Goal: Task Accomplishment & Management: Manage account settings

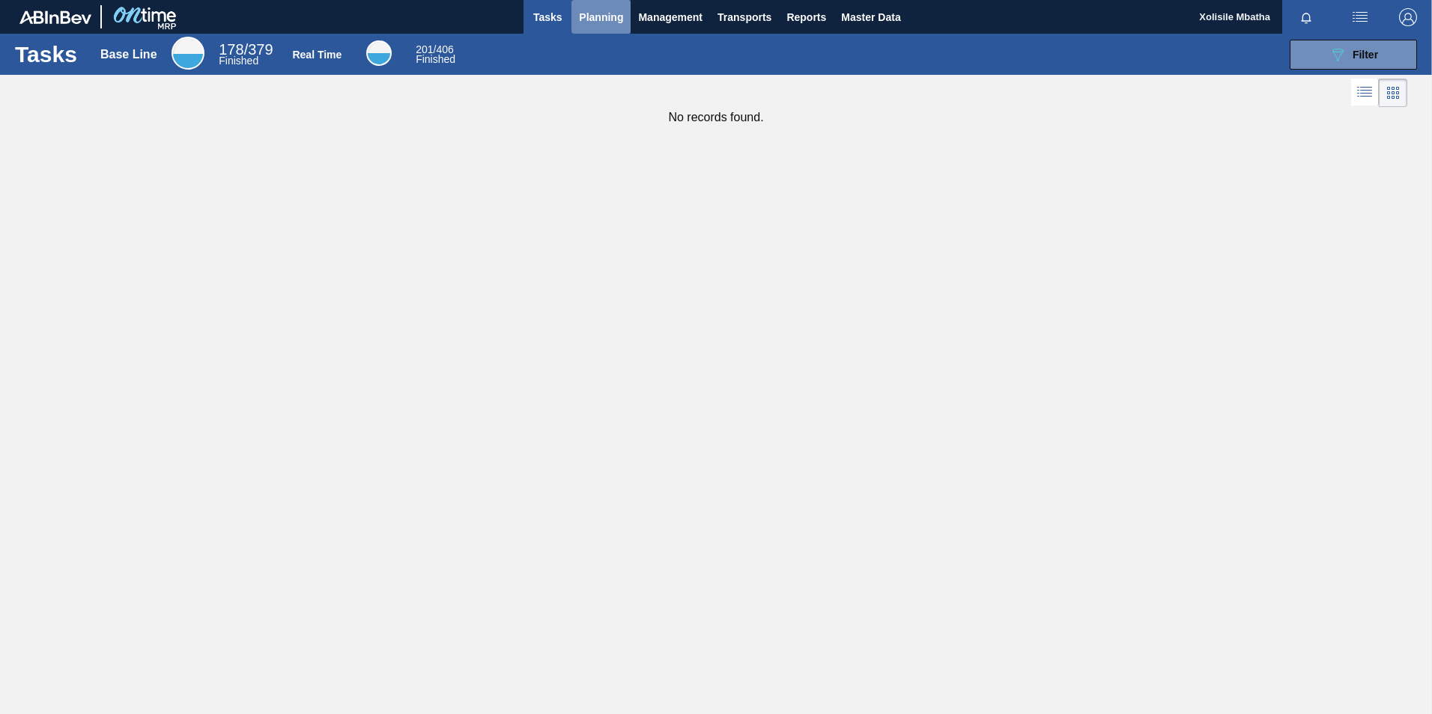
click at [591, 10] on span "Planning" at bounding box center [601, 17] width 44 height 18
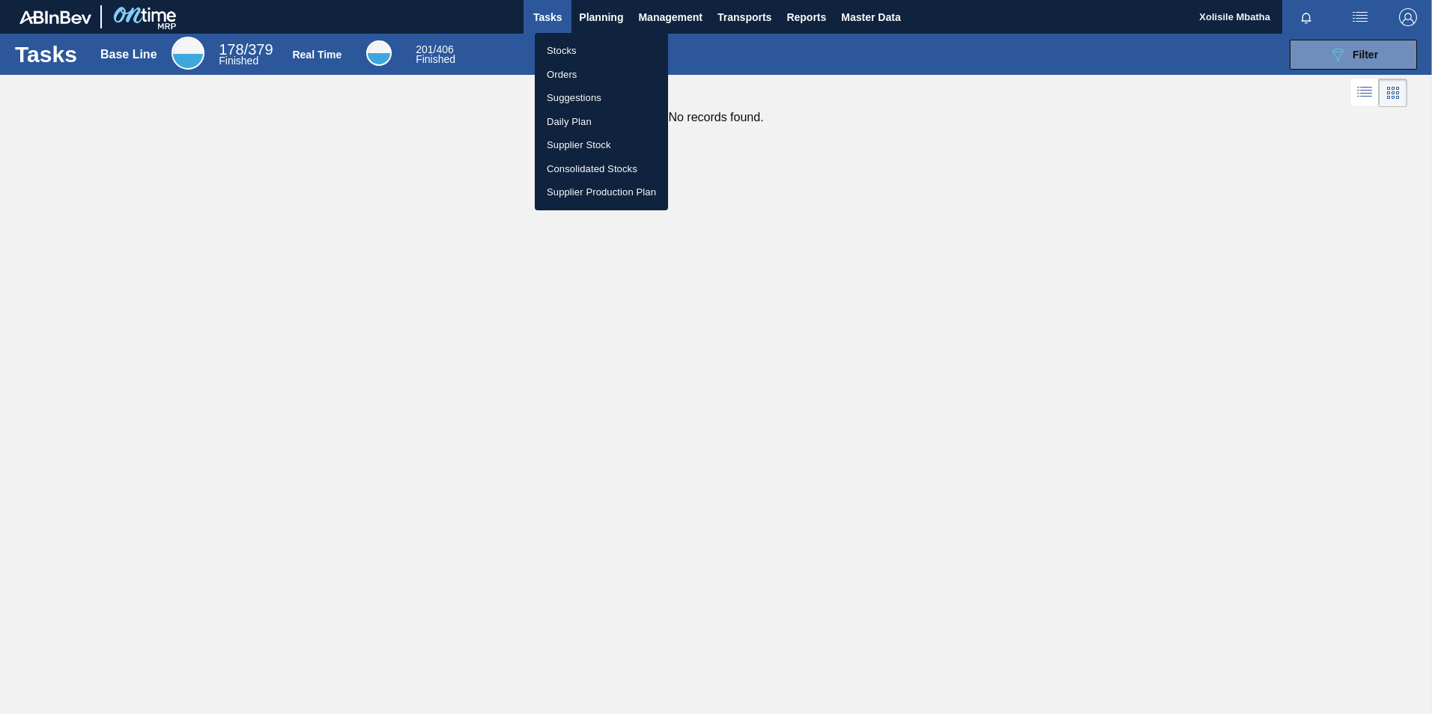
click at [562, 49] on li "Stocks" at bounding box center [601, 51] width 133 height 24
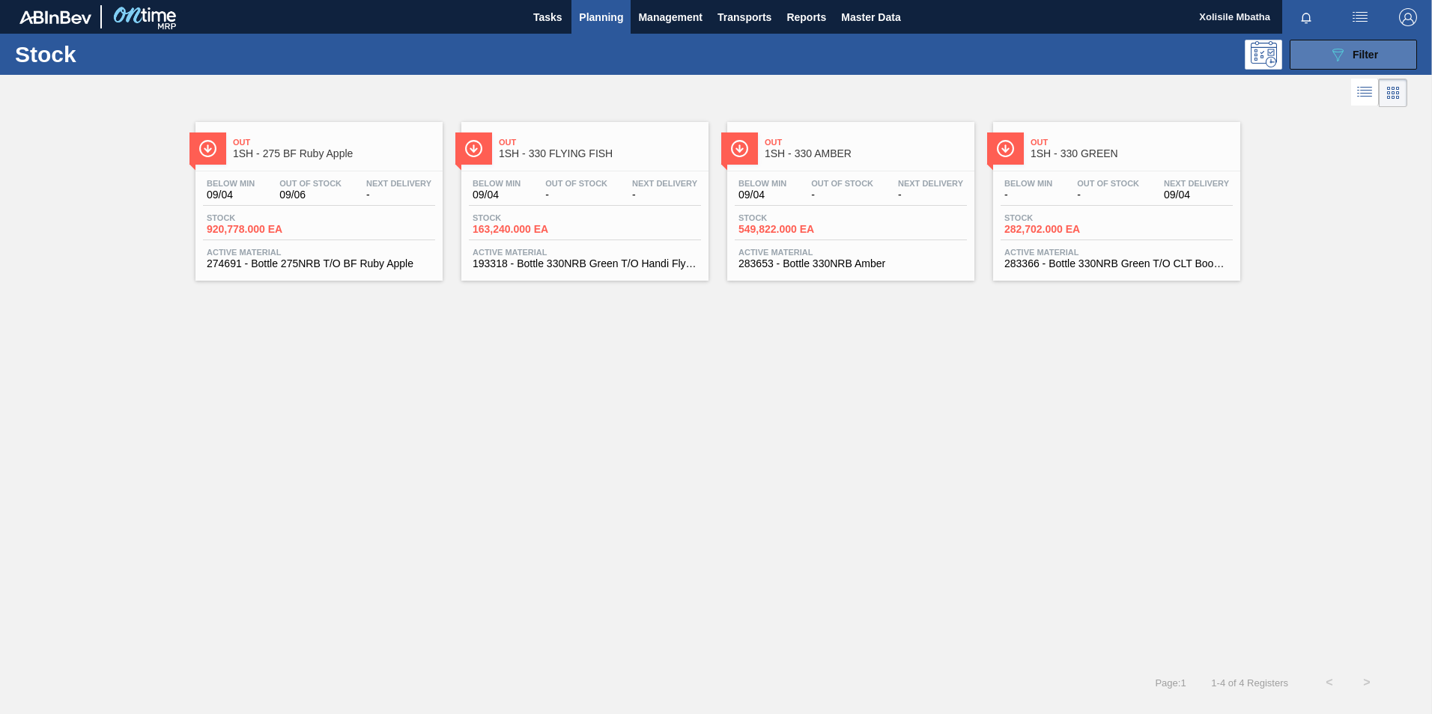
click at [1349, 57] on div "089F7B8B-B2A5-4AFE-B5C0-19BA573D28AC Filter" at bounding box center [1352, 55] width 49 height 18
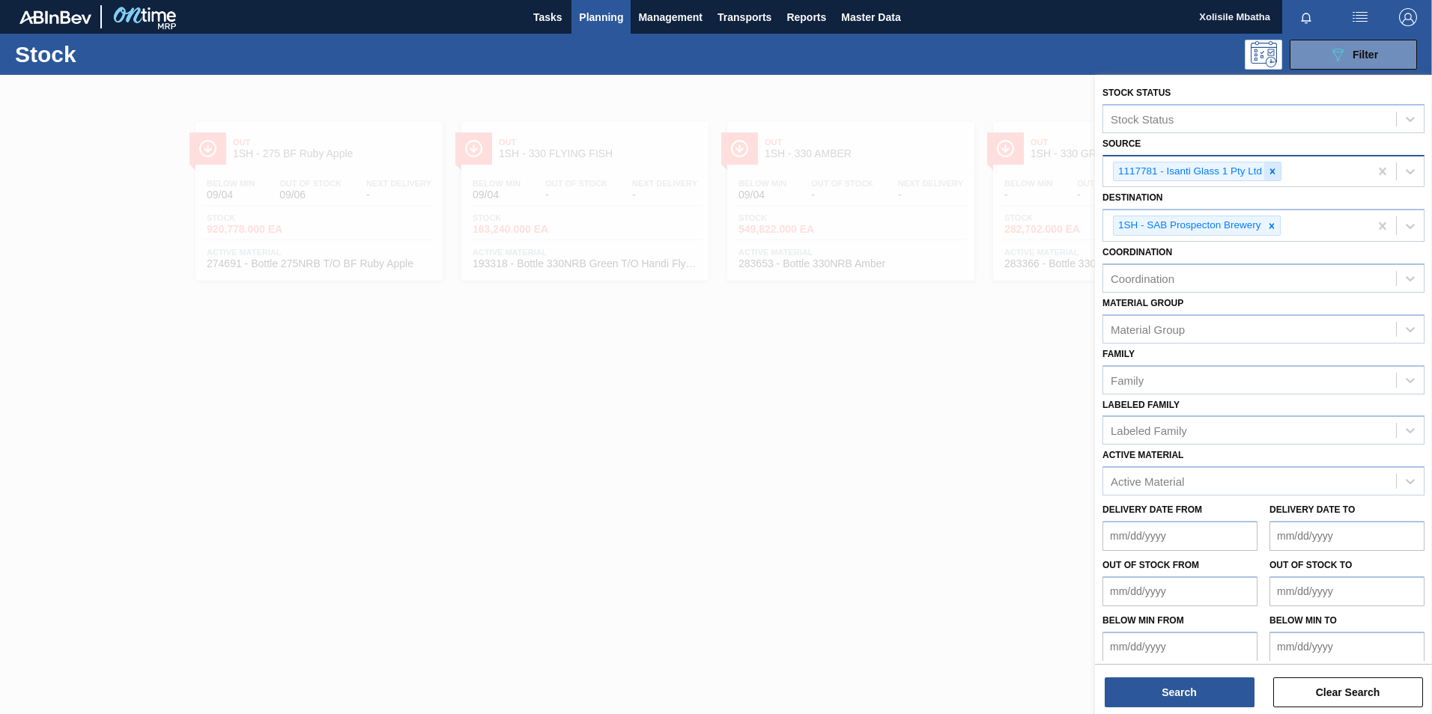
click at [1273, 171] on icon at bounding box center [1272, 171] width 10 height 10
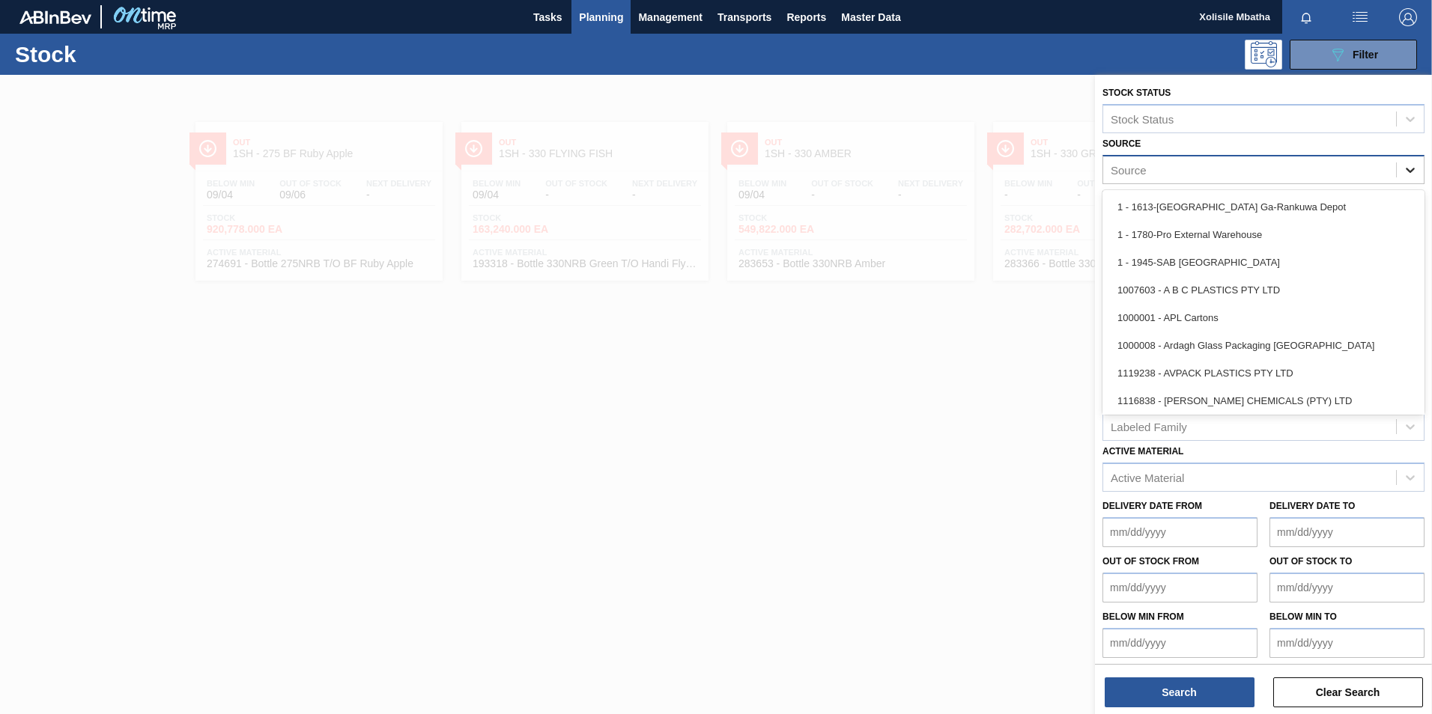
click at [1411, 173] on icon at bounding box center [1410, 170] width 15 height 15
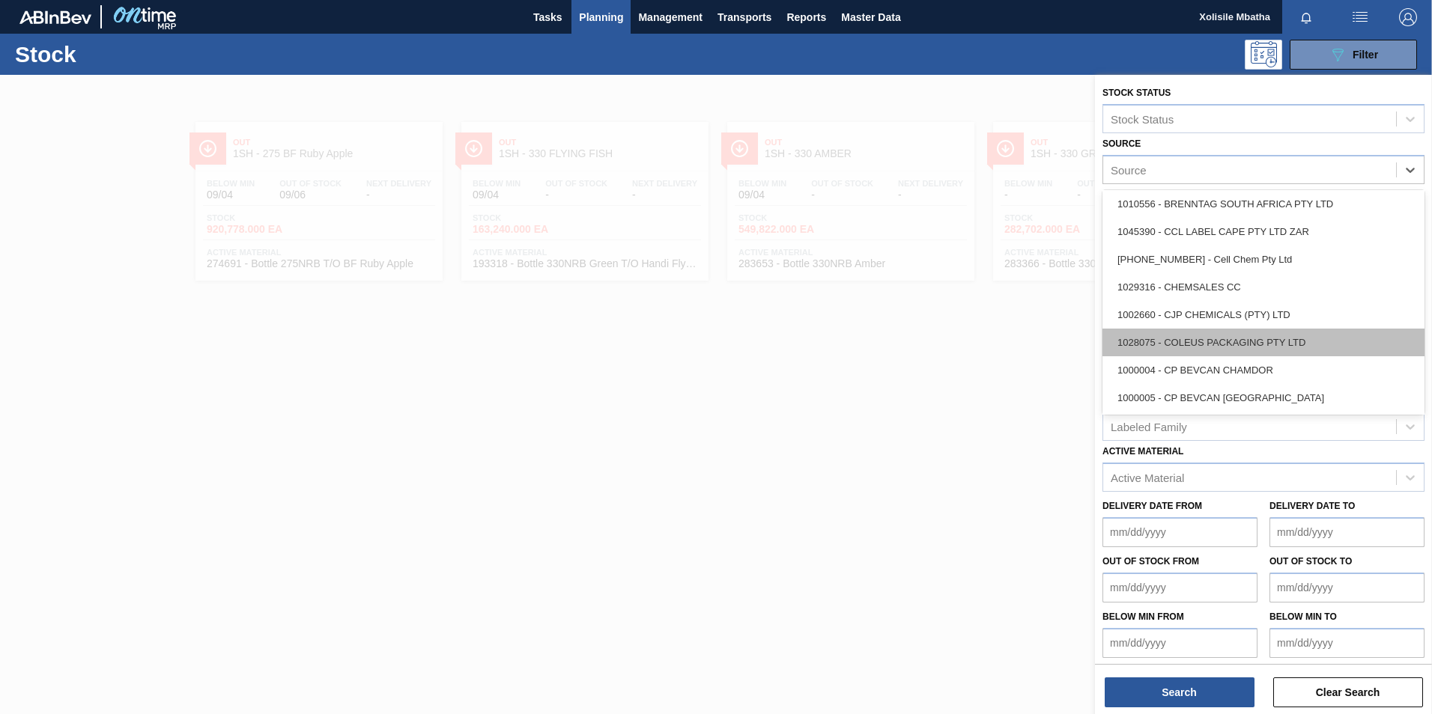
scroll to position [300, 0]
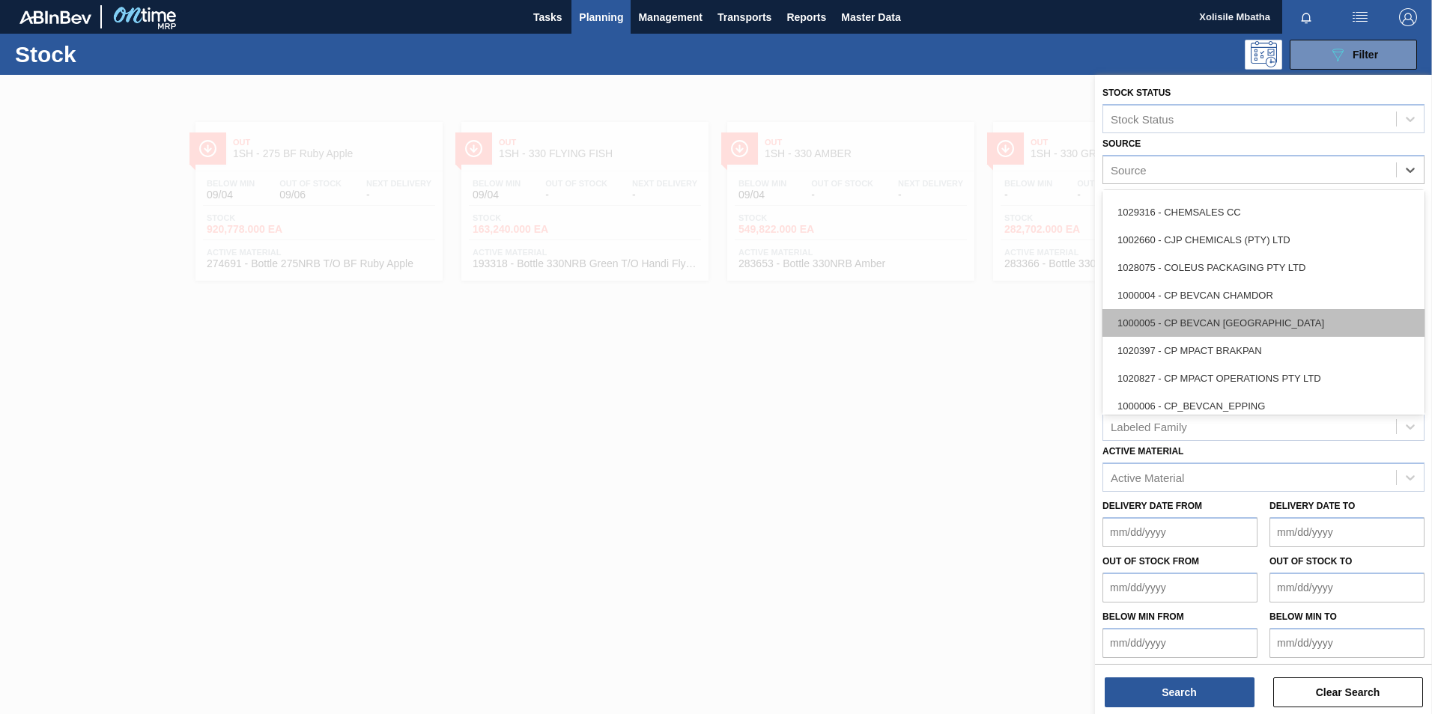
click at [1185, 324] on div "1000005 - CP BEVCAN DURBAN" at bounding box center [1263, 323] width 322 height 28
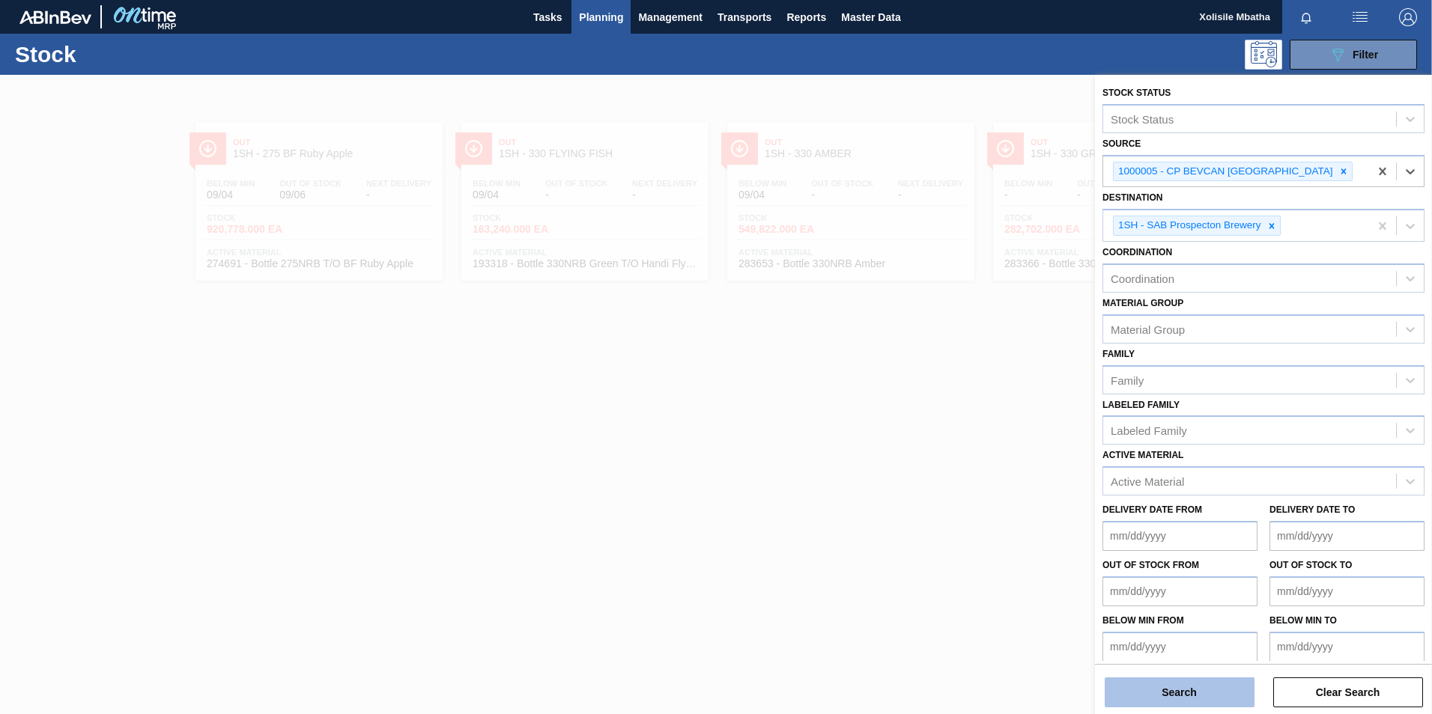
click at [1187, 693] on button "Search" at bounding box center [1180, 693] width 150 height 30
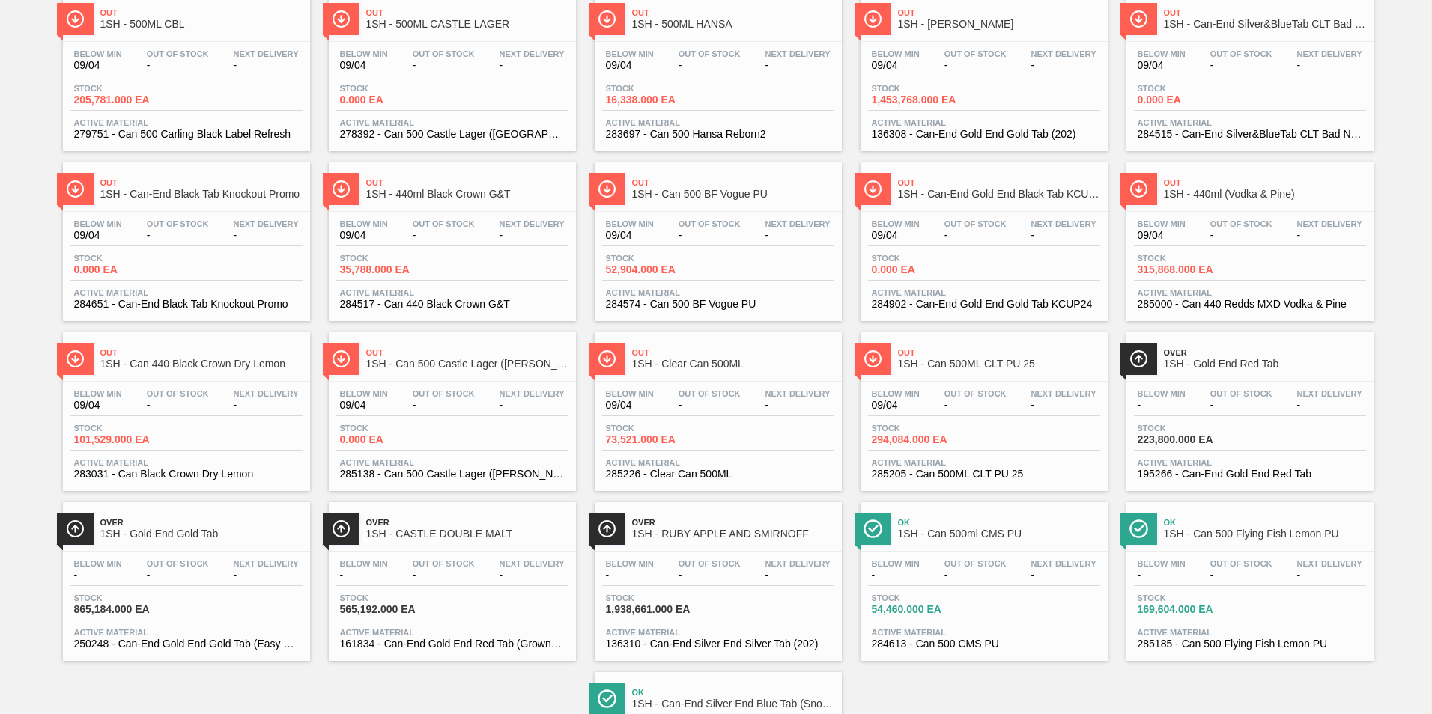
drag, startPoint x: 1212, startPoint y: 536, endPoint x: 1184, endPoint y: 535, distance: 27.7
click at [1212, 536] on span "1SH - Can 500 Flying Fish Lemon PU" at bounding box center [1265, 534] width 202 height 11
click at [683, 615] on div "Stock 1,938,661.000 EA" at bounding box center [718, 607] width 232 height 27
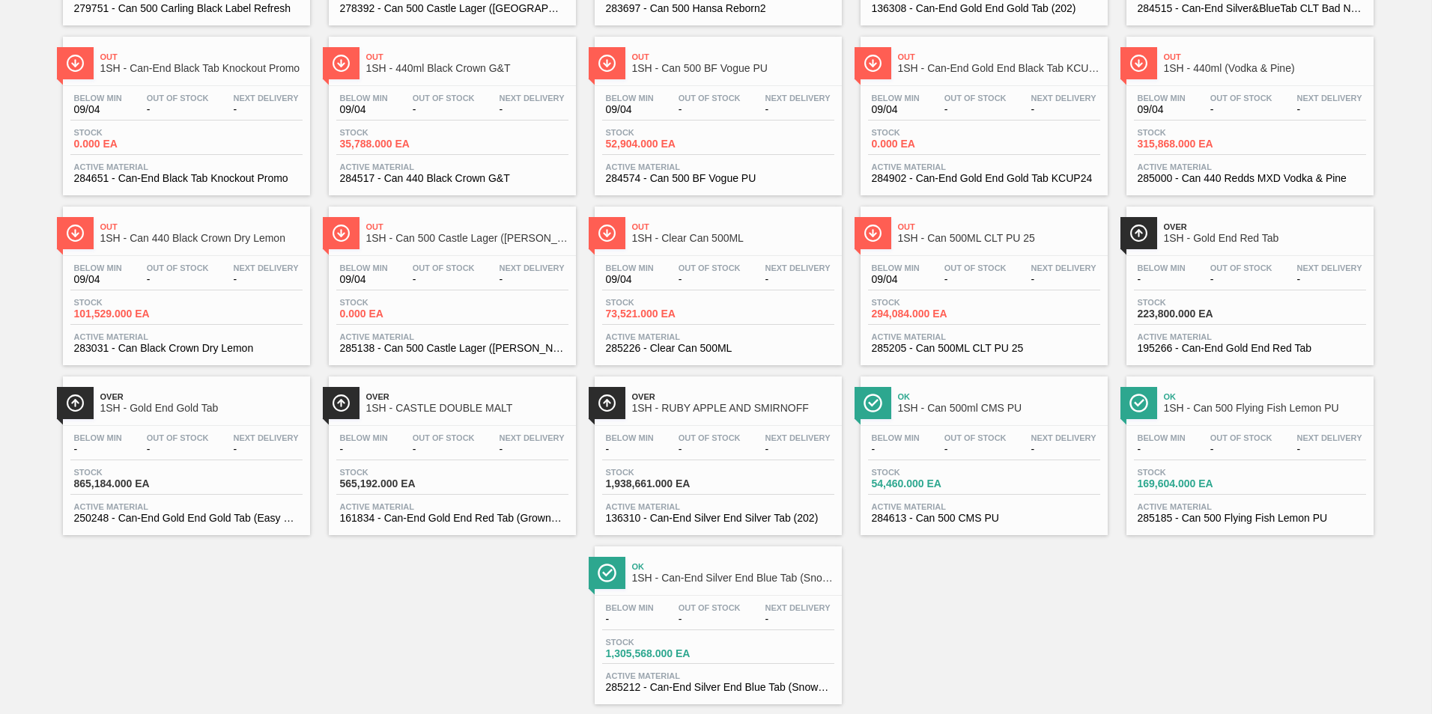
scroll to position [449, 0]
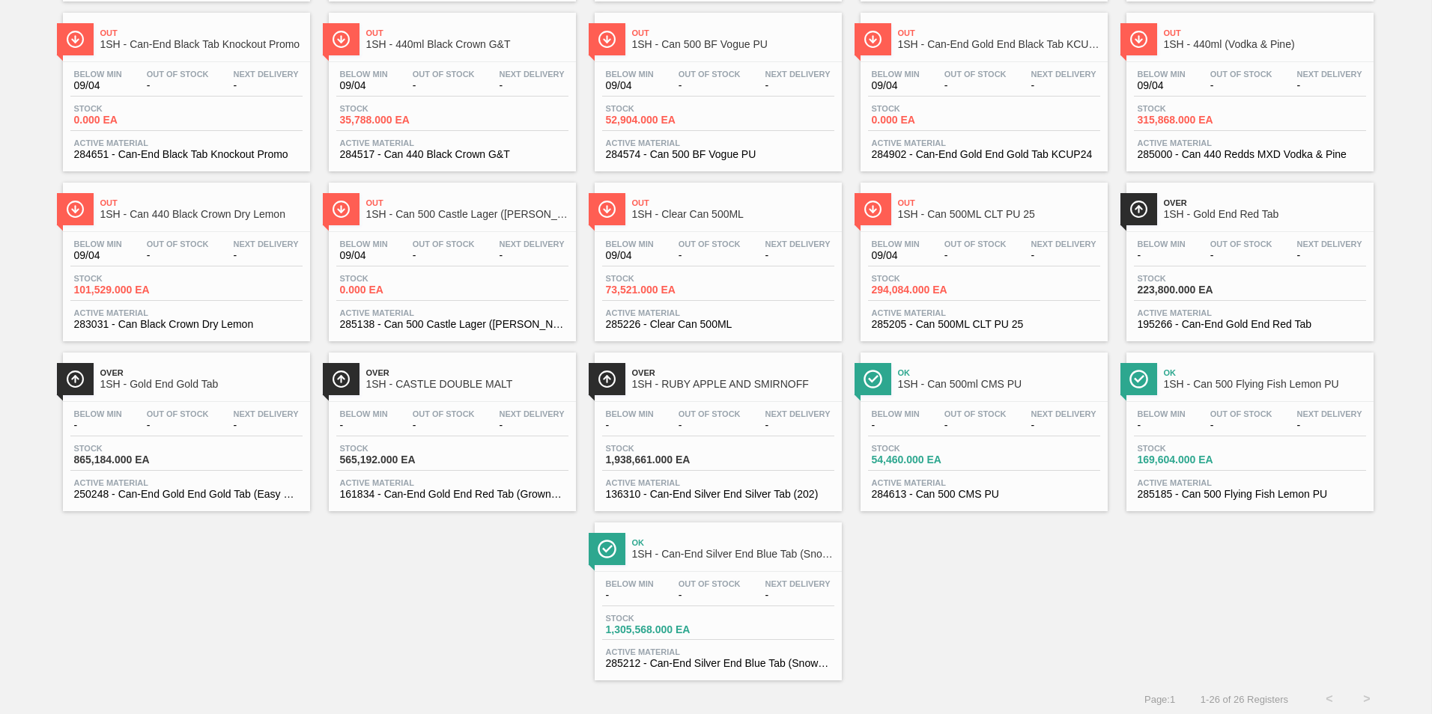
click at [726, 437] on div "Below Min - Out Of Stock - Next Delivery - Stock 1,938,661.000 EA Active Materi…" at bounding box center [718, 453] width 247 height 102
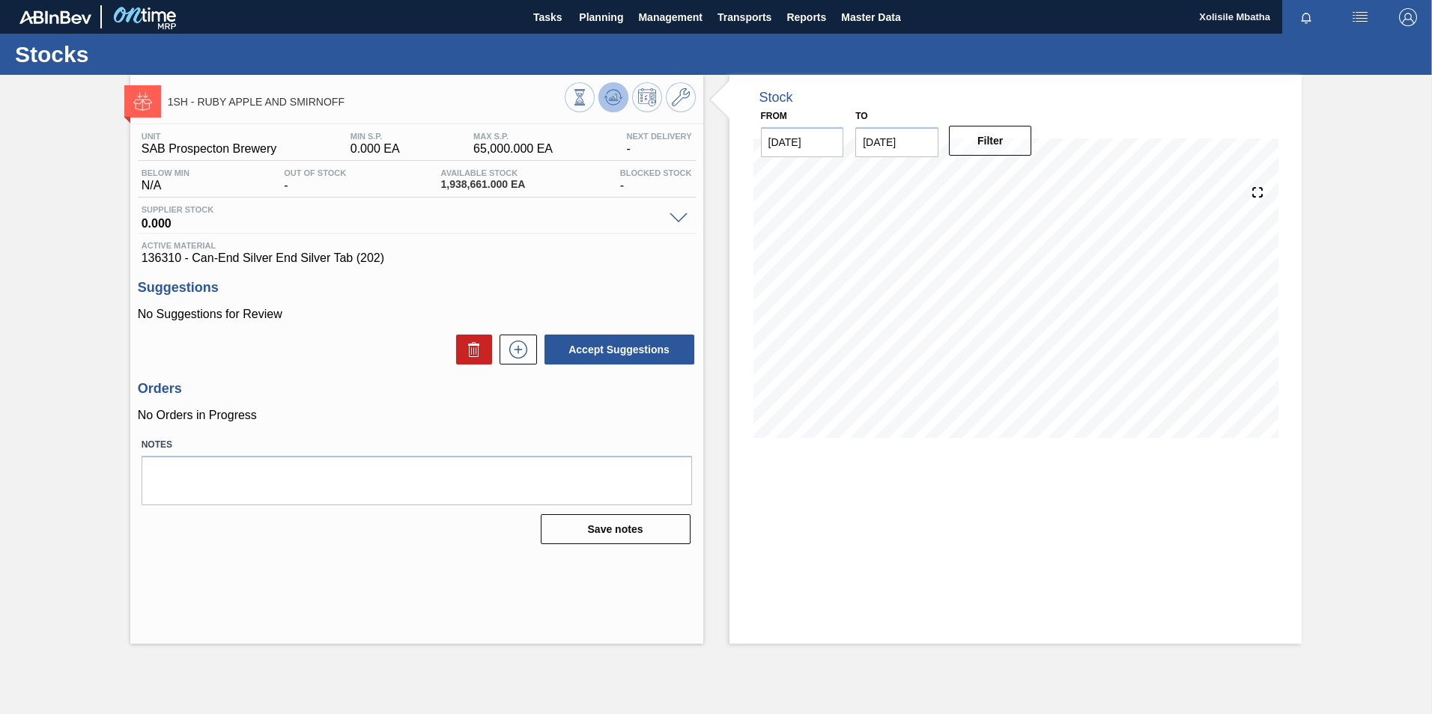
click at [603, 94] on button at bounding box center [613, 97] width 30 height 30
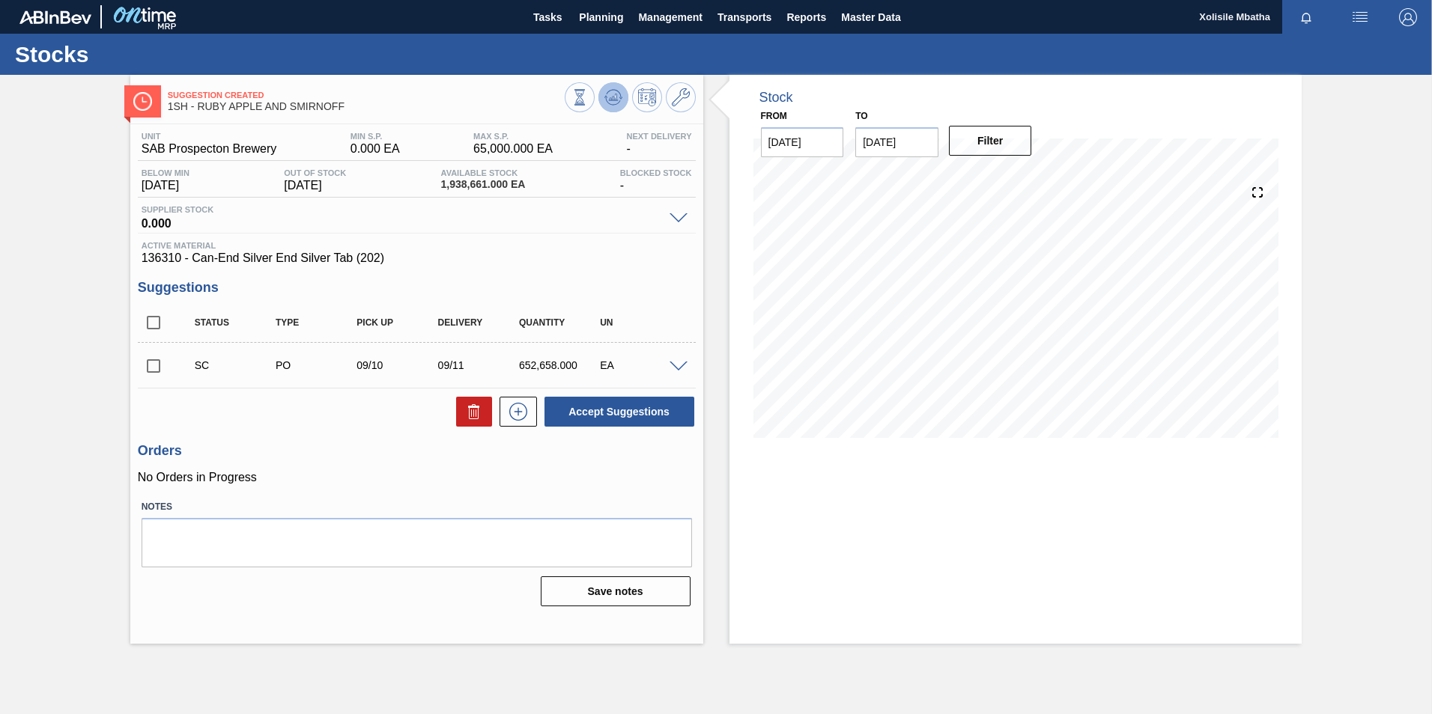
click at [606, 99] on icon at bounding box center [612, 100] width 15 height 7
click at [154, 371] on input "checkbox" at bounding box center [153, 365] width 31 height 31
click at [676, 368] on span at bounding box center [678, 367] width 18 height 11
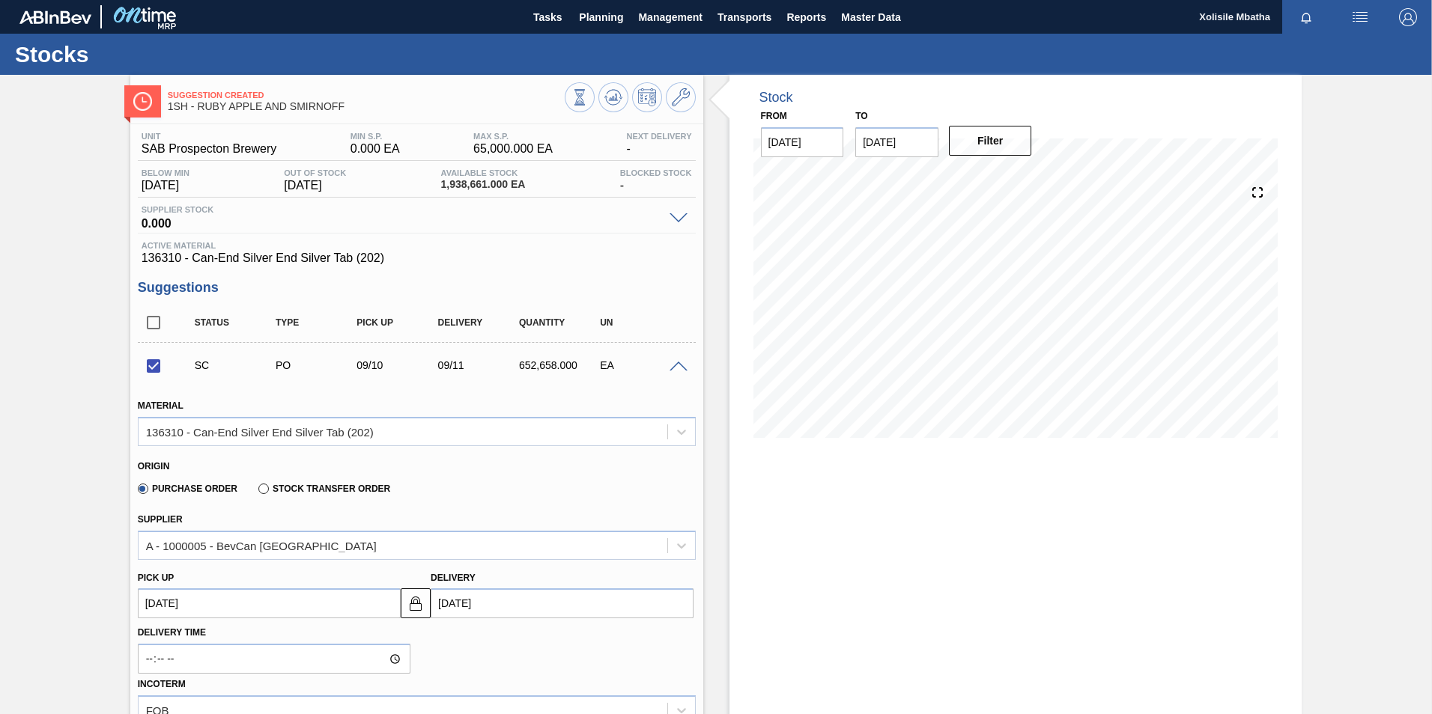
click at [676, 368] on span at bounding box center [678, 367] width 18 height 11
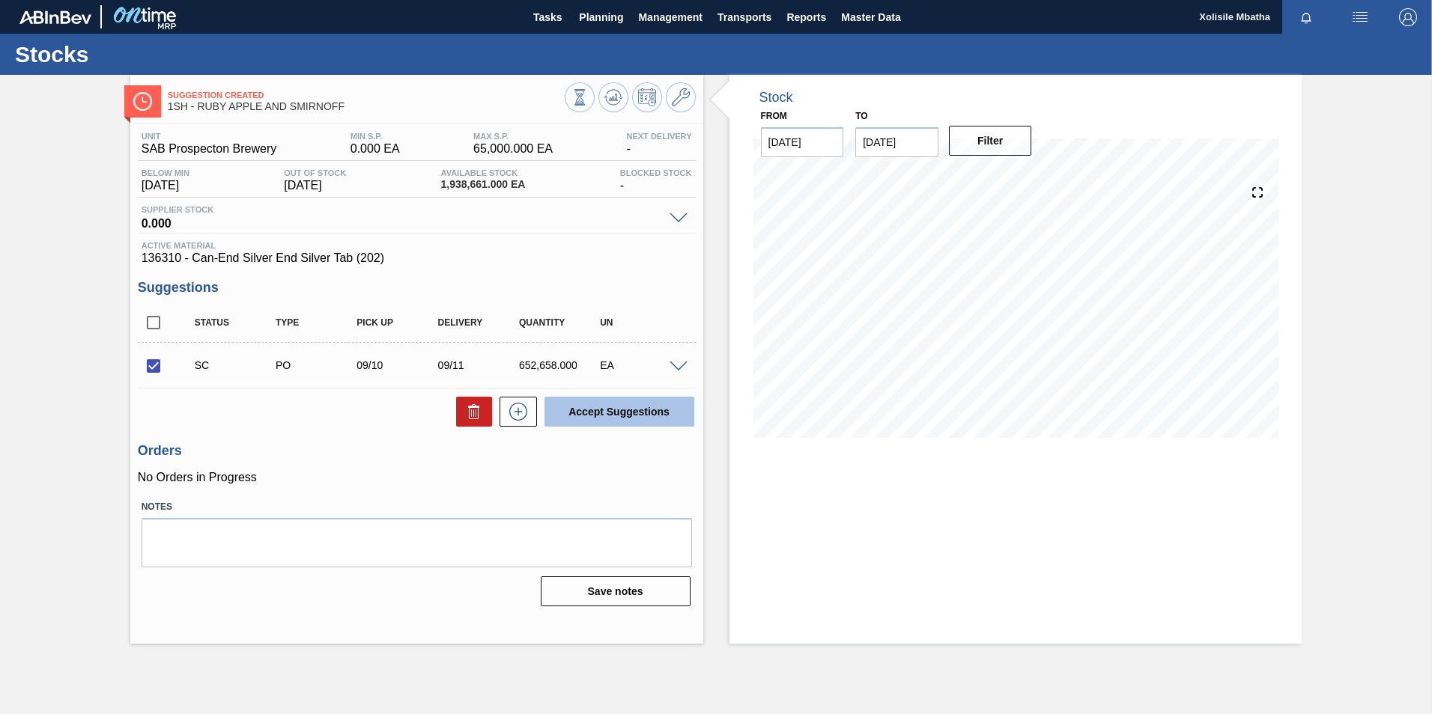
click at [631, 410] on button "Accept Suggestions" at bounding box center [619, 412] width 150 height 30
checkbox input "false"
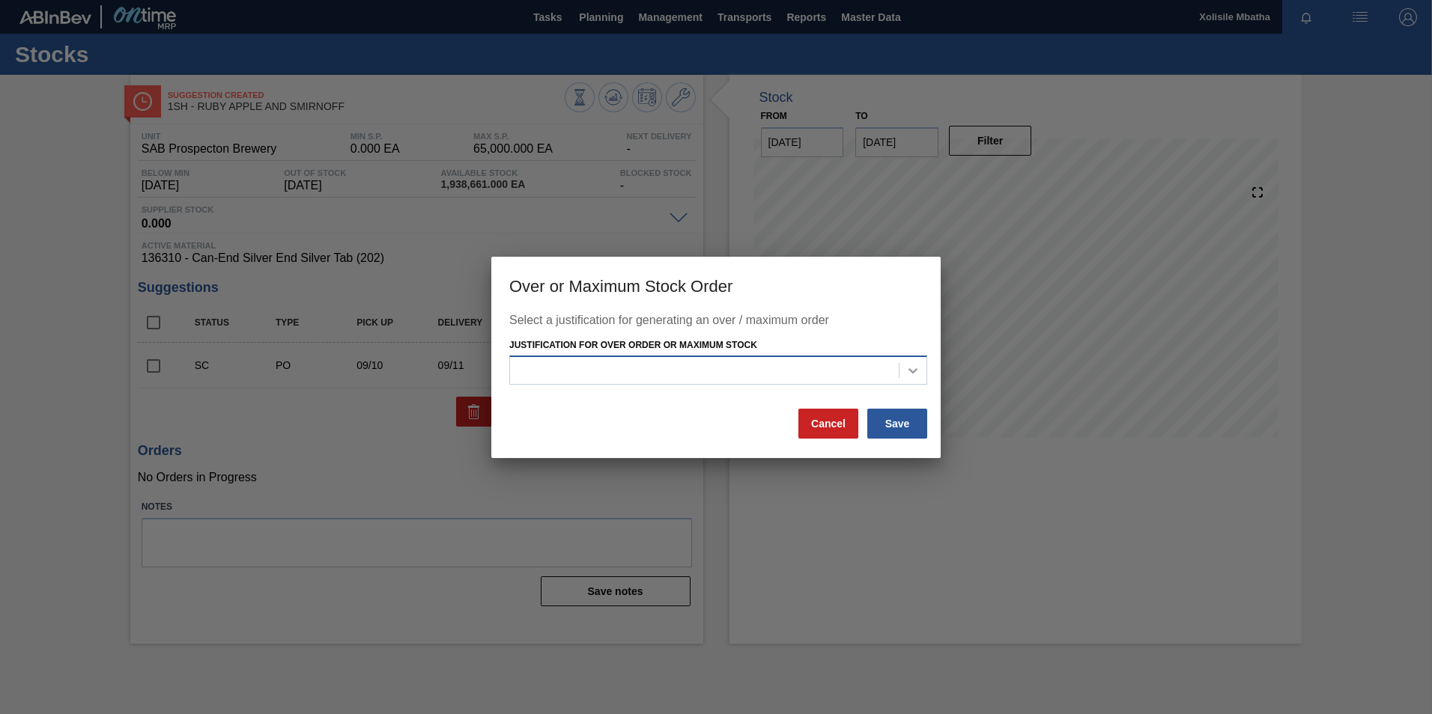
click at [912, 369] on icon at bounding box center [912, 370] width 15 height 15
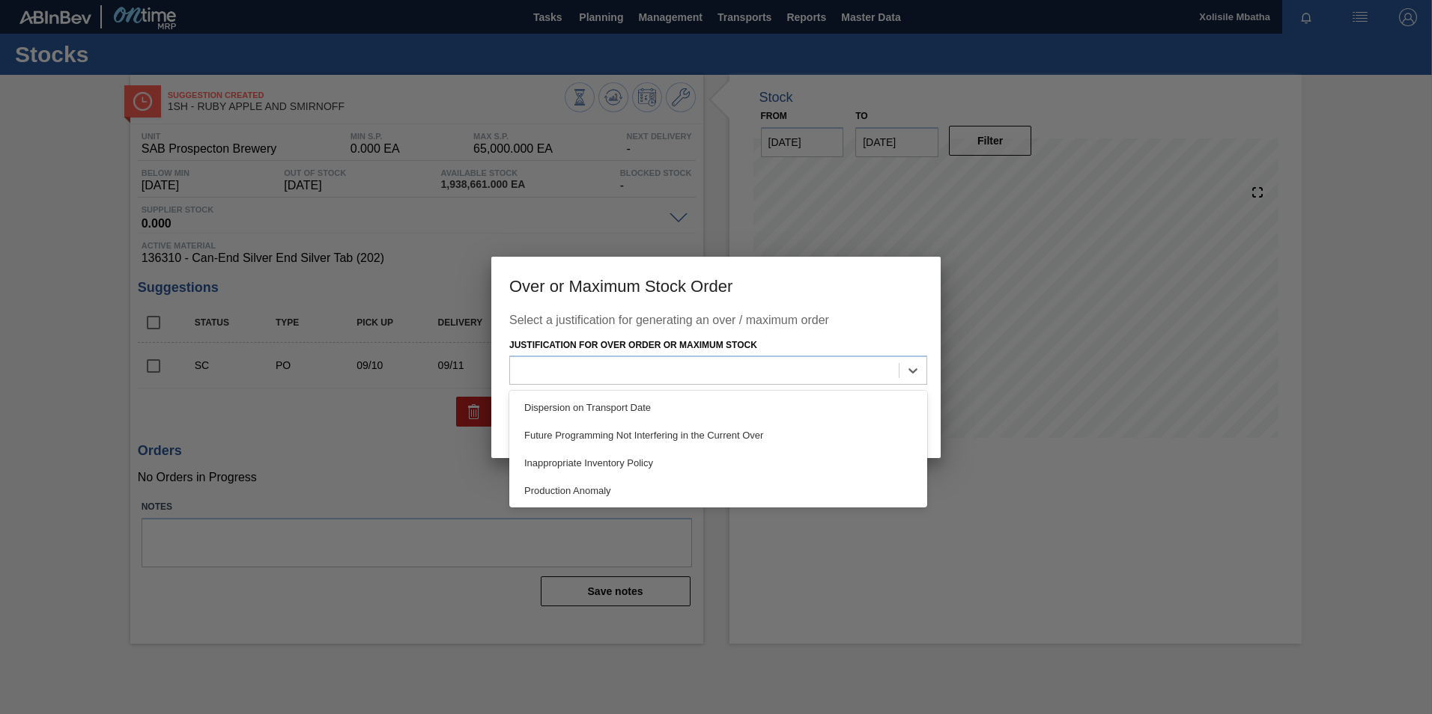
drag, startPoint x: 611, startPoint y: 468, endPoint x: 631, endPoint y: 461, distance: 21.3
click at [610, 467] on div "Inappropriate Inventory Policy" at bounding box center [718, 463] width 418 height 28
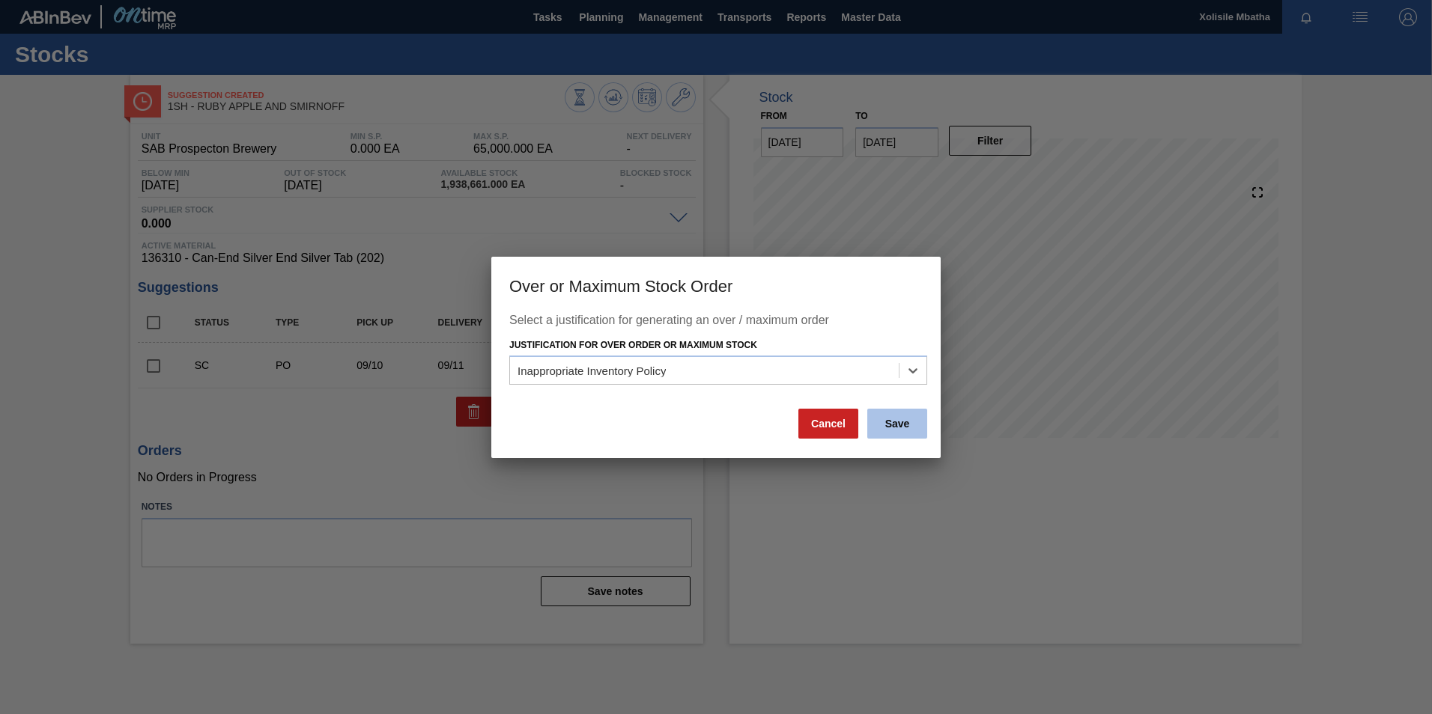
click at [899, 412] on button "Save" at bounding box center [897, 424] width 60 height 30
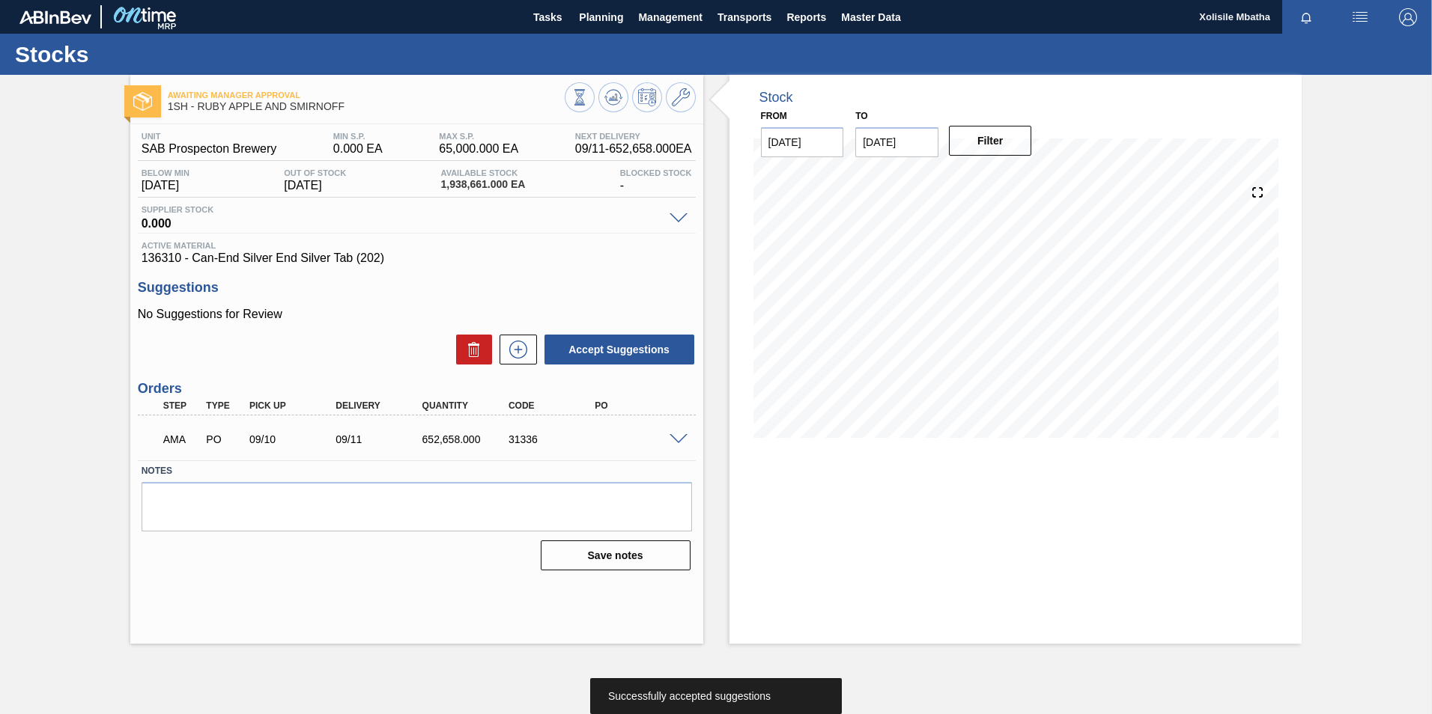
click at [670, 439] on span at bounding box center [678, 439] width 18 height 11
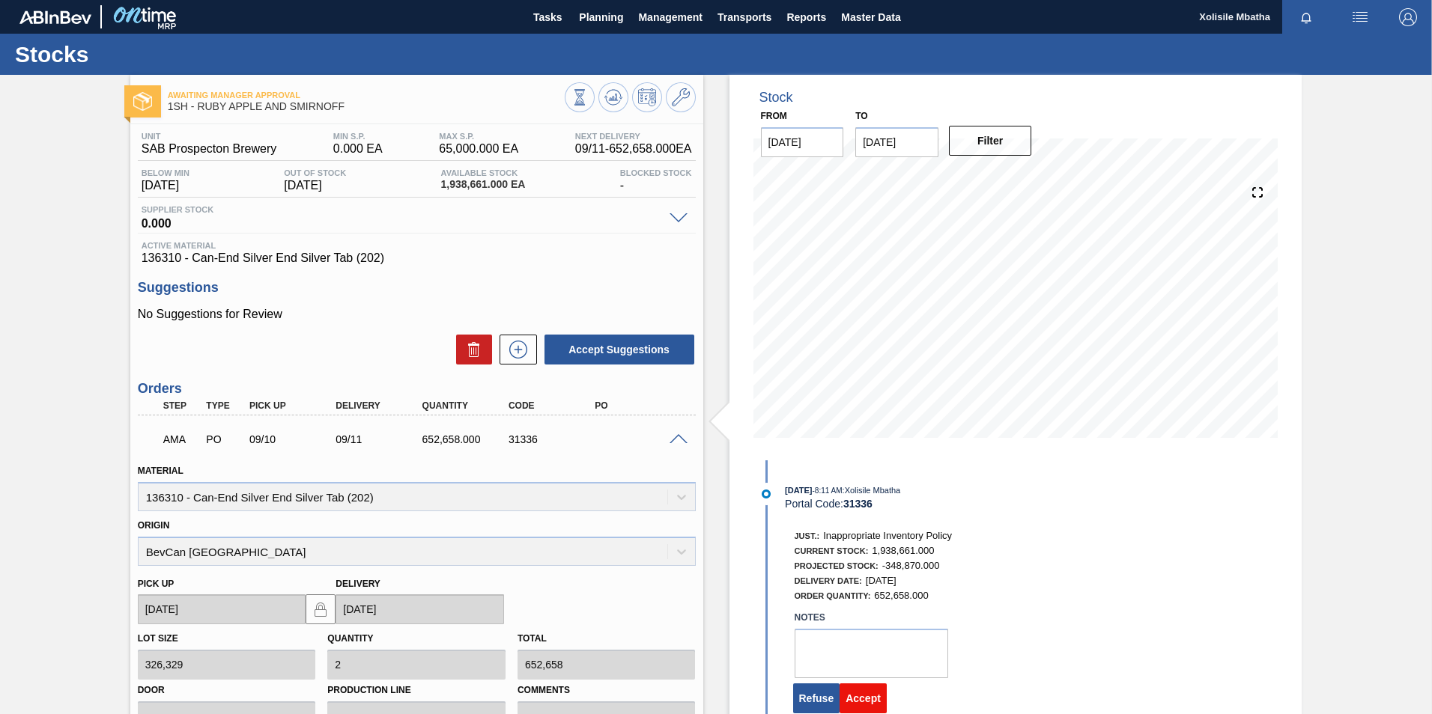
click at [868, 702] on button "Accept" at bounding box center [862, 699] width 47 height 30
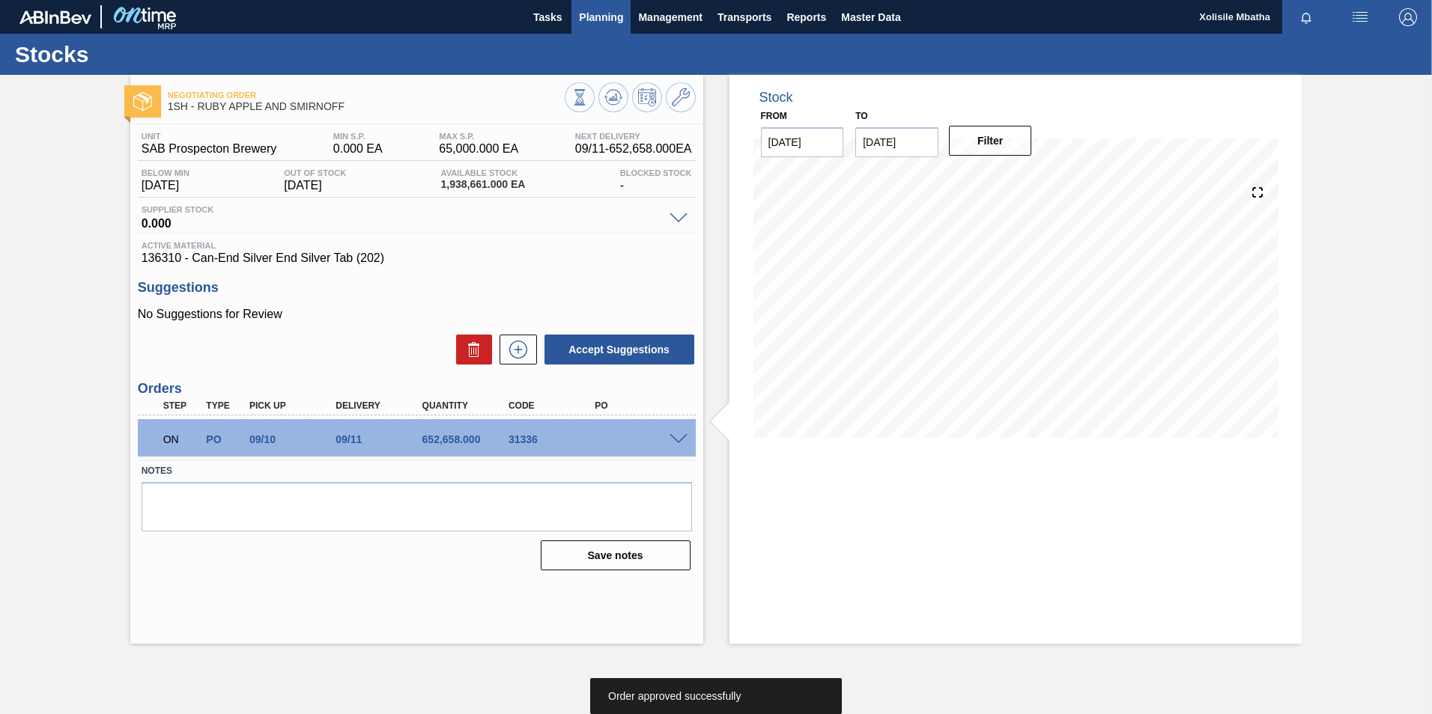
click at [601, 16] on span "Planning" at bounding box center [601, 17] width 44 height 18
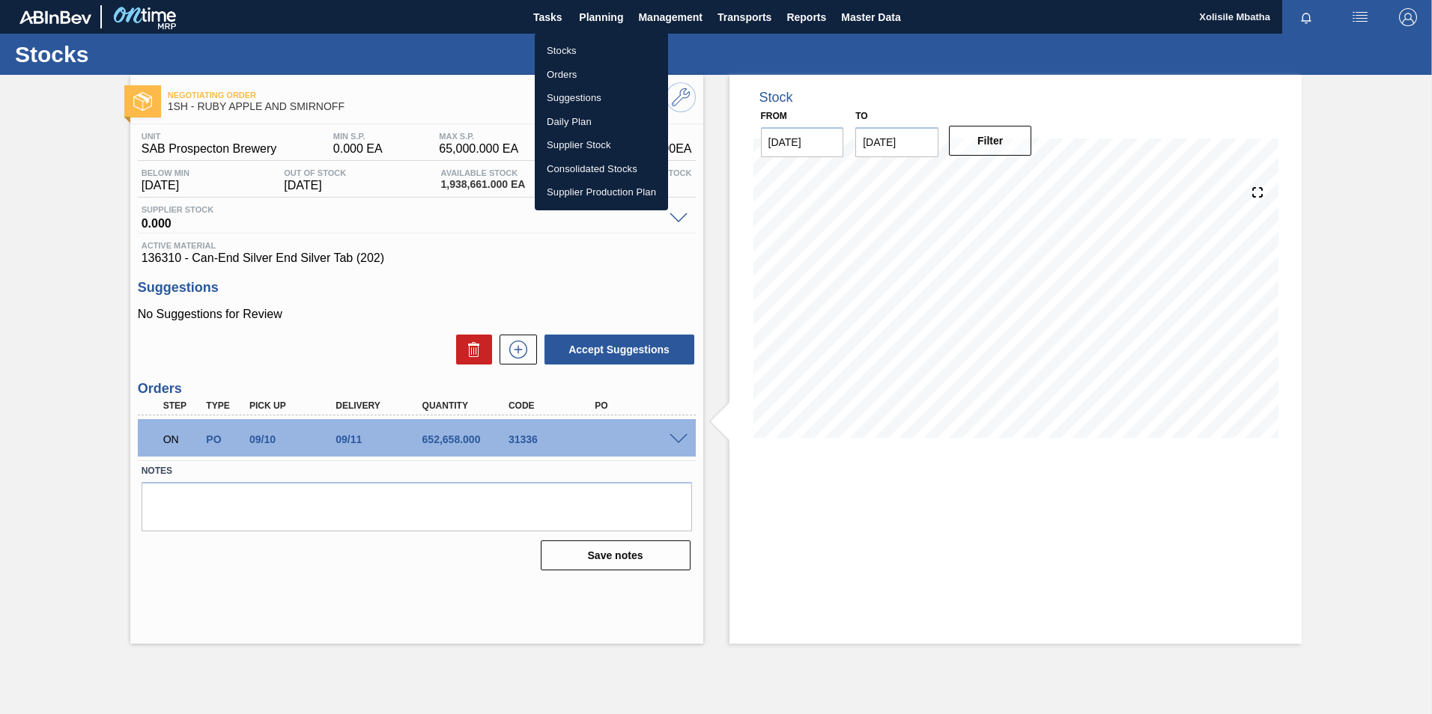
click at [573, 73] on li "Orders" at bounding box center [601, 75] width 133 height 24
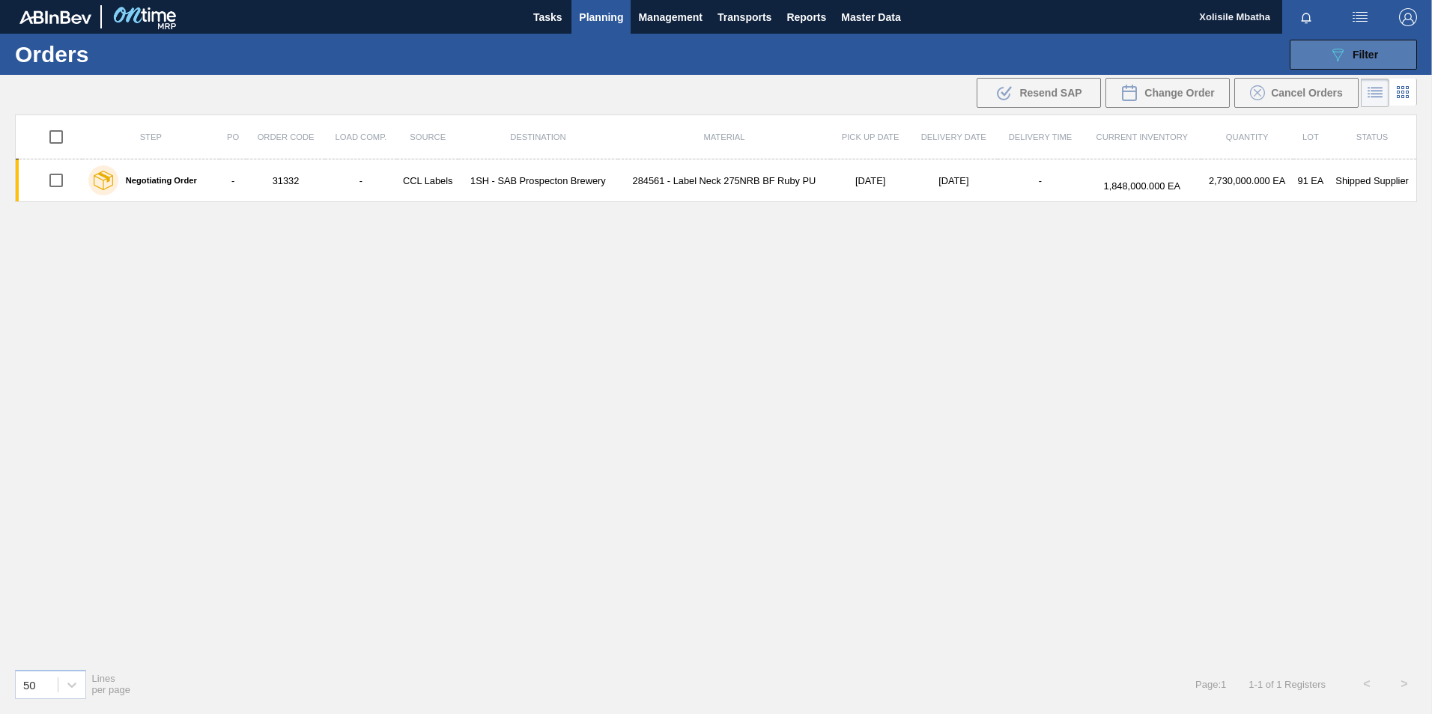
click at [1359, 58] on span "Filter" at bounding box center [1364, 55] width 25 height 12
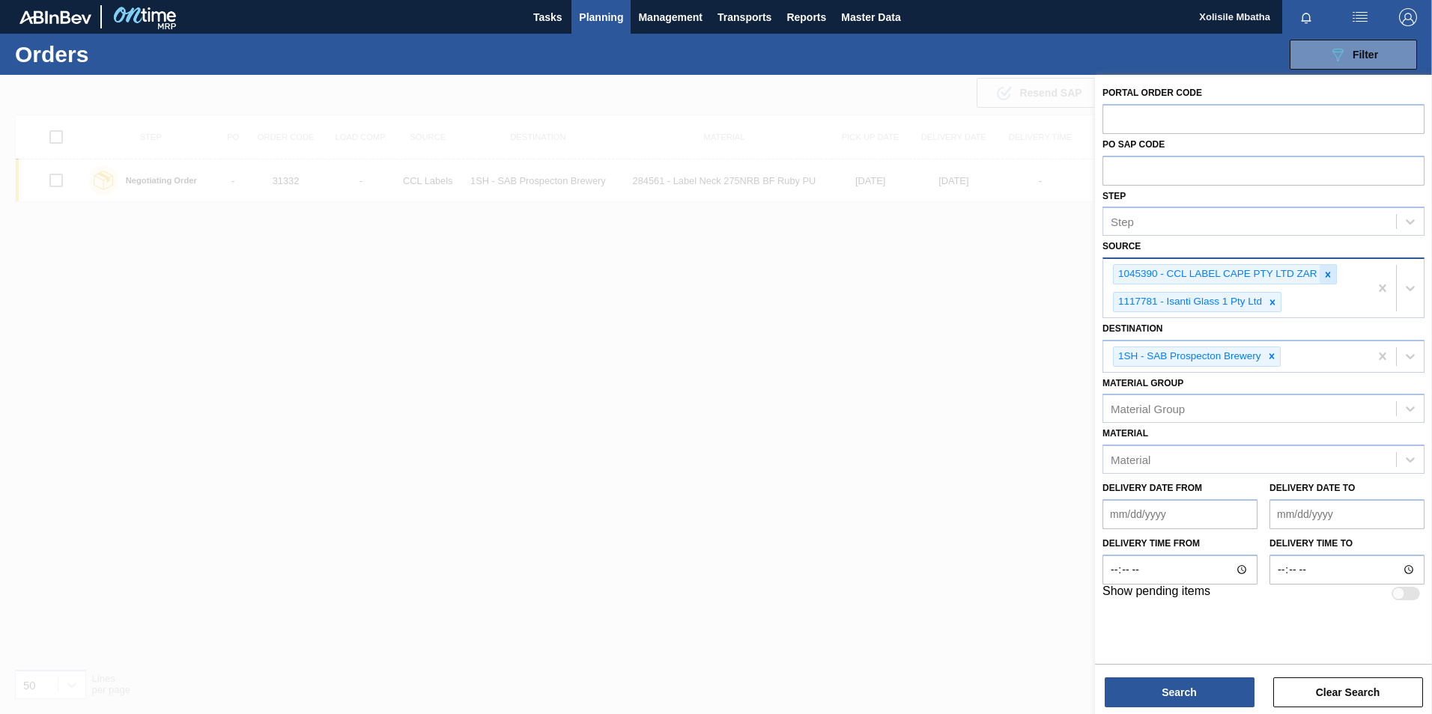
click at [1323, 270] on icon at bounding box center [1327, 275] width 10 height 10
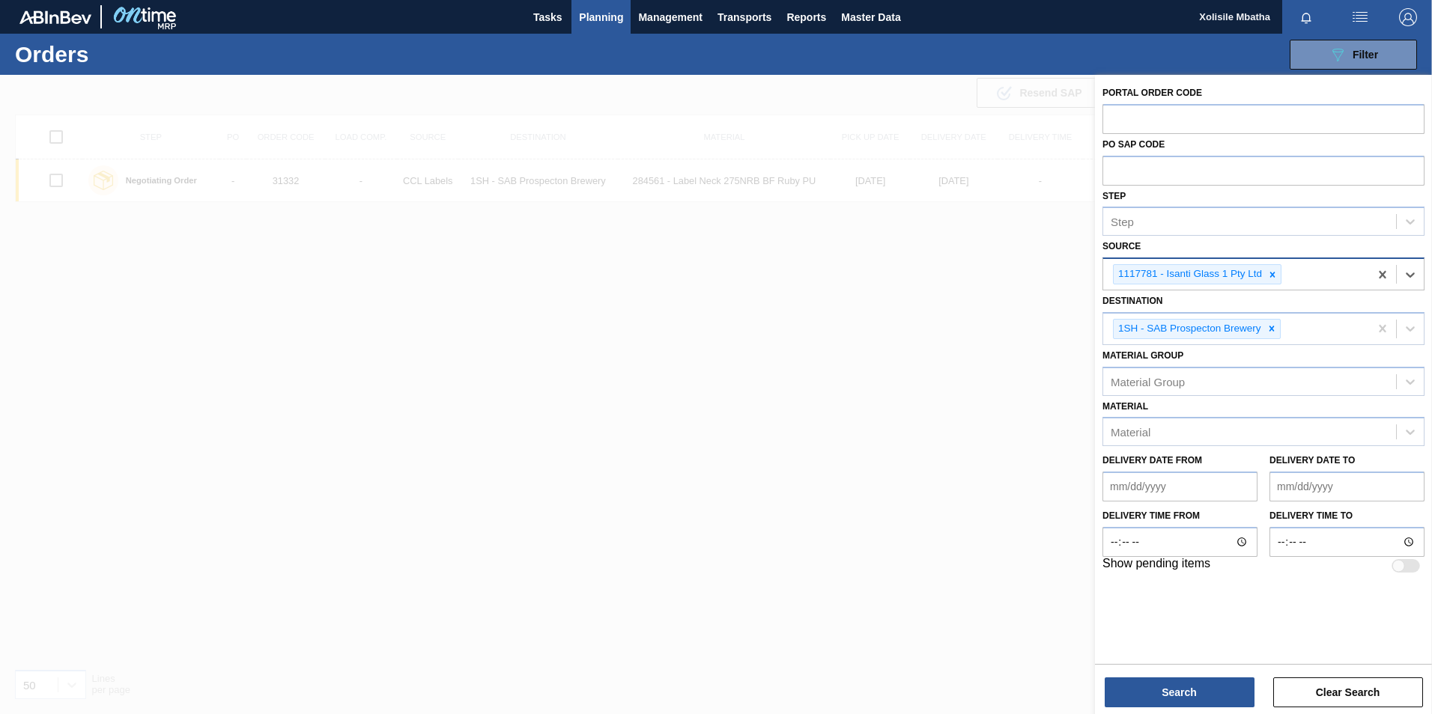
click at [1270, 276] on icon at bounding box center [1272, 275] width 10 height 10
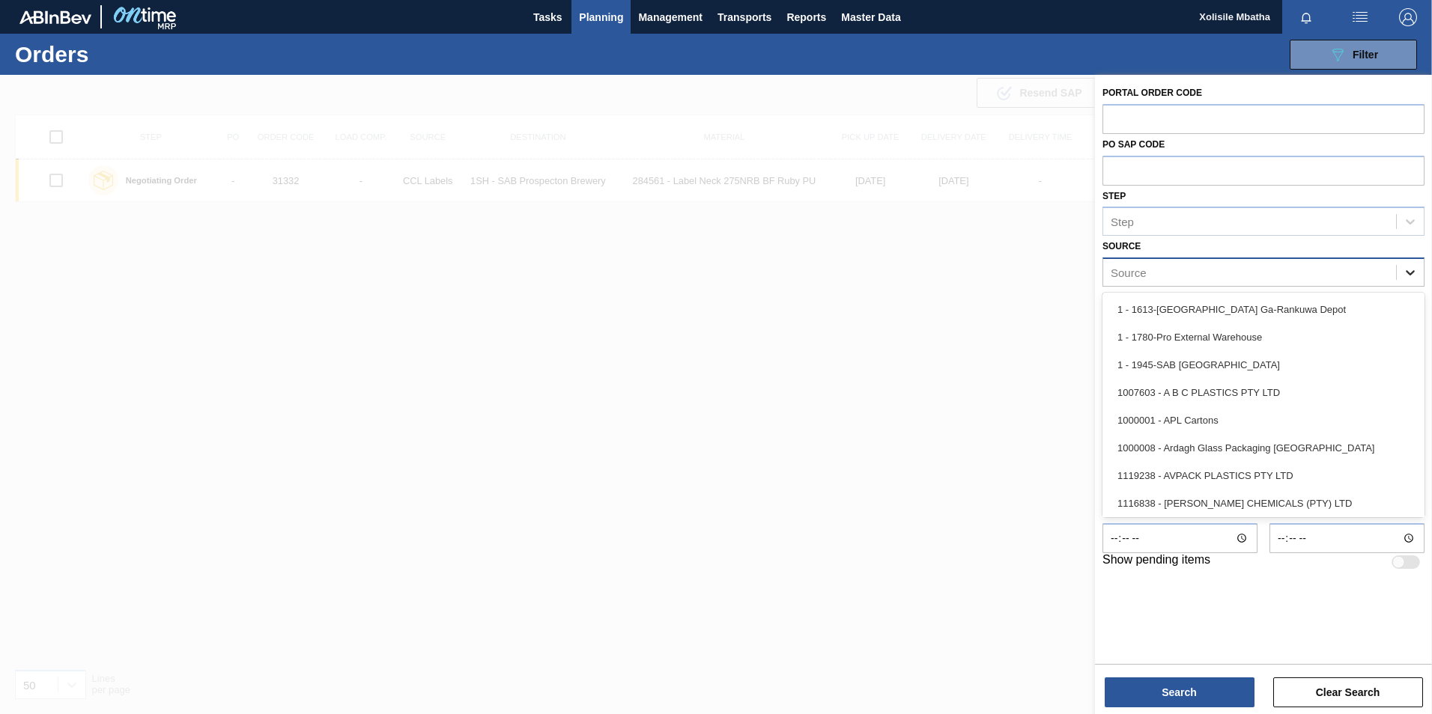
click at [1402, 268] on div at bounding box center [1410, 272] width 27 height 27
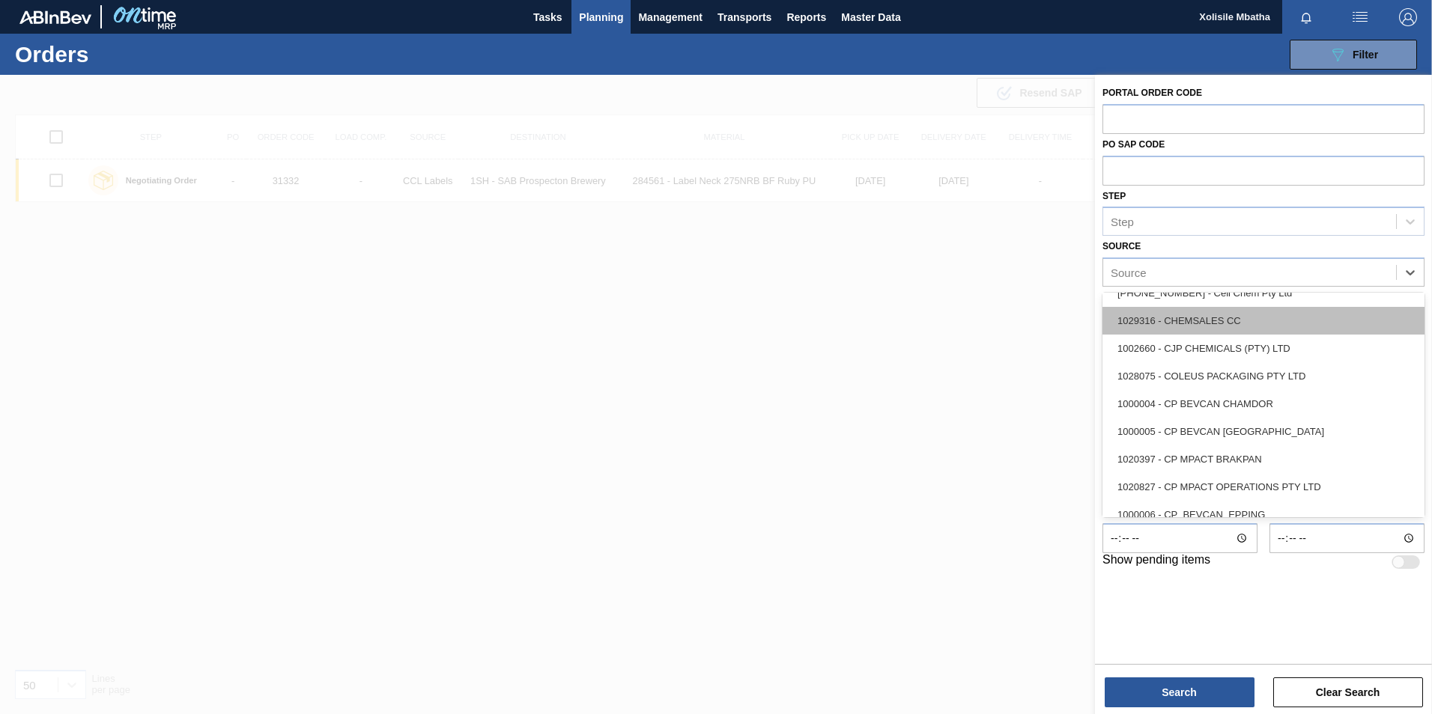
scroll to position [300, 0]
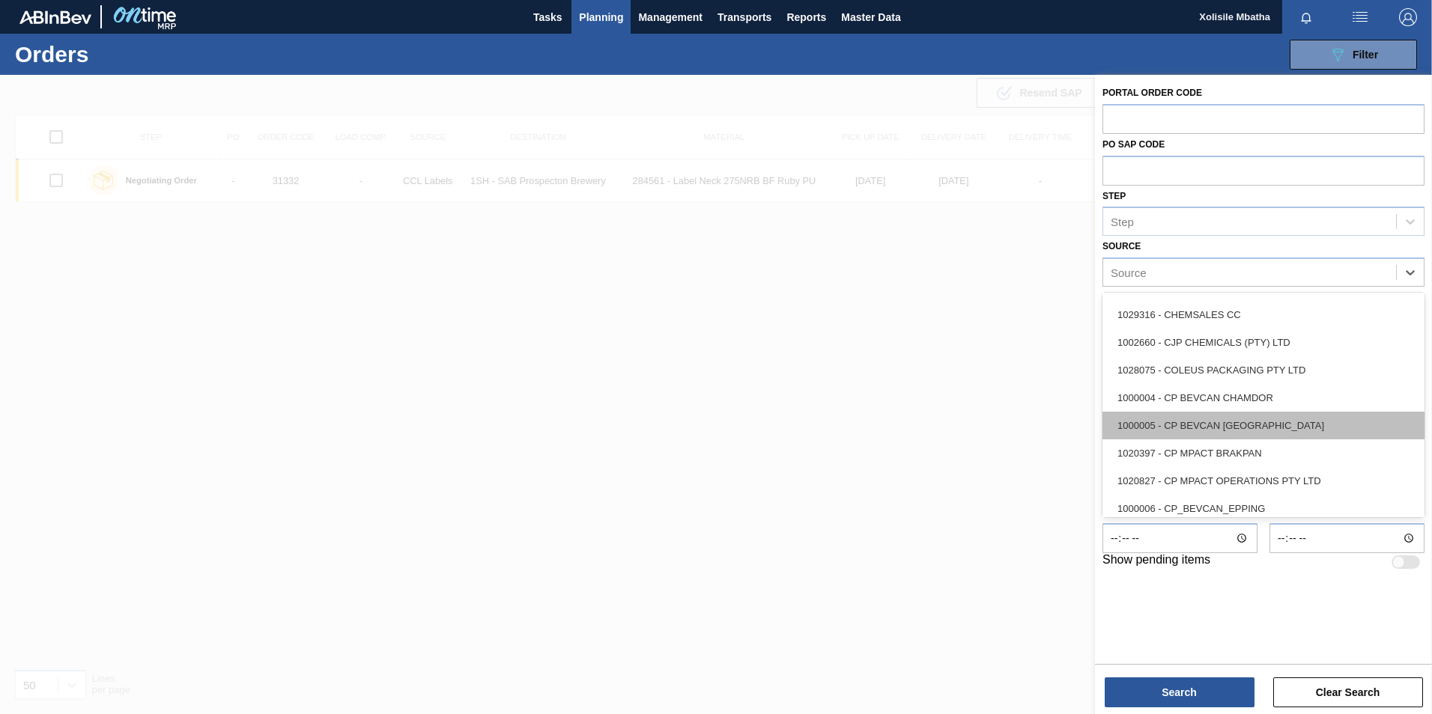
click at [1200, 426] on div "1000005 - CP BEVCAN DURBAN" at bounding box center [1263, 426] width 322 height 28
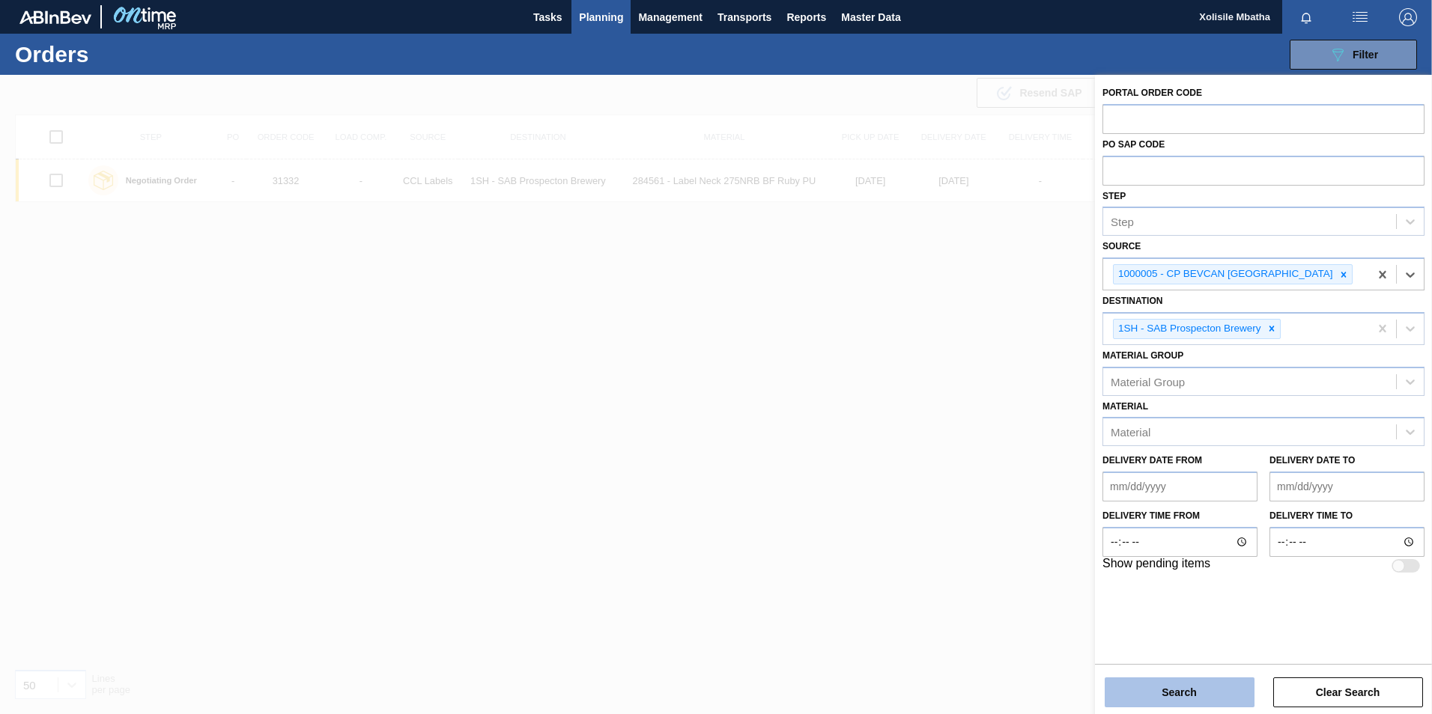
click at [1189, 687] on button "Search" at bounding box center [1180, 693] width 150 height 30
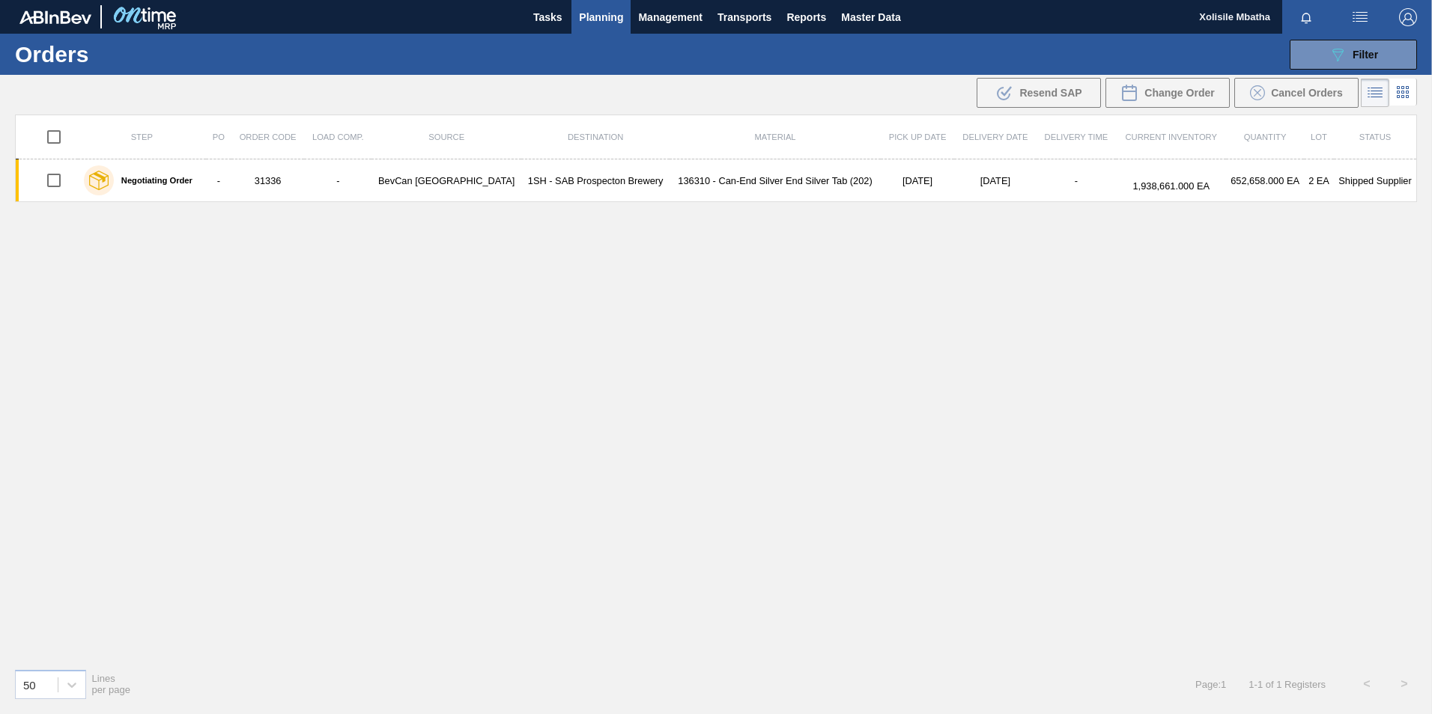
click at [599, 6] on button "Planning" at bounding box center [600, 17] width 59 height 34
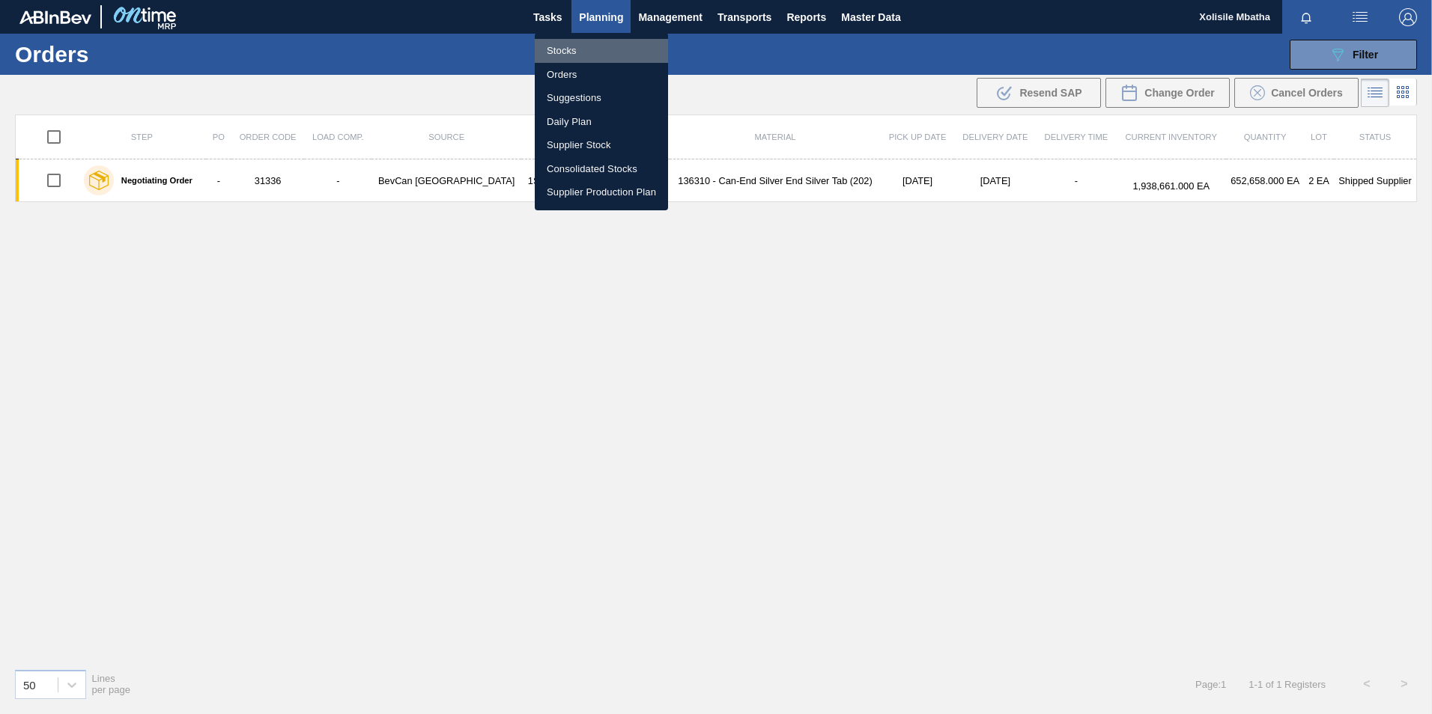
click at [562, 42] on li "Stocks" at bounding box center [601, 51] width 133 height 24
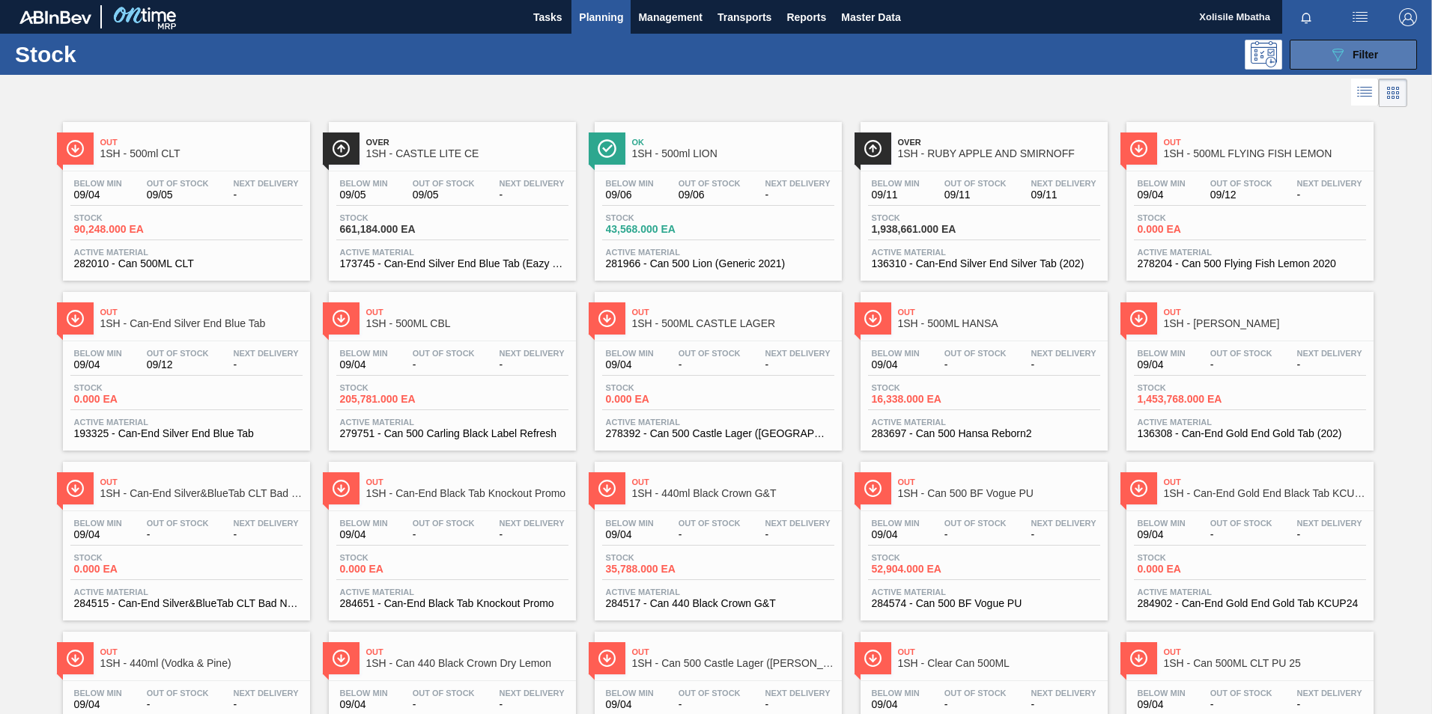
click at [1345, 46] on div "089F7B8B-B2A5-4AFE-B5C0-19BA573D28AC Filter" at bounding box center [1352, 55] width 49 height 18
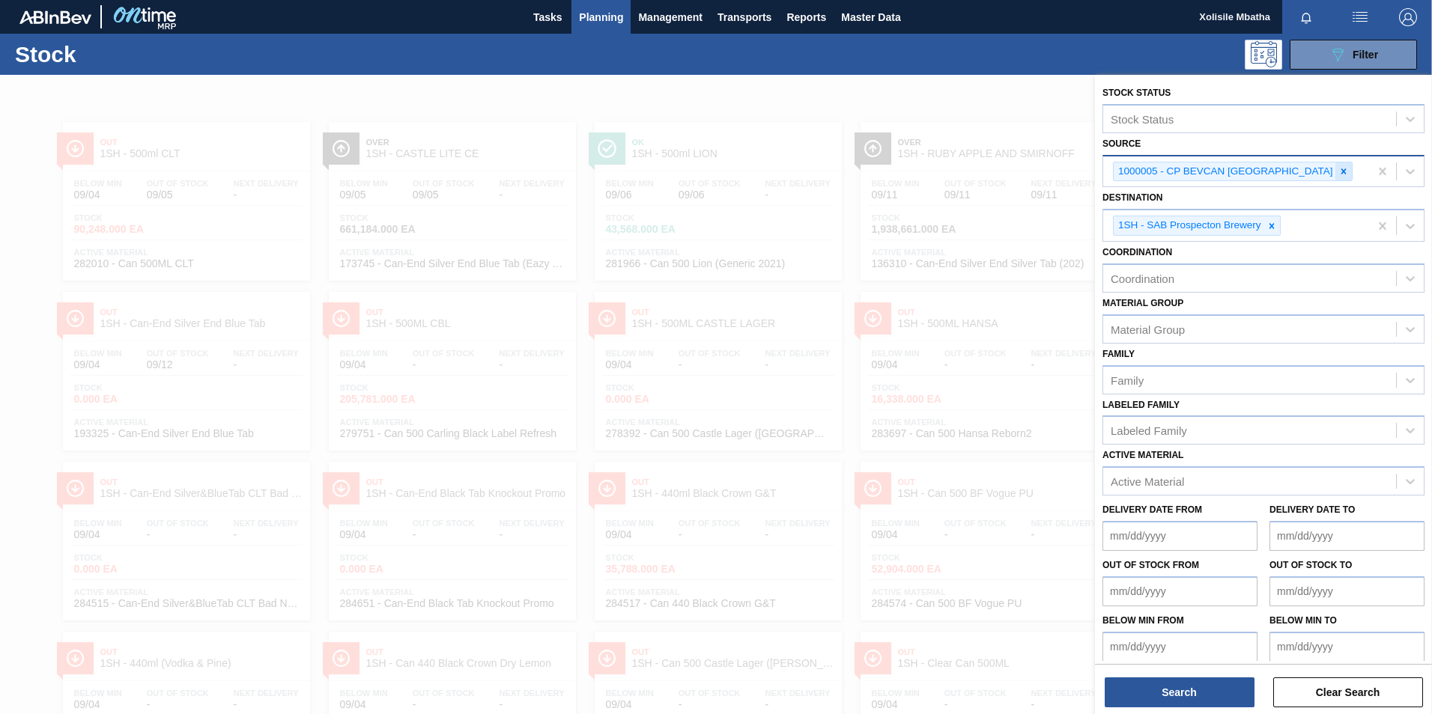
click at [1338, 169] on icon at bounding box center [1343, 171] width 10 height 10
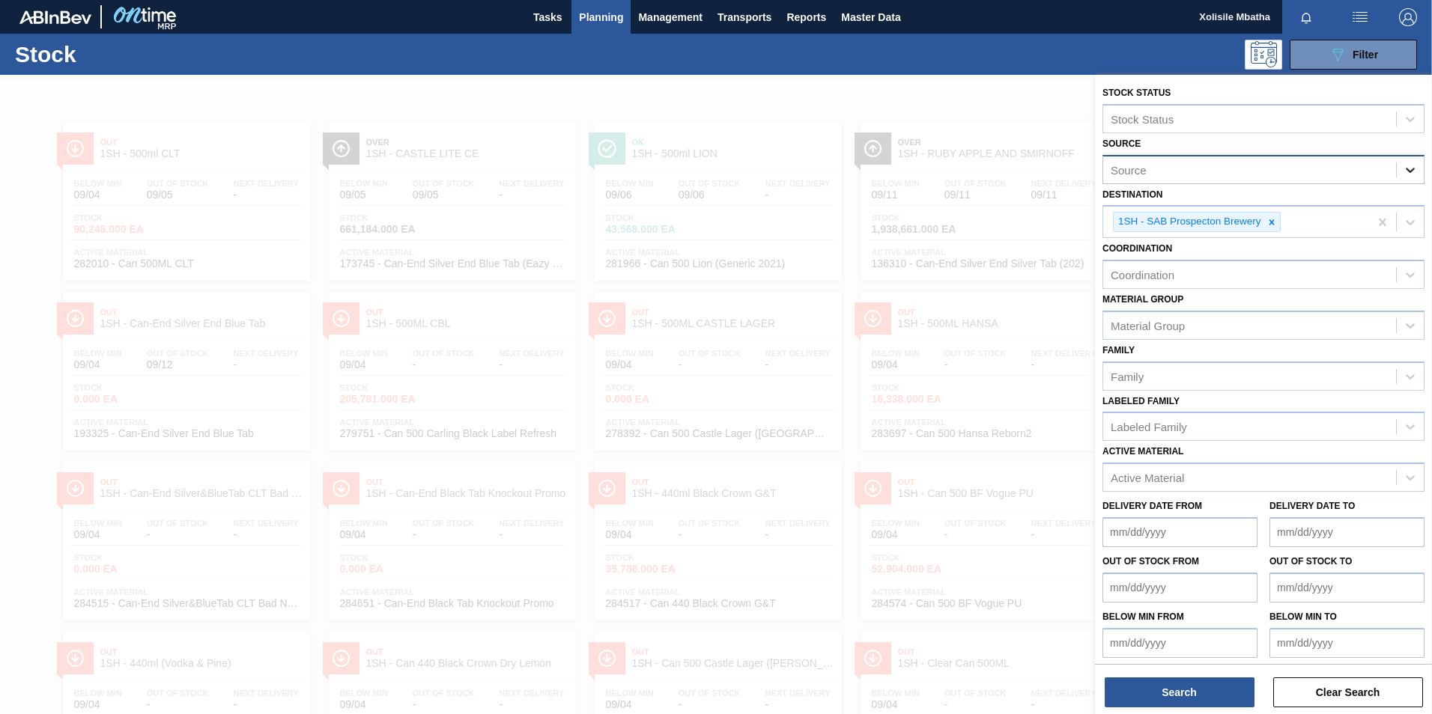
click at [1412, 174] on icon at bounding box center [1410, 170] width 15 height 15
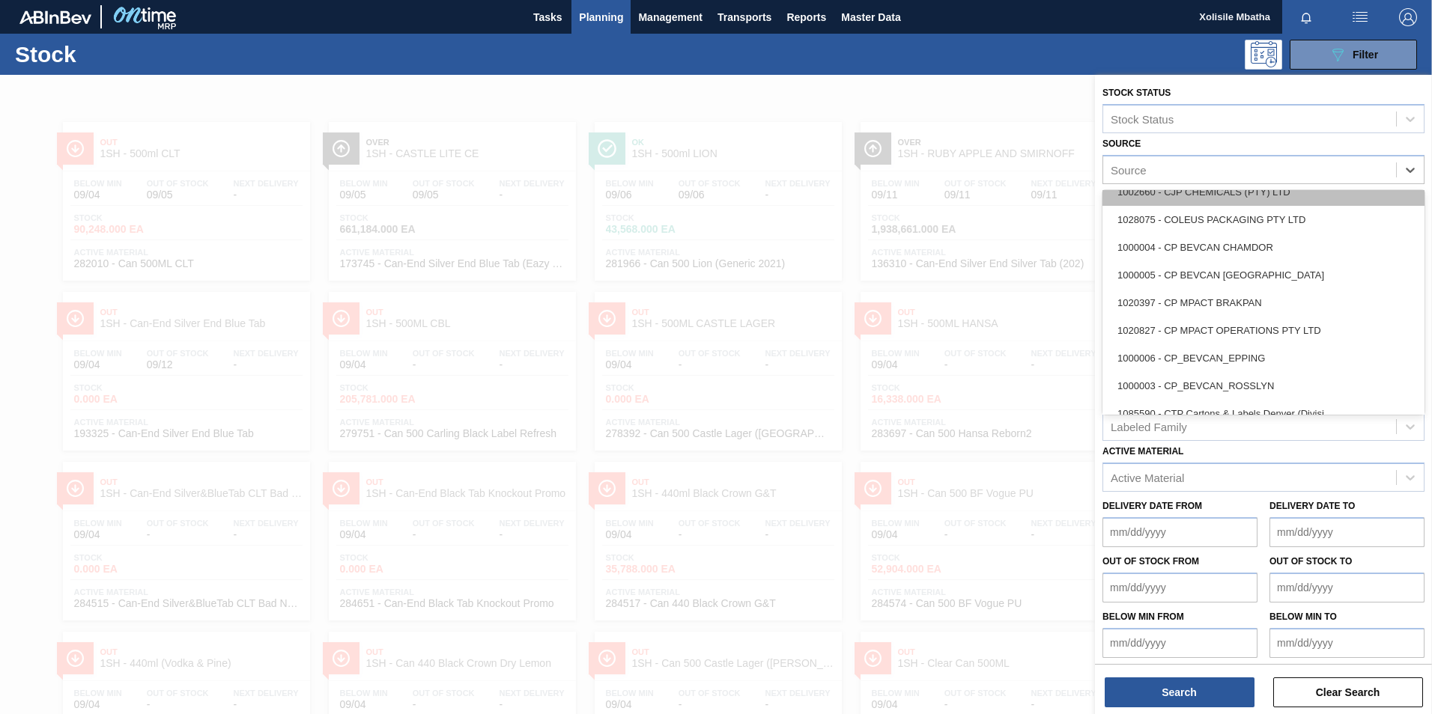
scroll to position [374, 0]
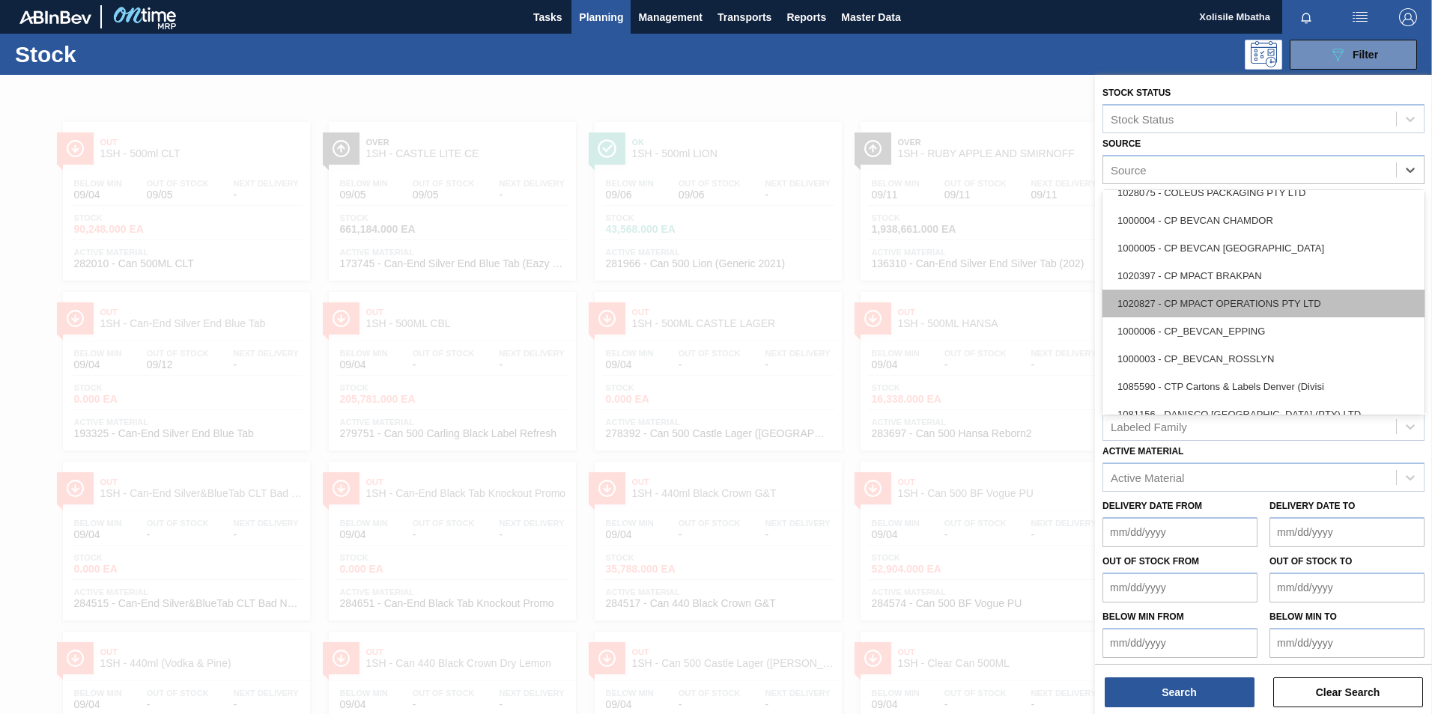
click at [1218, 306] on div "1020827 - CP MPACT OPERATIONS PTY LTD" at bounding box center [1263, 304] width 322 height 28
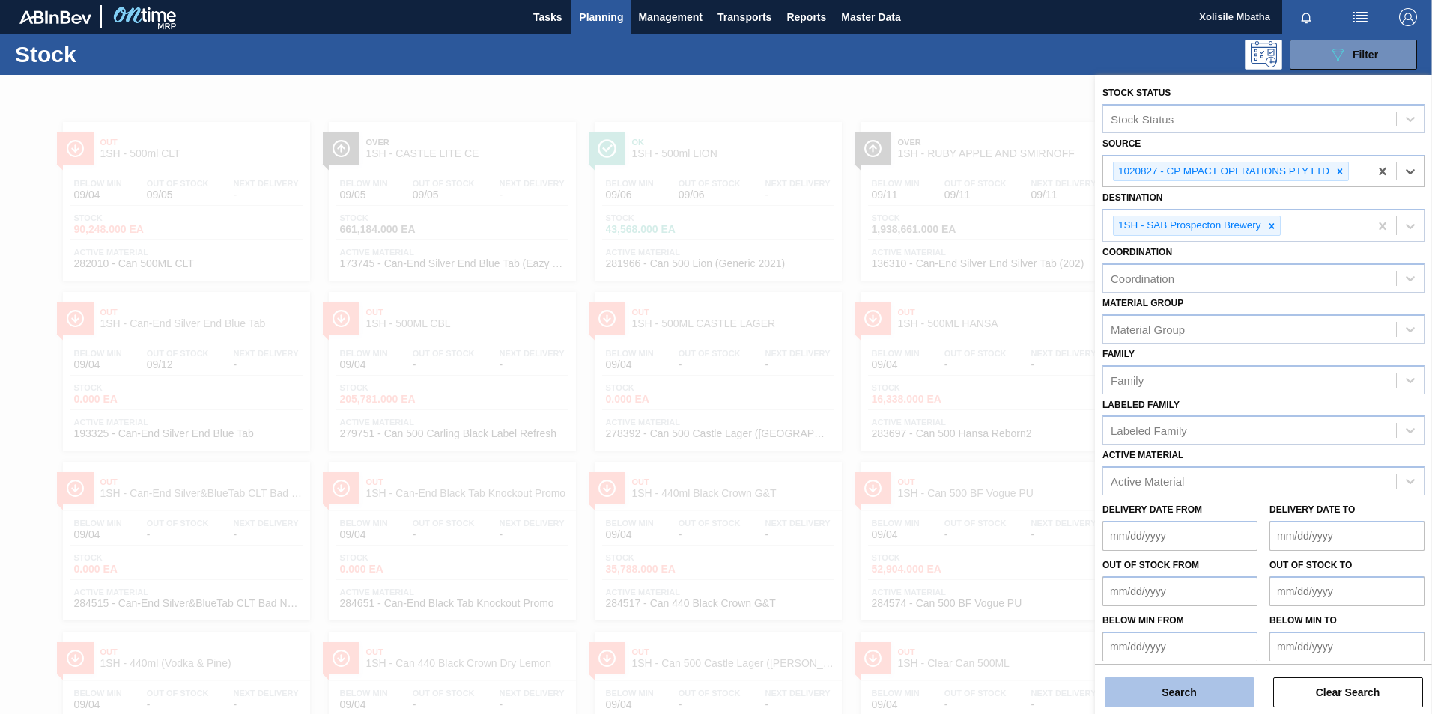
click at [1180, 699] on button "Search" at bounding box center [1180, 693] width 150 height 30
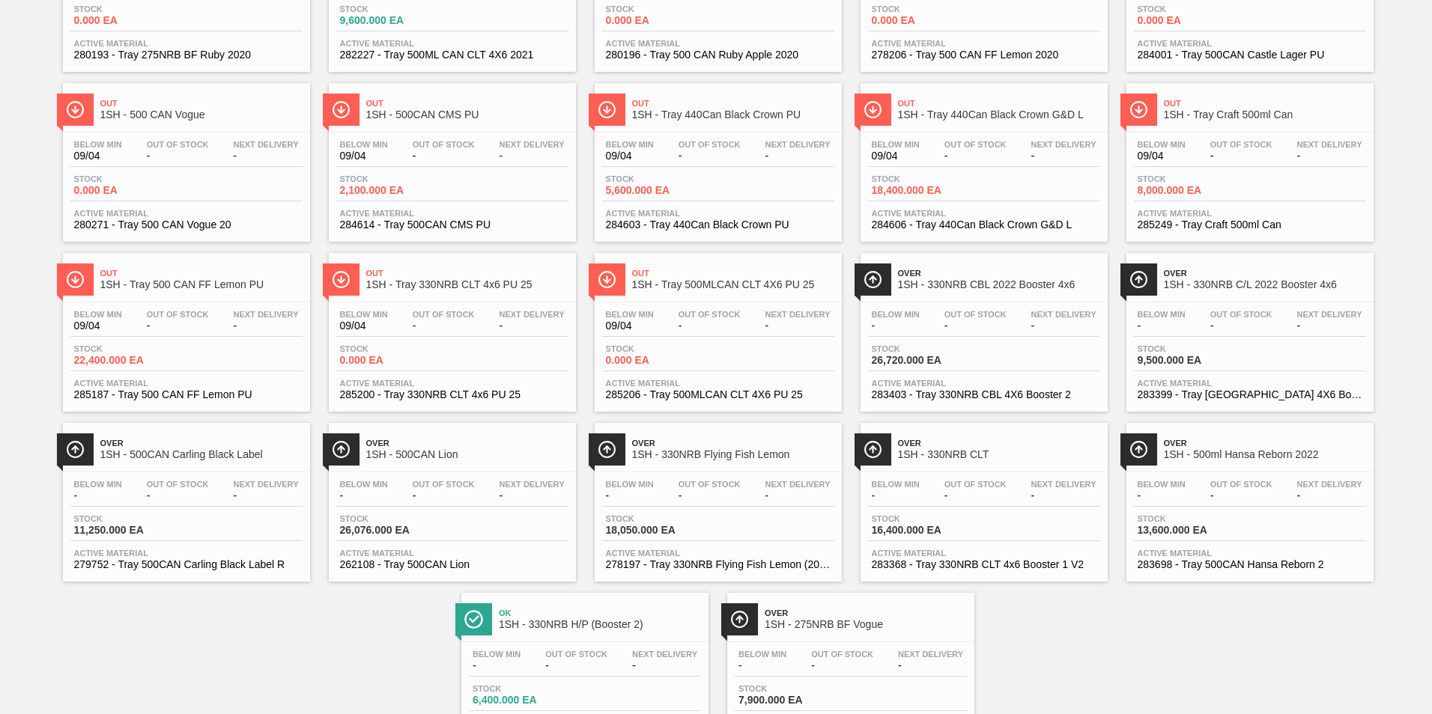
scroll to position [284, 0]
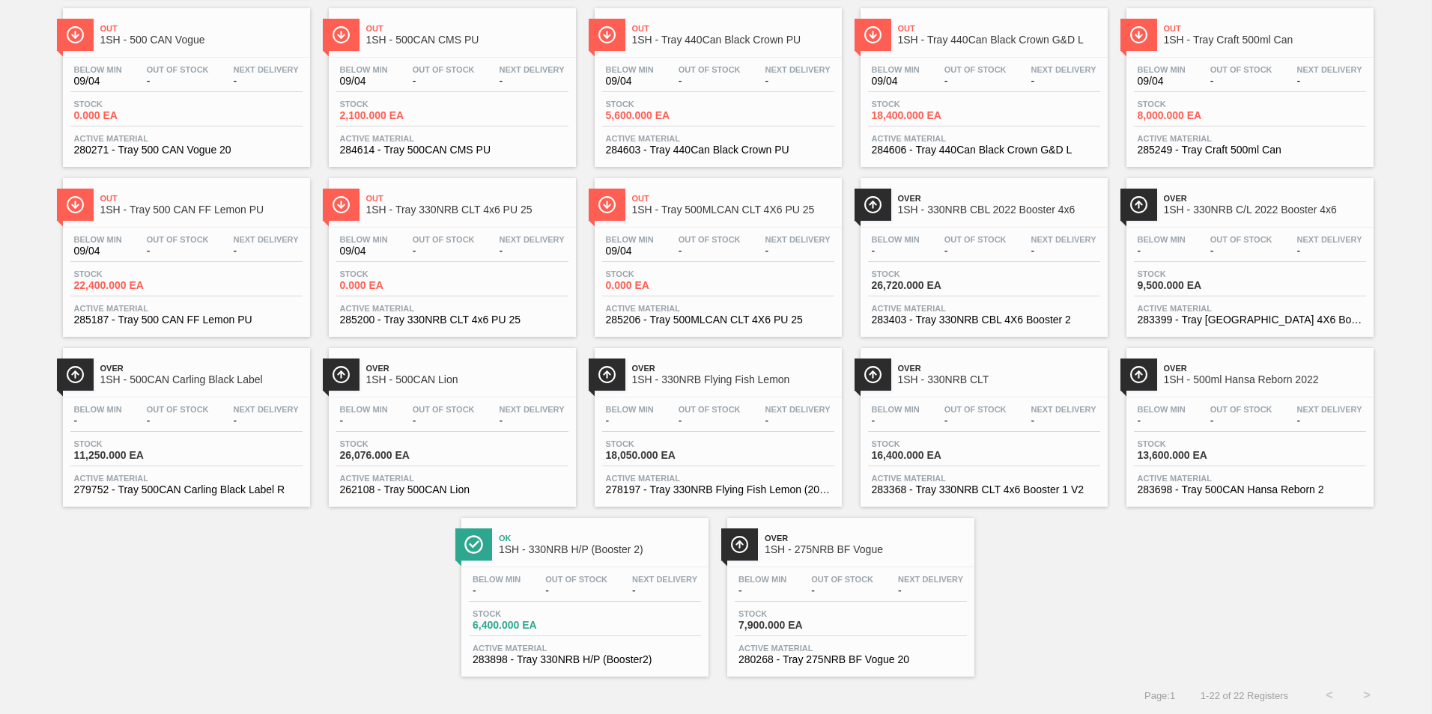
click at [182, 210] on span "1SH - Tray 500 CAN FF Lemon PU" at bounding box center [201, 209] width 202 height 11
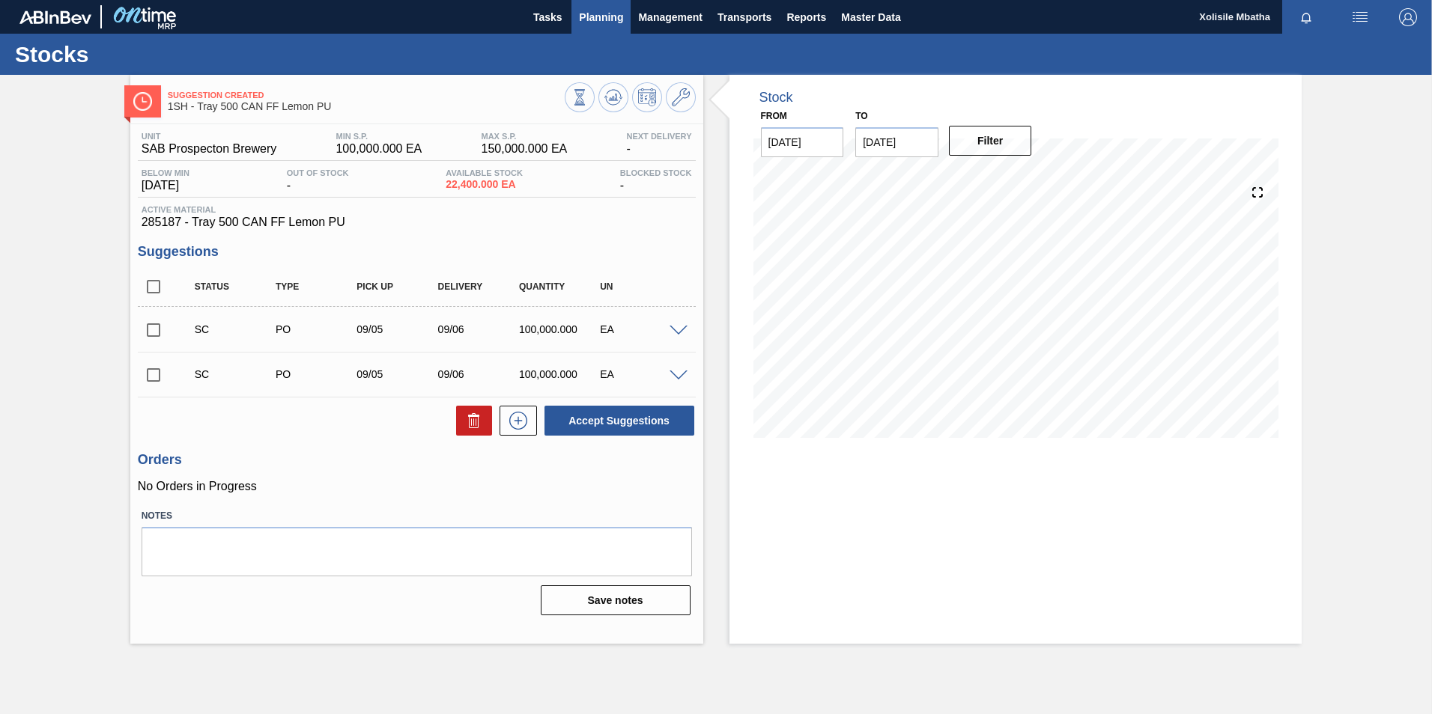
click at [592, 15] on span "Planning" at bounding box center [601, 17] width 44 height 18
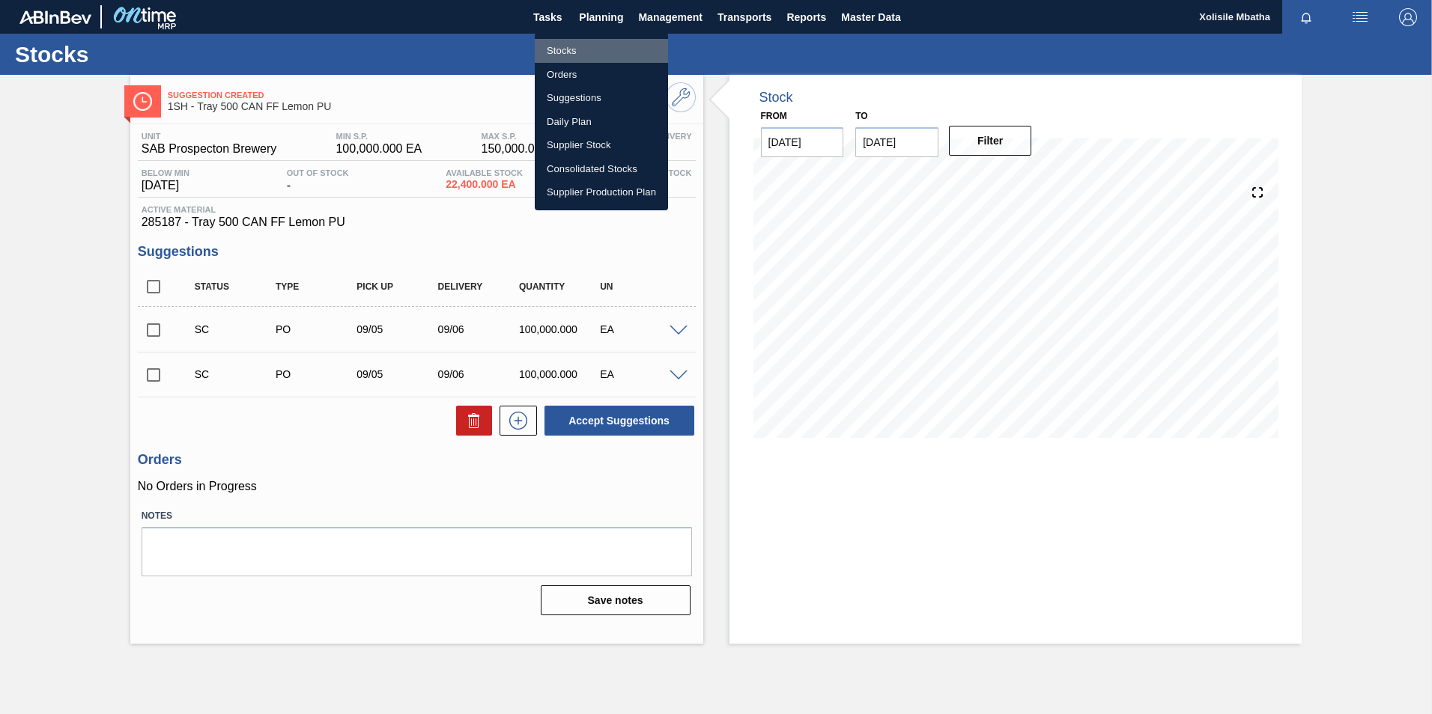
click at [568, 52] on li "Stocks" at bounding box center [601, 51] width 133 height 24
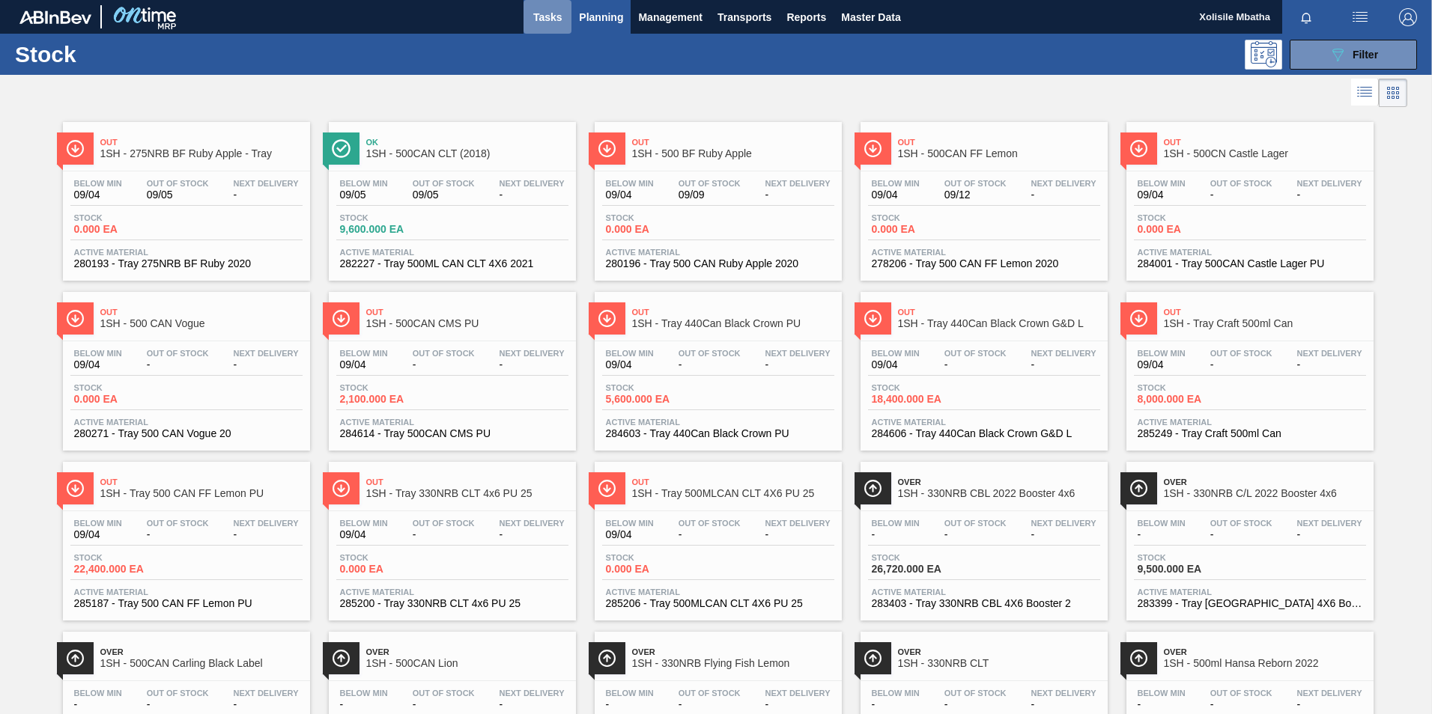
click at [542, 16] on span "Tasks" at bounding box center [547, 17] width 33 height 18
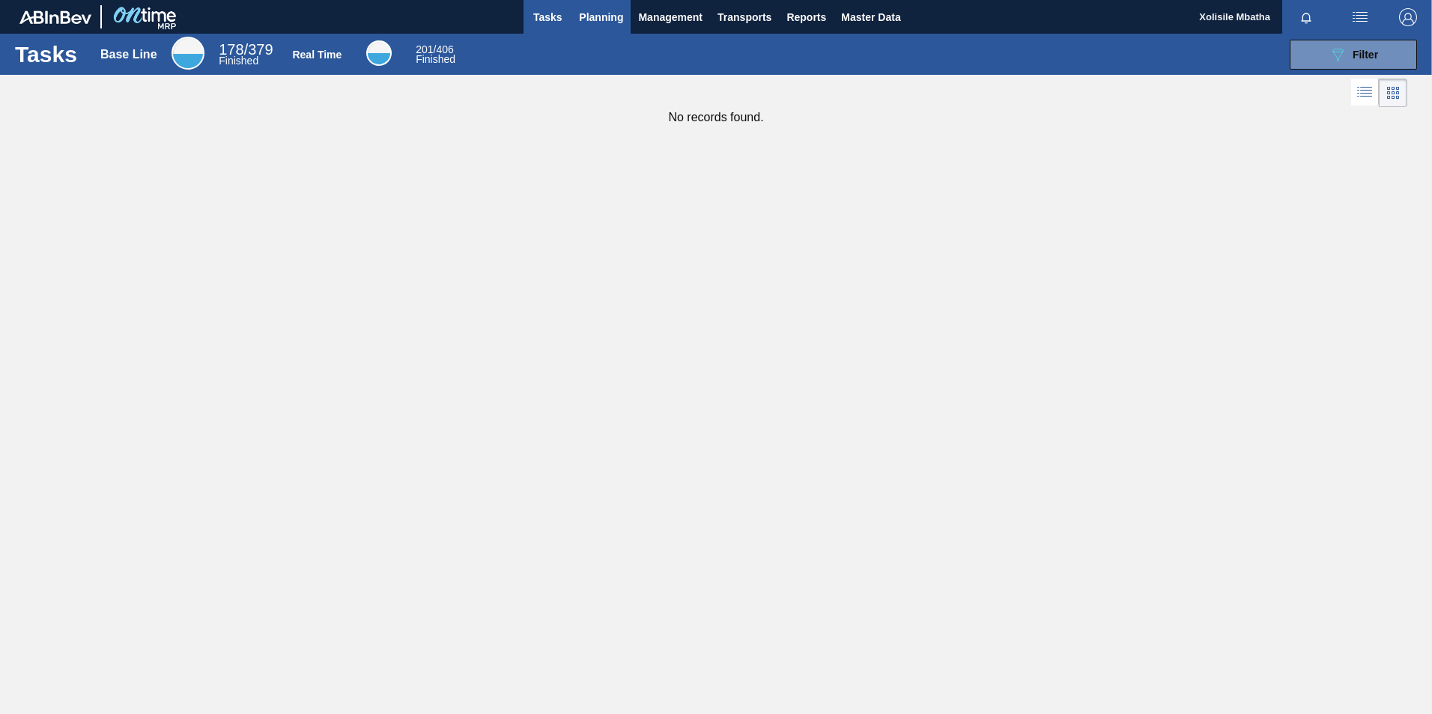
click at [601, 15] on span "Planning" at bounding box center [601, 17] width 44 height 18
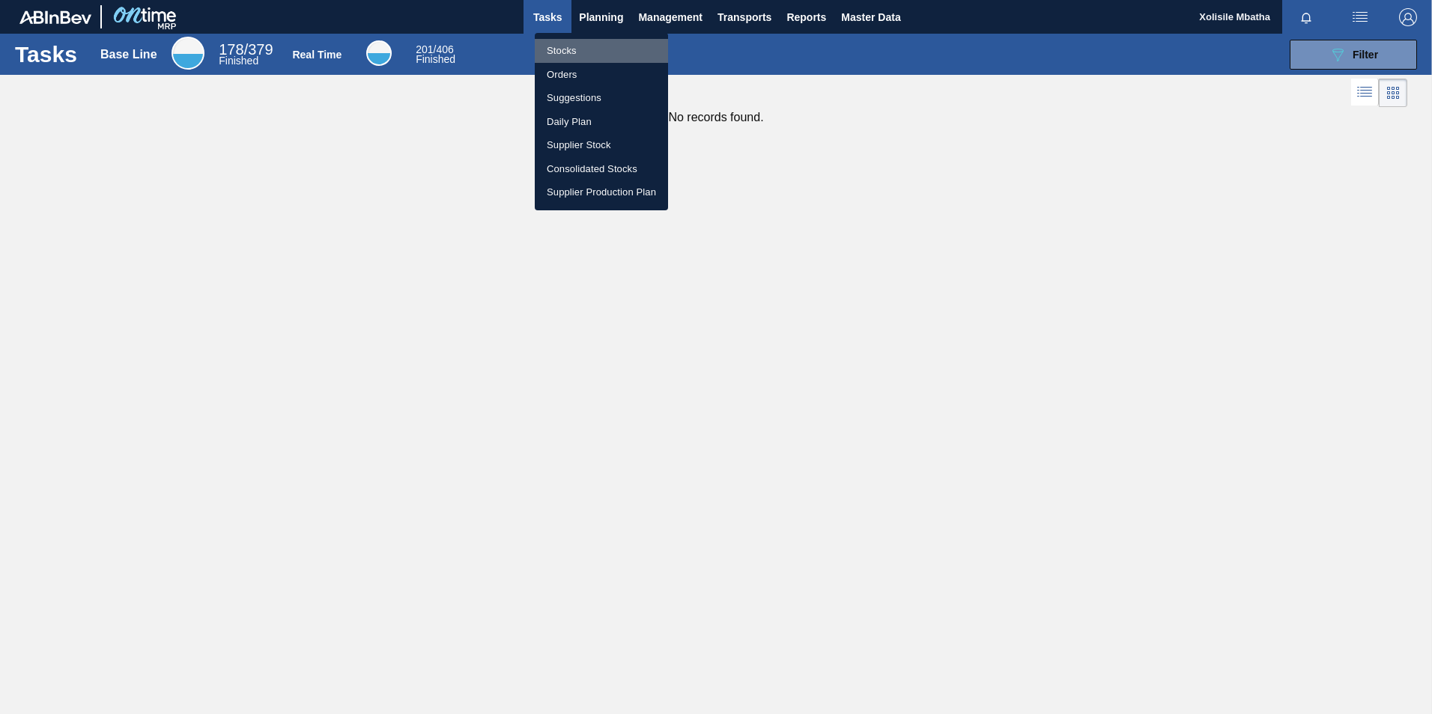
click at [571, 48] on li "Stocks" at bounding box center [601, 51] width 133 height 24
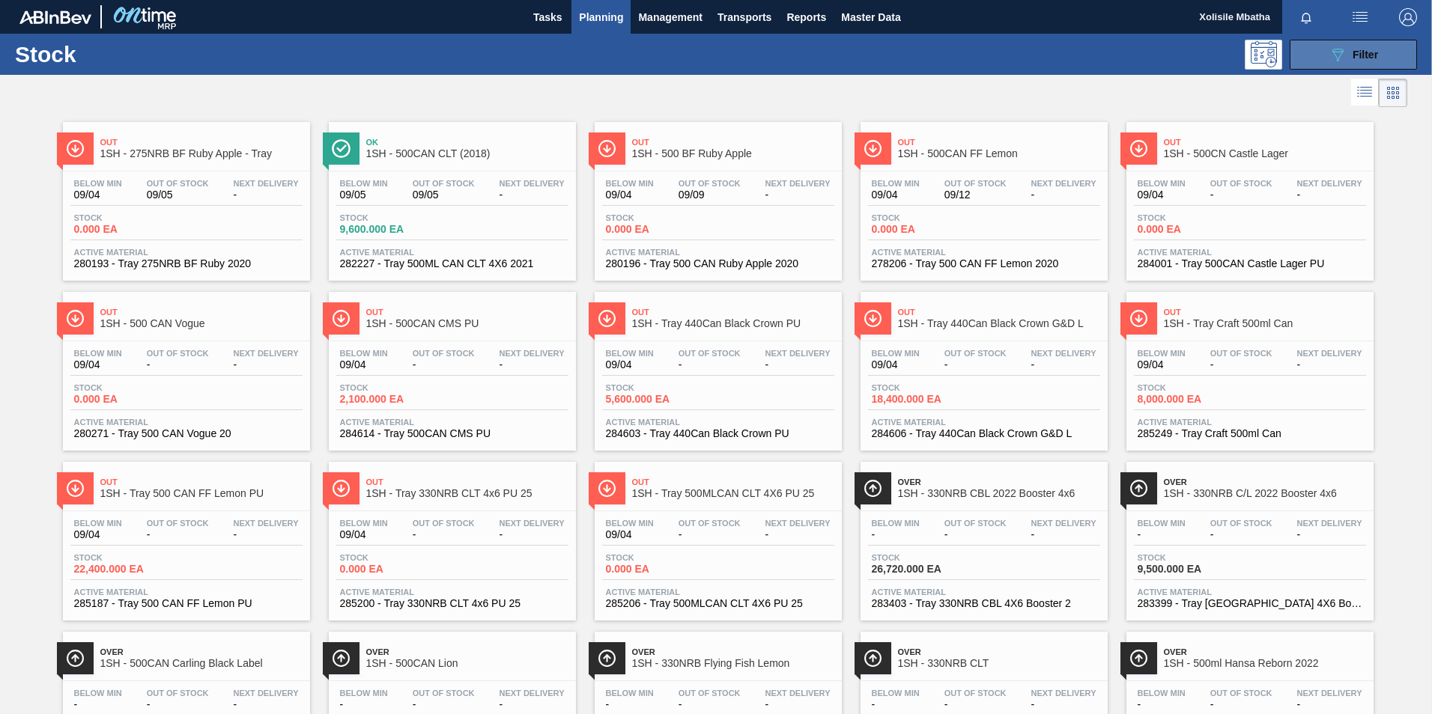
click at [1378, 52] on button "089F7B8B-B2A5-4AFE-B5C0-19BA573D28AC Filter" at bounding box center [1353, 55] width 127 height 30
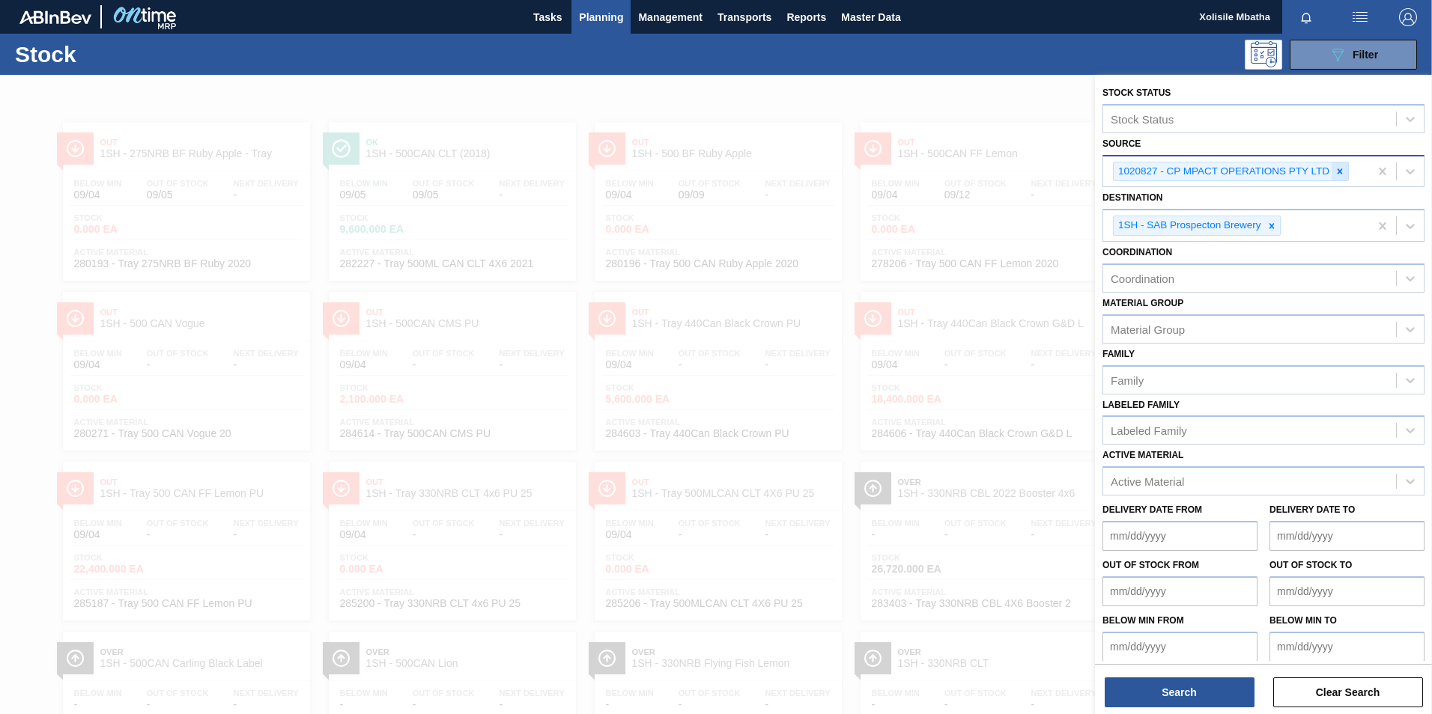
click at [1340, 173] on icon at bounding box center [1339, 170] width 5 height 5
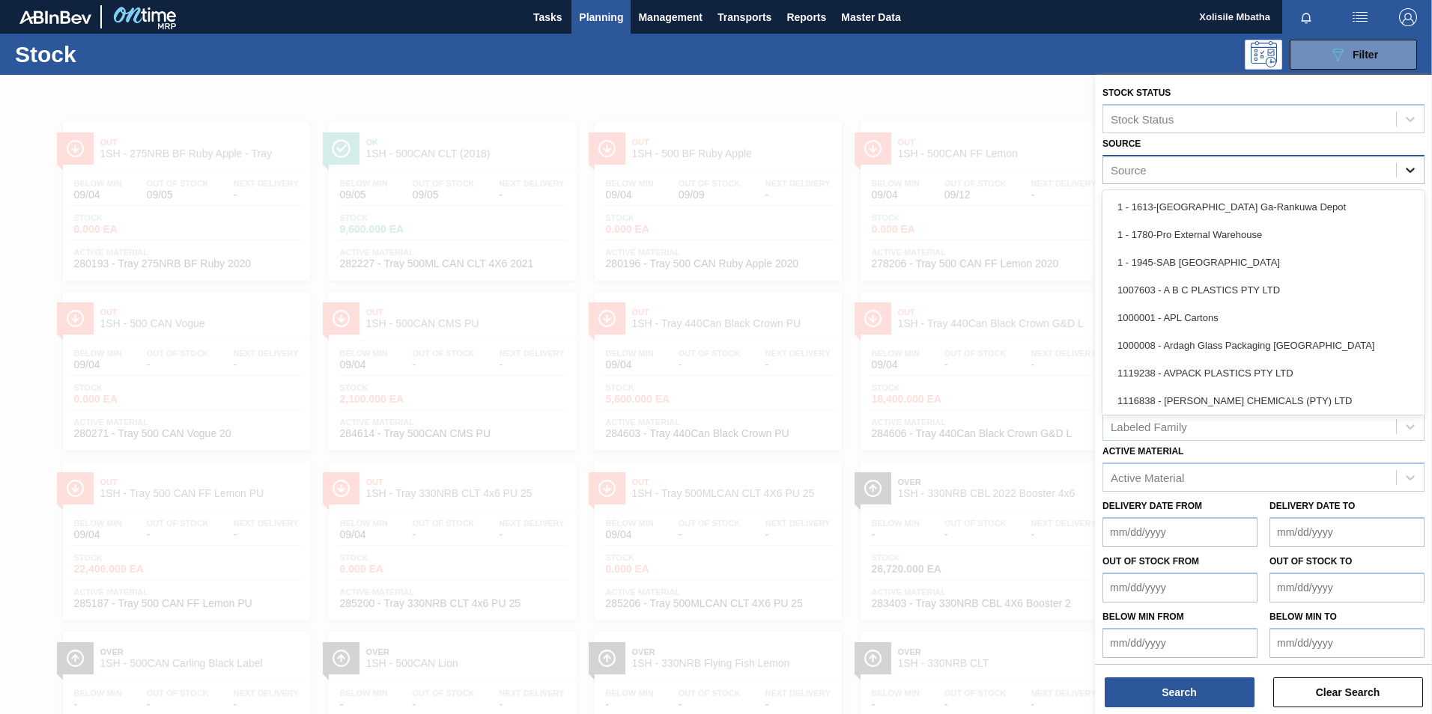
click at [1407, 168] on icon at bounding box center [1410, 170] width 15 height 15
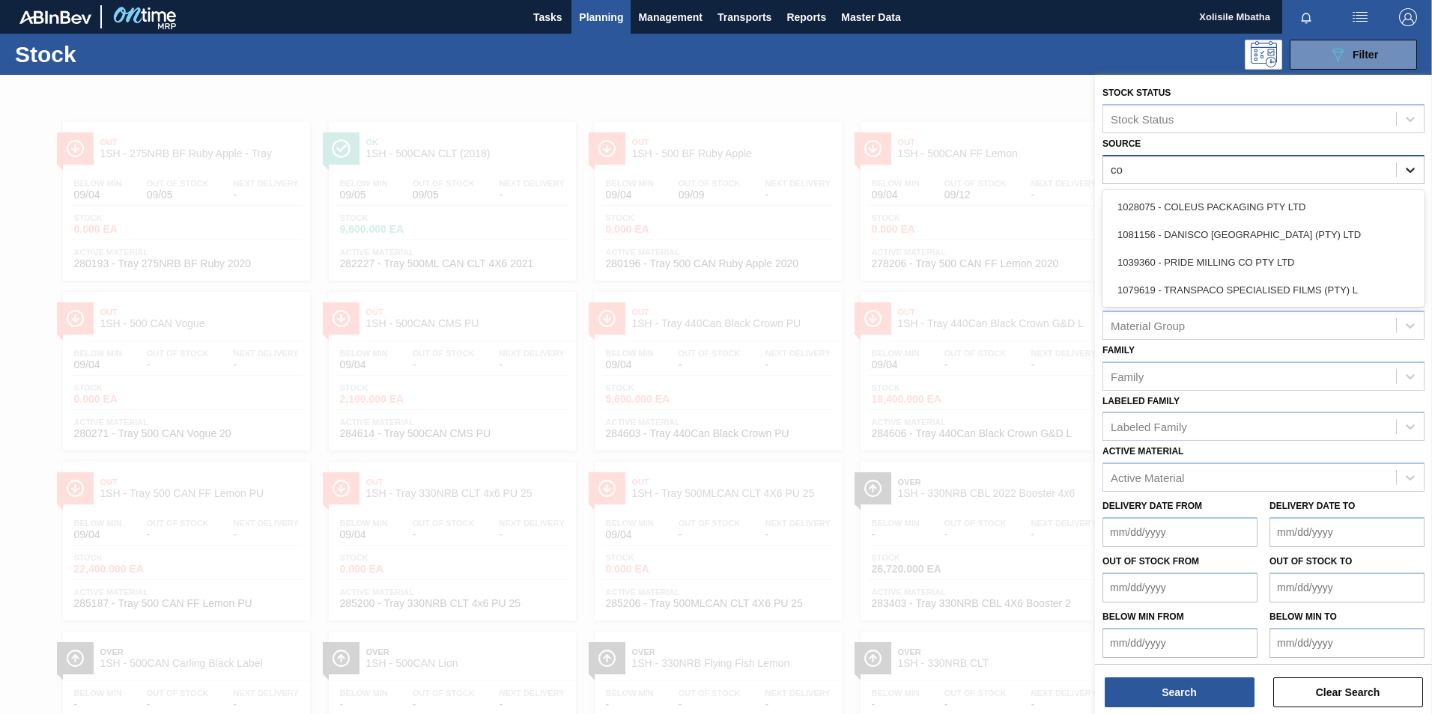
type input "col"
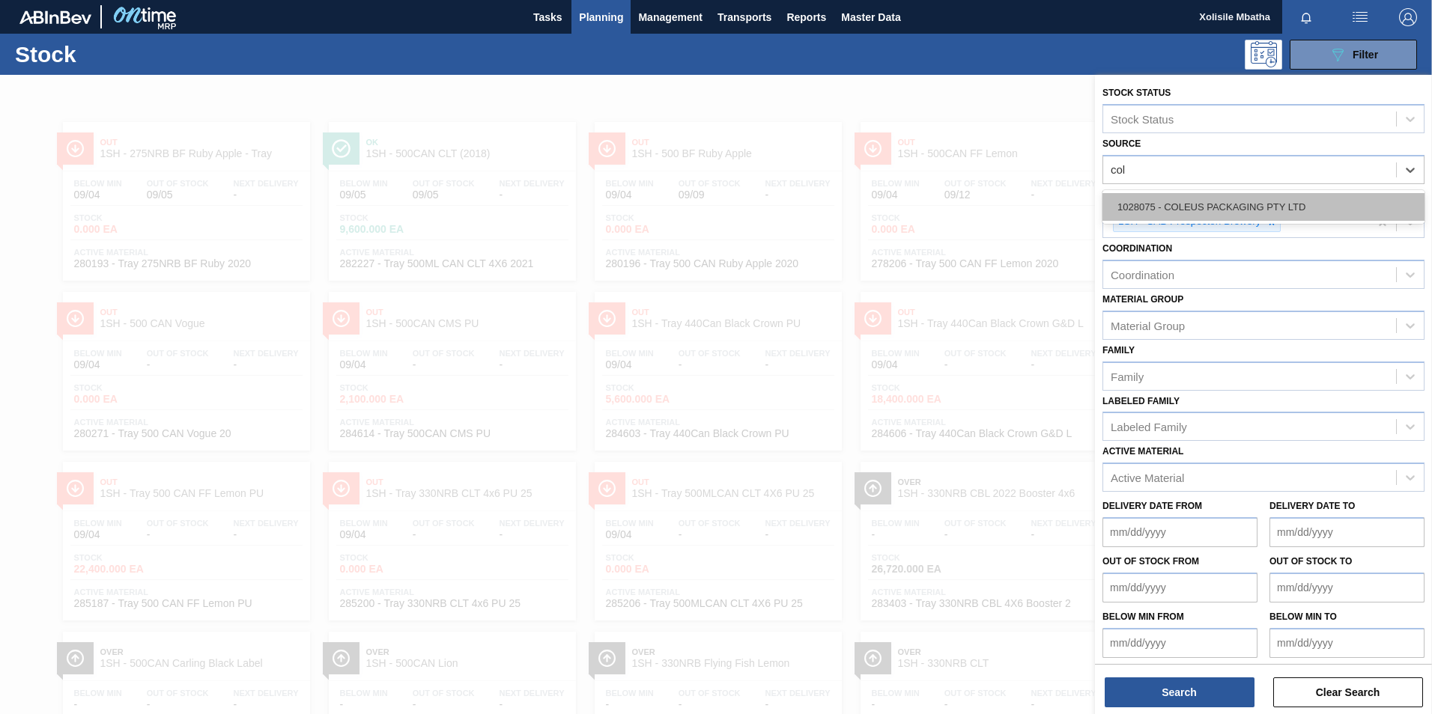
click at [1186, 210] on div "1028075 - COLEUS PACKAGING PTY LTD" at bounding box center [1263, 207] width 322 height 28
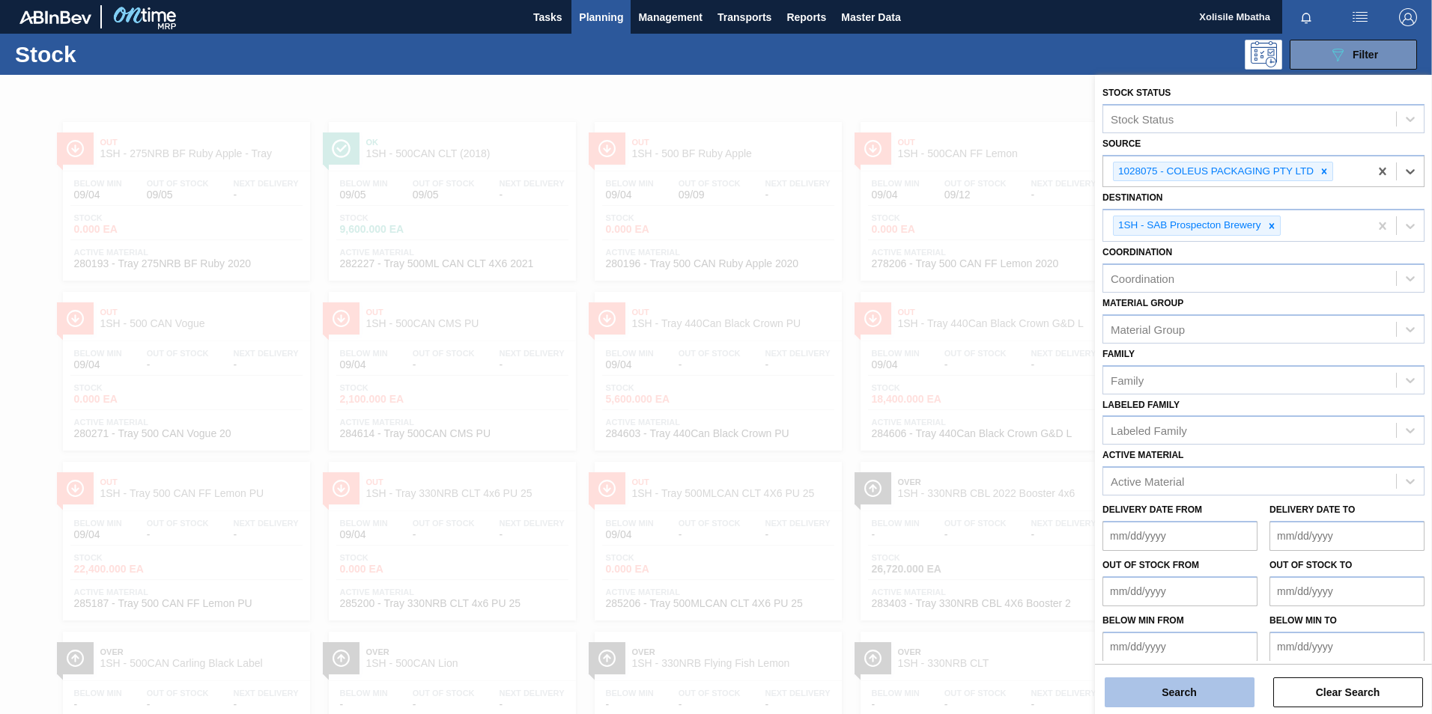
click at [1168, 702] on button "Search" at bounding box center [1180, 693] width 150 height 30
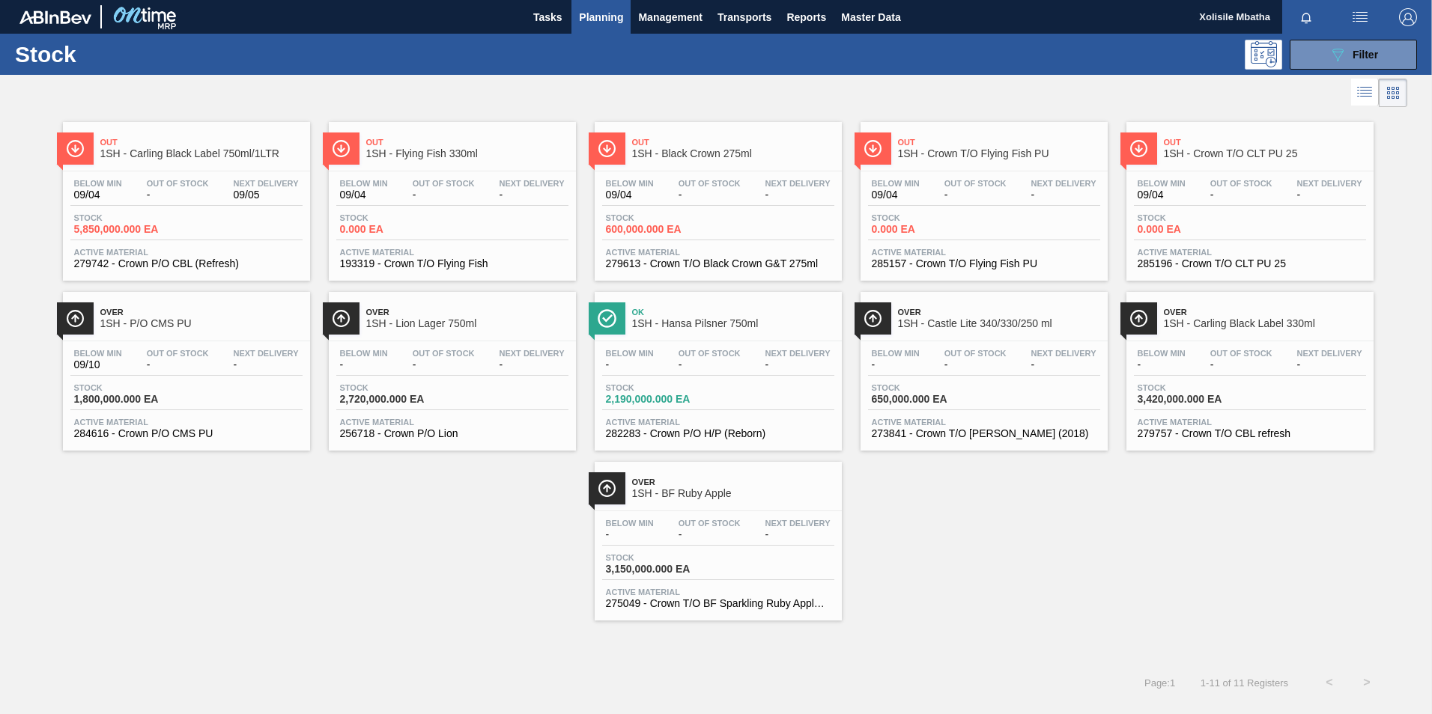
click at [604, 12] on span "Planning" at bounding box center [601, 17] width 44 height 18
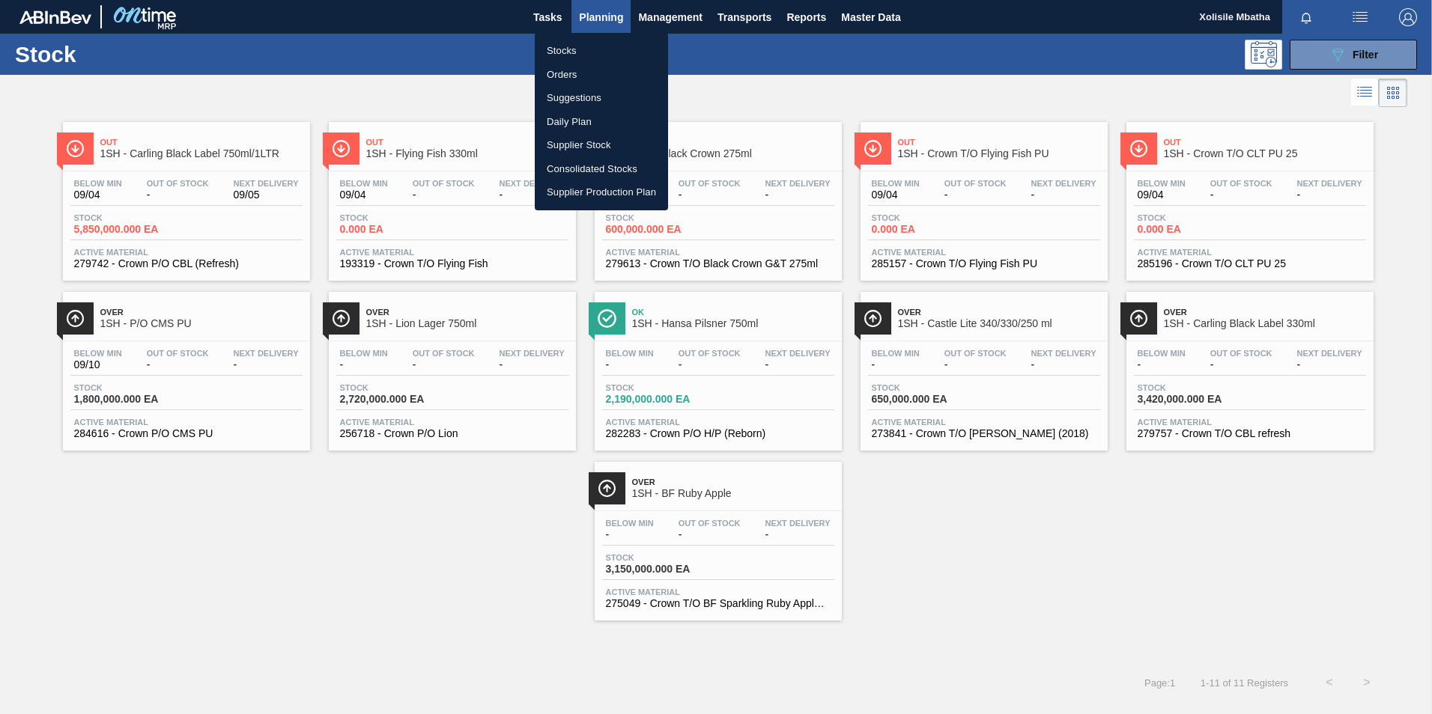
click at [568, 69] on li "Orders" at bounding box center [601, 75] width 133 height 24
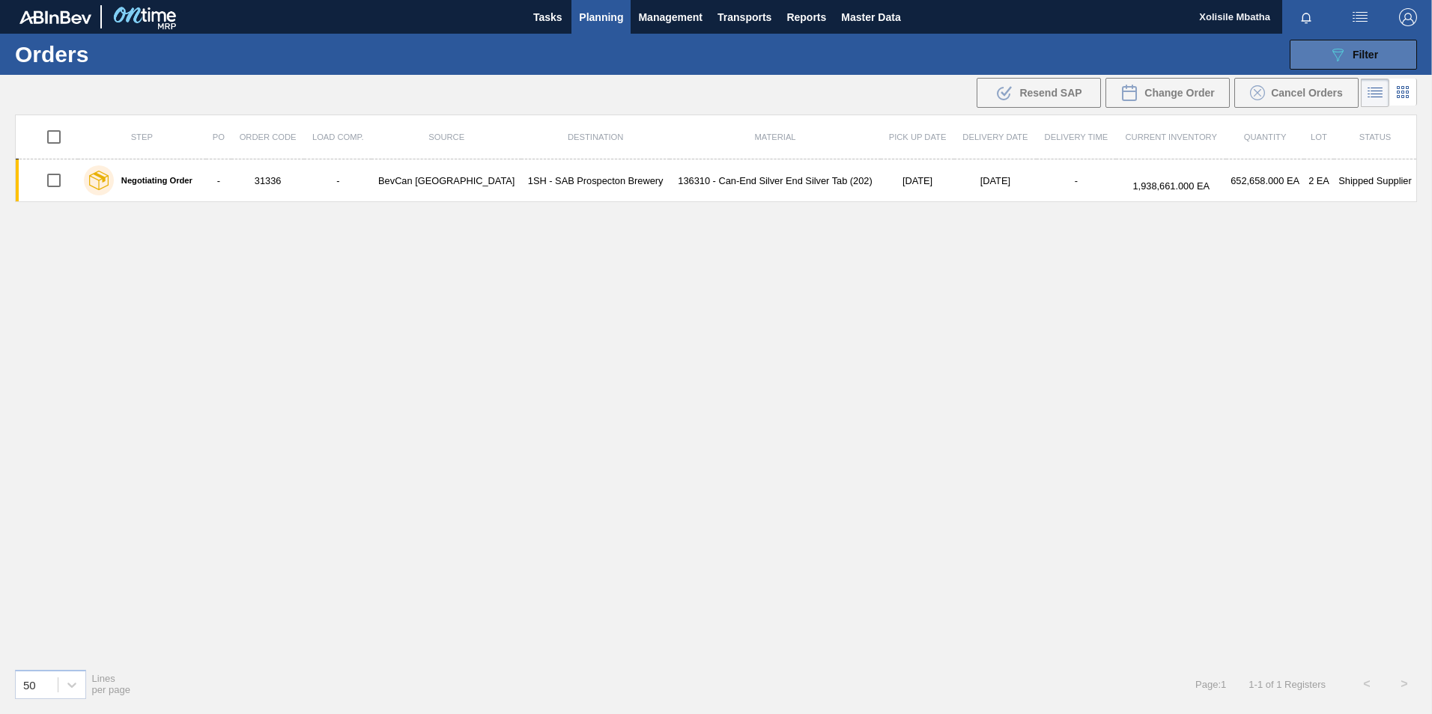
click at [1349, 43] on button "089F7B8B-B2A5-4AFE-B5C0-19BA573D28AC Filter" at bounding box center [1353, 55] width 127 height 30
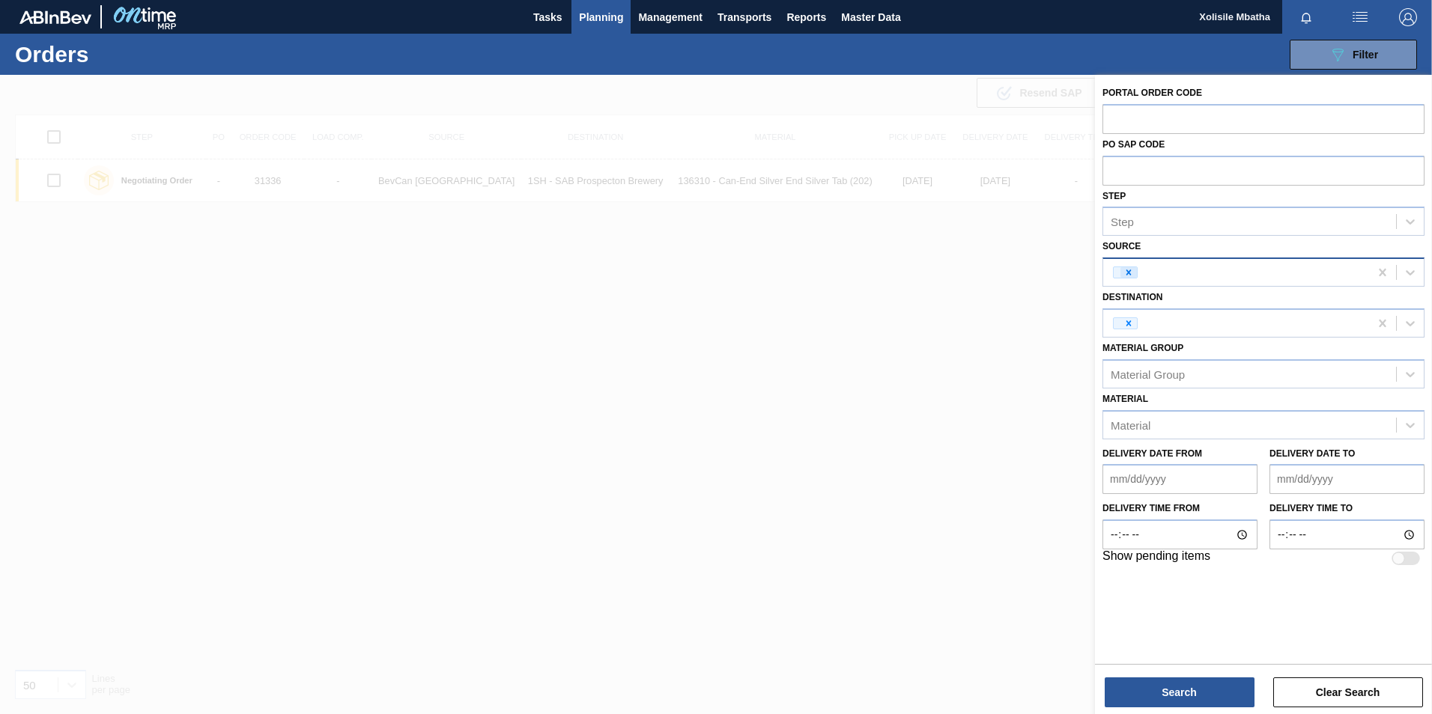
click at [1129, 278] on icon at bounding box center [1128, 272] width 10 height 10
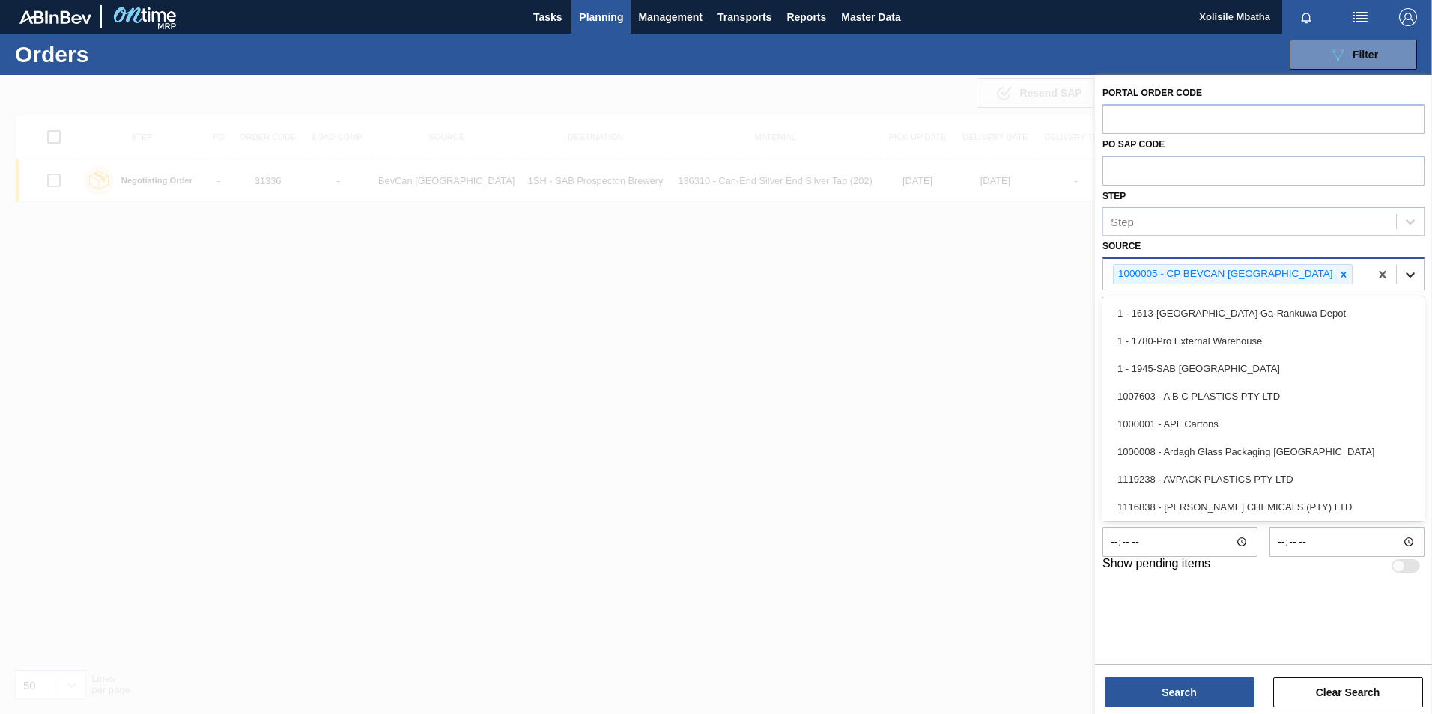
click at [1407, 273] on icon at bounding box center [1410, 275] width 9 height 5
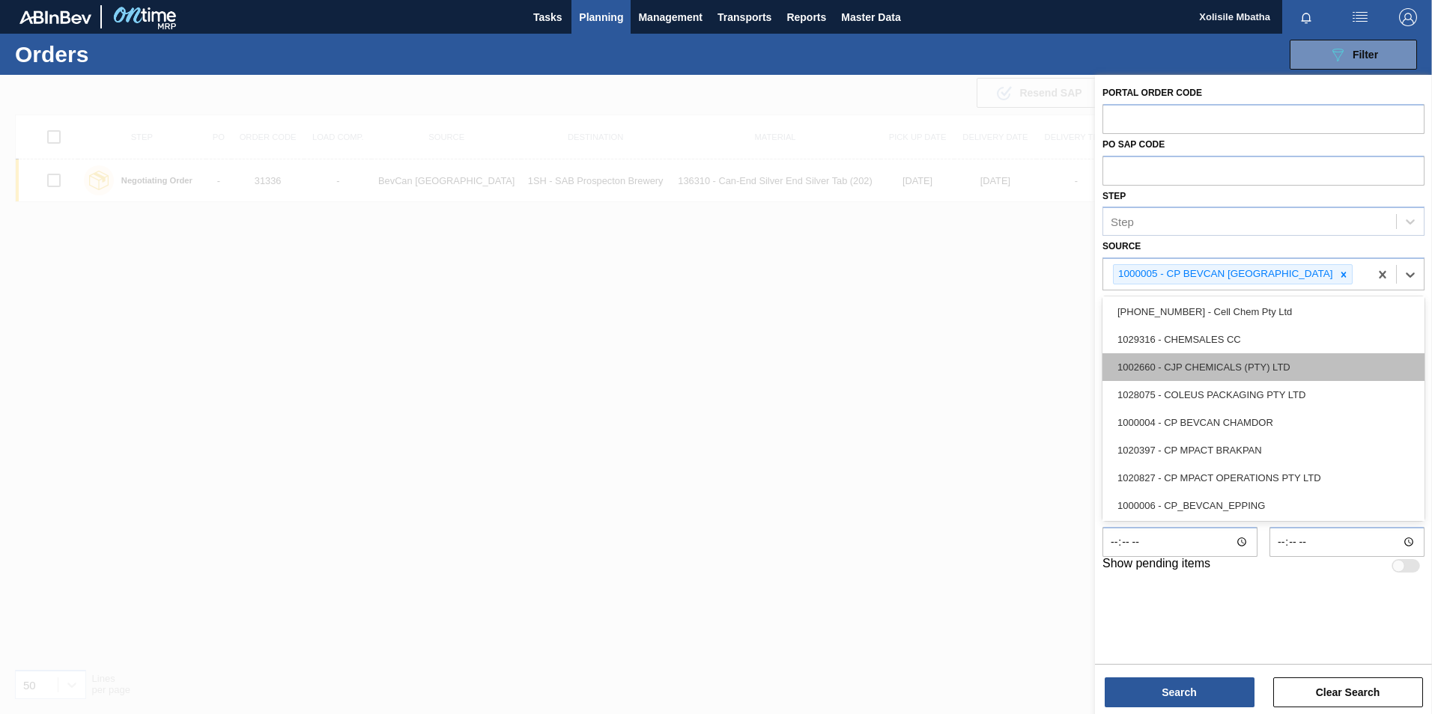
scroll to position [300, 0]
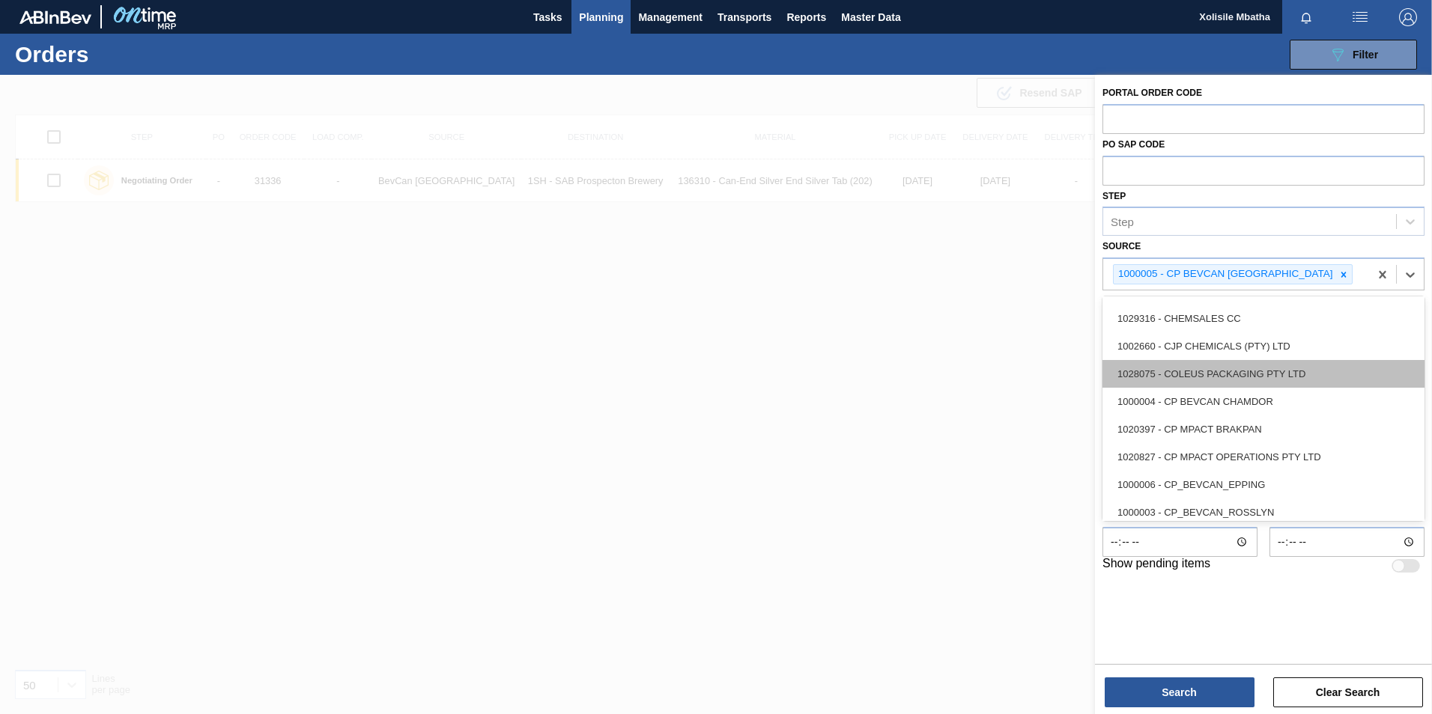
click at [1194, 371] on div "1028075 - COLEUS PACKAGING PTY LTD" at bounding box center [1263, 374] width 322 height 28
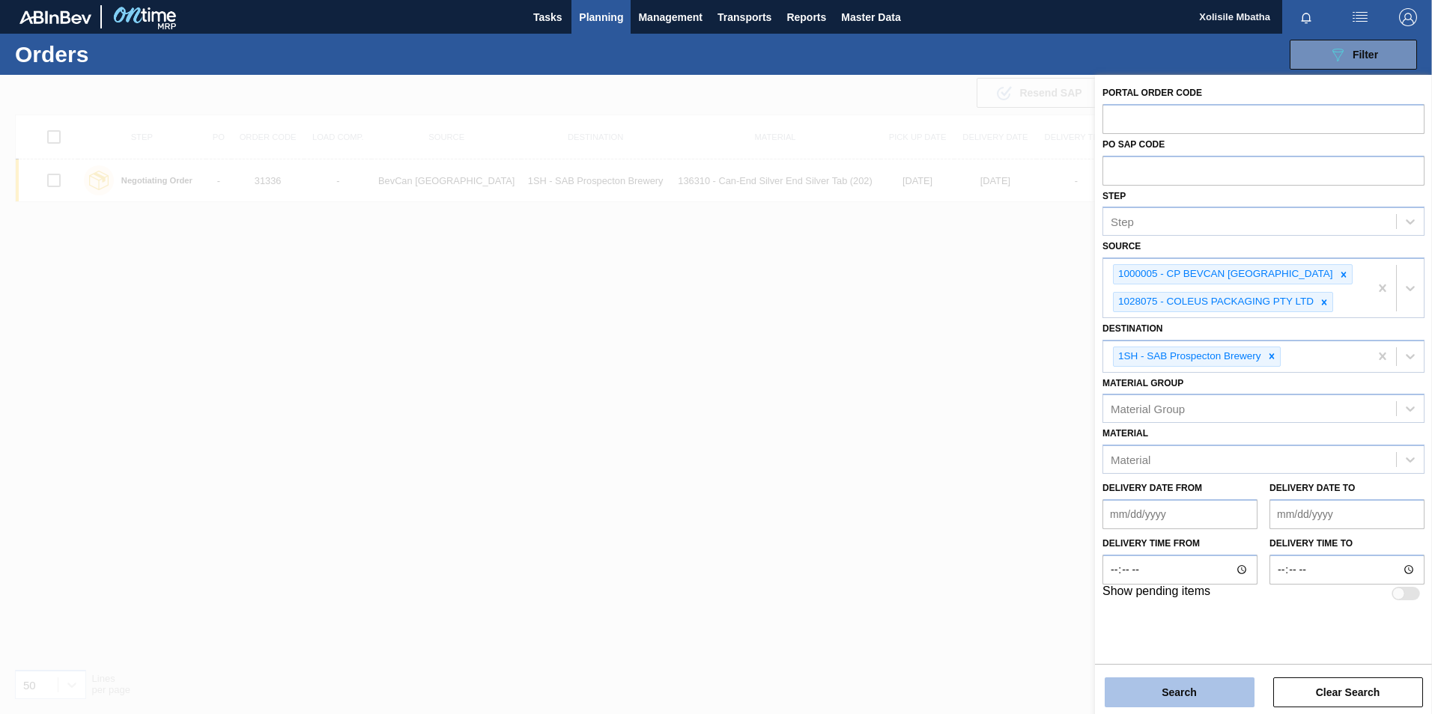
click at [1186, 698] on button "Search" at bounding box center [1180, 693] width 150 height 30
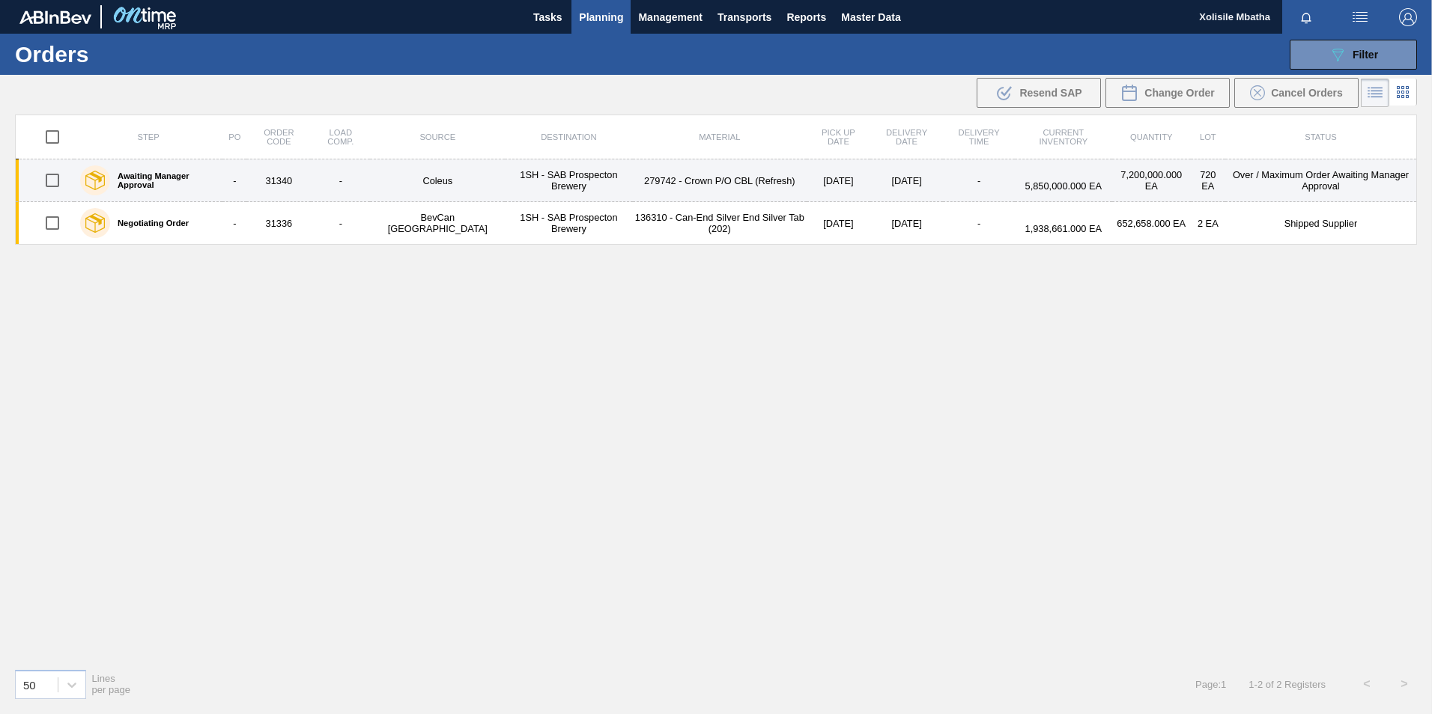
click at [211, 179] on label "Awaiting Manager Approval" at bounding box center [163, 180] width 106 height 18
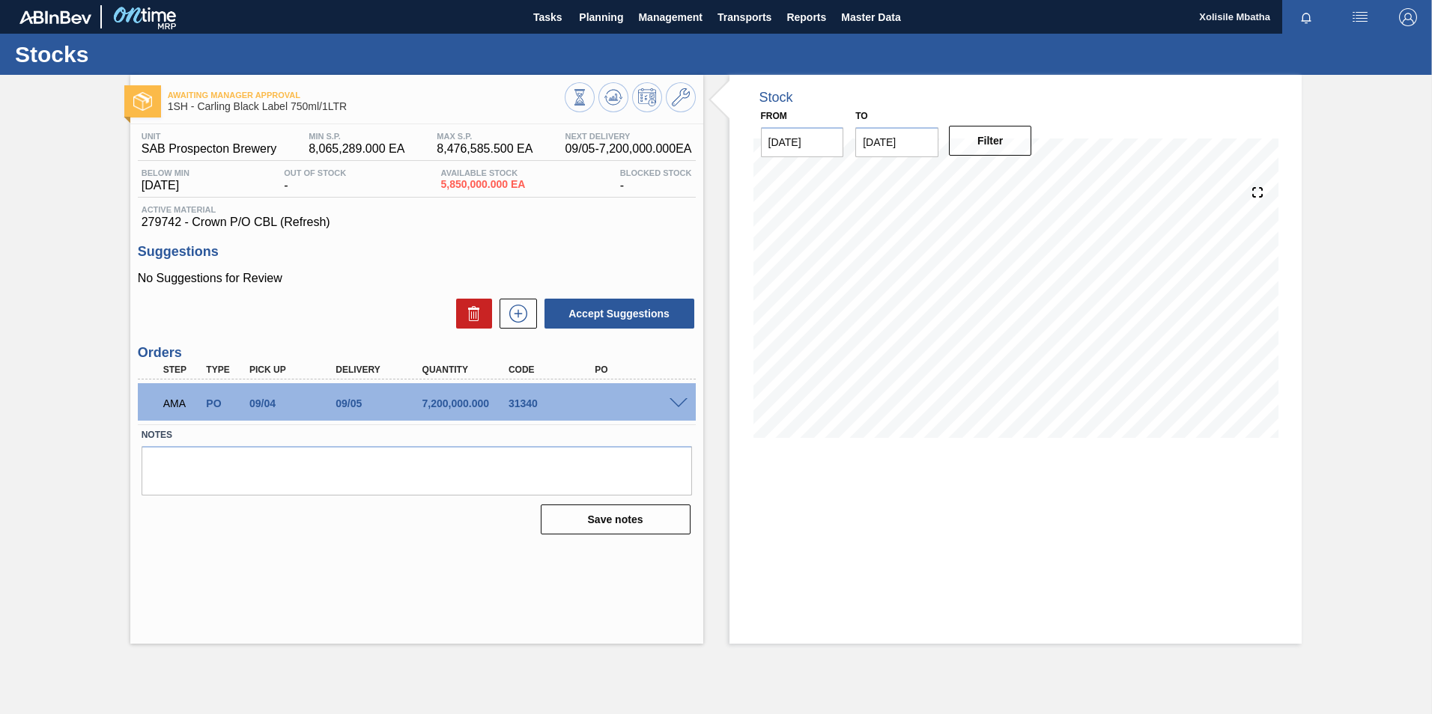
click at [672, 399] on span at bounding box center [678, 403] width 18 height 11
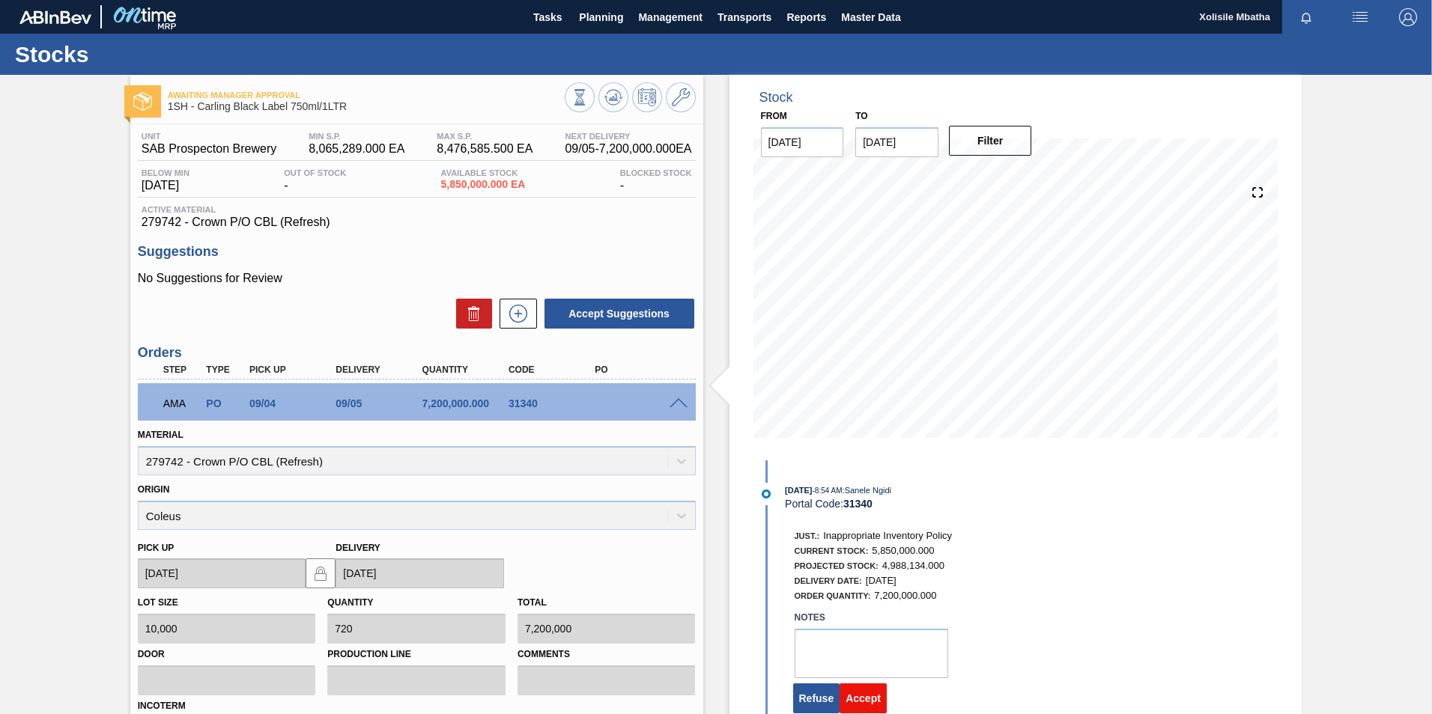
click at [874, 693] on button "Accept" at bounding box center [862, 699] width 47 height 30
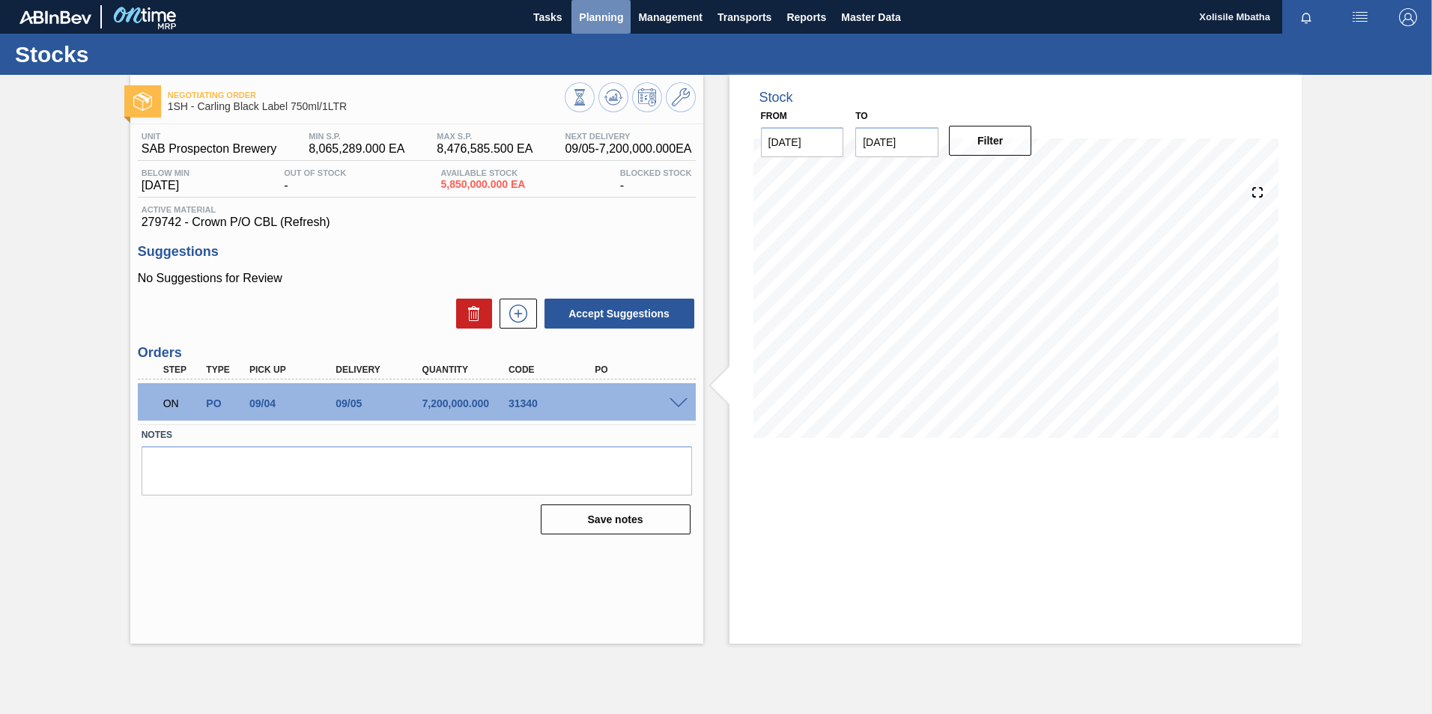
click at [586, 24] on span "Planning" at bounding box center [601, 17] width 44 height 18
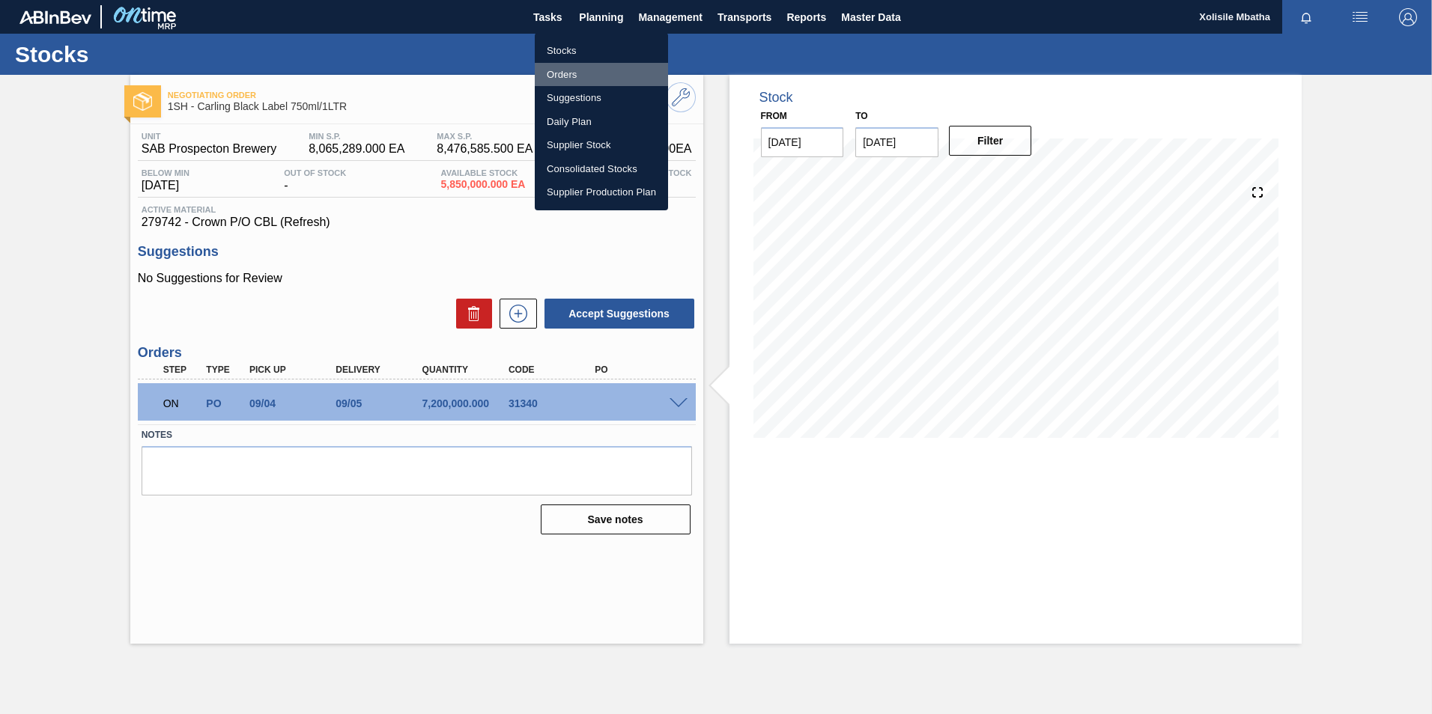
click at [559, 78] on li "Orders" at bounding box center [601, 75] width 133 height 24
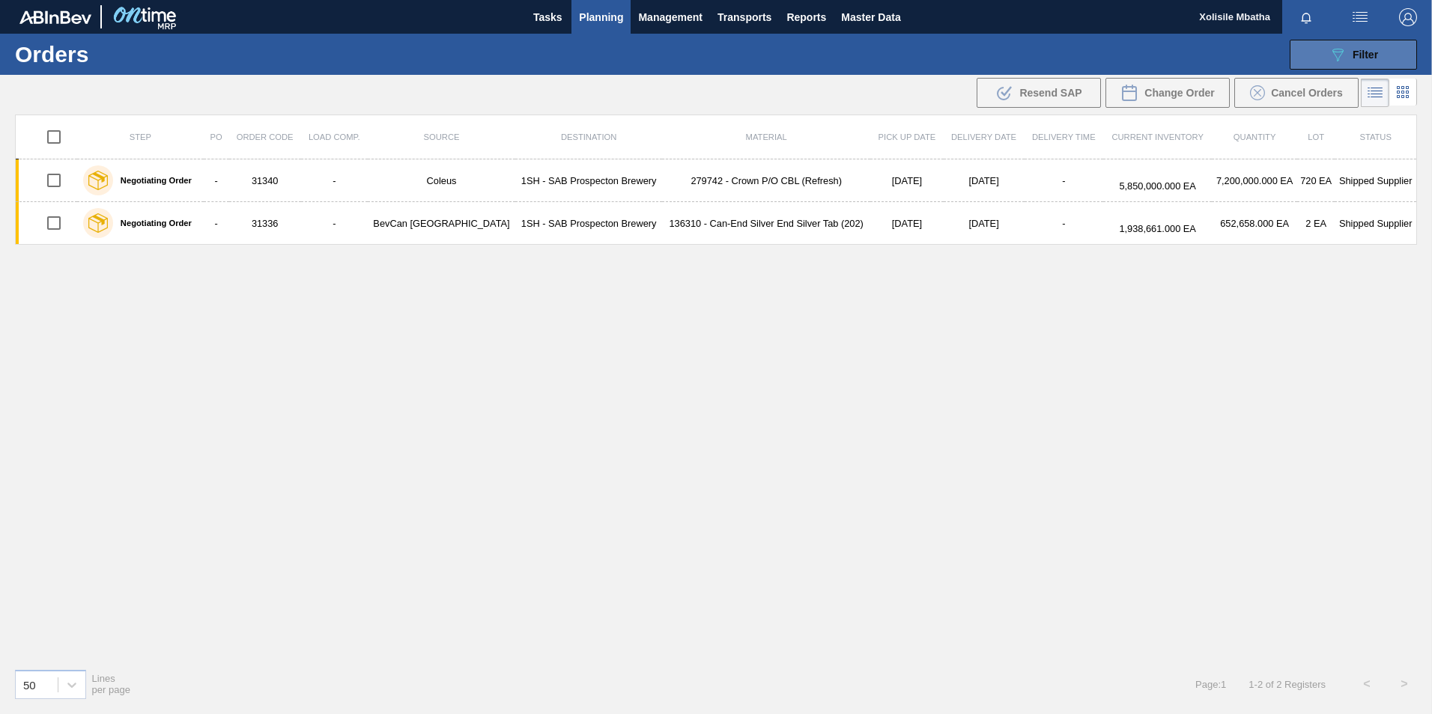
click at [1335, 43] on button "089F7B8B-B2A5-4AFE-B5C0-19BA573D28AC Filter" at bounding box center [1353, 55] width 127 height 30
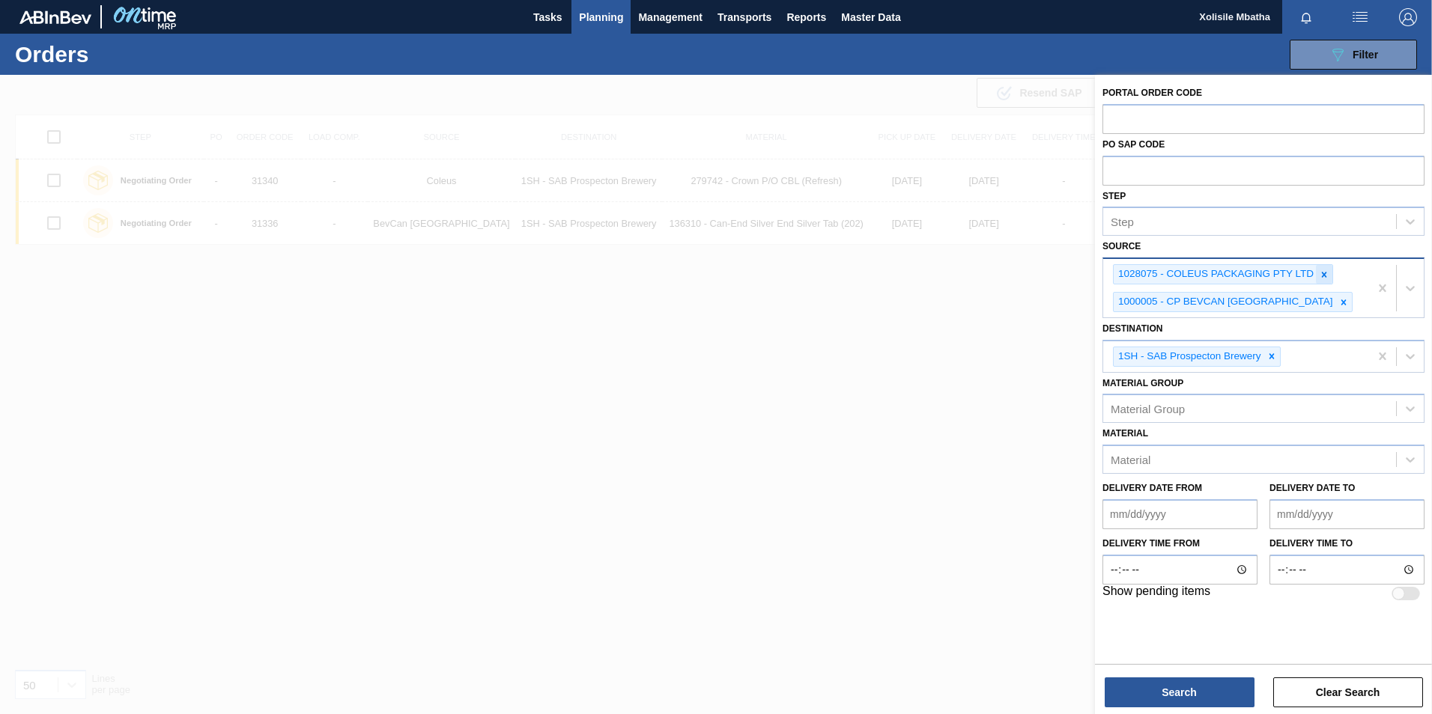
click at [1325, 274] on icon at bounding box center [1324, 274] width 5 height 5
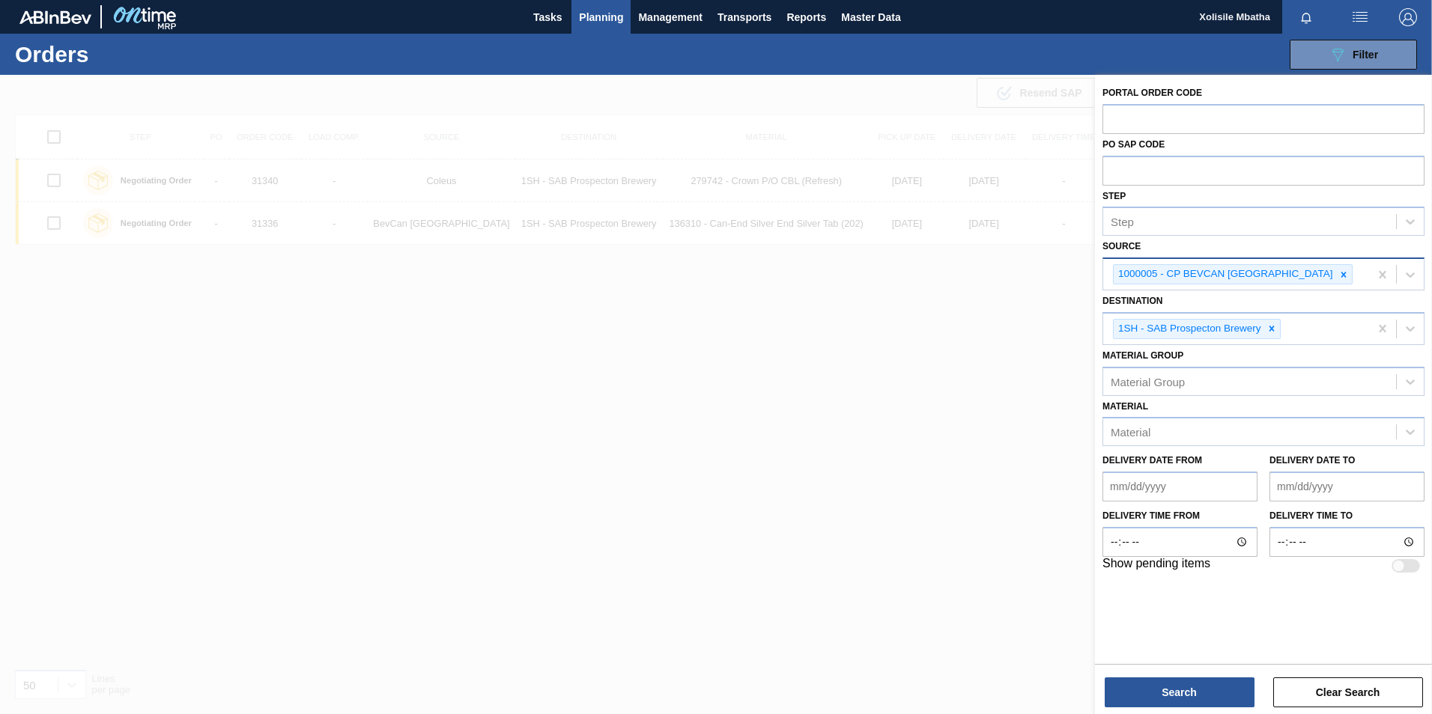
click at [917, 375] on div at bounding box center [716, 432] width 1432 height 714
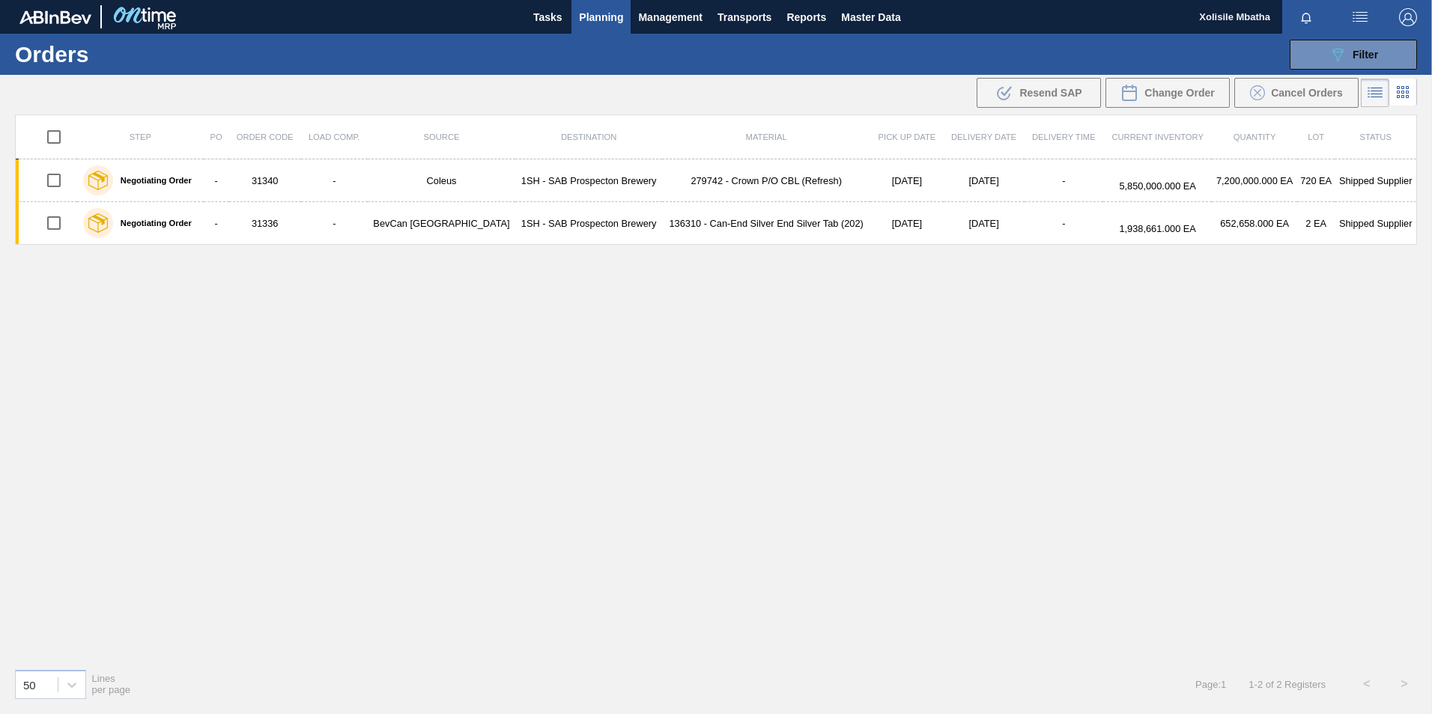
click at [1338, 70] on div "089F7B8B-B2A5-4AFE-B5C0-19BA573D28AC Filter Portal Order Code PO SAP Code Step …" at bounding box center [831, 54] width 1185 height 45
click at [1315, 61] on button "089F7B8B-B2A5-4AFE-B5C0-19BA573D28AC Filter" at bounding box center [1353, 55] width 127 height 30
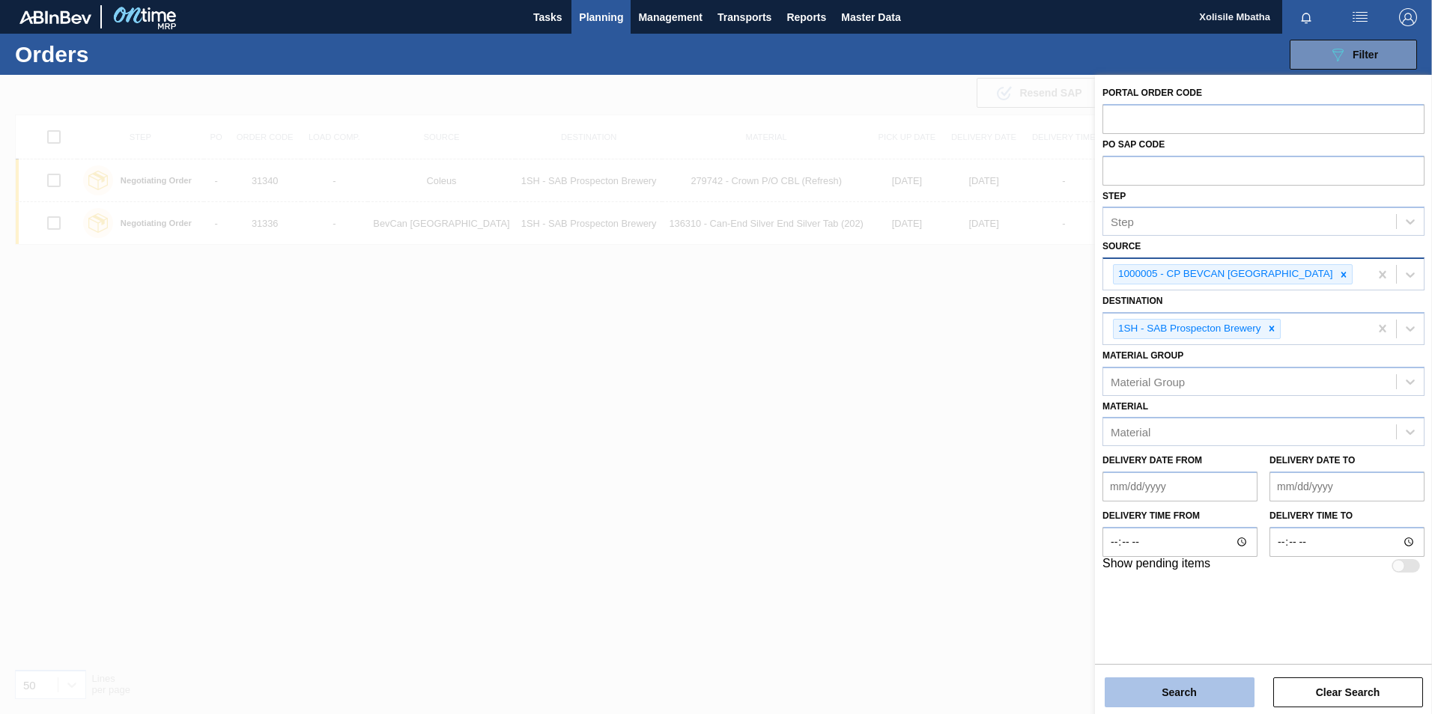
click at [1182, 693] on button "Search" at bounding box center [1180, 693] width 150 height 30
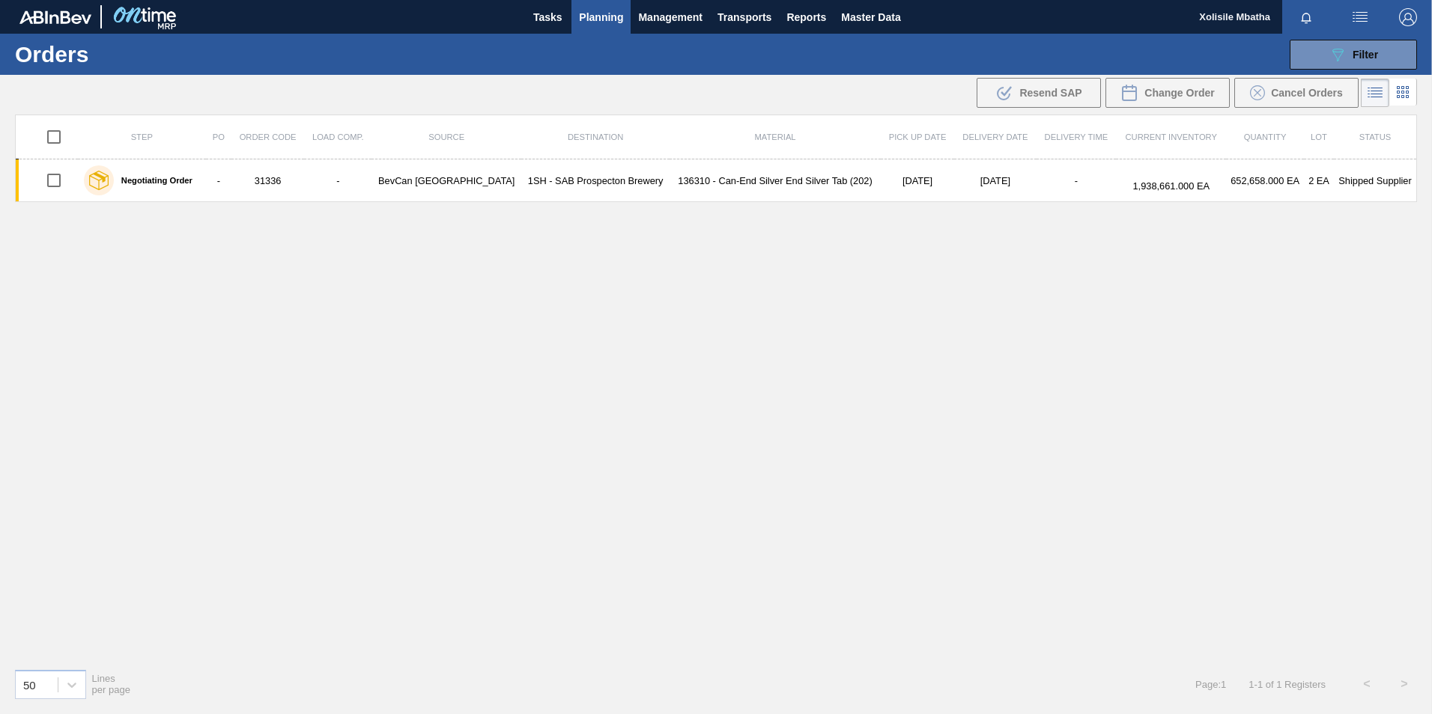
click at [500, 416] on div "Step PO Order Code Load Comp. Source Destination Material Pick up Date Delivery…" at bounding box center [716, 386] width 1402 height 542
click at [1316, 49] on button "089F7B8B-B2A5-4AFE-B5C0-19BA573D28AC Filter" at bounding box center [1353, 55] width 127 height 30
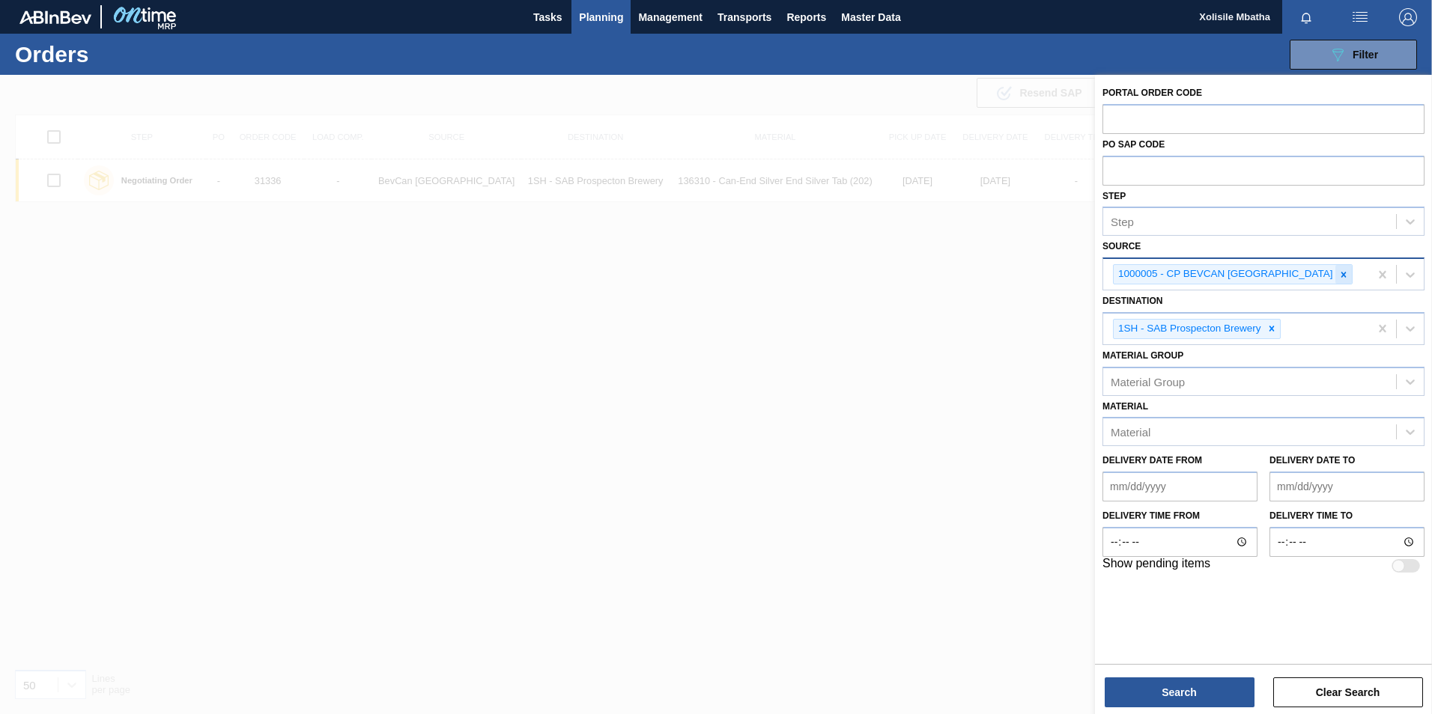
click at [1340, 275] on icon at bounding box center [1342, 274] width 5 height 5
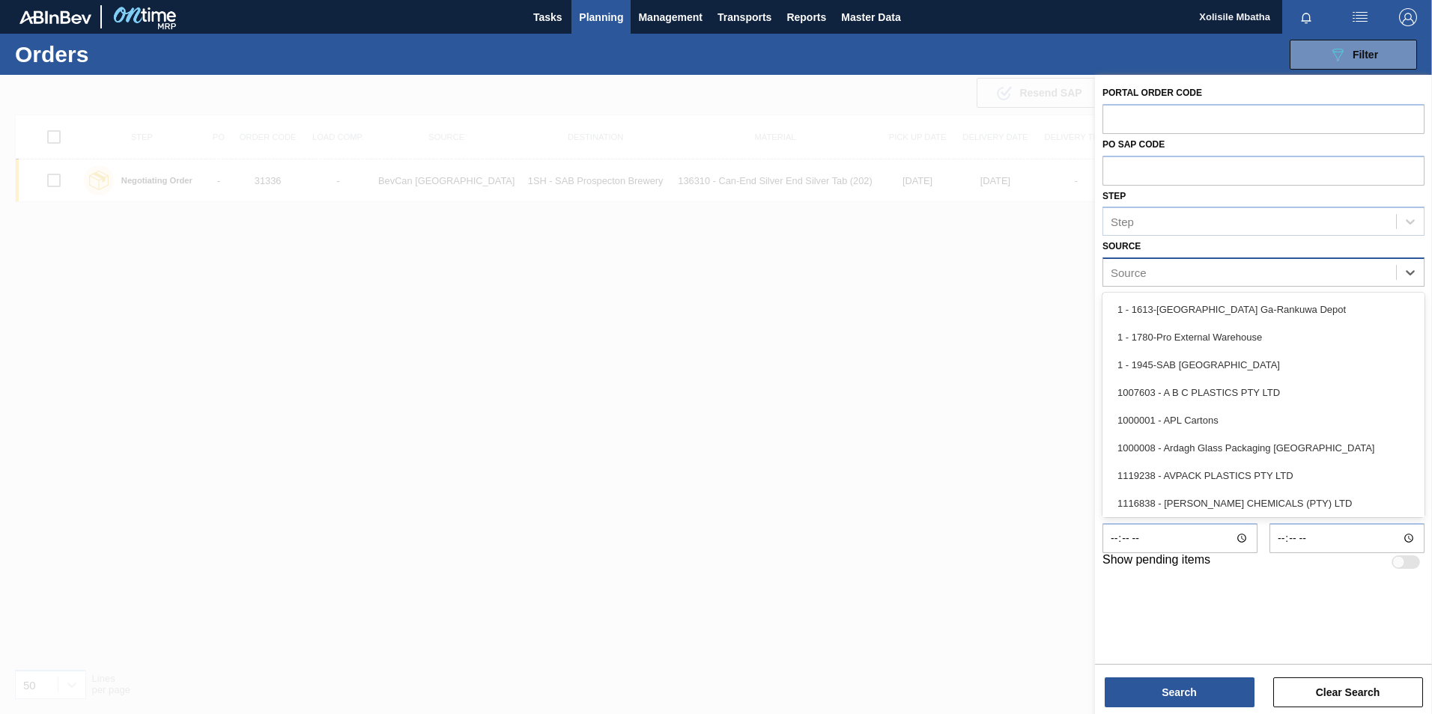
click at [1278, 276] on div "Source" at bounding box center [1249, 273] width 293 height 22
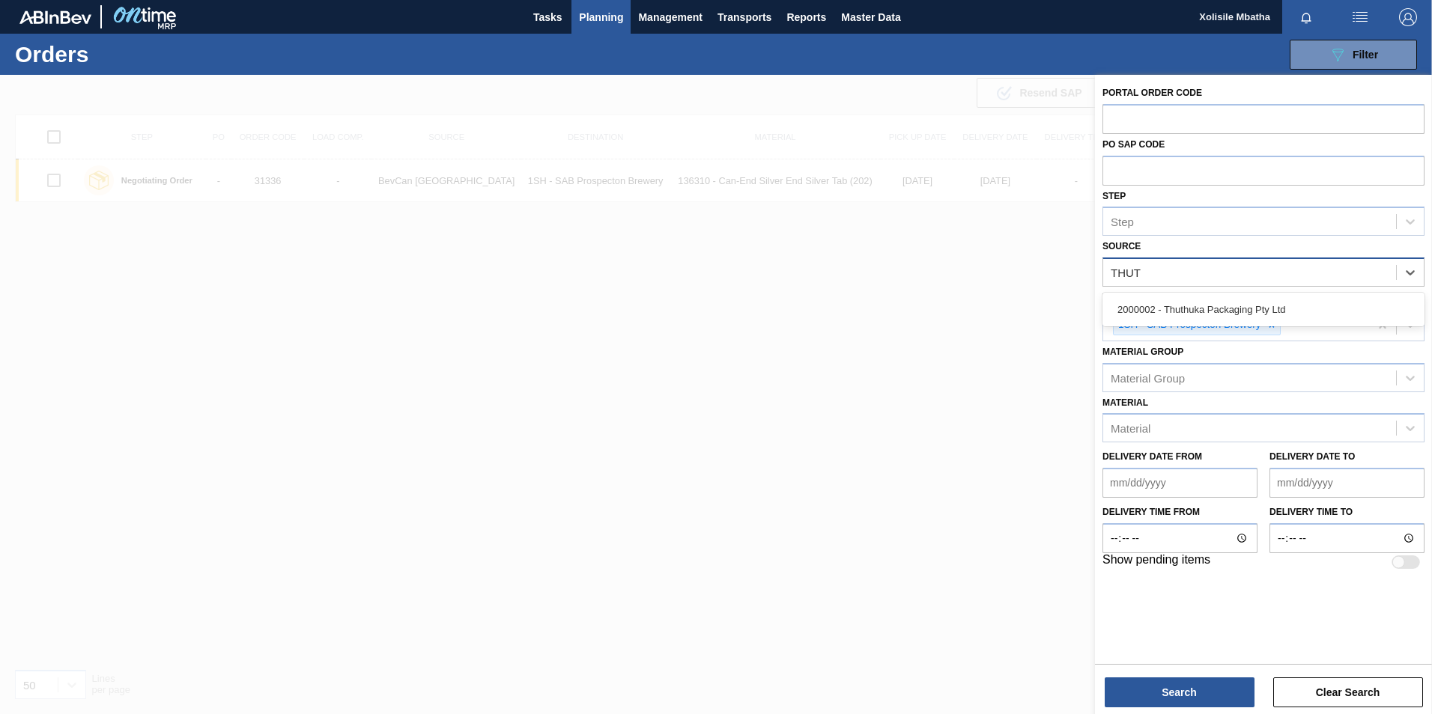
type input "THUTH"
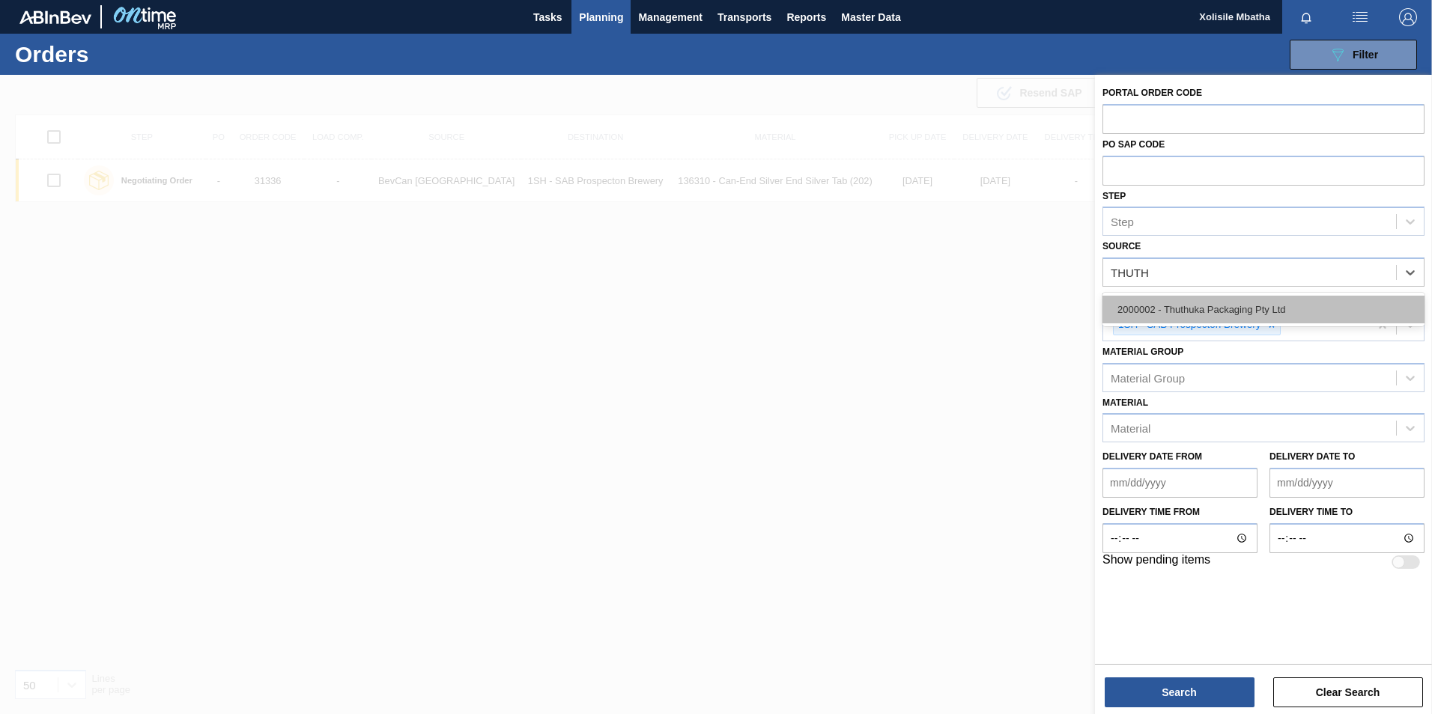
click at [1222, 303] on div "2000002 - Thuthuka Packaging Pty Ltd" at bounding box center [1263, 310] width 322 height 28
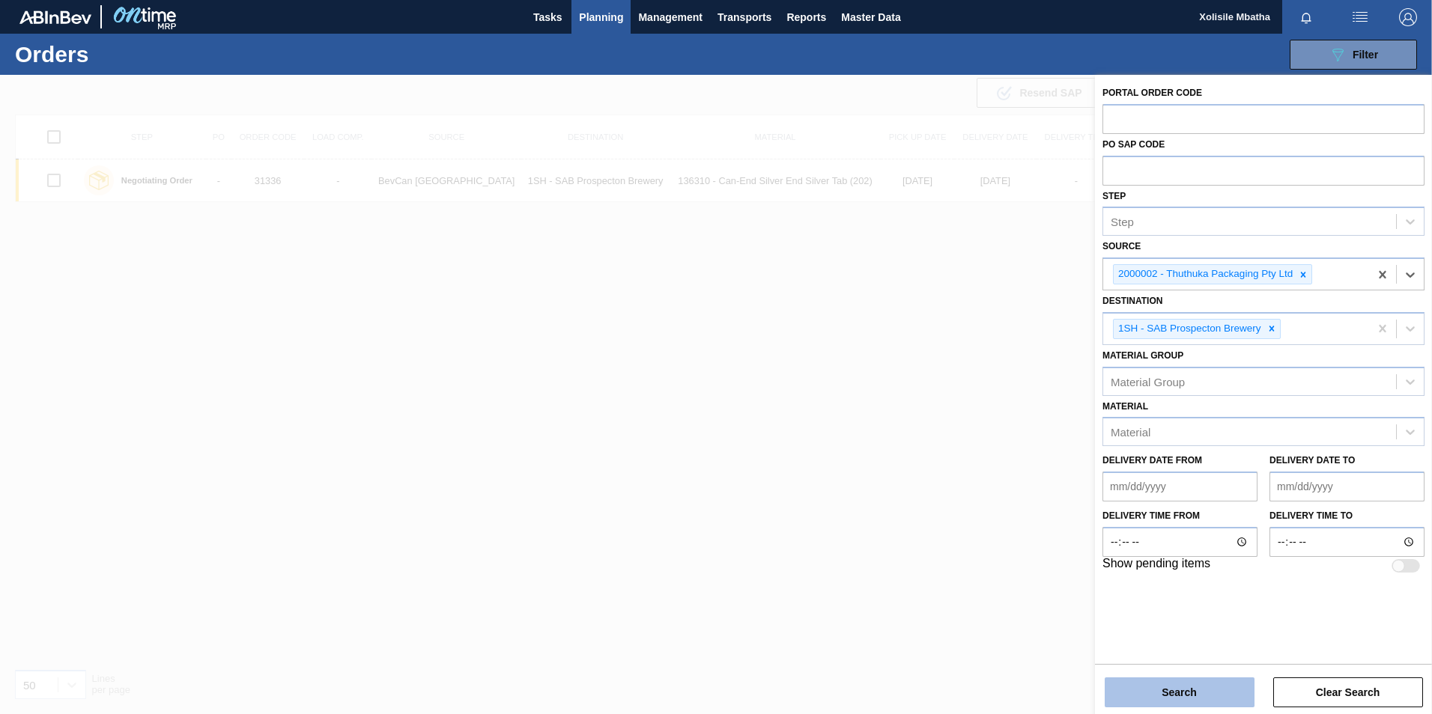
click at [1190, 689] on button "Search" at bounding box center [1180, 693] width 150 height 30
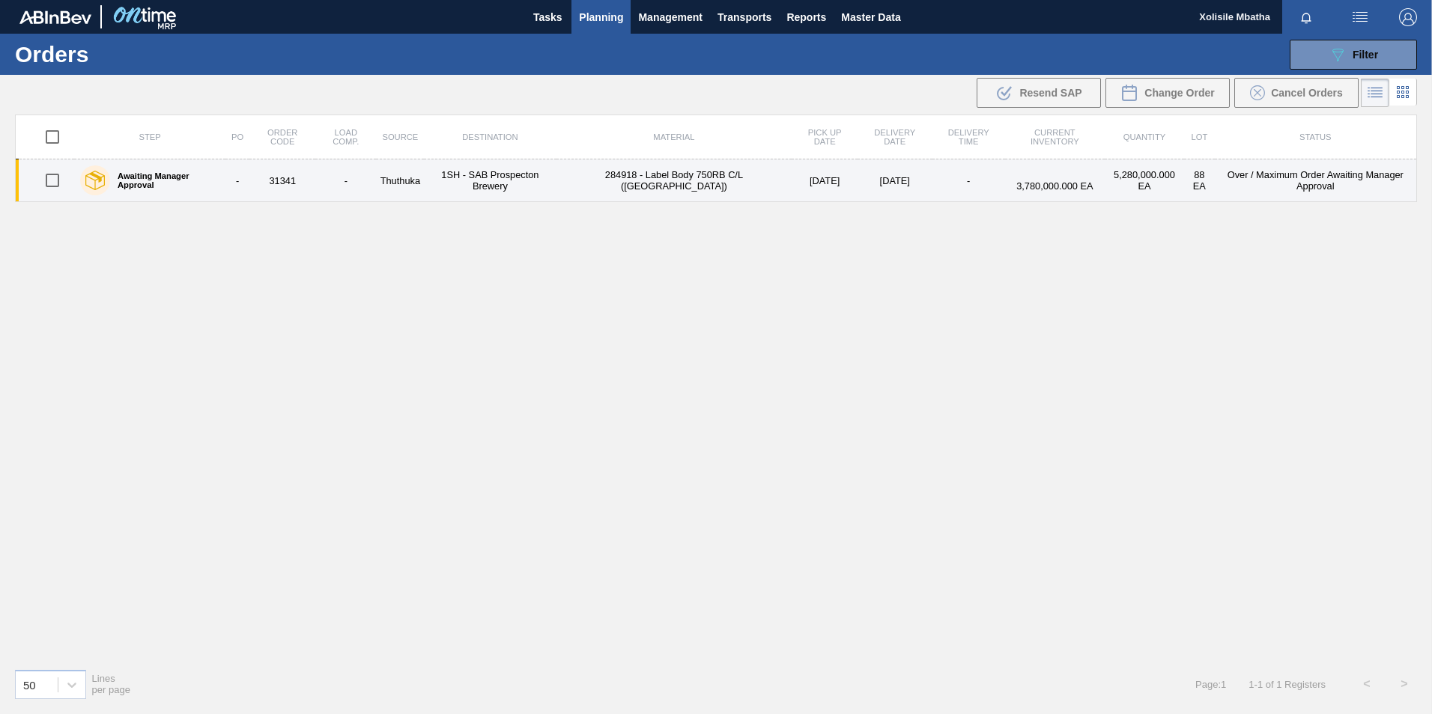
click at [411, 176] on td "Thuthuka" at bounding box center [400, 181] width 48 height 43
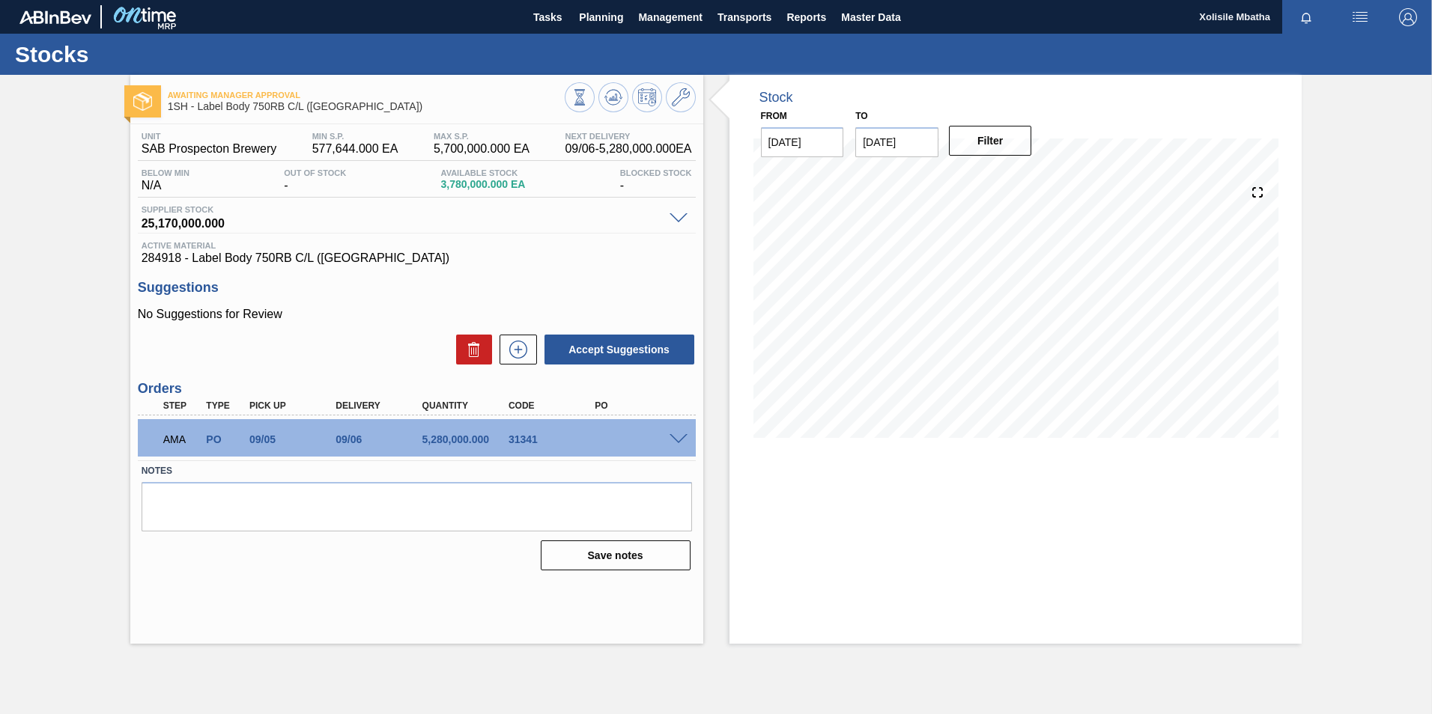
click at [672, 440] on span at bounding box center [678, 439] width 18 height 11
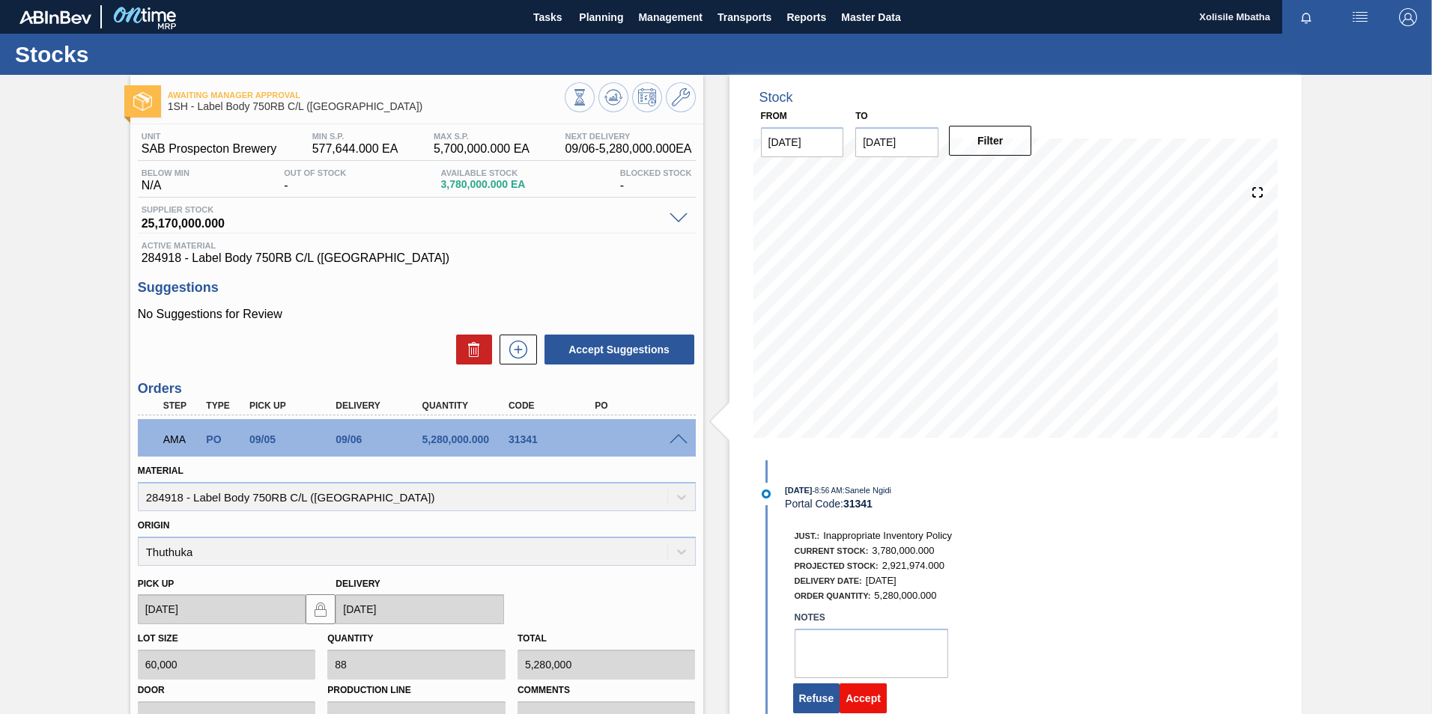
click at [875, 696] on button "Accept" at bounding box center [862, 699] width 47 height 30
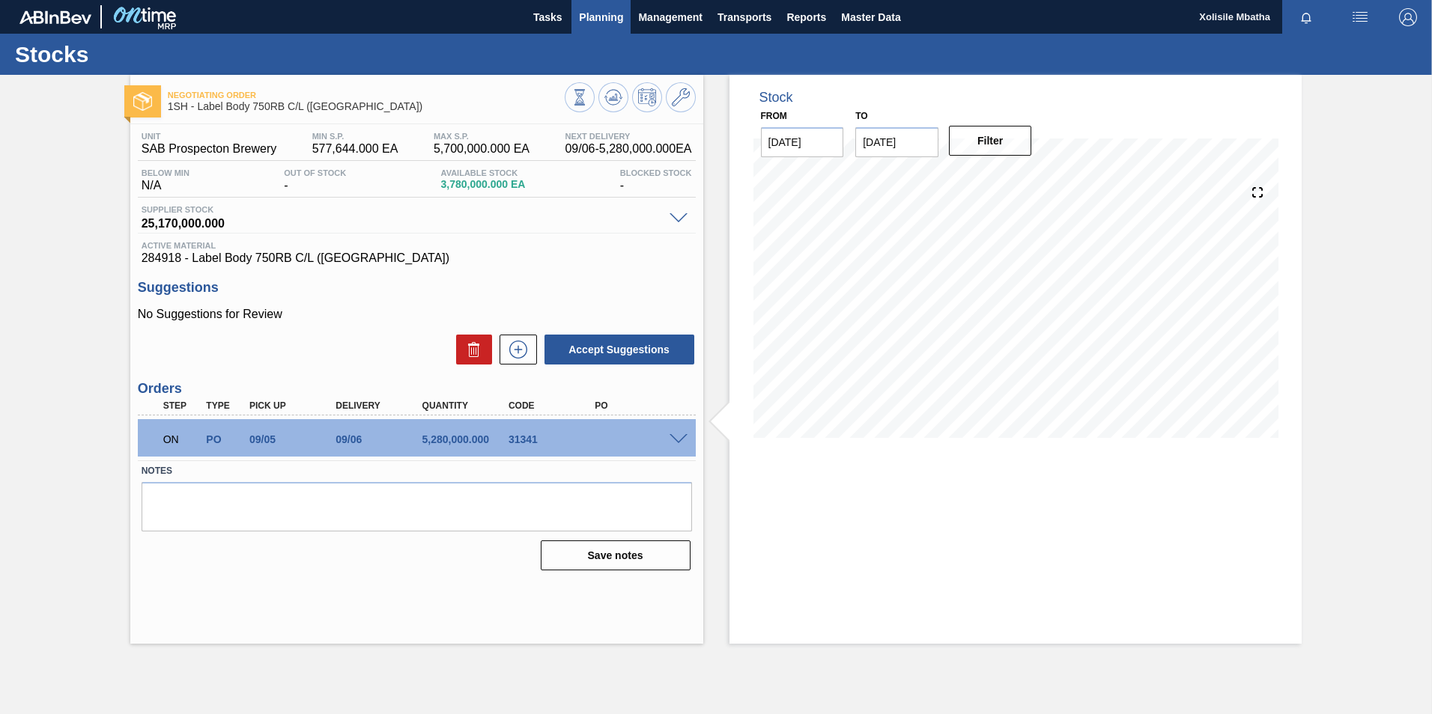
click at [590, 13] on span "Planning" at bounding box center [601, 17] width 44 height 18
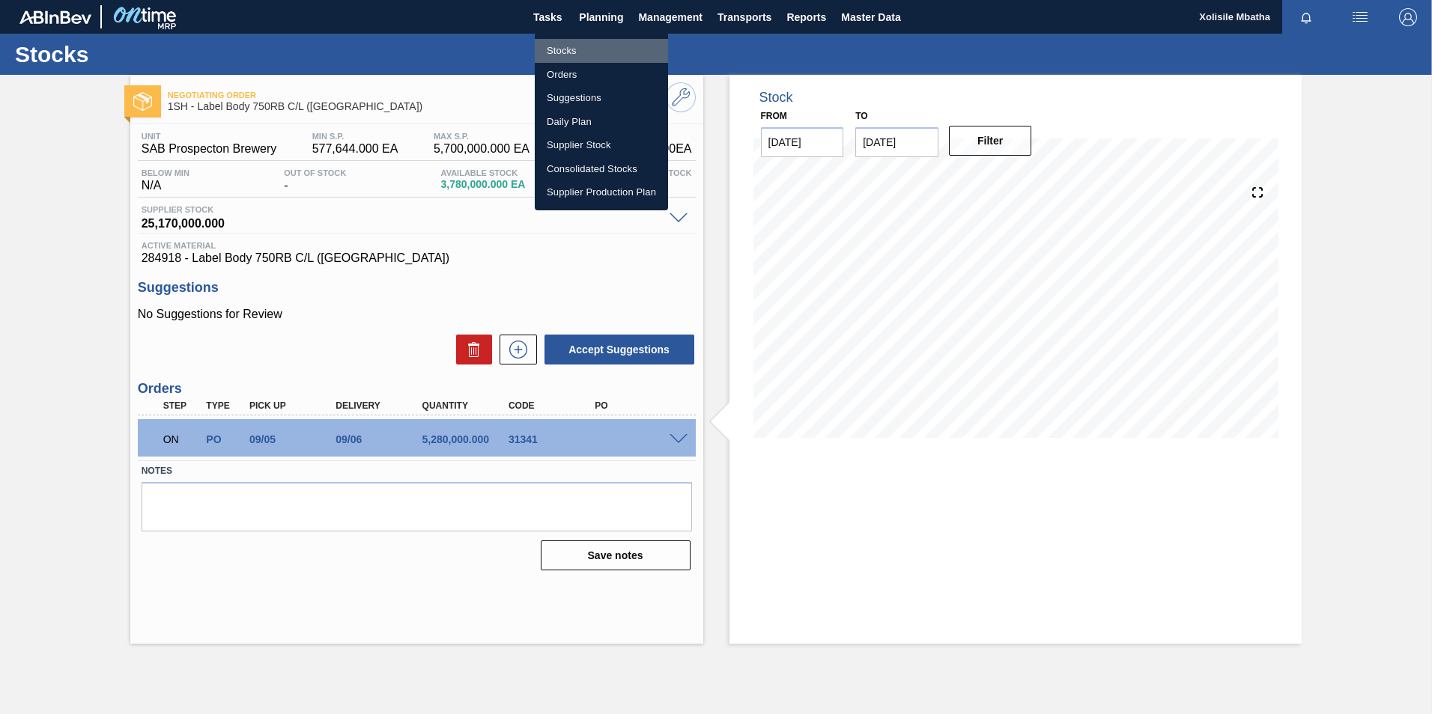
click at [560, 50] on li "Stocks" at bounding box center [601, 51] width 133 height 24
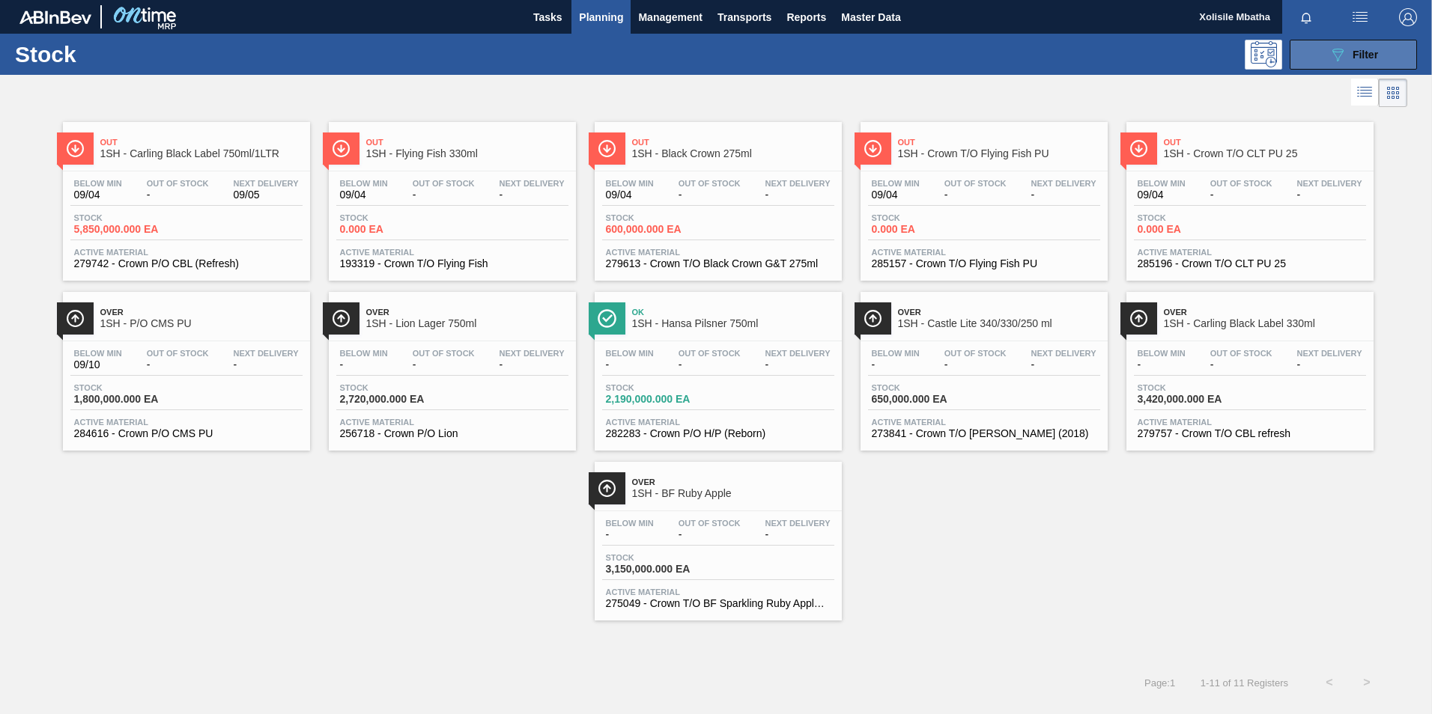
click at [1345, 59] on icon "089F7B8B-B2A5-4AFE-B5C0-19BA573D28AC" at bounding box center [1337, 55] width 18 height 18
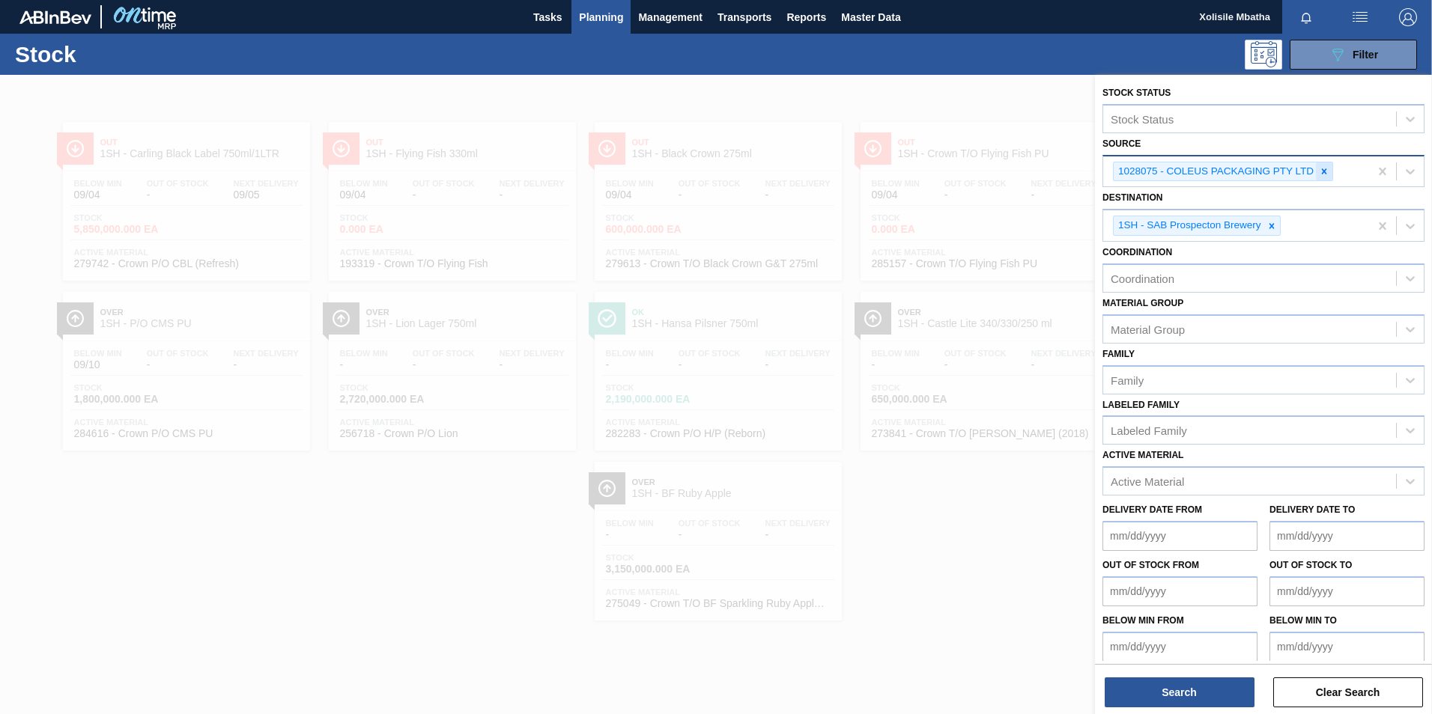
click at [1322, 168] on icon at bounding box center [1324, 171] width 10 height 10
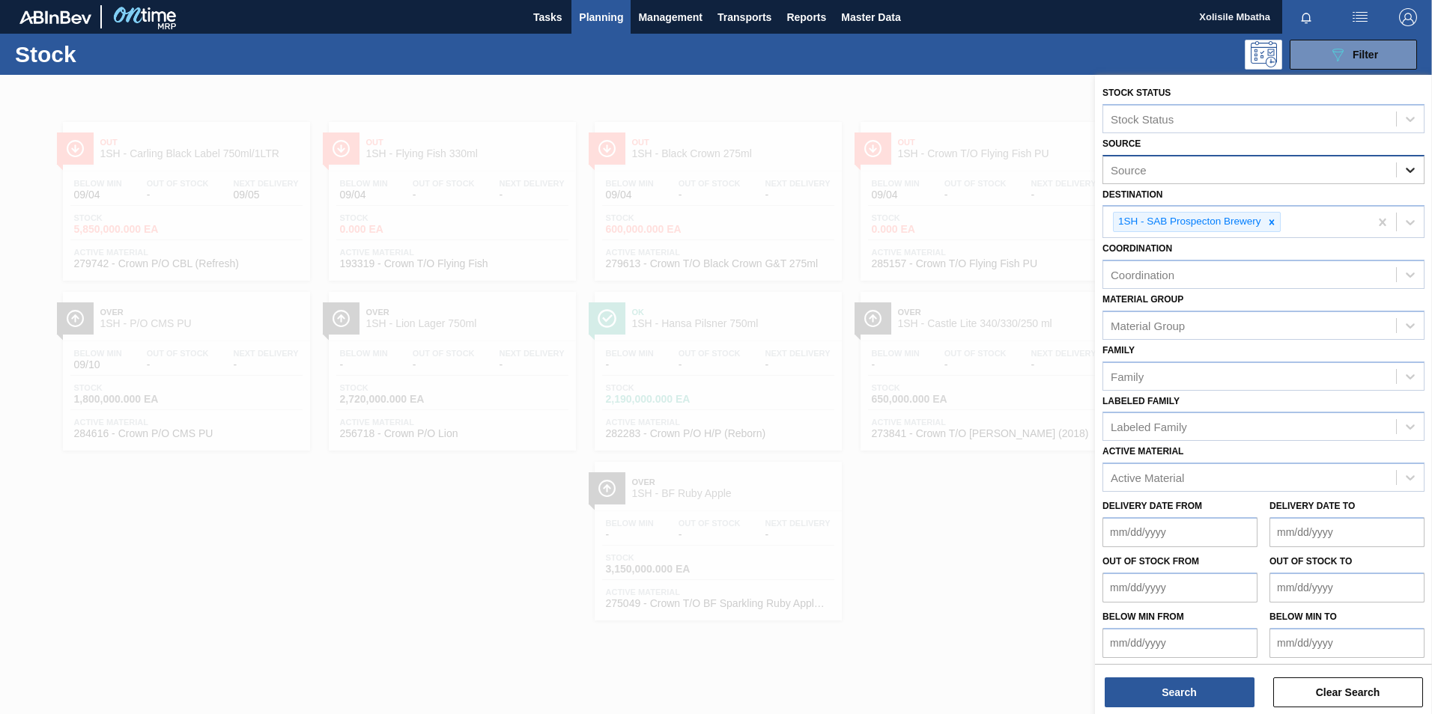
click at [1412, 174] on icon at bounding box center [1410, 170] width 15 height 15
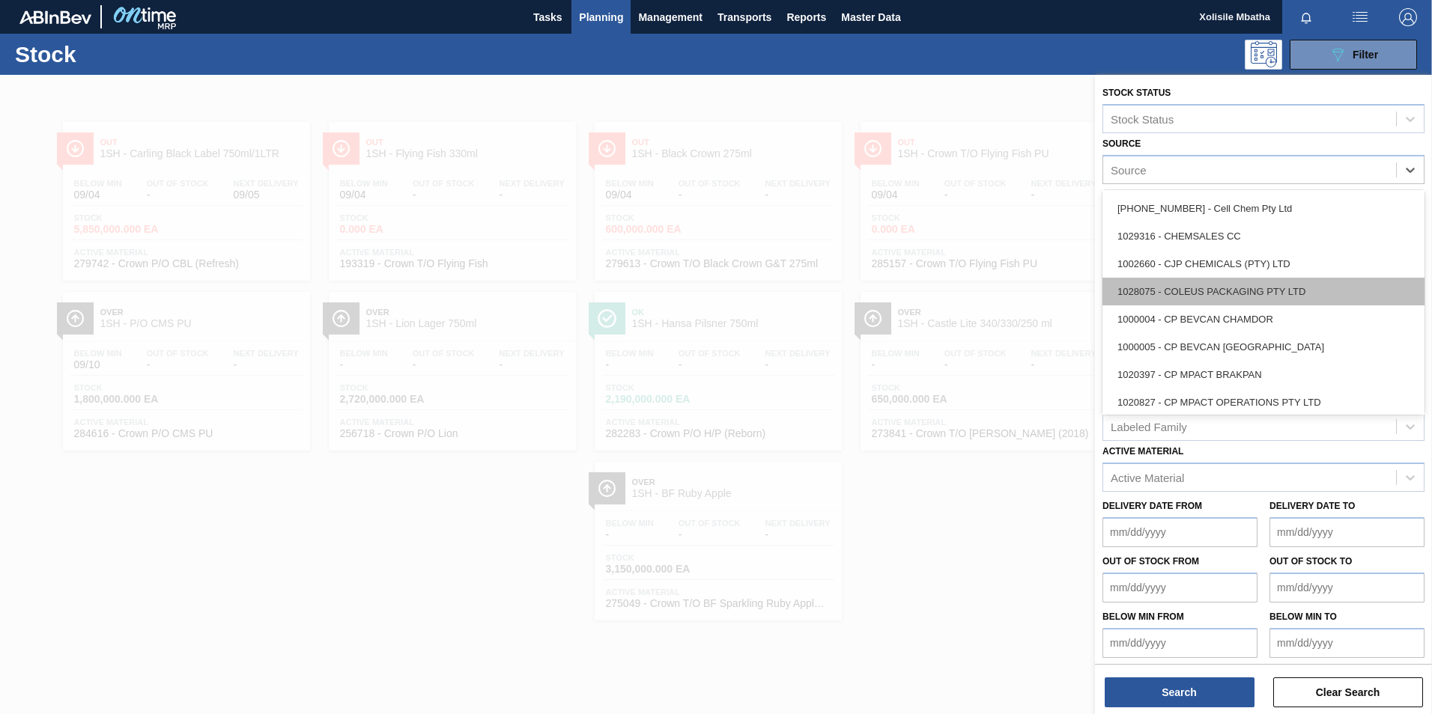
scroll to position [300, 0]
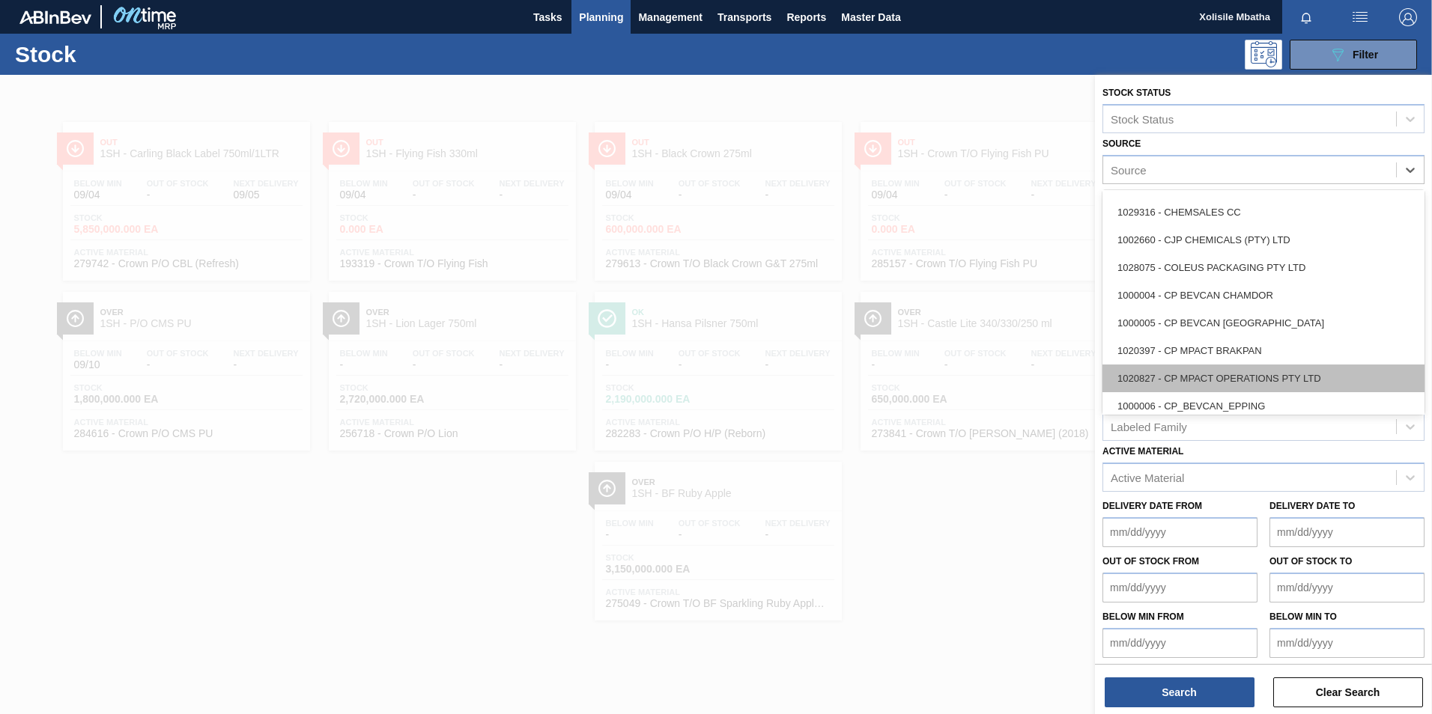
click at [1227, 377] on div "1020827 - CP MPACT OPERATIONS PTY LTD" at bounding box center [1263, 379] width 322 height 28
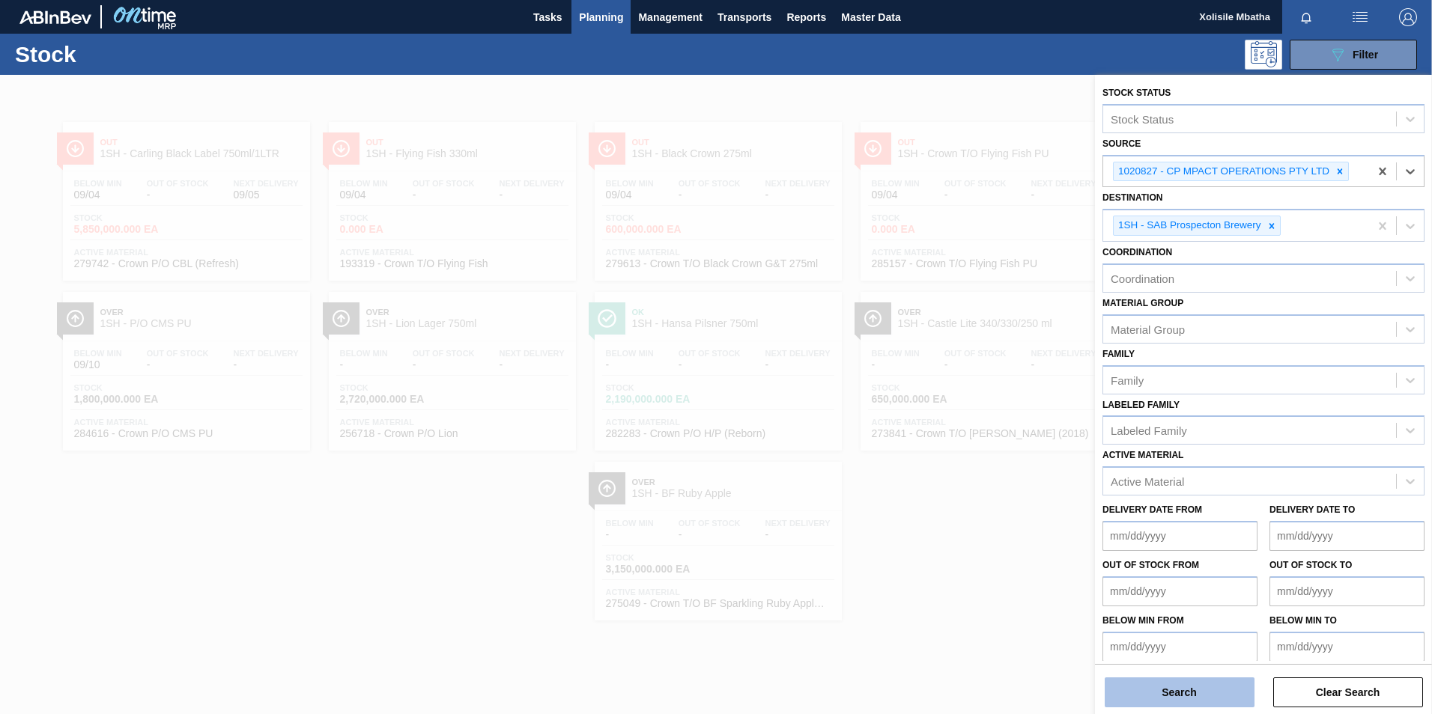
click at [1195, 699] on button "Search" at bounding box center [1180, 693] width 150 height 30
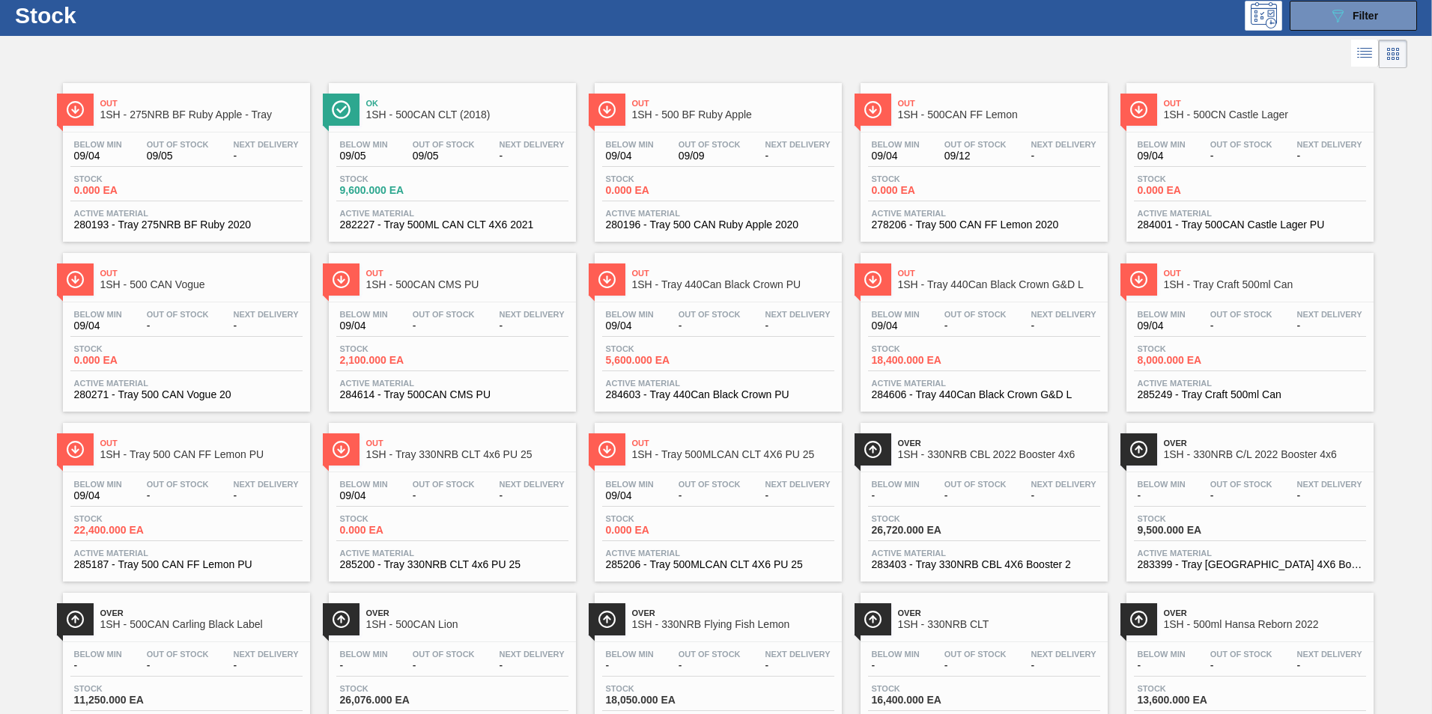
scroll to position [0, 0]
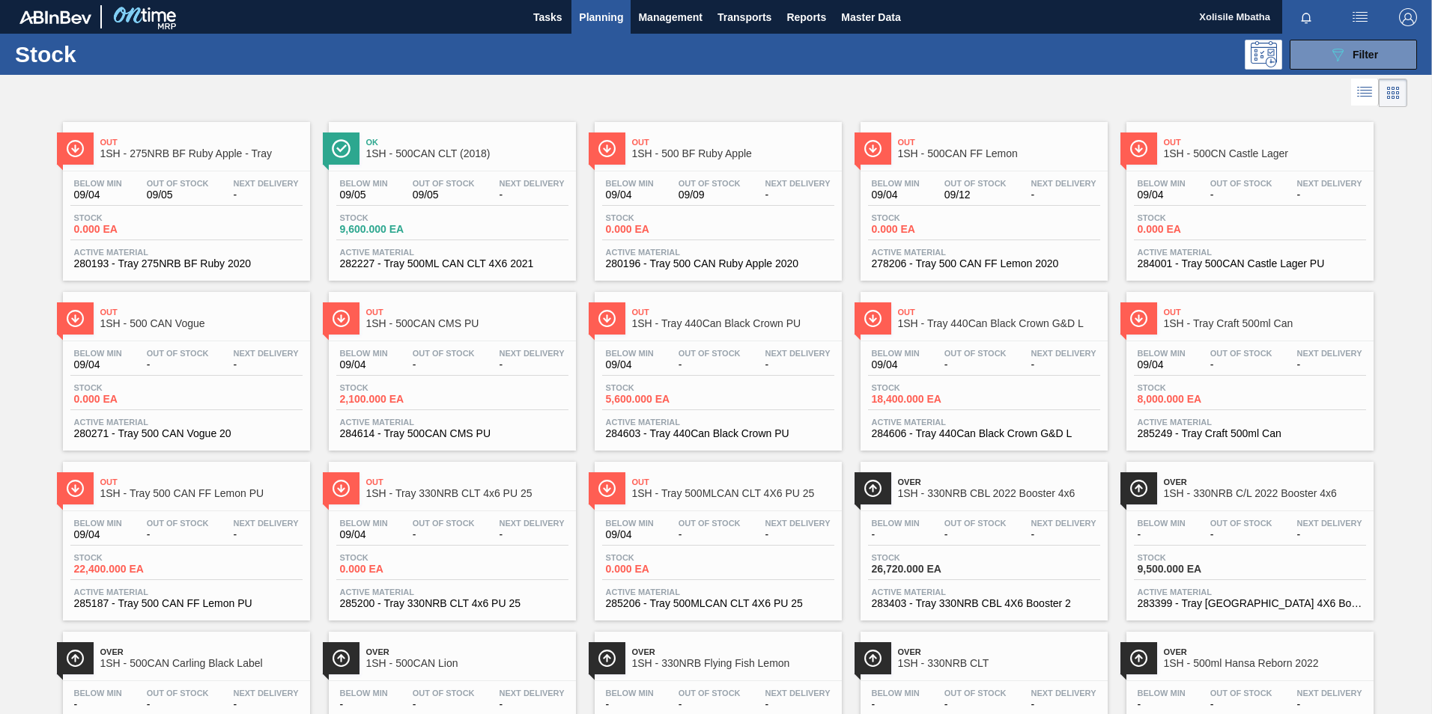
click at [209, 148] on span "1SH - 275NRB BF Ruby Apple - Tray" at bounding box center [201, 153] width 202 height 11
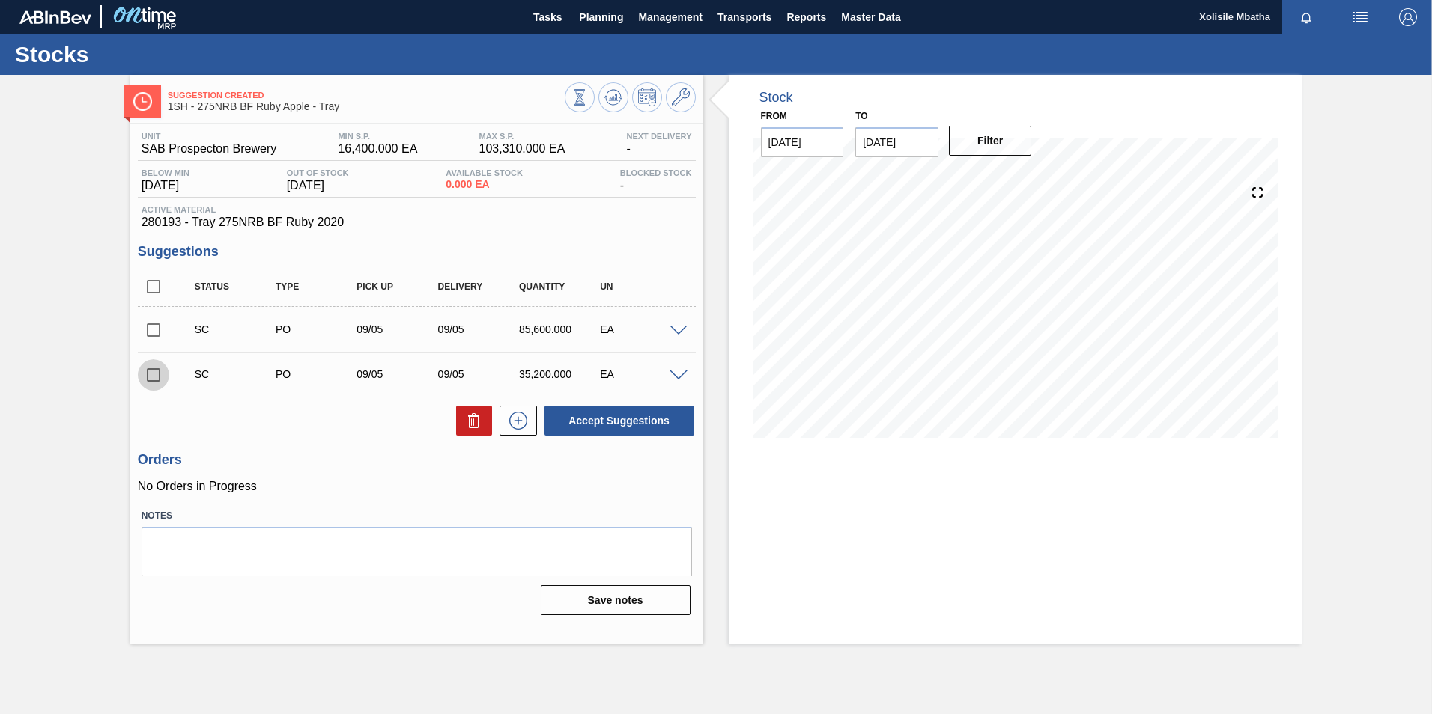
click at [151, 375] on input "checkbox" at bounding box center [153, 374] width 31 height 31
click at [597, 424] on button "Accept Suggestions" at bounding box center [619, 421] width 150 height 30
checkbox input "false"
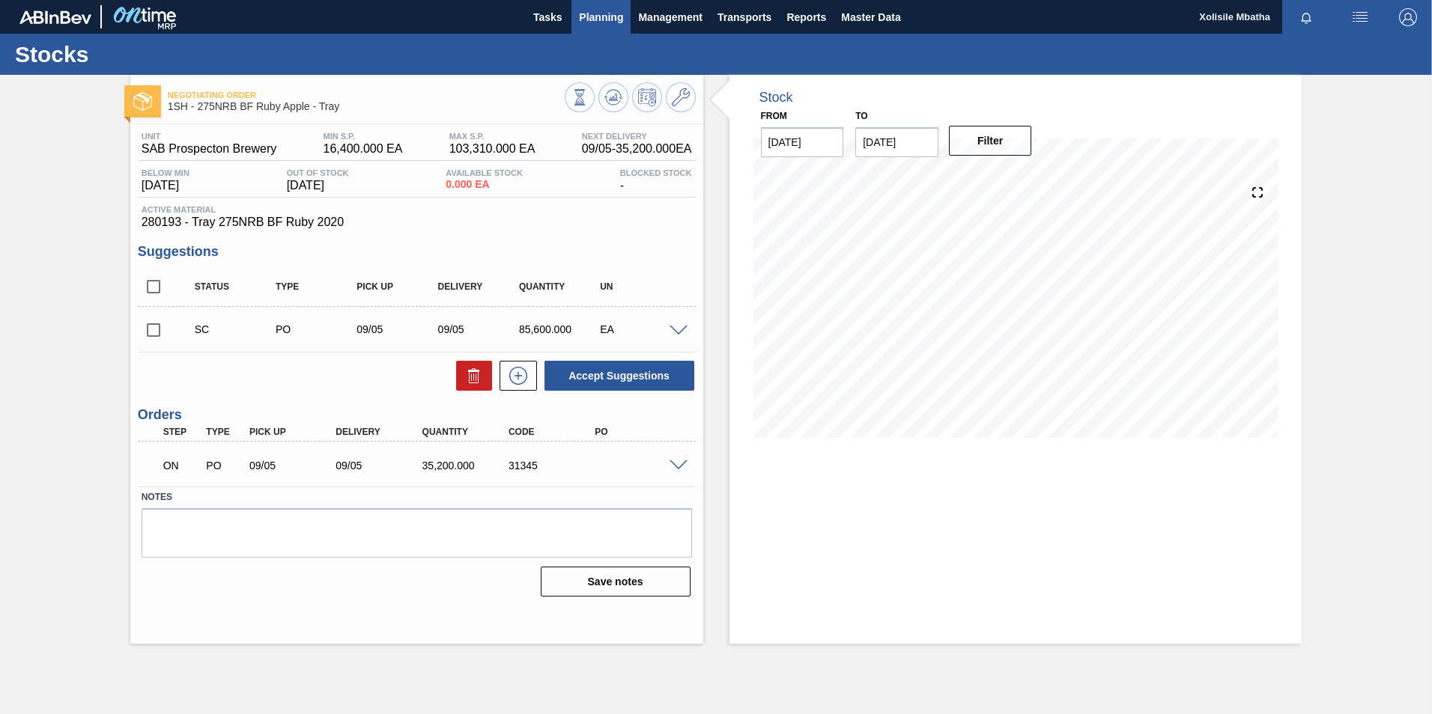
click at [597, 16] on span "Planning" at bounding box center [601, 17] width 44 height 18
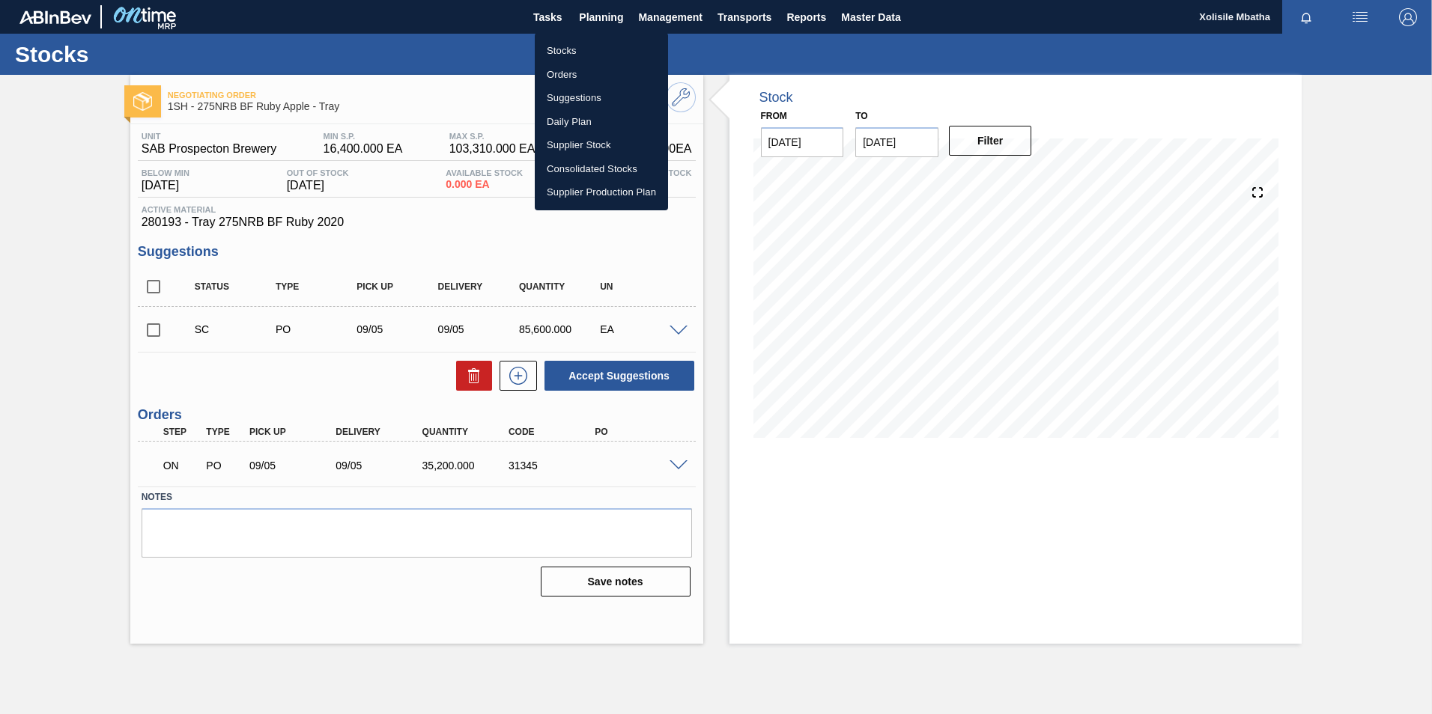
click at [564, 70] on li "Orders" at bounding box center [601, 75] width 133 height 24
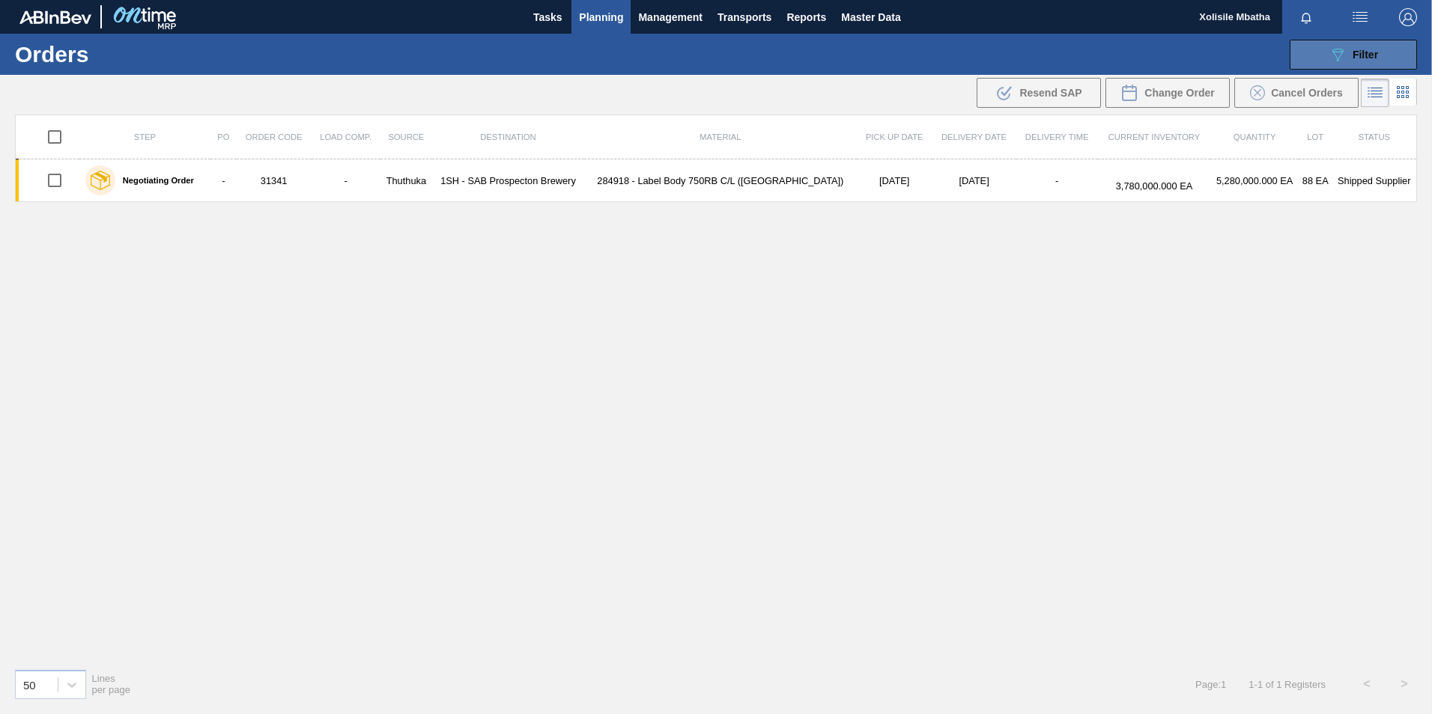
click at [1343, 46] on icon "089F7B8B-B2A5-4AFE-B5C0-19BA573D28AC" at bounding box center [1337, 55] width 18 height 18
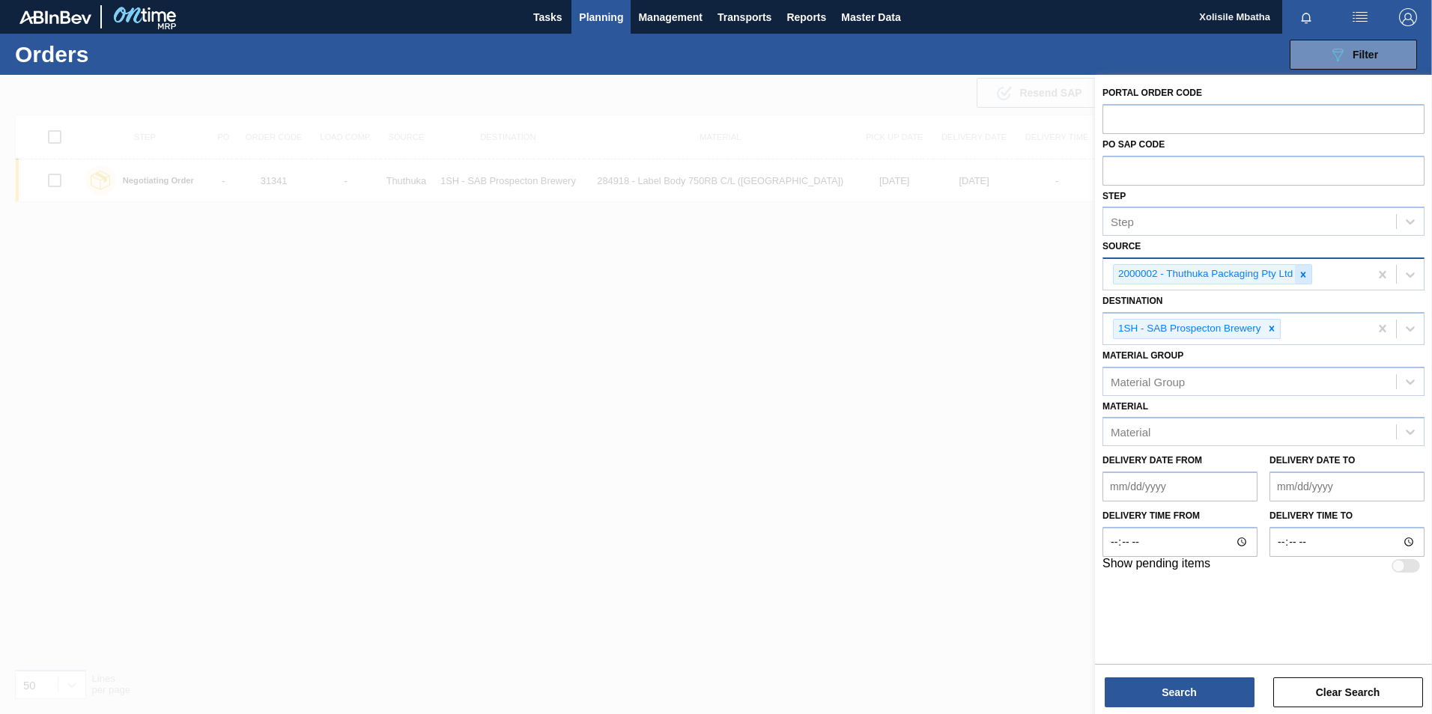
click at [1302, 274] on icon at bounding box center [1303, 275] width 10 height 10
click at [1403, 268] on icon at bounding box center [1410, 272] width 15 height 15
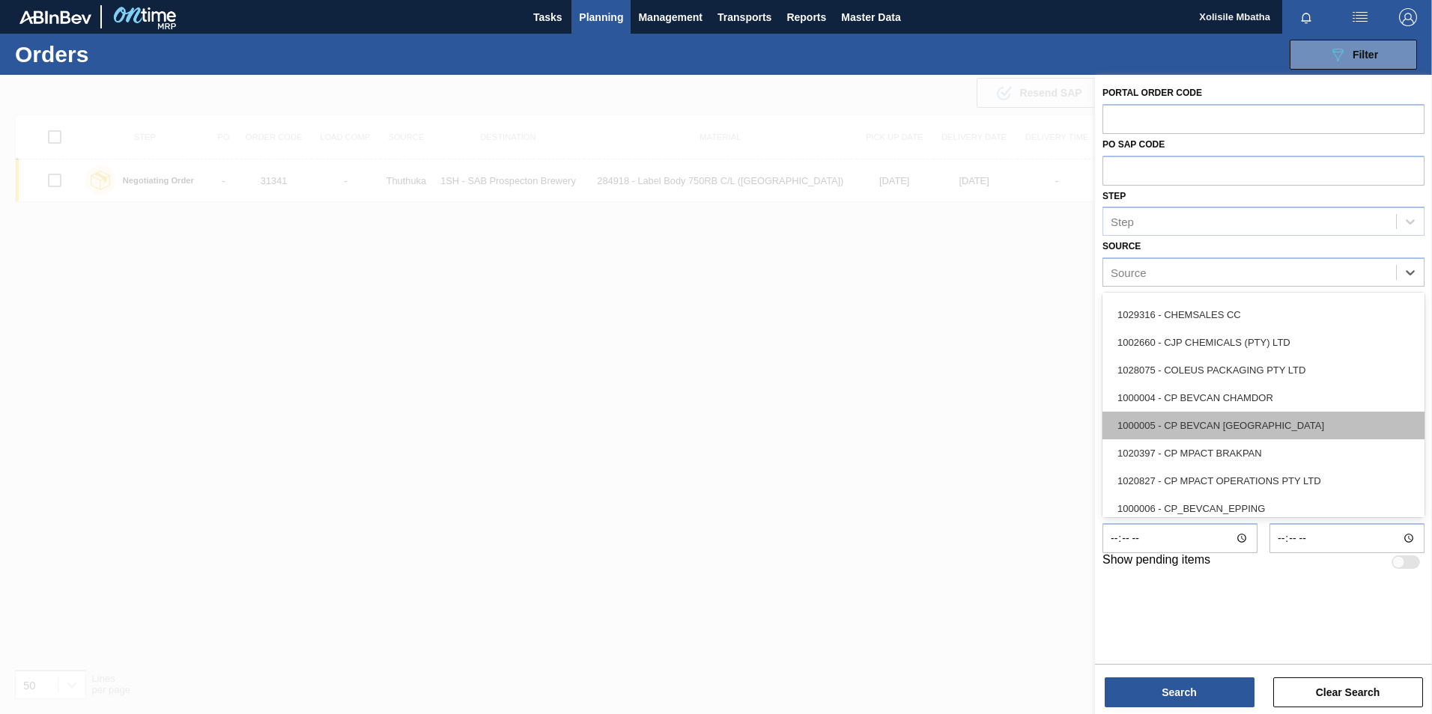
scroll to position [374, 0]
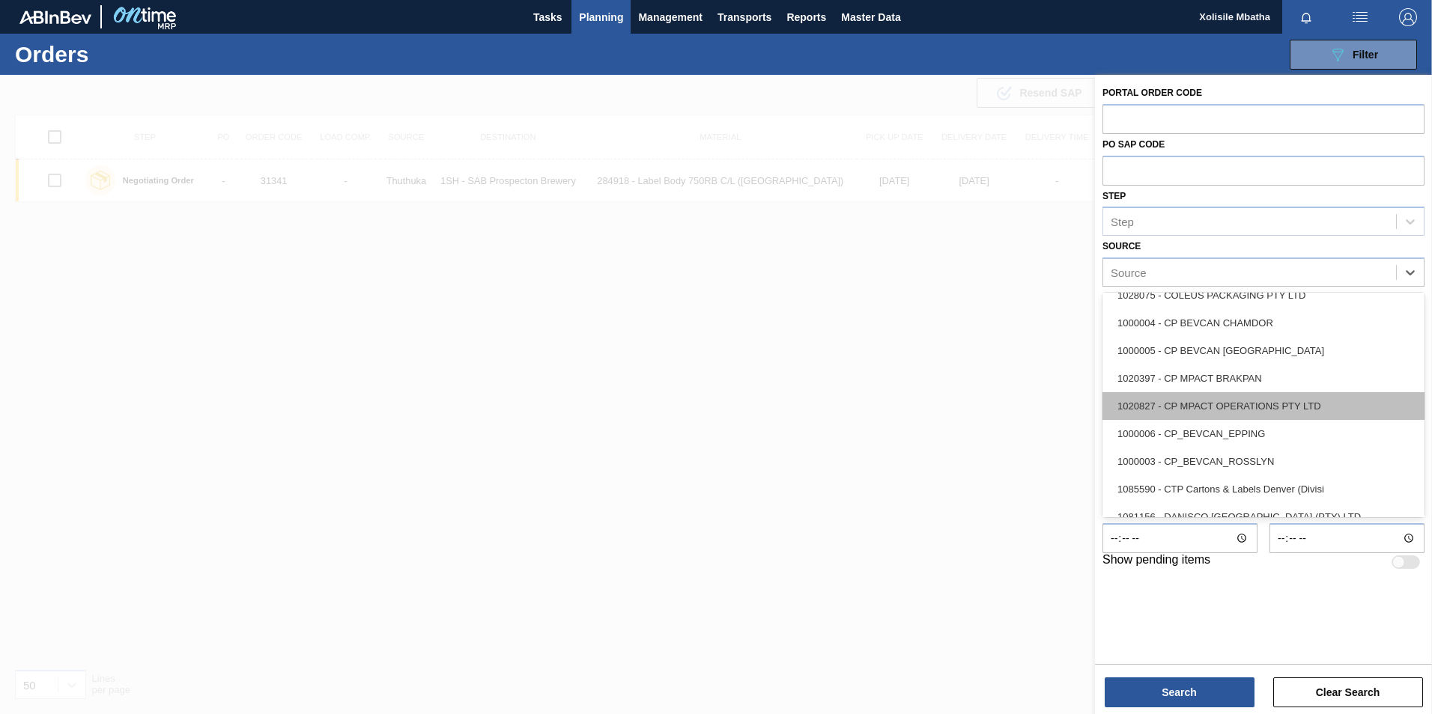
click at [1194, 405] on div "1020827 - CP MPACT OPERATIONS PTY LTD" at bounding box center [1263, 406] width 322 height 28
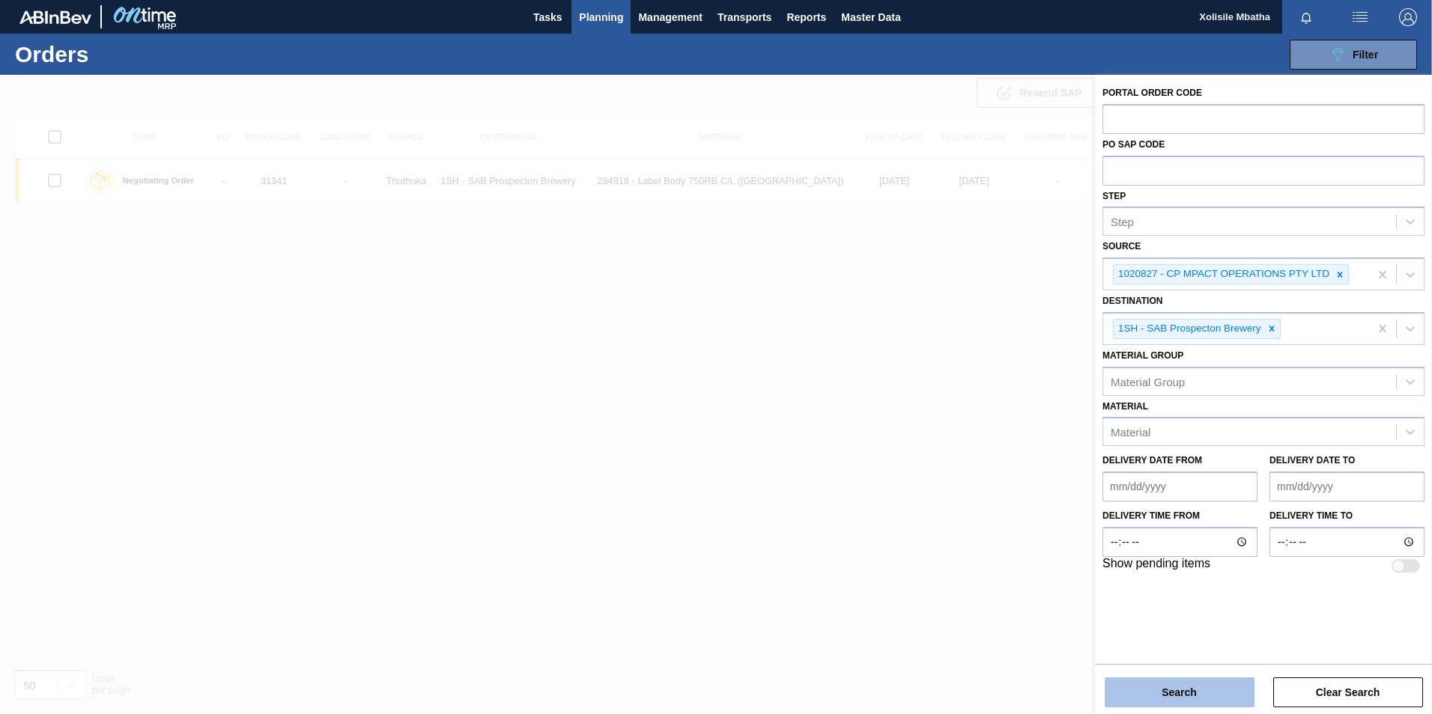
click at [1171, 700] on button "Search" at bounding box center [1180, 693] width 150 height 30
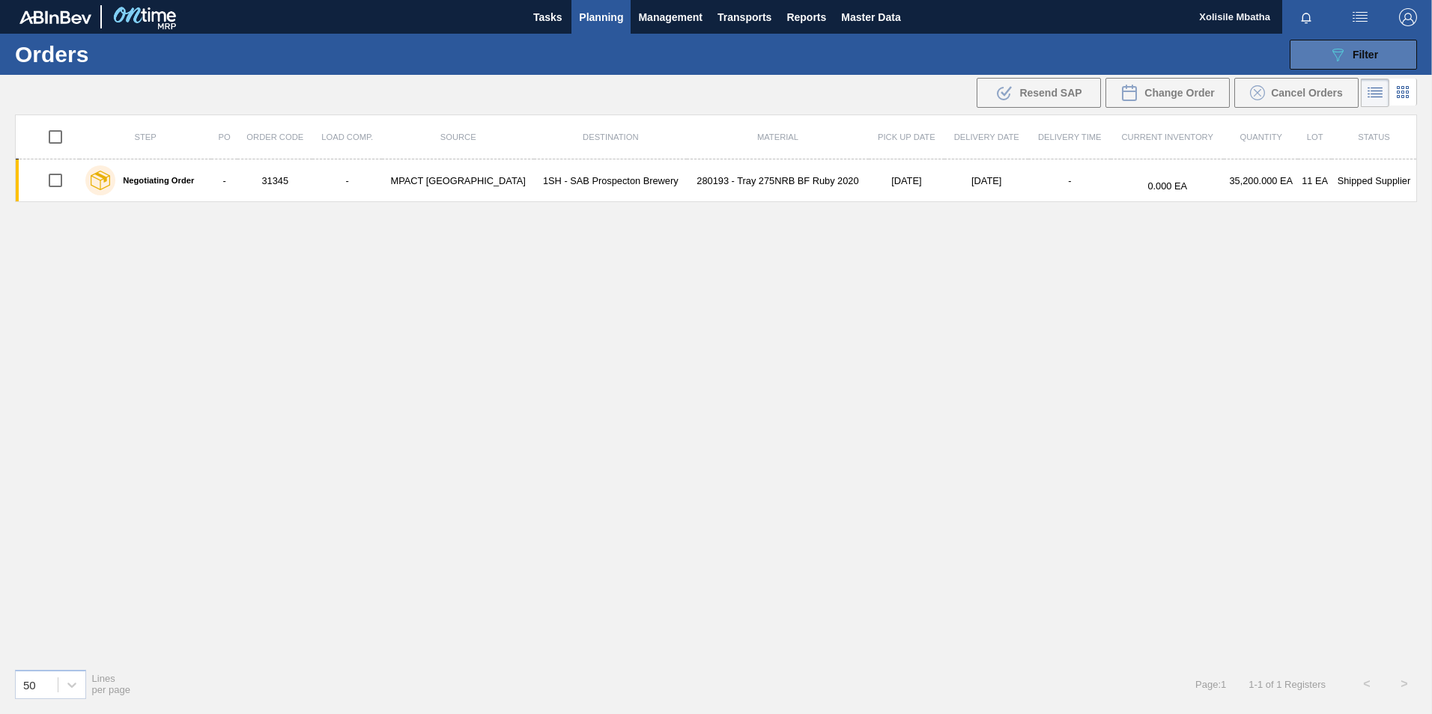
click at [1358, 52] on span "Filter" at bounding box center [1364, 55] width 25 height 12
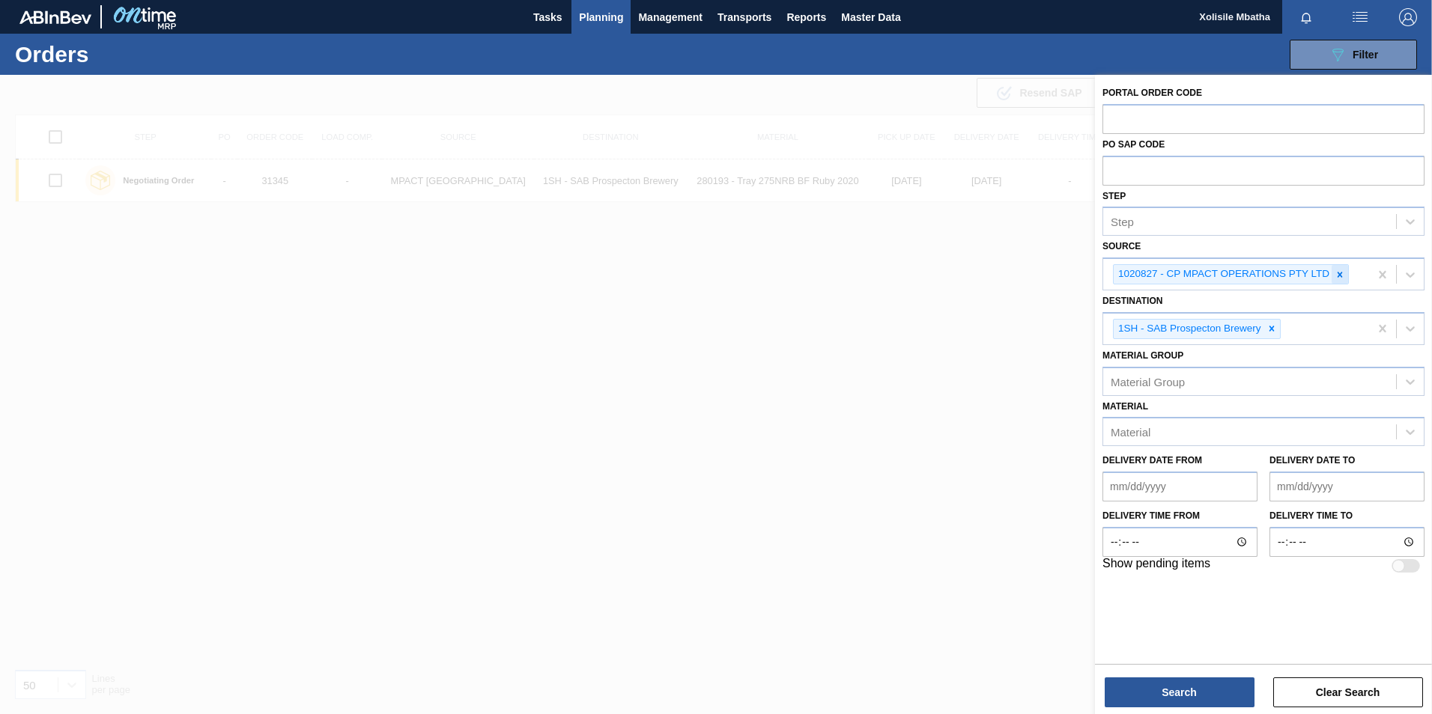
click at [1338, 273] on icon at bounding box center [1339, 274] width 5 height 5
click at [1407, 268] on icon at bounding box center [1410, 272] width 15 height 15
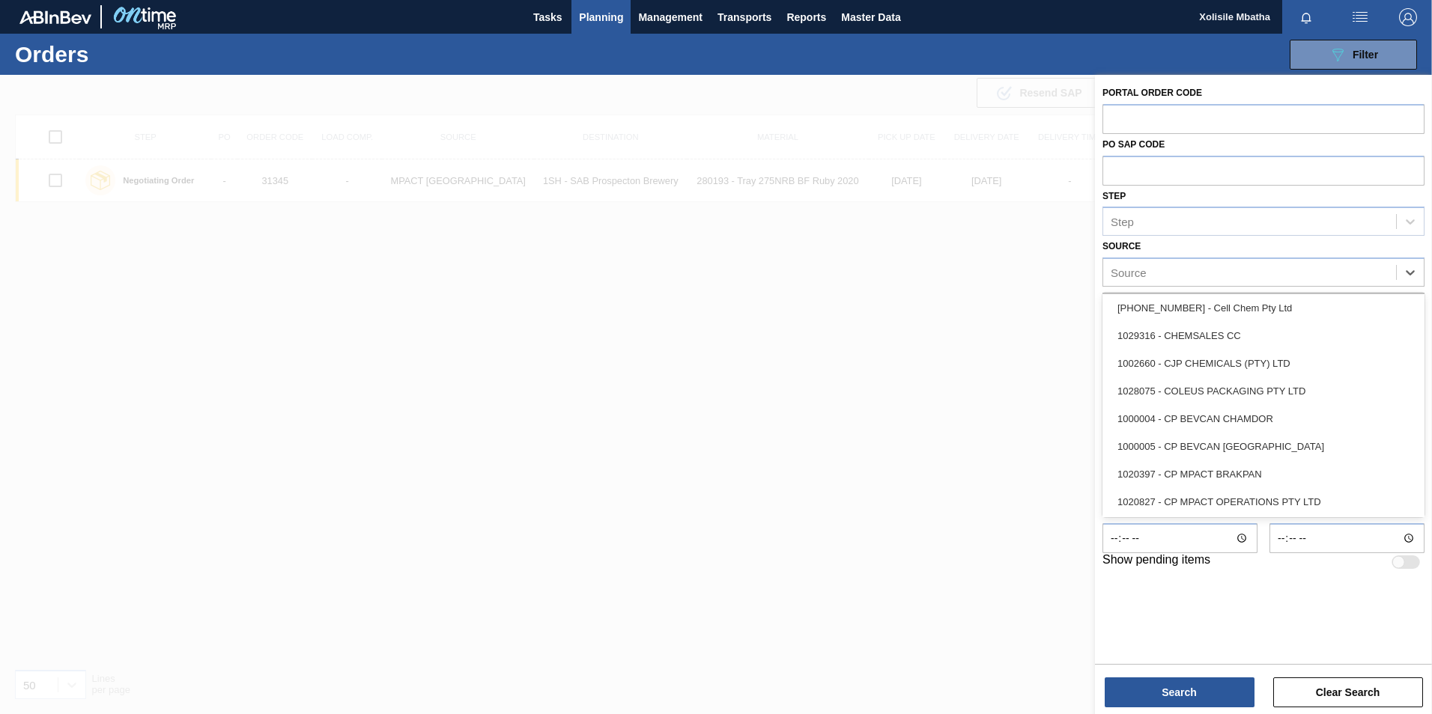
scroll to position [300, 0]
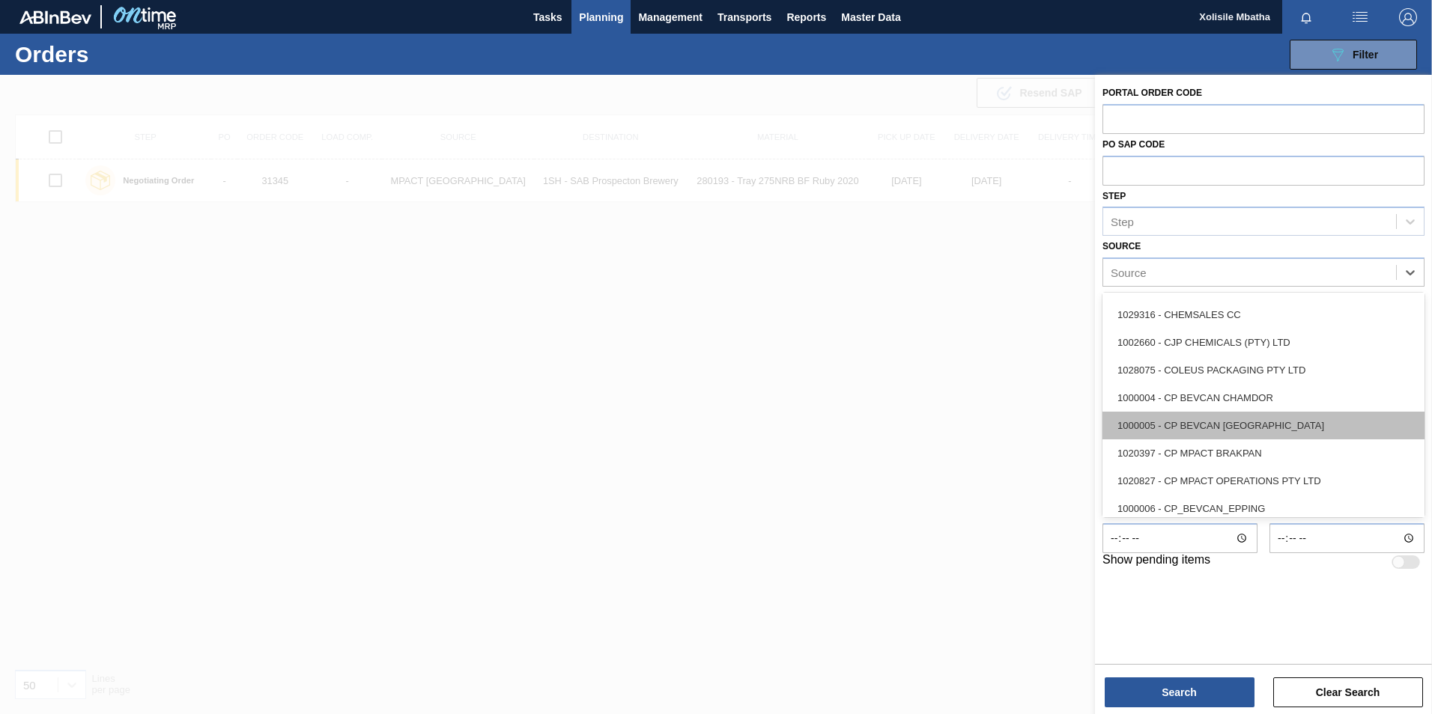
click at [1193, 424] on div "1000005 - CP BEVCAN DURBAN" at bounding box center [1263, 426] width 322 height 28
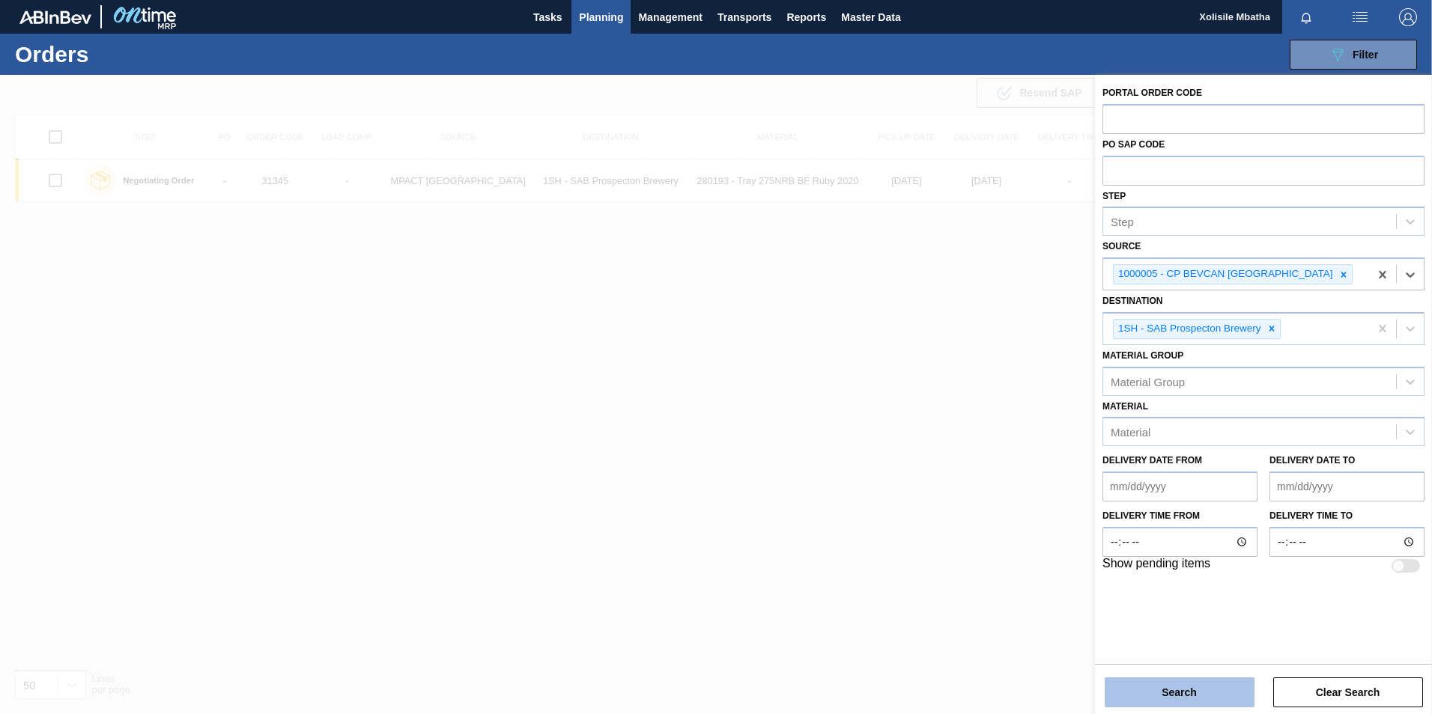
click at [1176, 695] on button "Search" at bounding box center [1180, 693] width 150 height 30
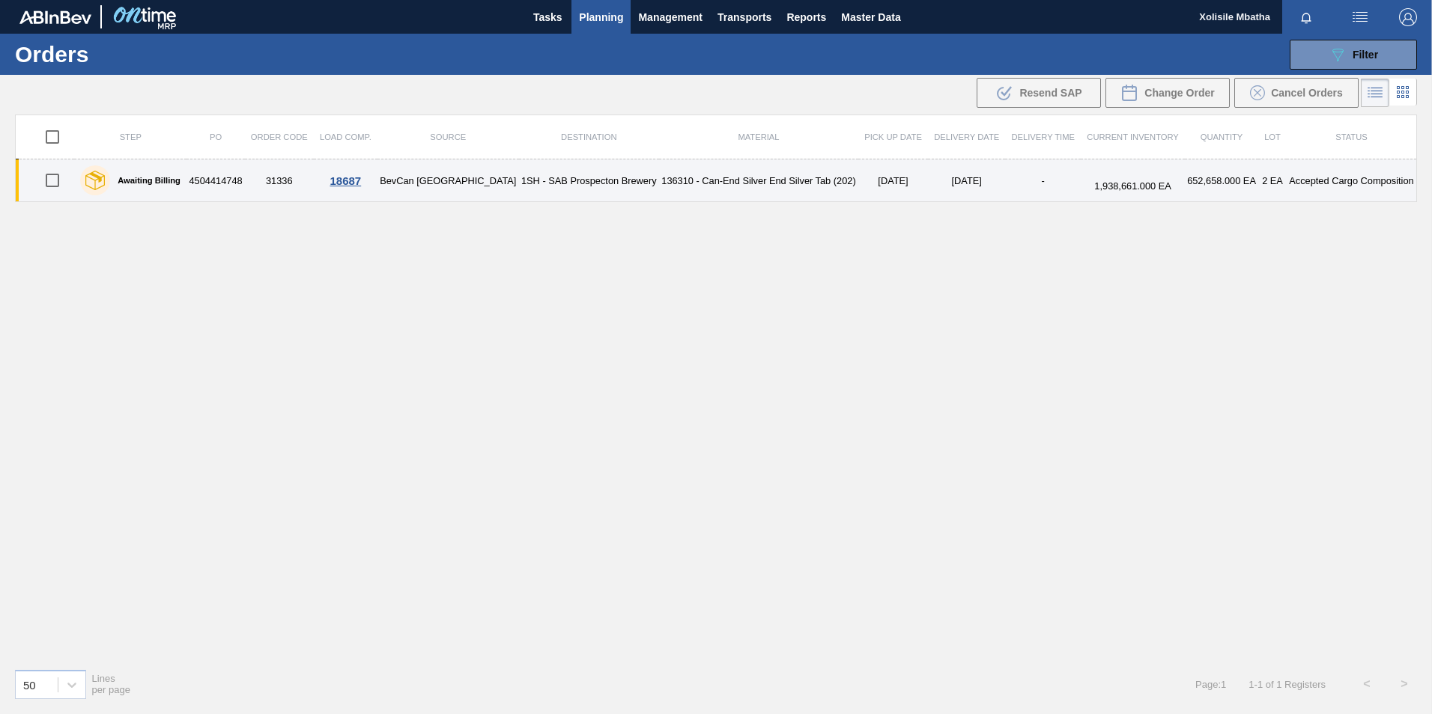
click at [356, 179] on div "18687" at bounding box center [345, 180] width 59 height 13
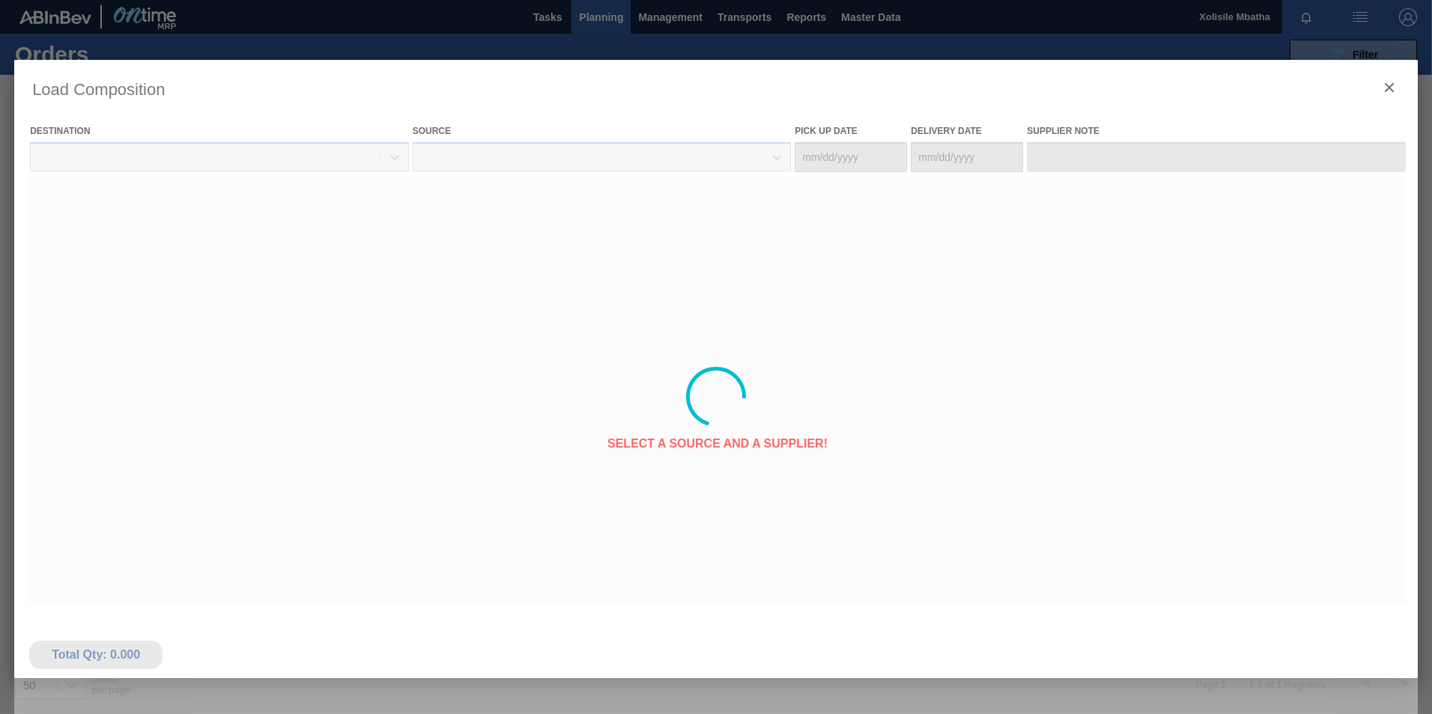
type Date "09/10/2025"
type Date "09/11/2025"
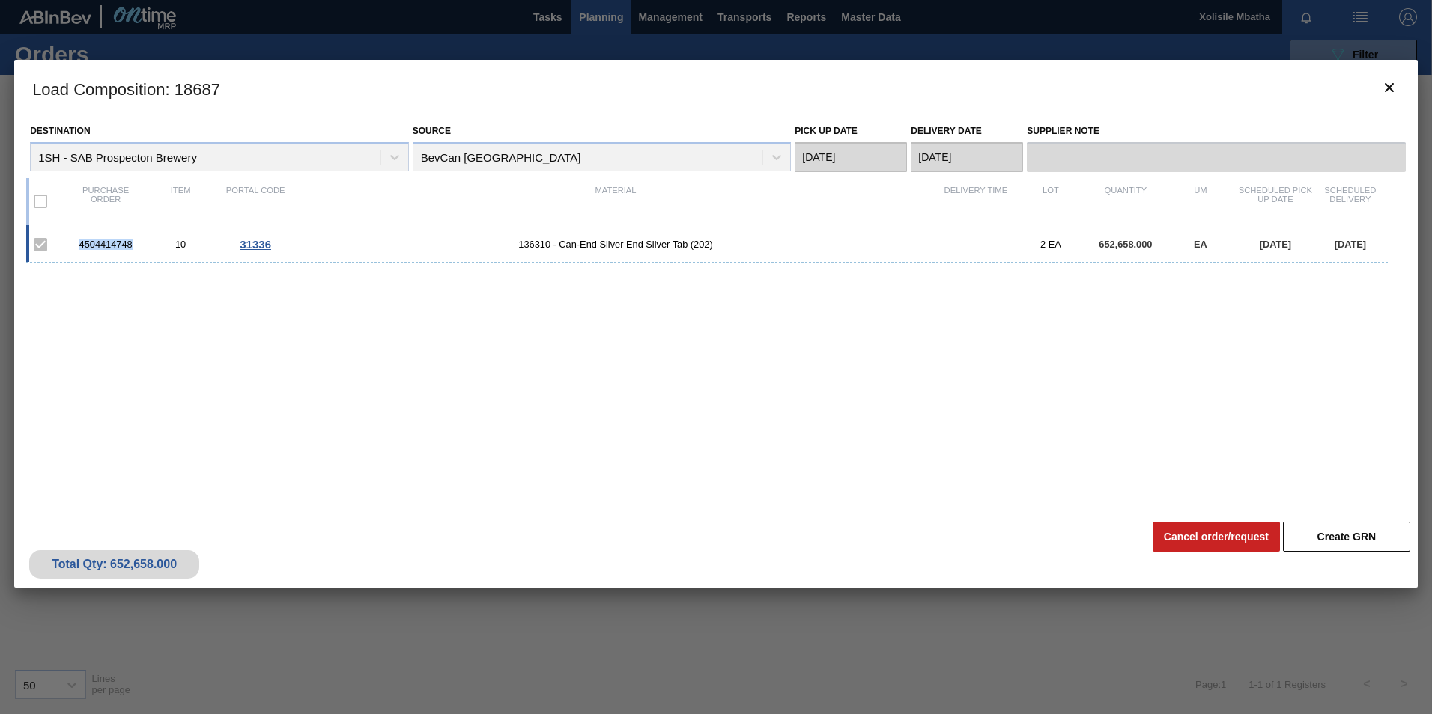
drag, startPoint x: 132, startPoint y: 245, endPoint x: 43, endPoint y: 236, distance: 88.8
click at [43, 236] on div "4504414748 10 31336 136310 - Can-End Silver End Silver Tab (202) 2 EA 652,658.0…" at bounding box center [706, 243] width 1361 height 37
copy div "4504414748"
click at [1387, 82] on icon "botão de ícone" at bounding box center [1389, 88] width 18 height 18
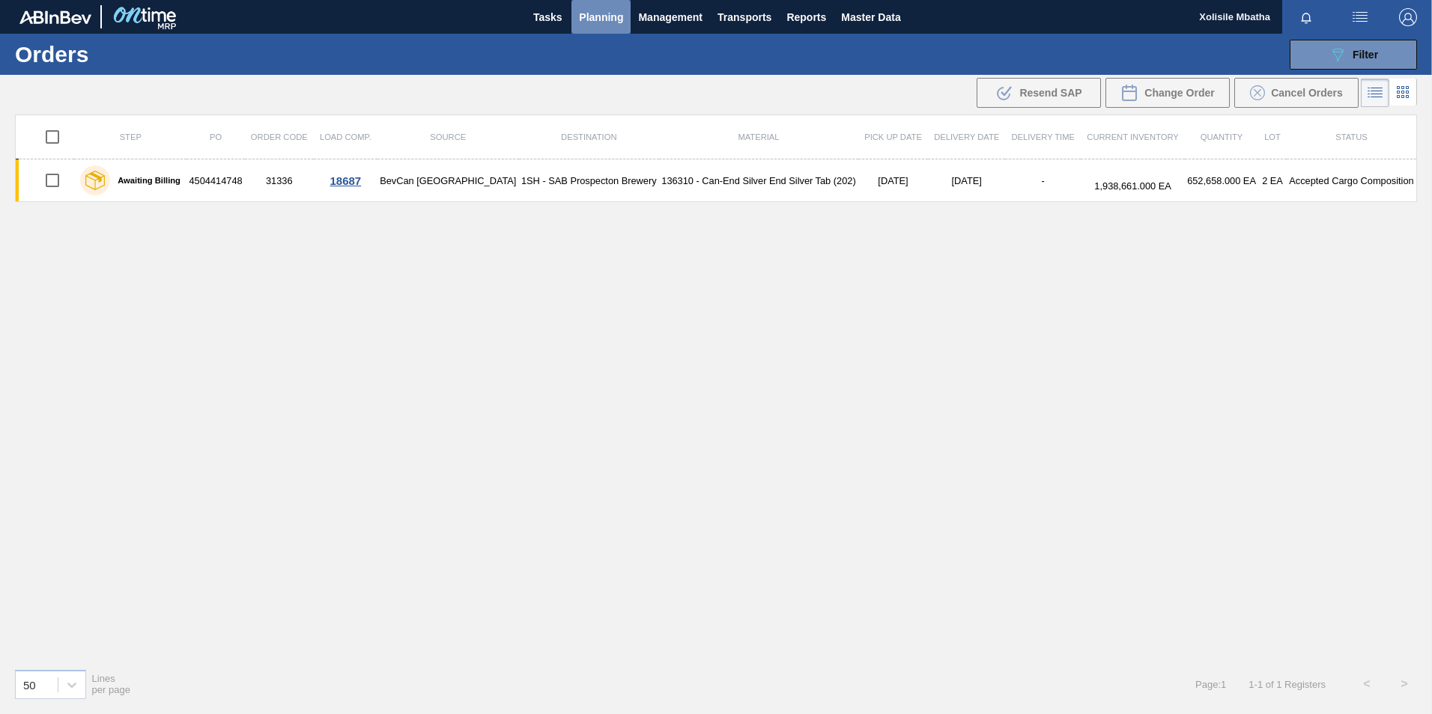
click at [591, 20] on span "Planning" at bounding box center [601, 17] width 44 height 18
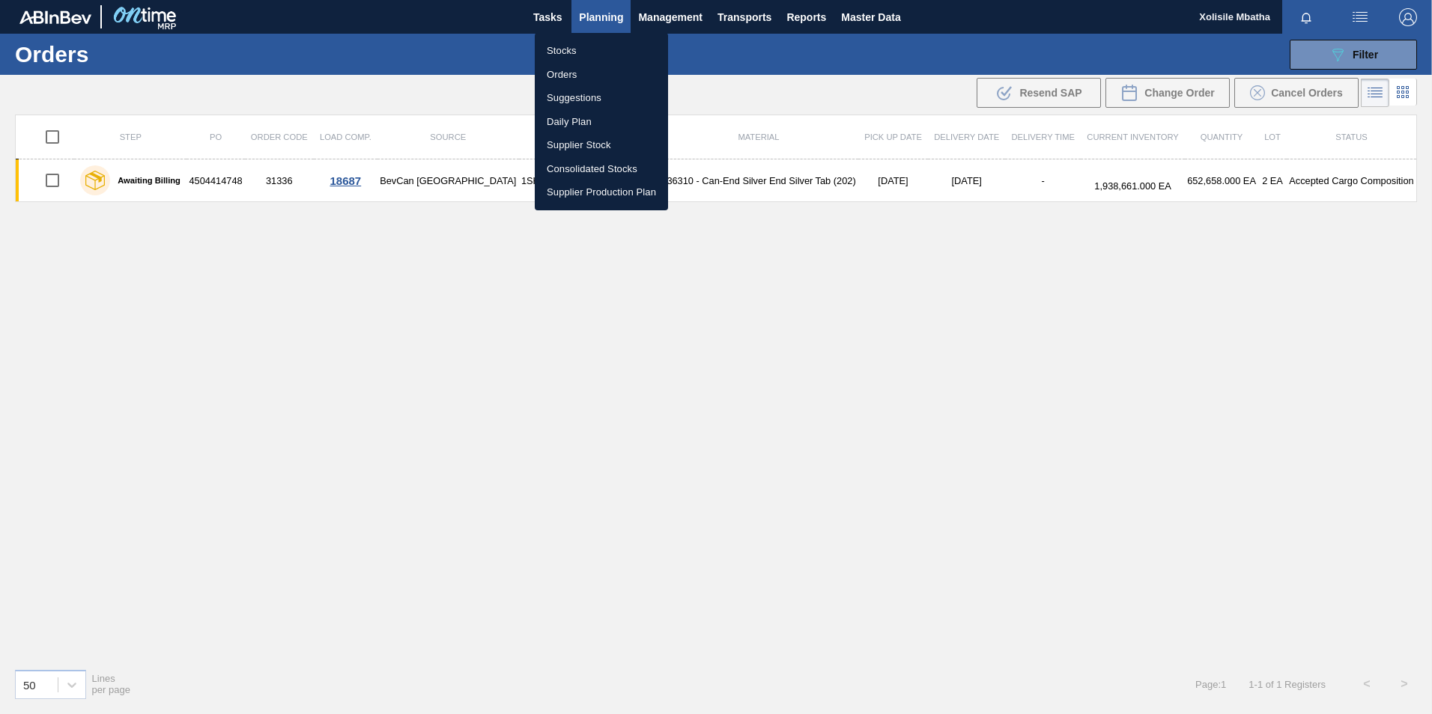
click at [580, 48] on li "Stocks" at bounding box center [601, 51] width 133 height 24
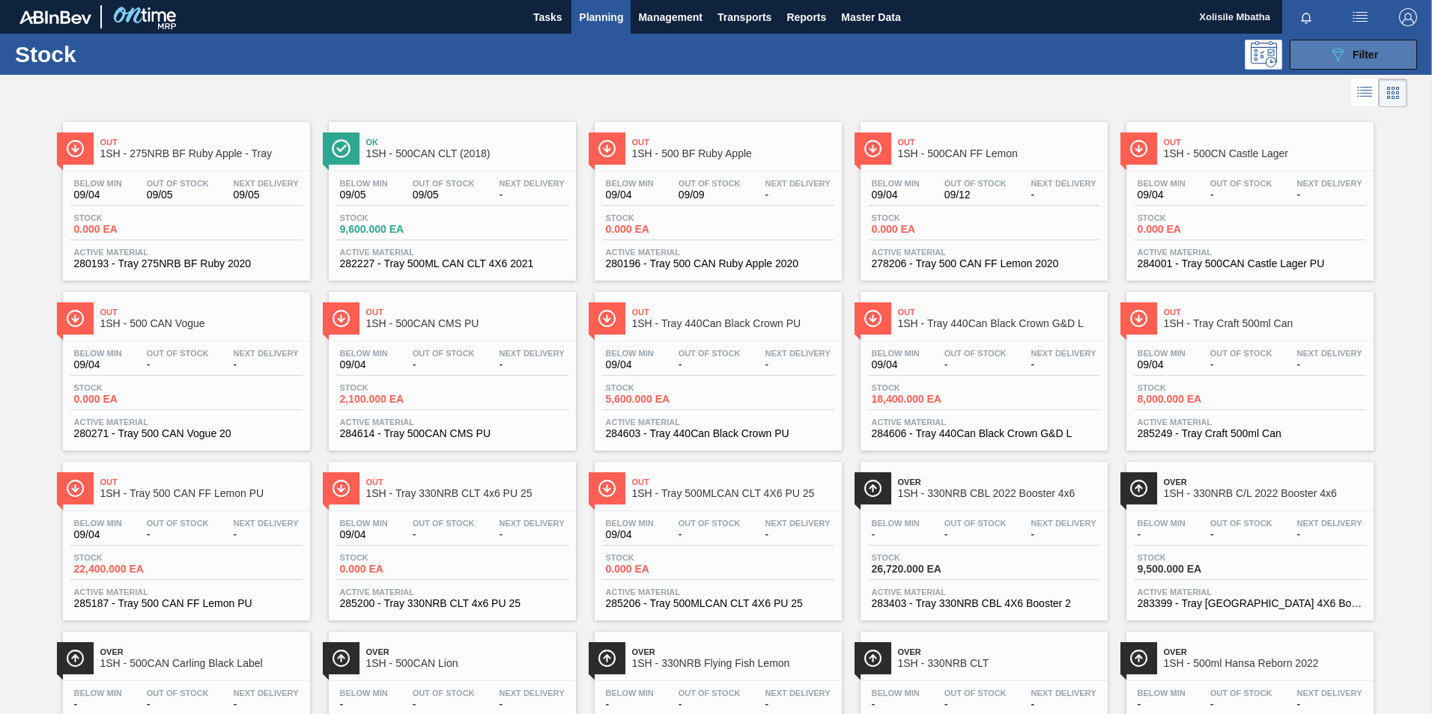
click at [1357, 55] on span "Filter" at bounding box center [1364, 55] width 25 height 12
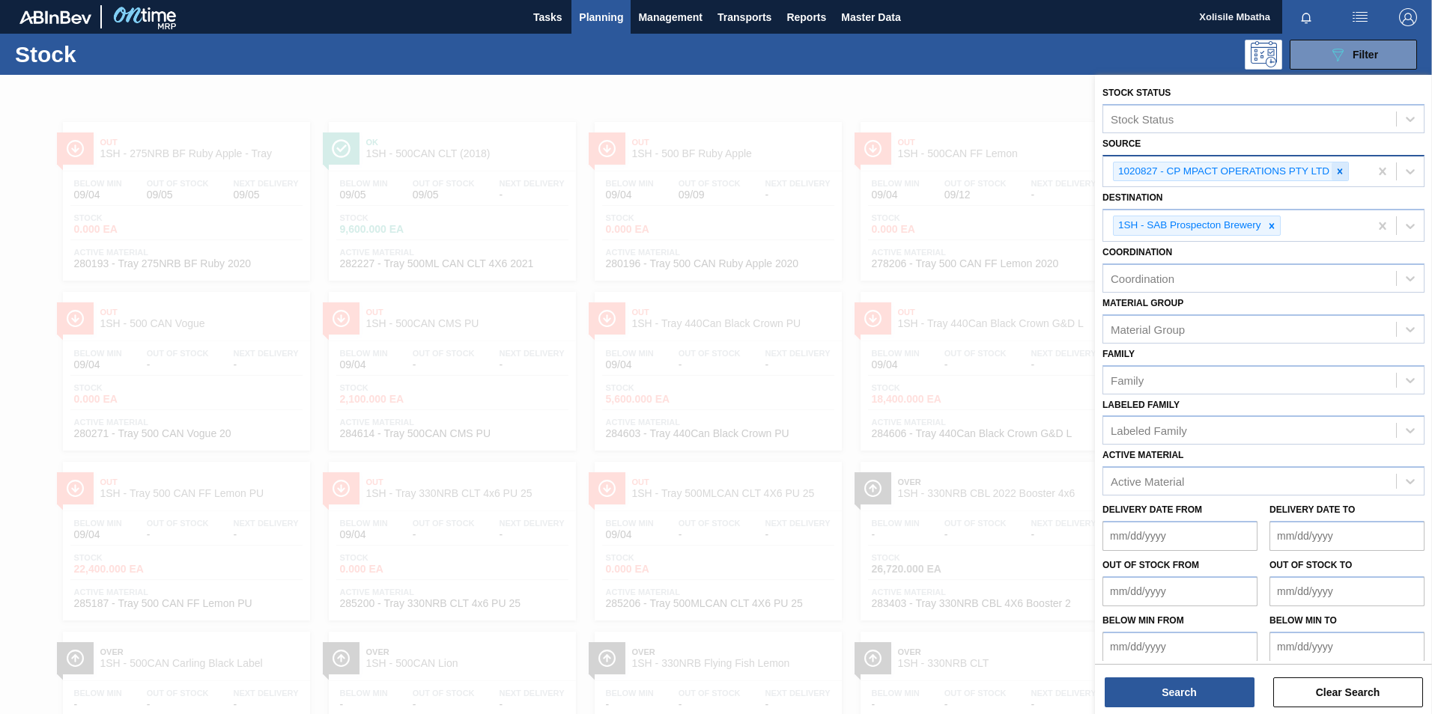
click at [1340, 172] on icon at bounding box center [1339, 170] width 5 height 5
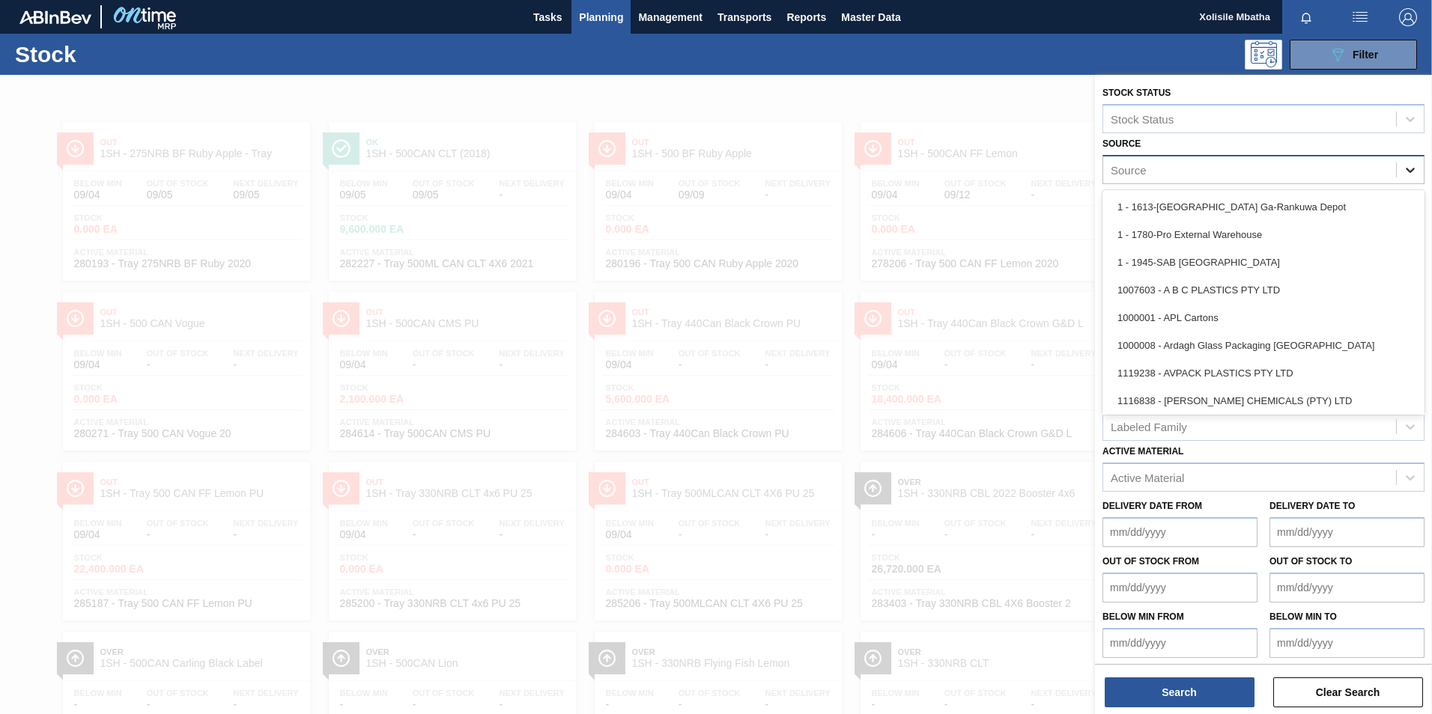
click at [1403, 167] on icon at bounding box center [1410, 170] width 15 height 15
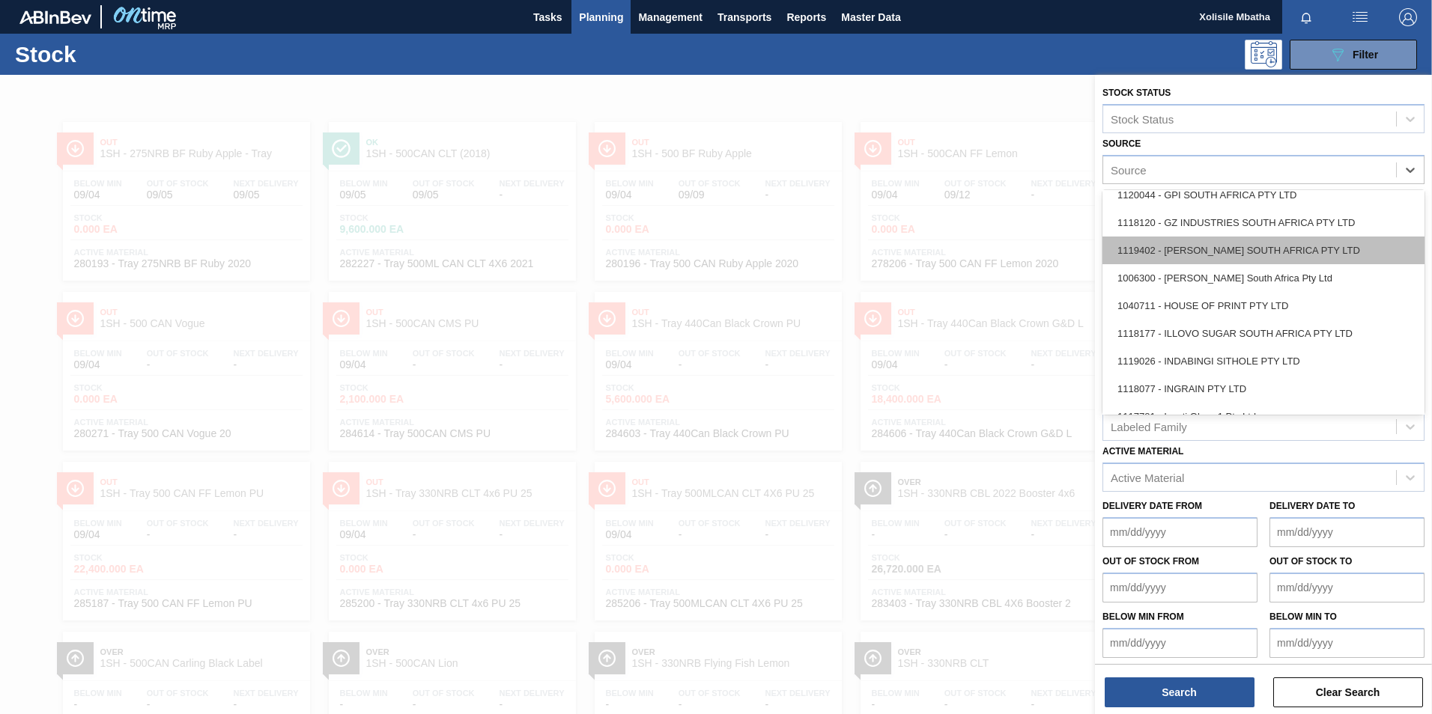
scroll to position [974, 0]
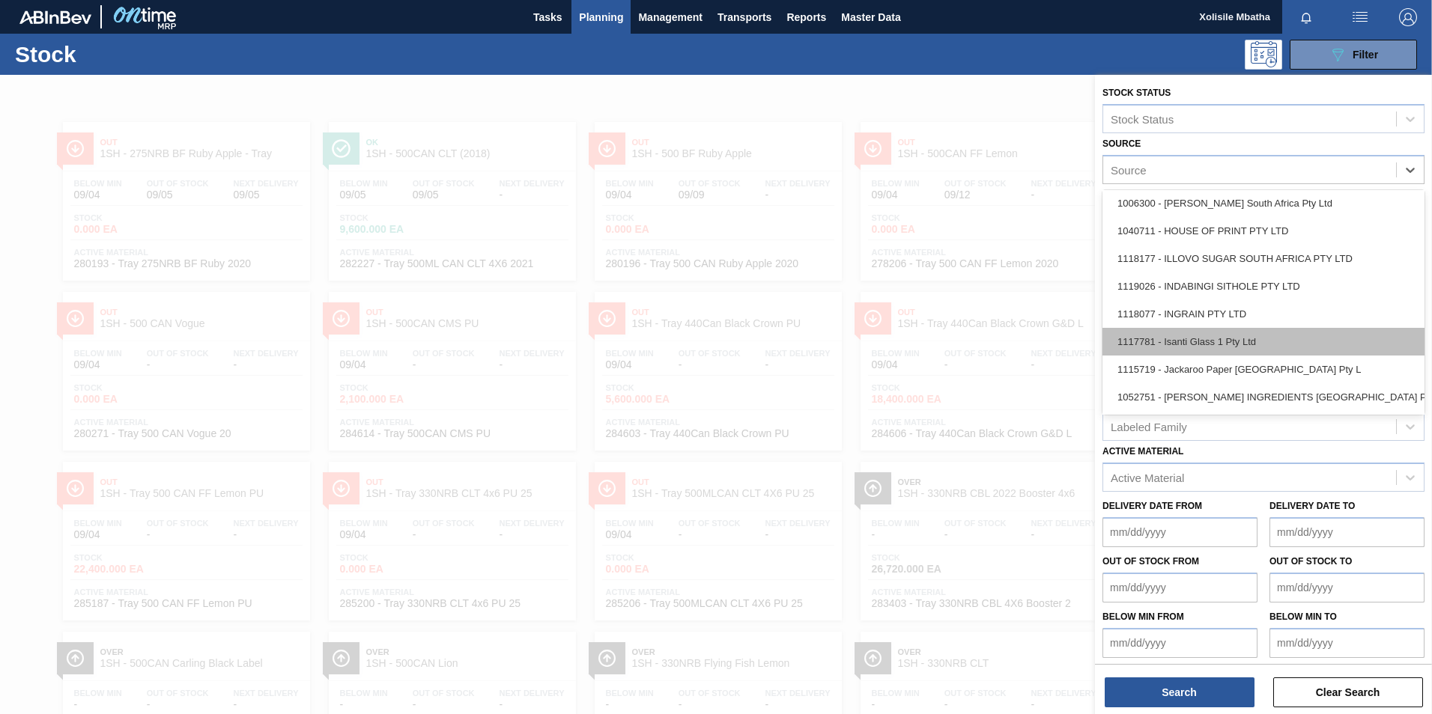
click at [1189, 334] on div "1117781 - Isanti Glass 1 Pty Ltd" at bounding box center [1263, 342] width 322 height 28
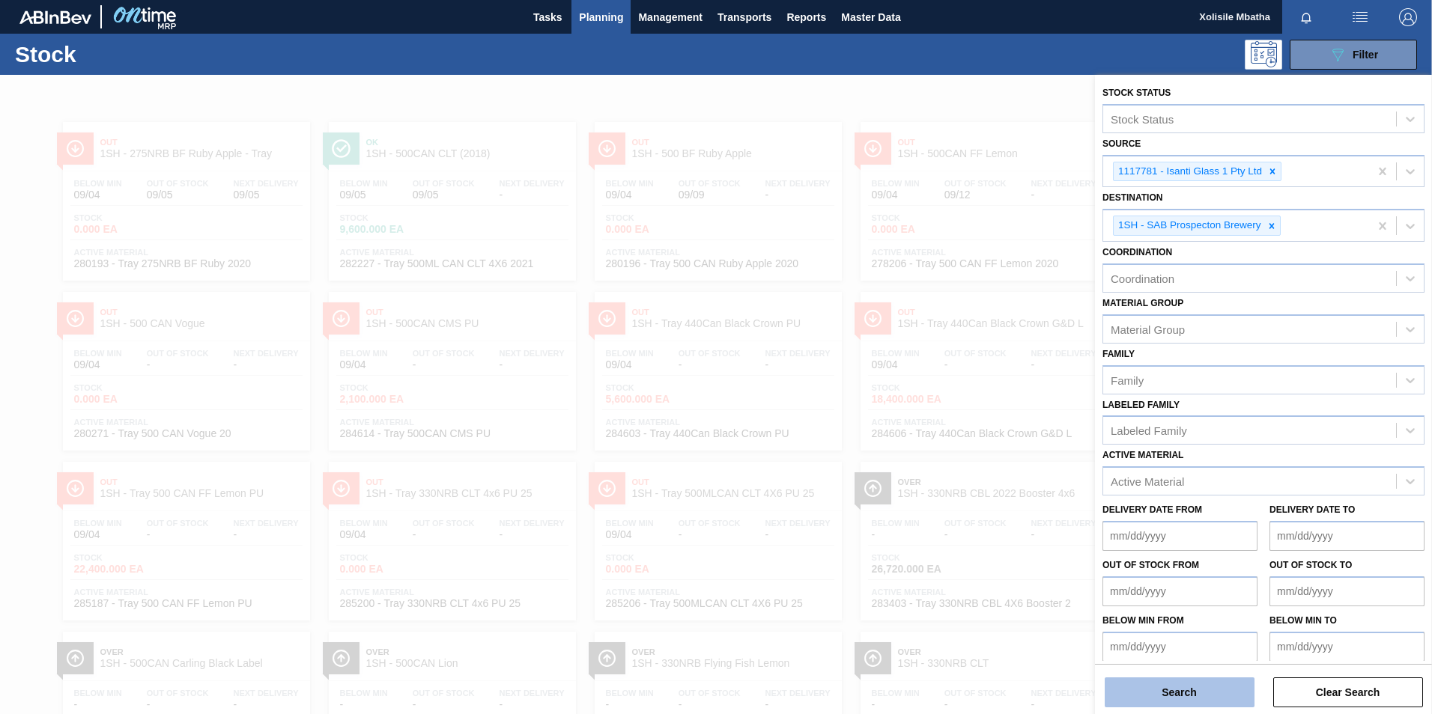
click at [1172, 689] on button "Search" at bounding box center [1180, 693] width 150 height 30
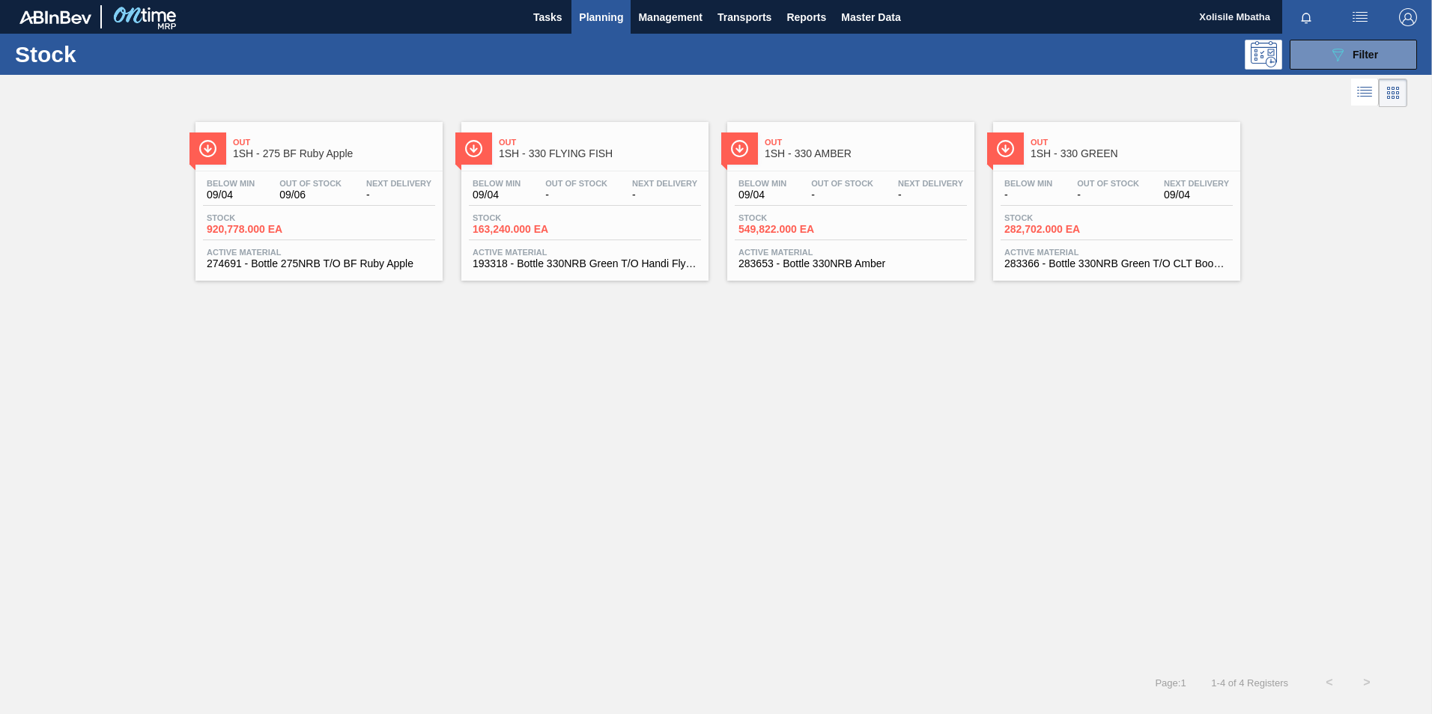
click at [288, 158] on span "1SH - 275 BF Ruby Apple" at bounding box center [334, 153] width 202 height 11
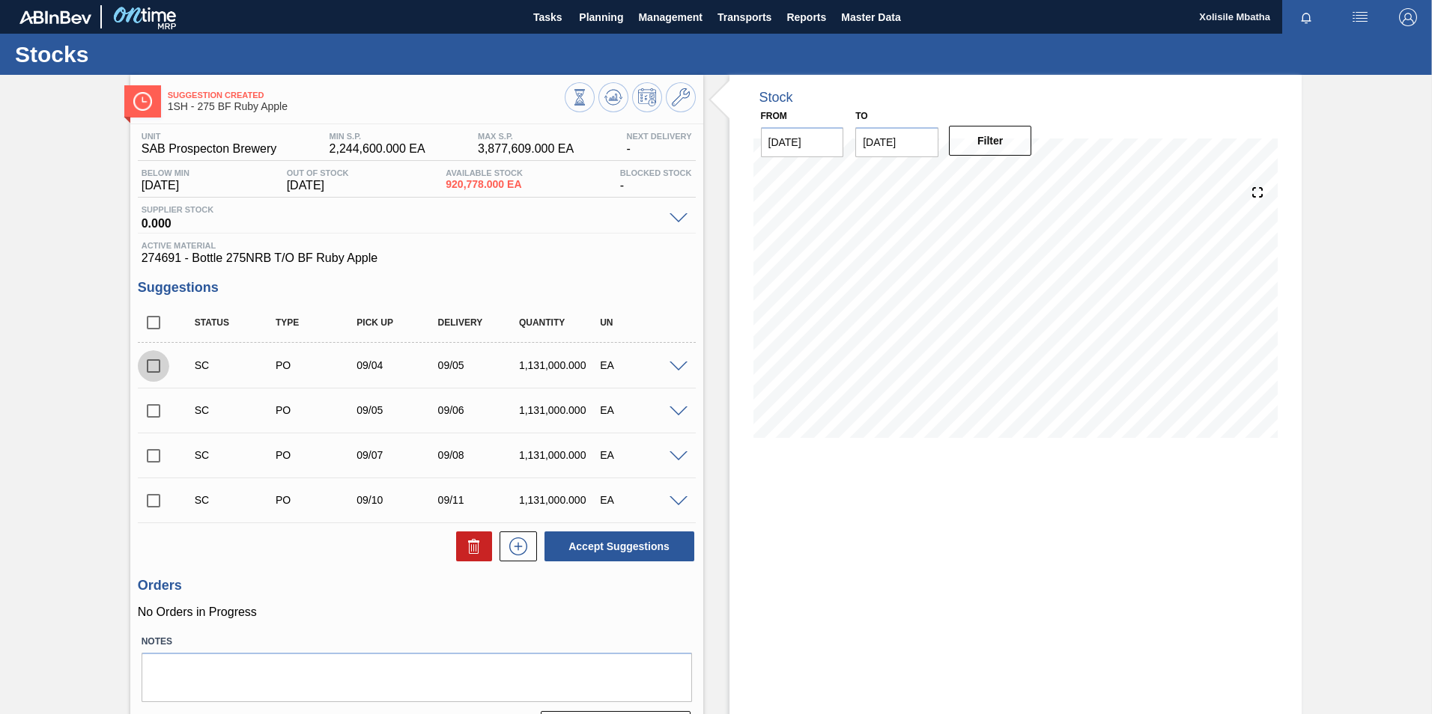
click at [146, 371] on input "checkbox" at bounding box center [153, 365] width 31 height 31
click at [659, 552] on button "Accept Suggestions" at bounding box center [619, 547] width 150 height 30
checkbox input "false"
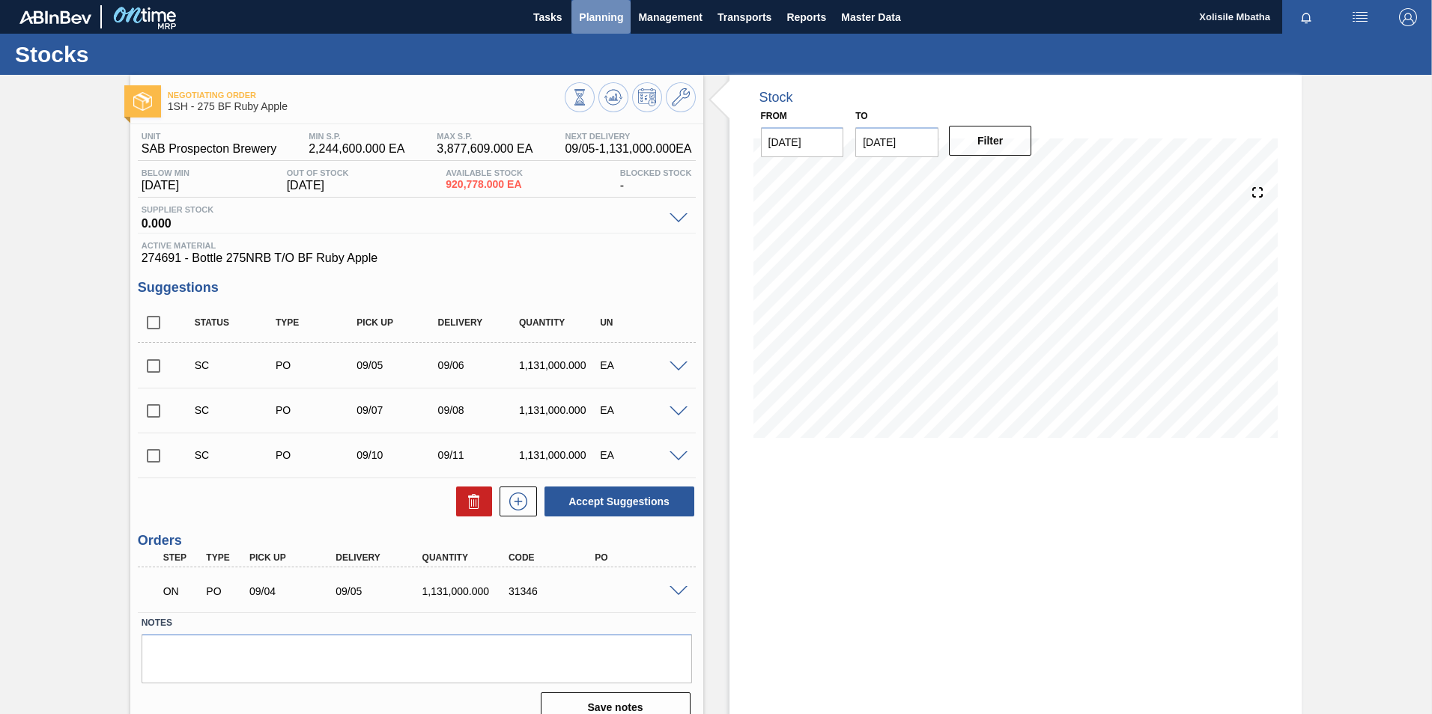
click at [593, 20] on span "Planning" at bounding box center [601, 17] width 44 height 18
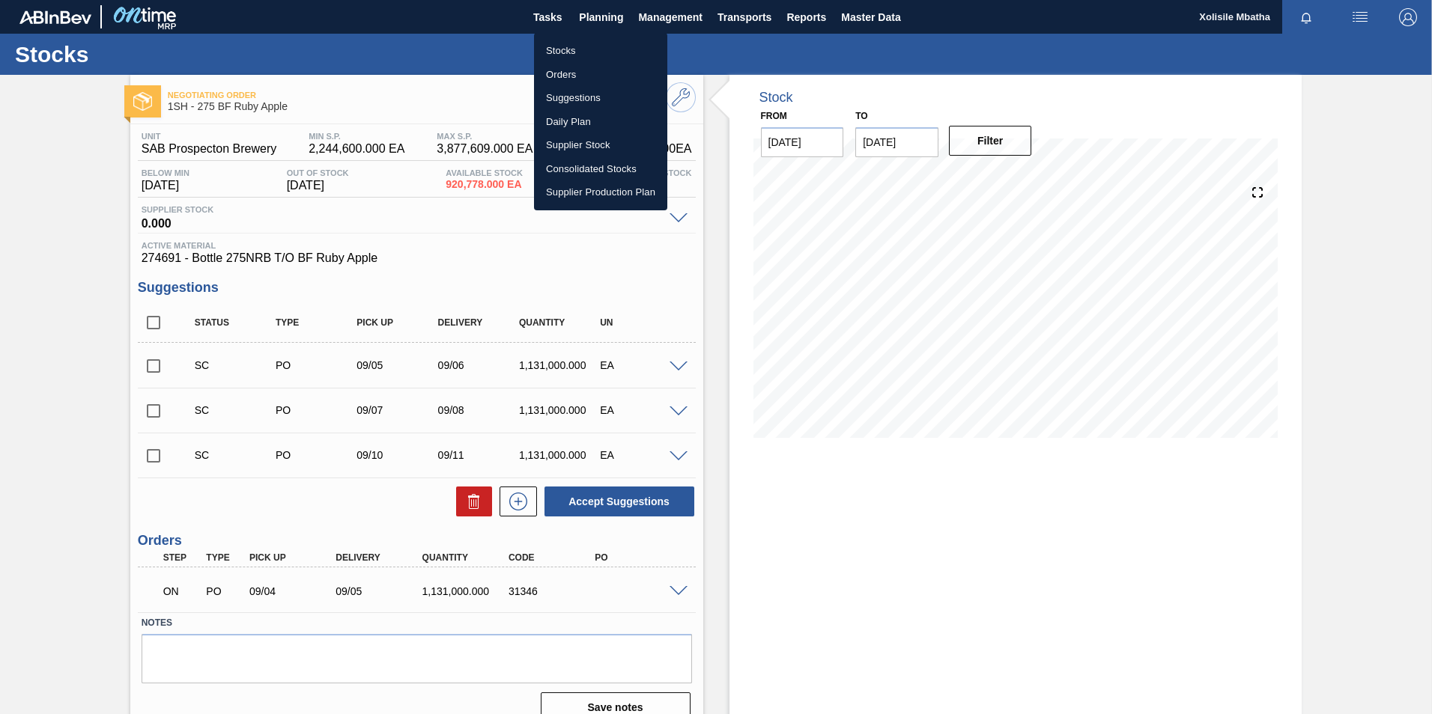
click at [675, 595] on div at bounding box center [716, 357] width 1432 height 714
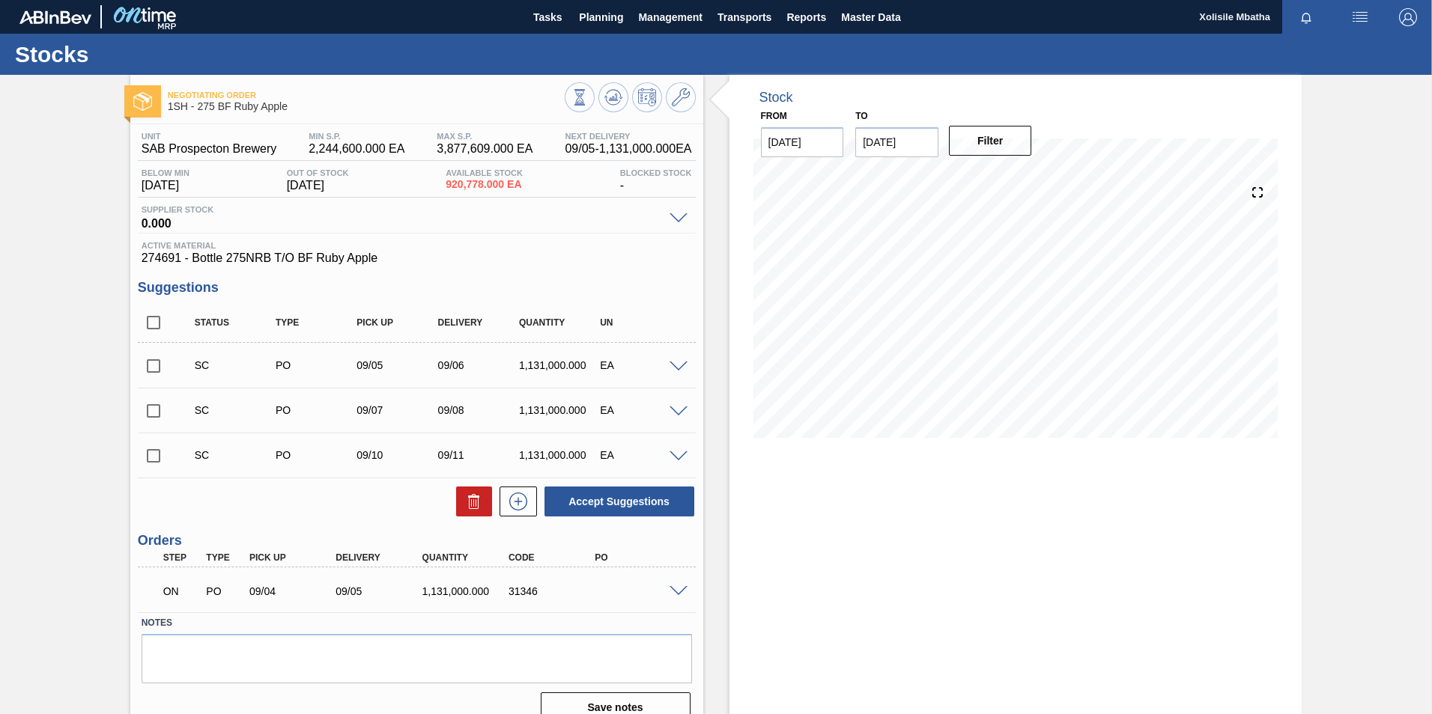
click at [675, 595] on span at bounding box center [678, 591] width 18 height 11
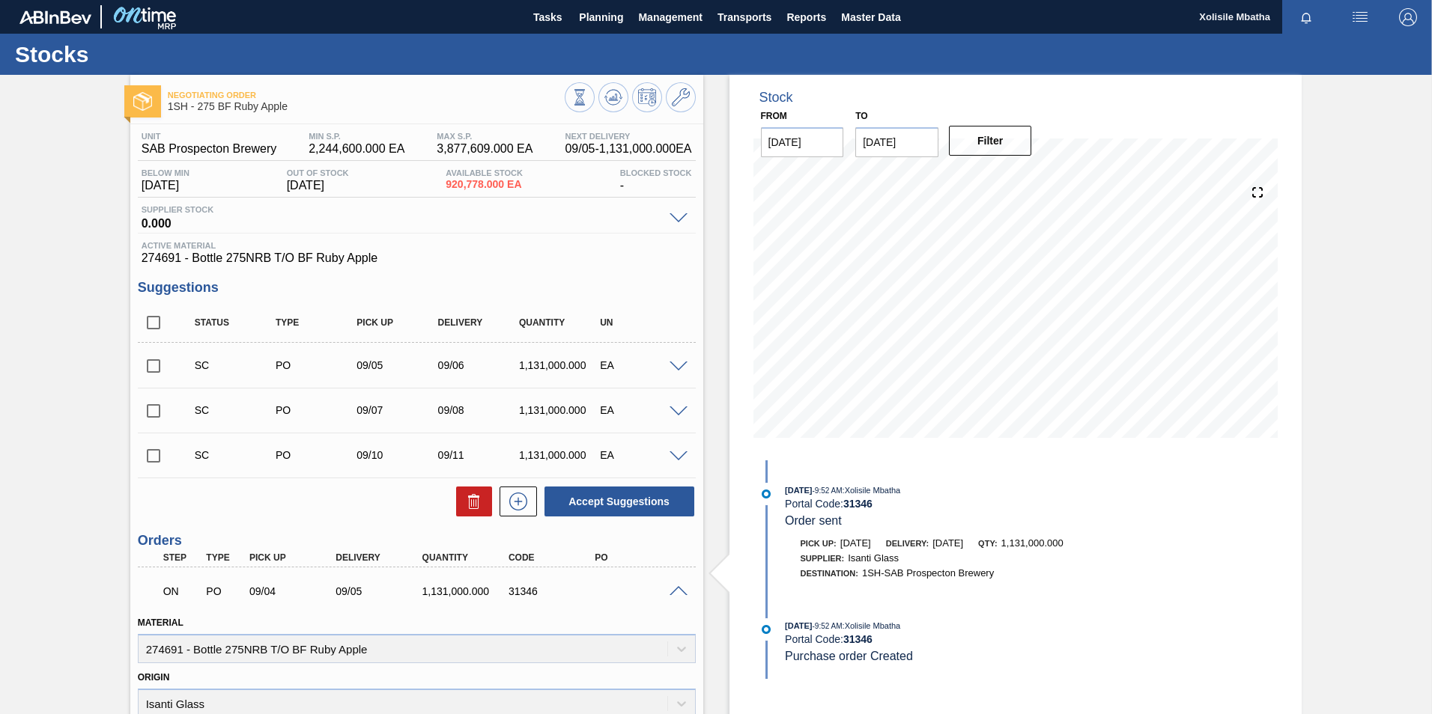
click at [675, 595] on span at bounding box center [678, 591] width 18 height 11
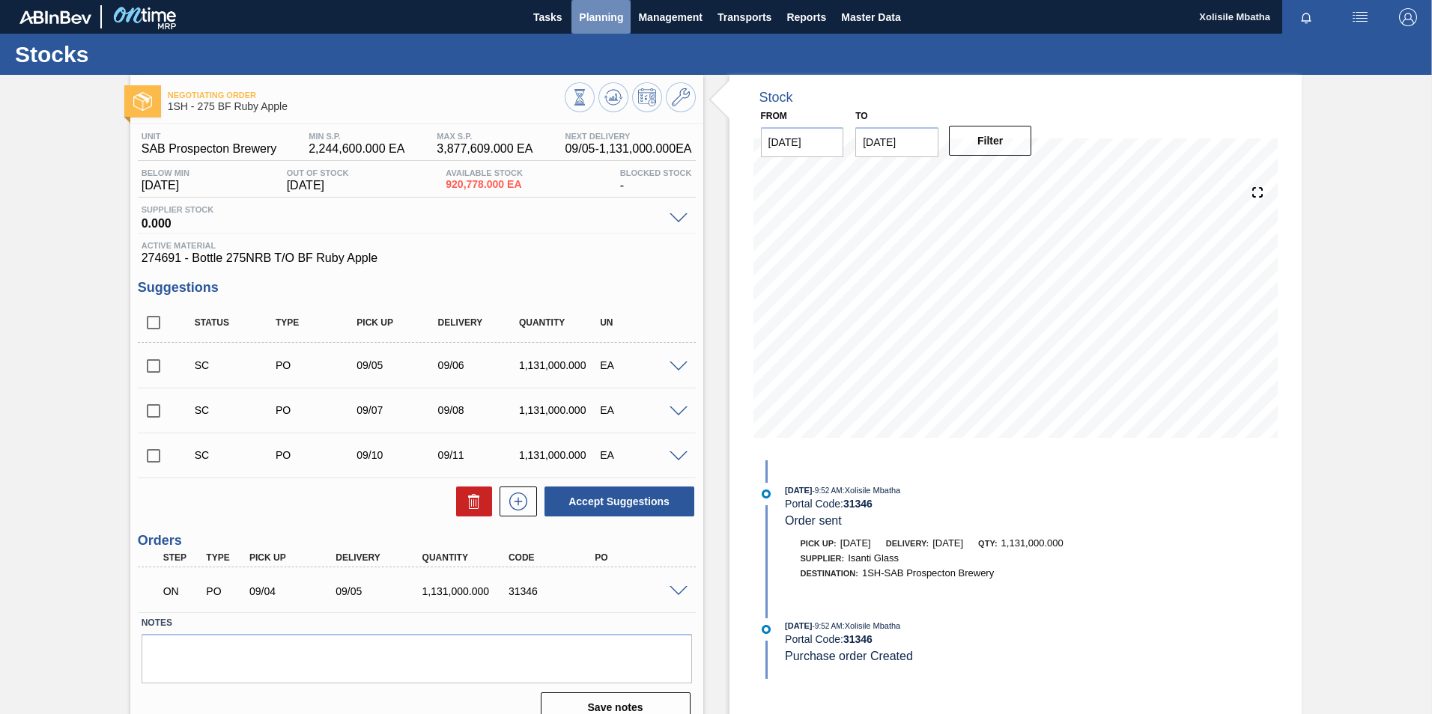
click at [587, 21] on span "Planning" at bounding box center [601, 17] width 44 height 18
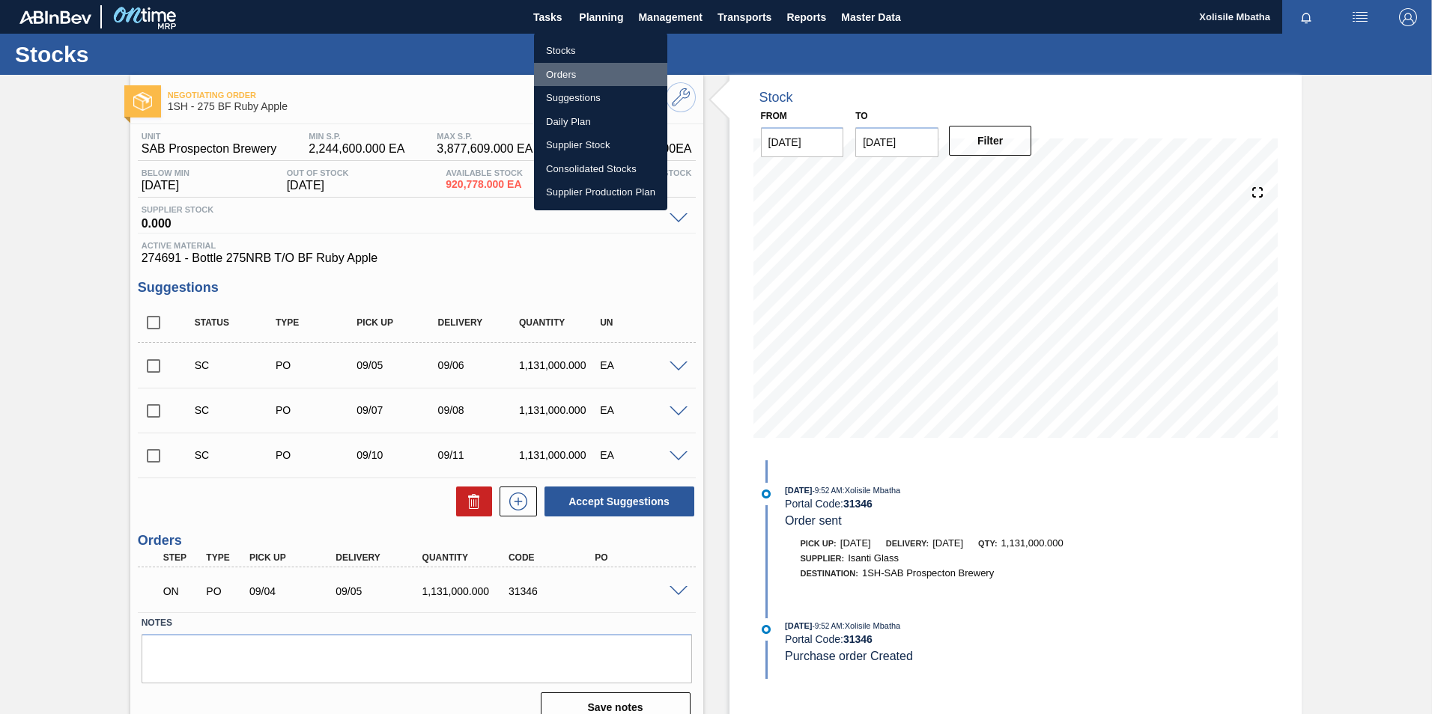
click at [574, 78] on li "Orders" at bounding box center [600, 75] width 133 height 24
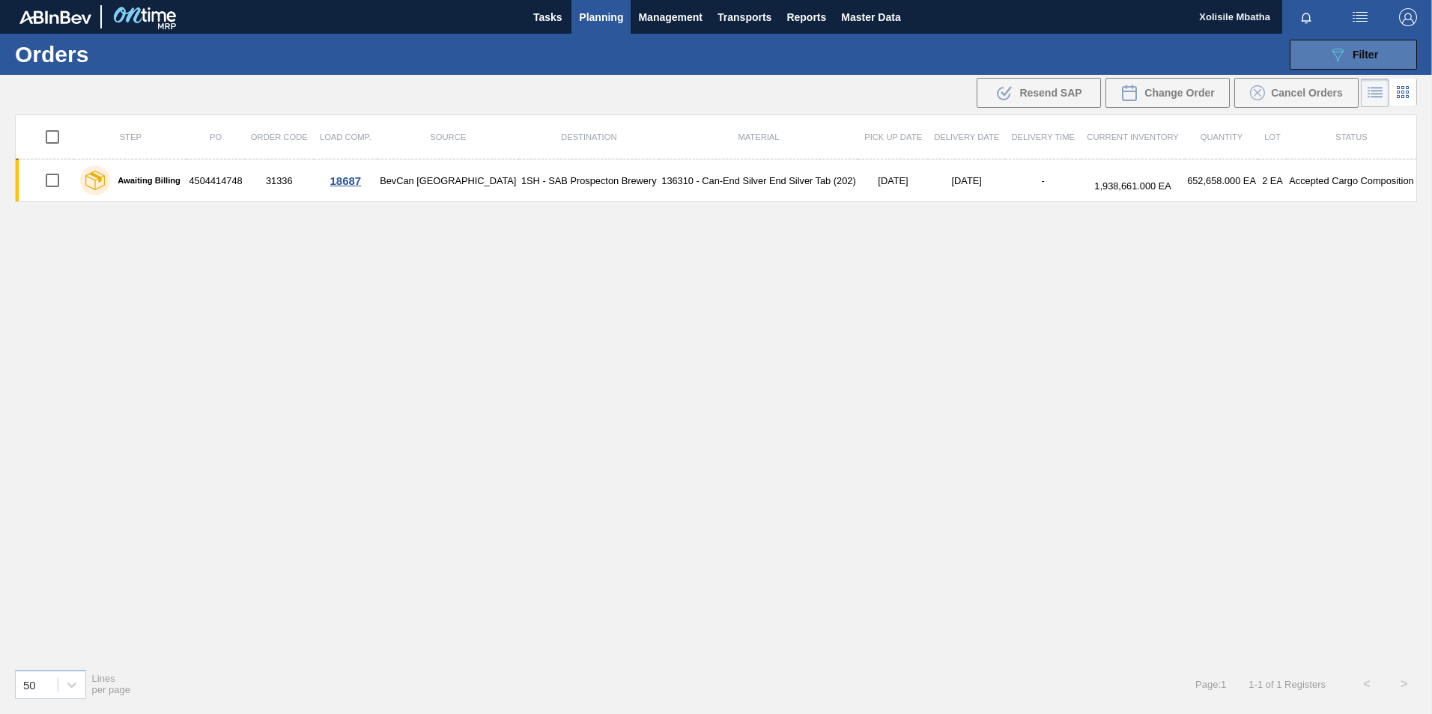
click at [1385, 53] on button "089F7B8B-B2A5-4AFE-B5C0-19BA573D28AC Filter" at bounding box center [1353, 55] width 127 height 30
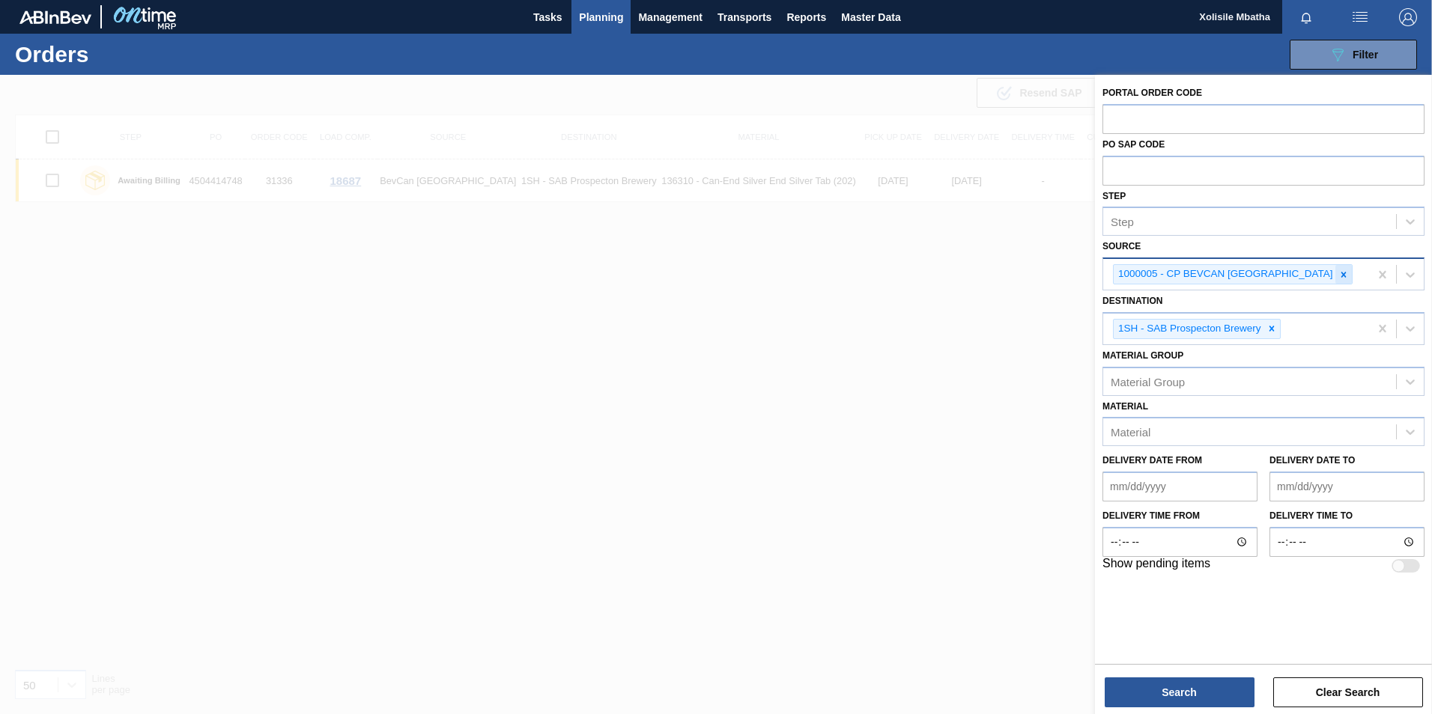
click at [1338, 274] on icon at bounding box center [1343, 275] width 10 height 10
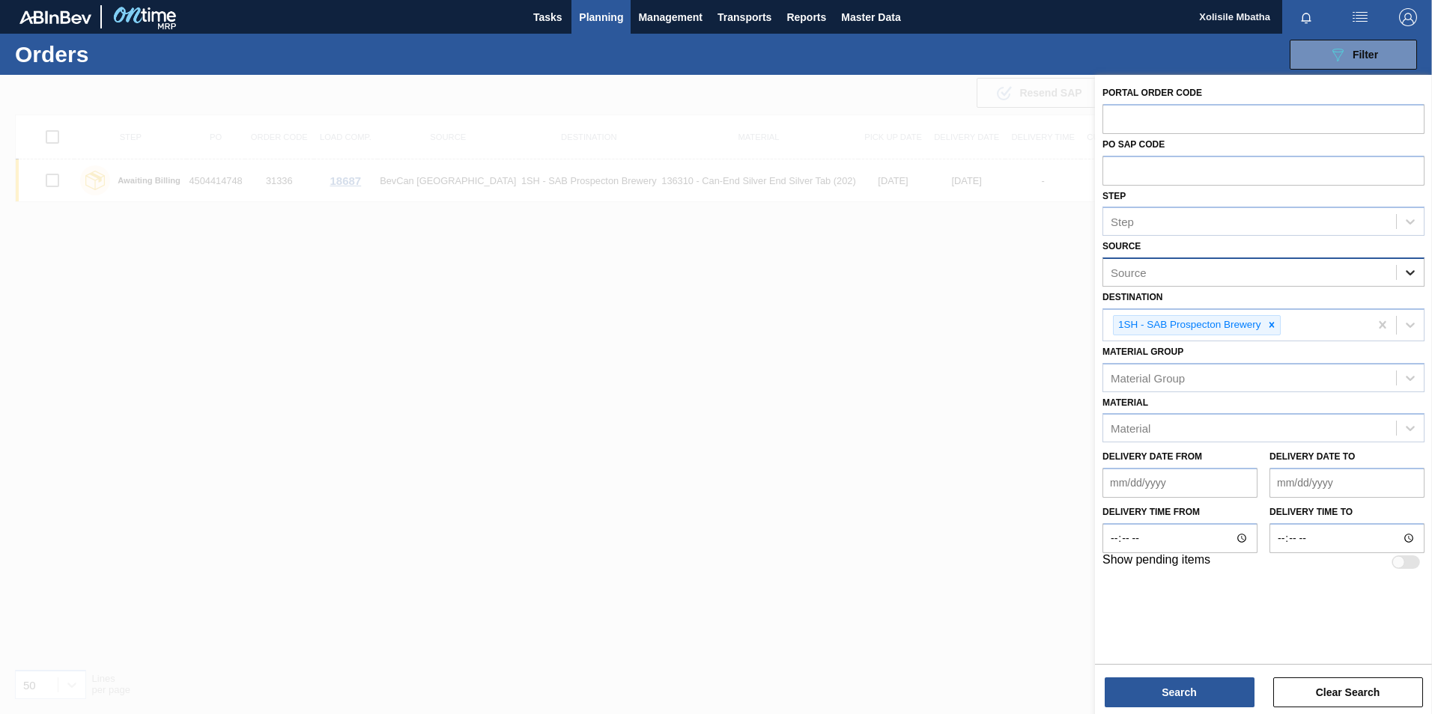
click at [1409, 275] on icon at bounding box center [1410, 272] width 9 height 5
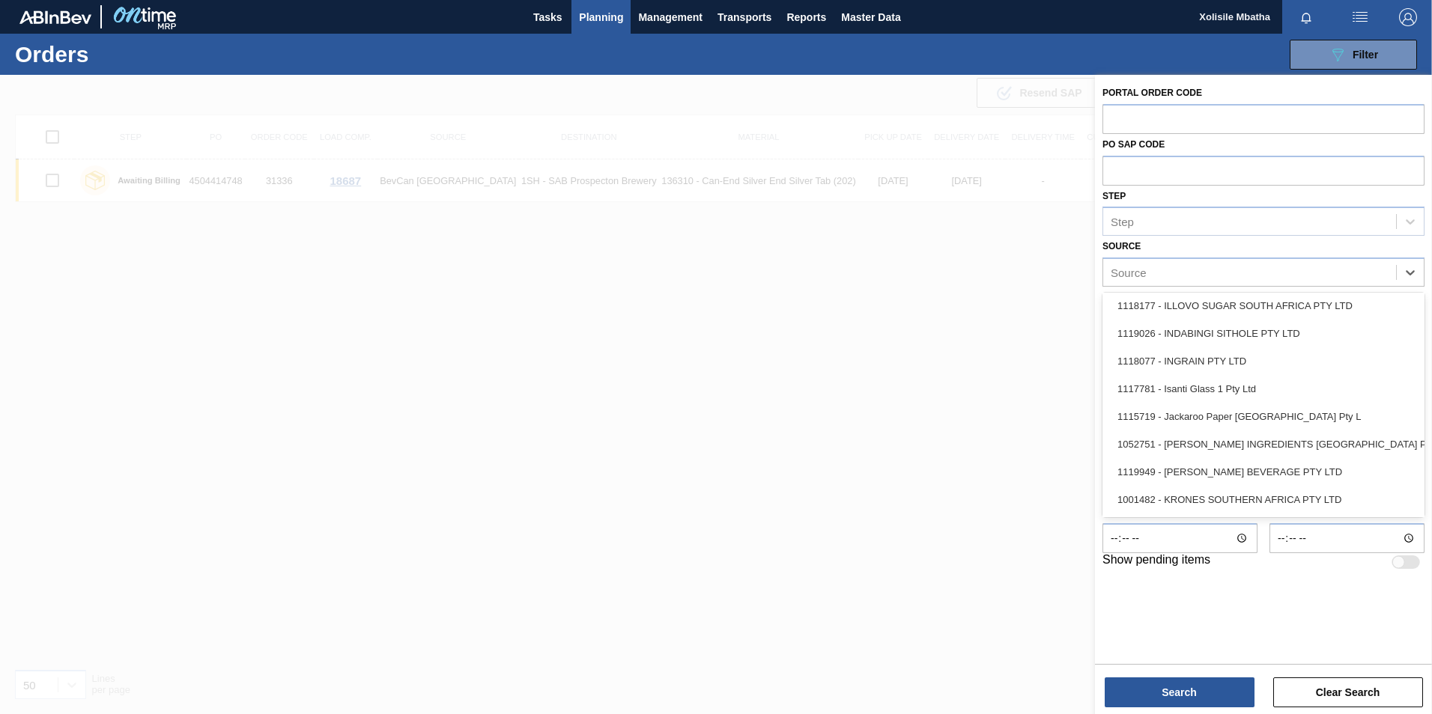
scroll to position [1048, 0]
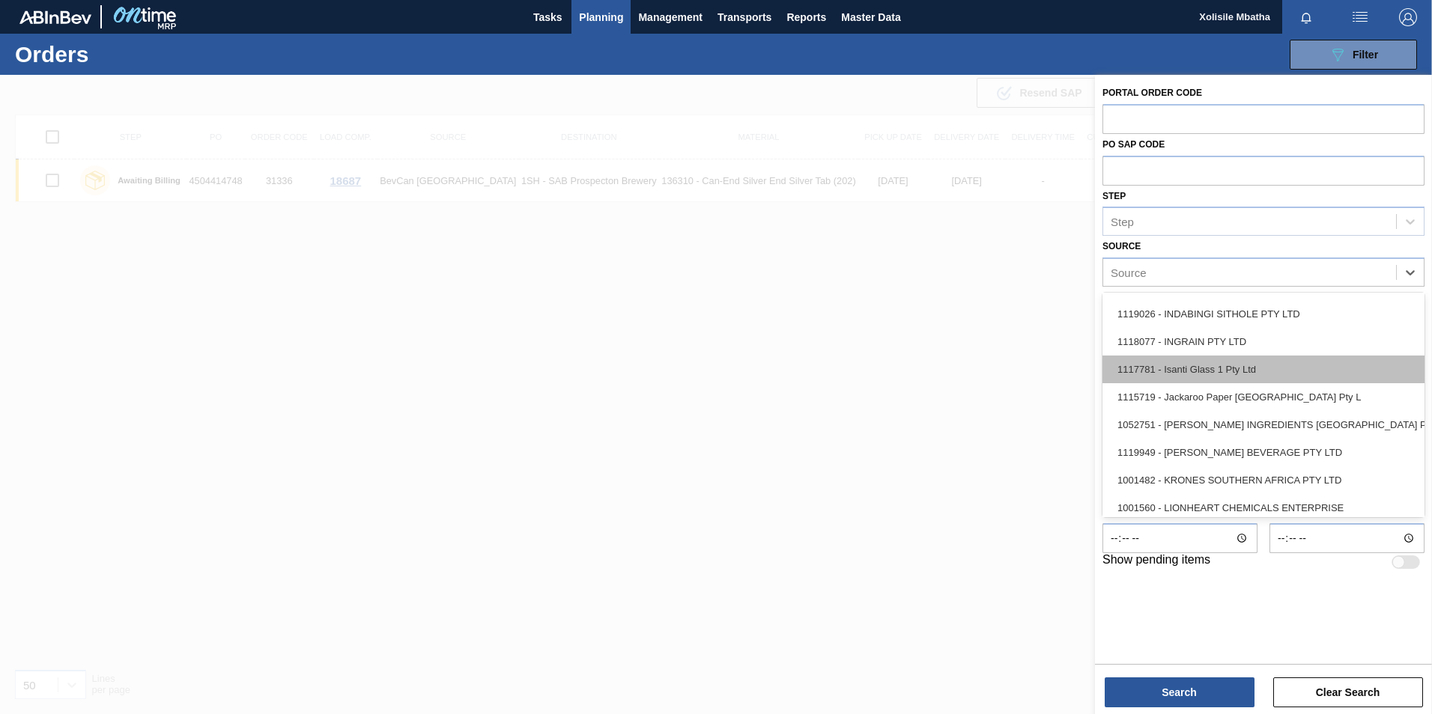
click at [1201, 369] on div "1117781 - Isanti Glass 1 Pty Ltd" at bounding box center [1263, 370] width 322 height 28
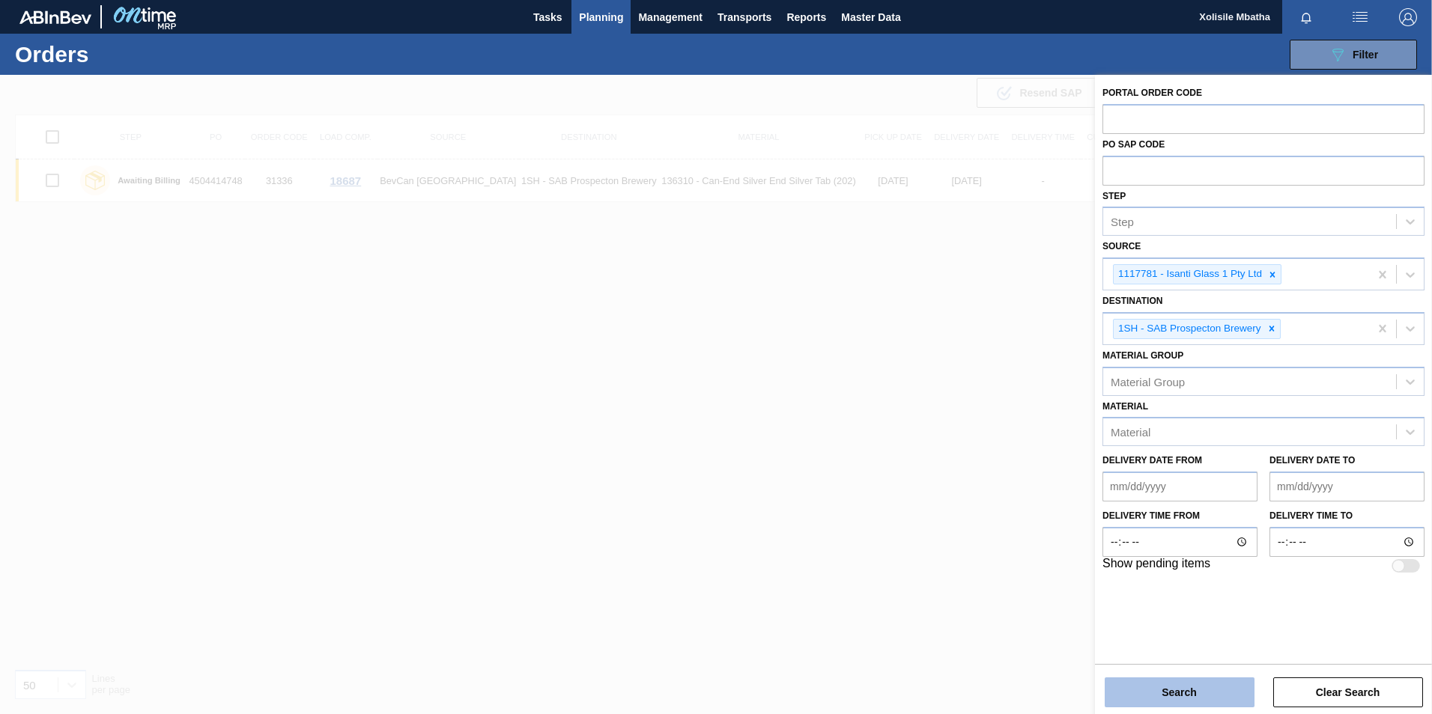
click at [1181, 689] on button "Search" at bounding box center [1180, 693] width 150 height 30
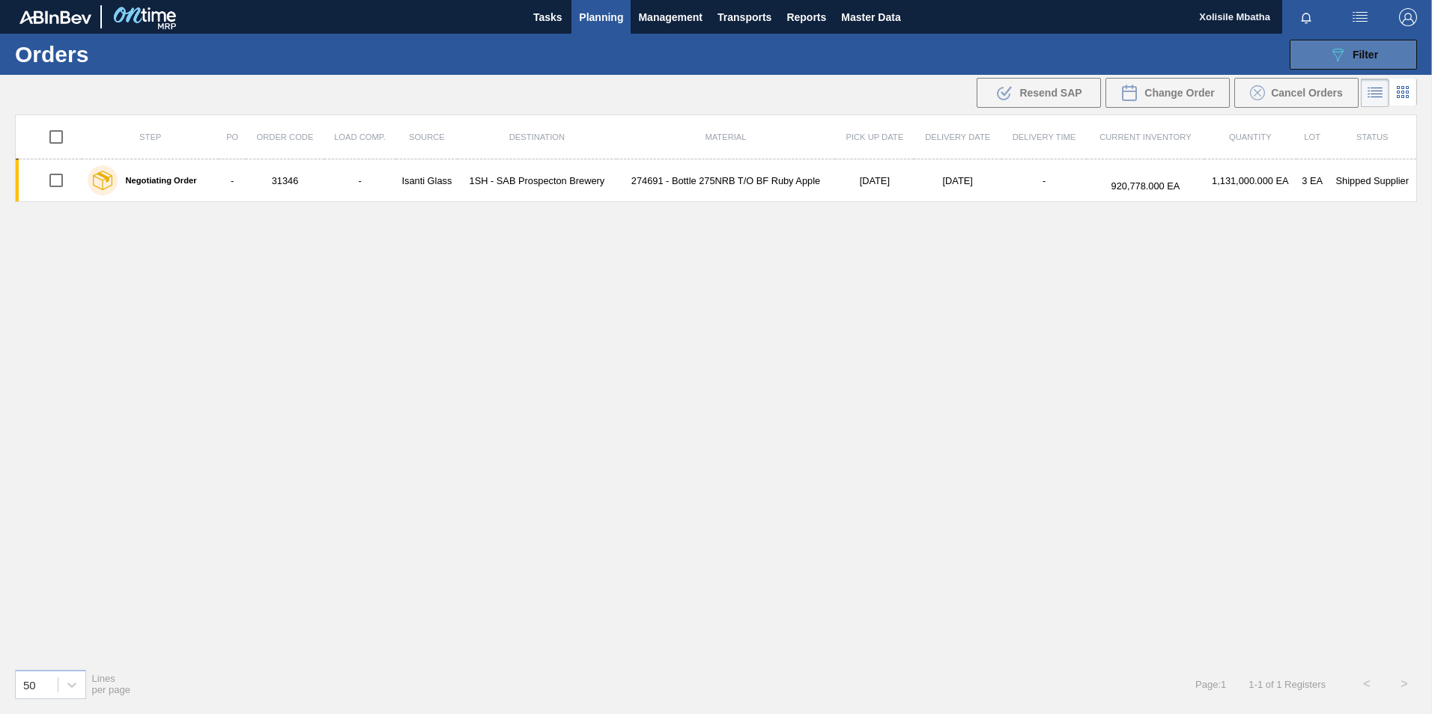
click at [1333, 56] on icon "089F7B8B-B2A5-4AFE-B5C0-19BA573D28AC" at bounding box center [1337, 55] width 18 height 18
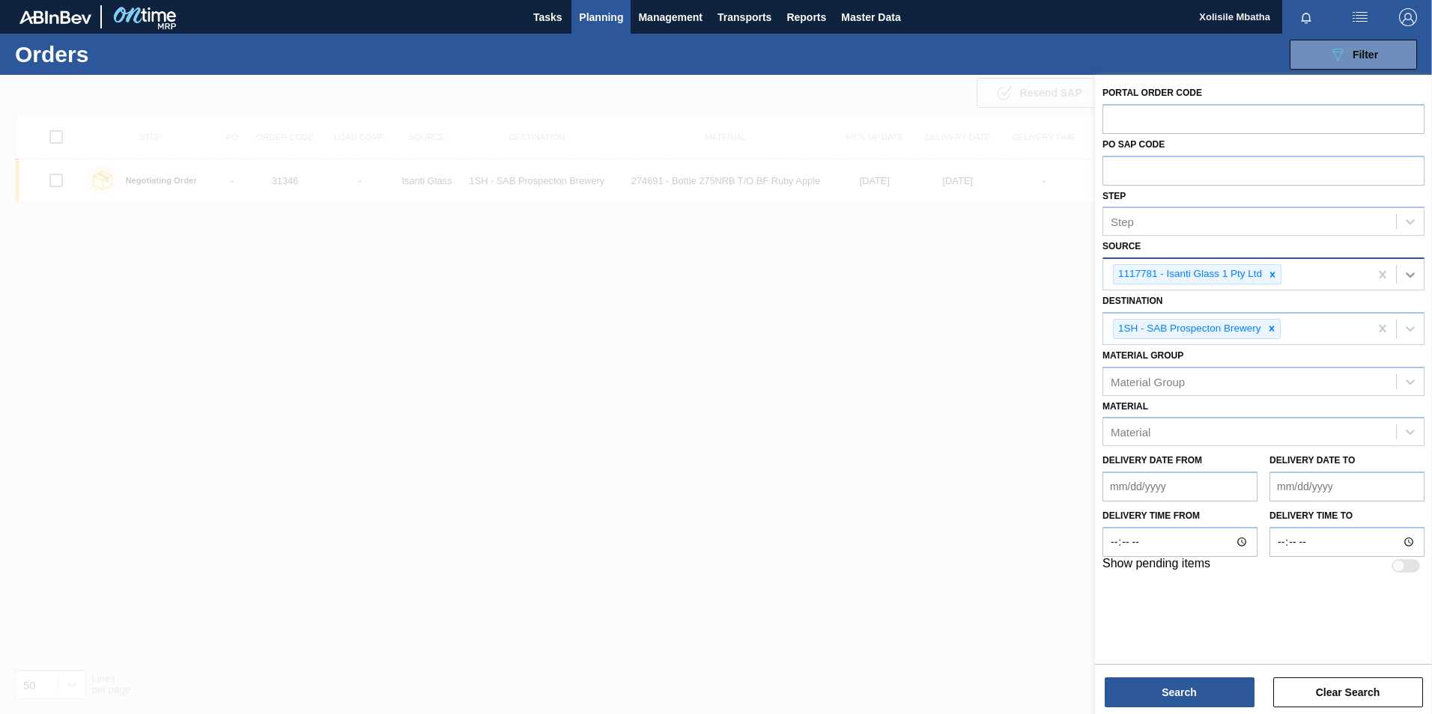
click at [1414, 276] on icon at bounding box center [1410, 274] width 15 height 15
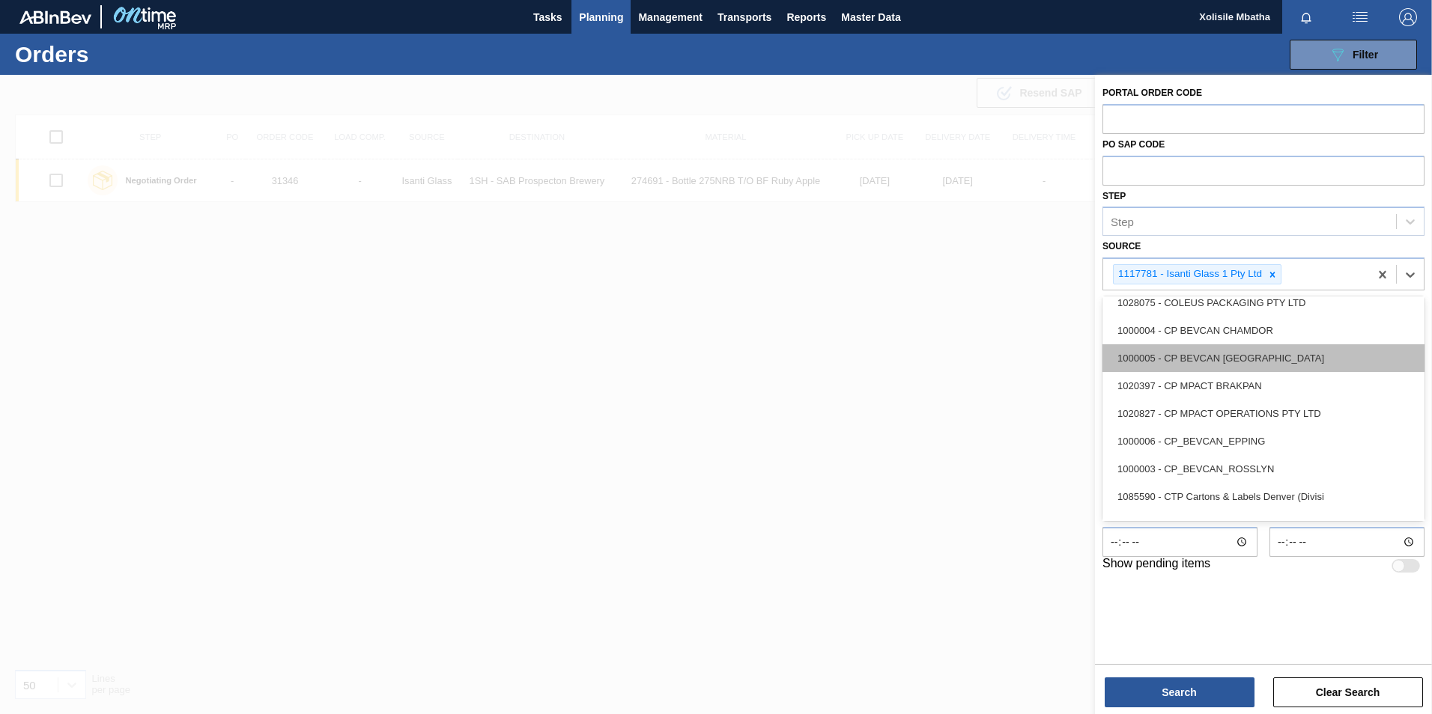
scroll to position [374, 0]
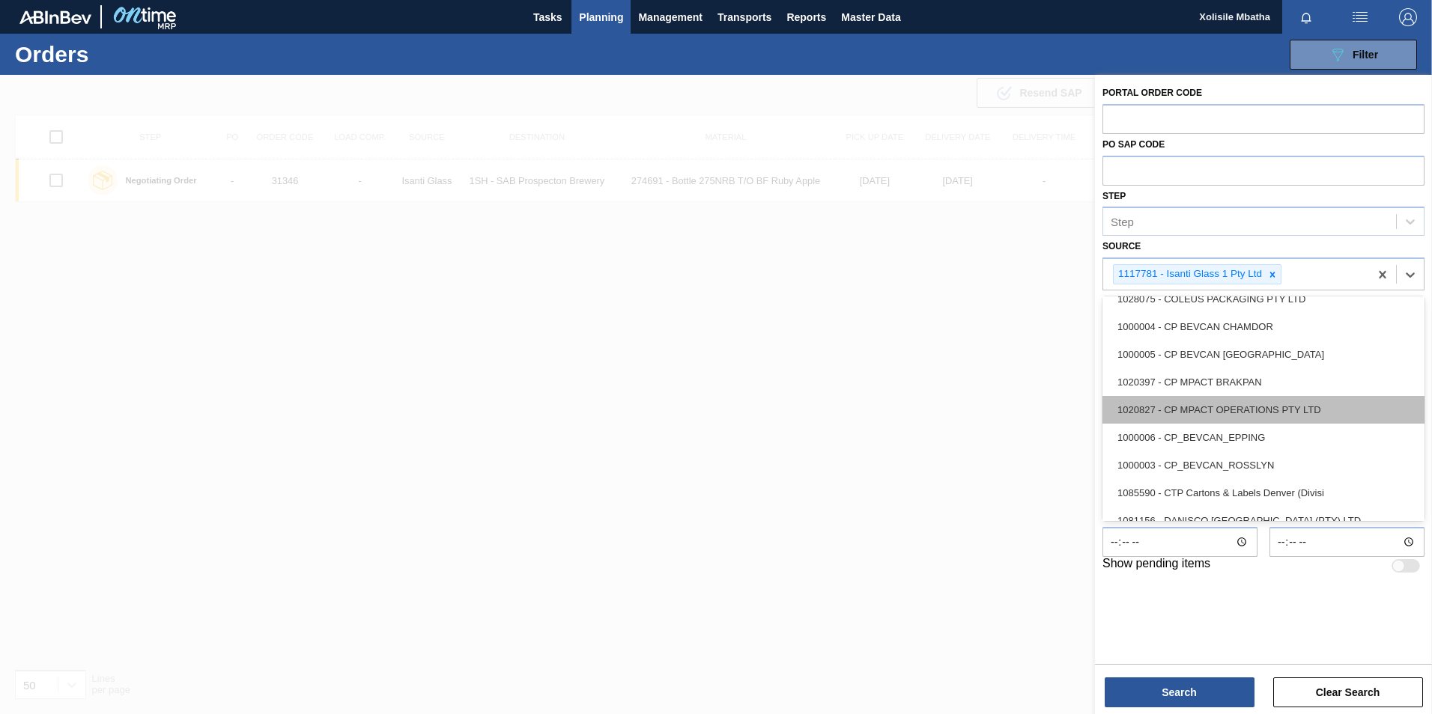
click at [1198, 409] on div "1020827 - CP MPACT OPERATIONS PTY LTD" at bounding box center [1263, 410] width 322 height 28
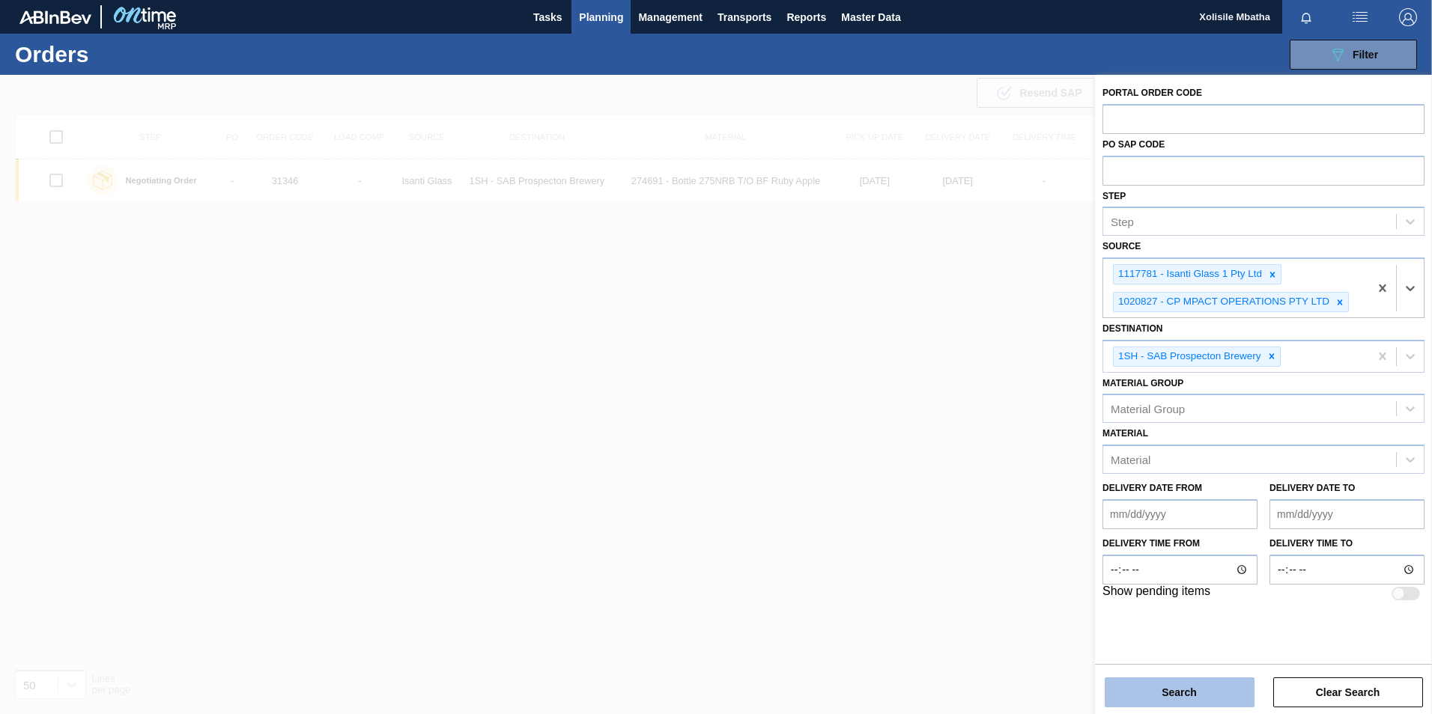
drag, startPoint x: 1200, startPoint y: 694, endPoint x: 1198, endPoint y: 685, distance: 9.3
click at [1200, 690] on button "Search" at bounding box center [1180, 693] width 150 height 30
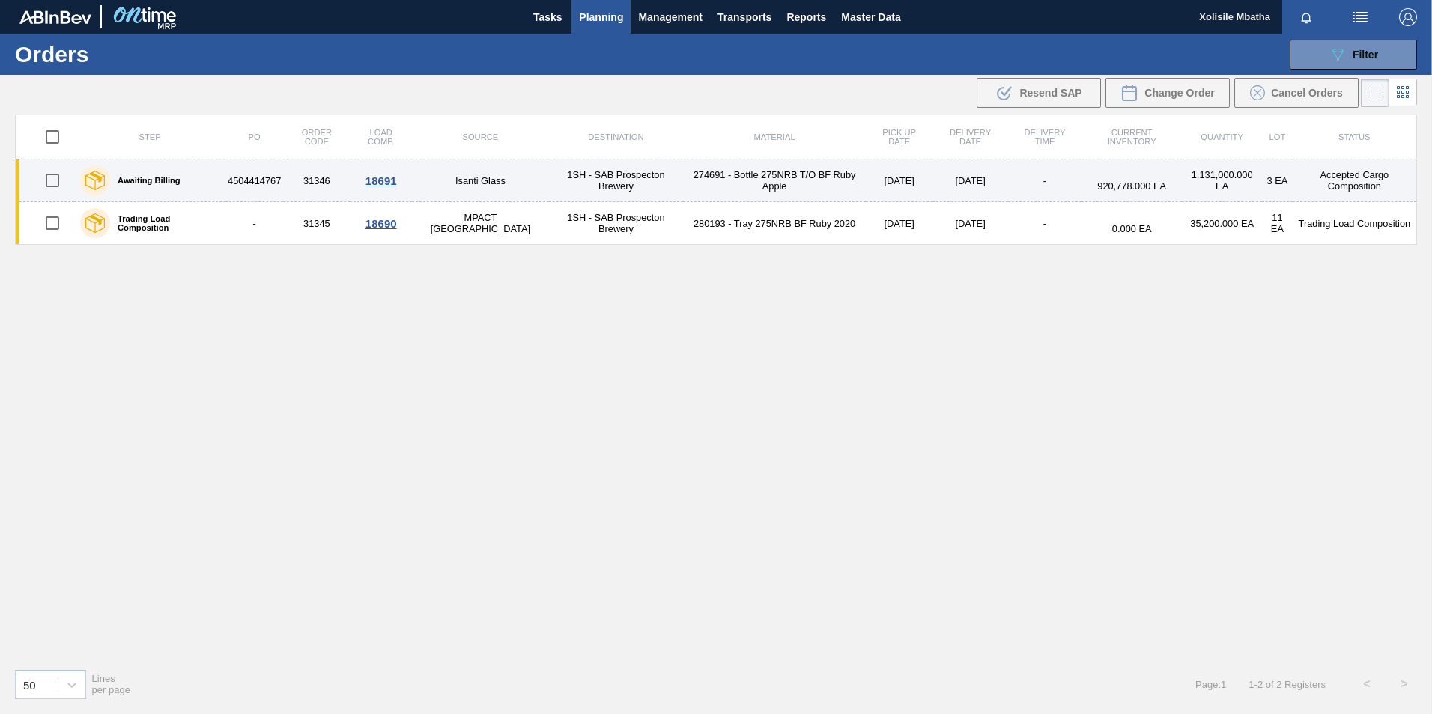
click at [389, 175] on div "18691" at bounding box center [381, 180] width 58 height 13
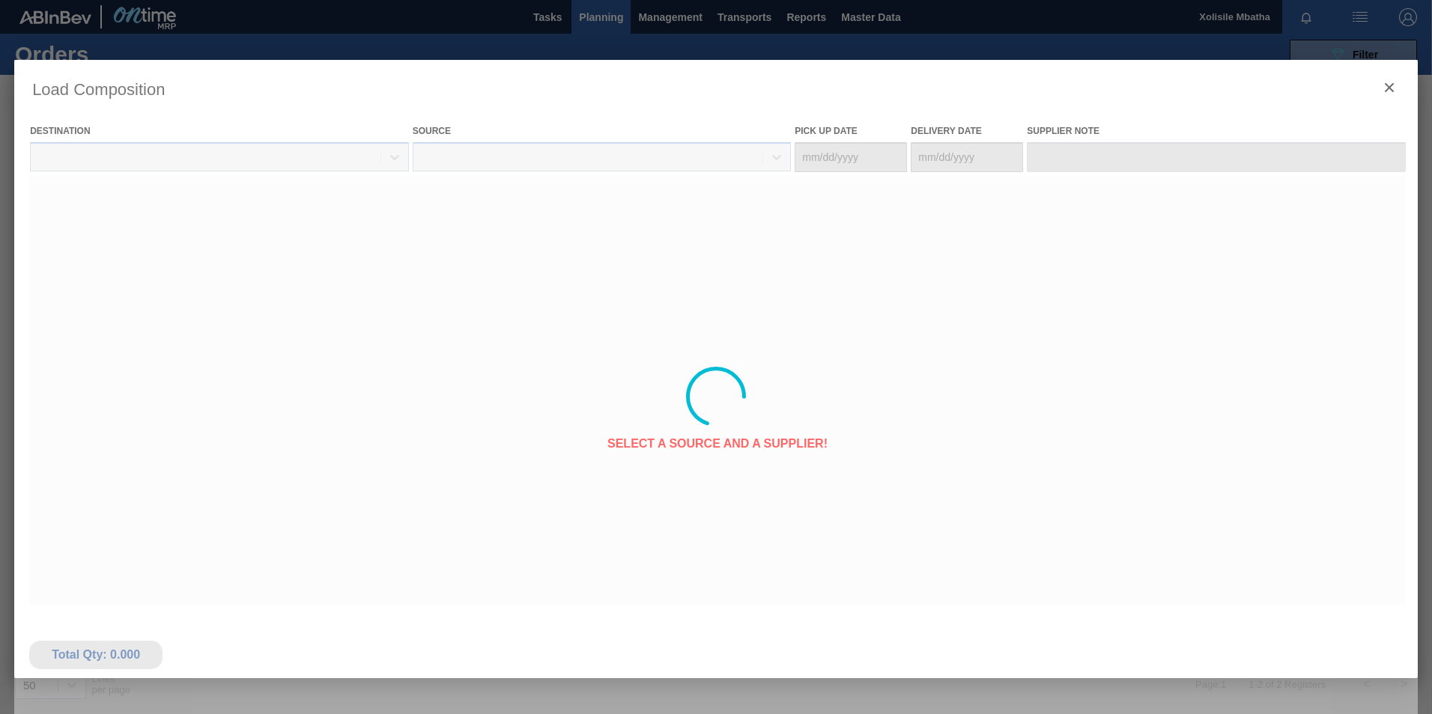
type Date "[DATE]"
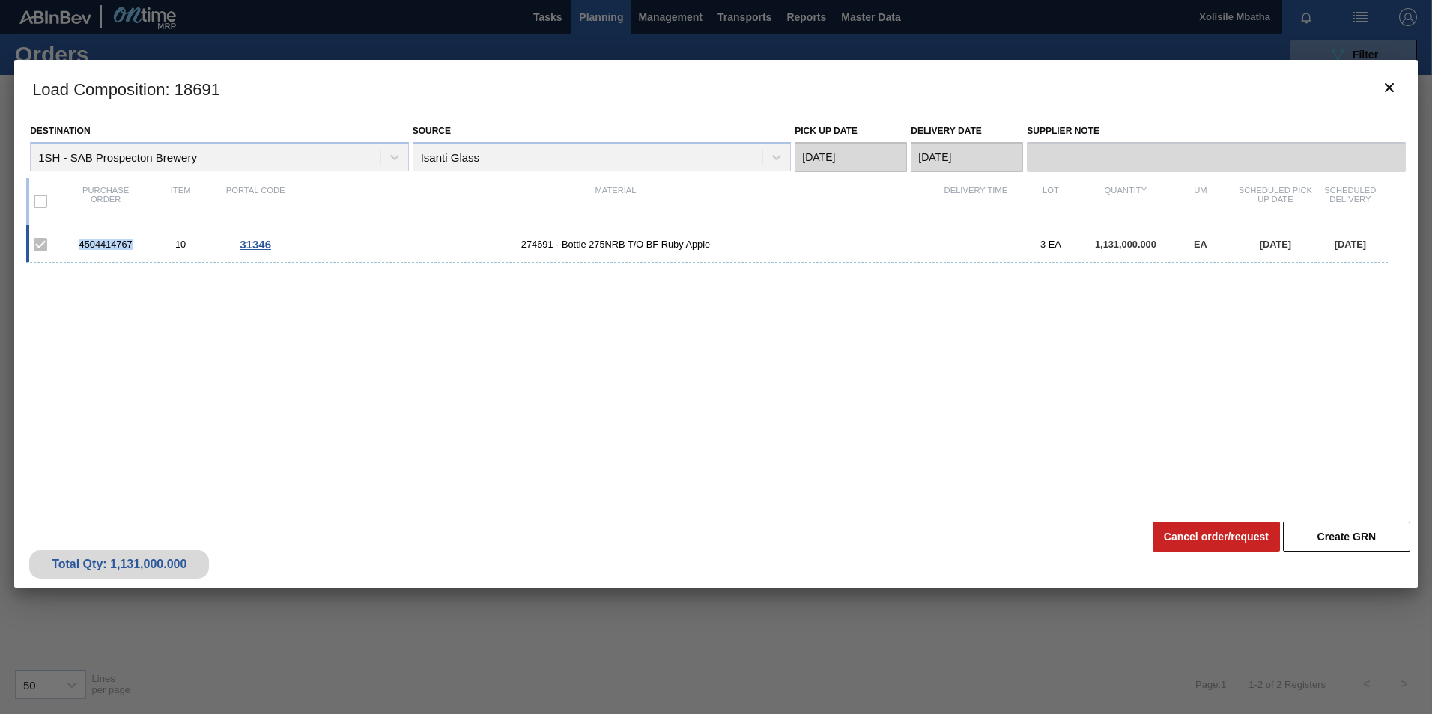
drag, startPoint x: 131, startPoint y: 243, endPoint x: 77, endPoint y: 243, distance: 53.9
click at [77, 243] on div "4504414767" at bounding box center [105, 244] width 75 height 11
copy div "4504414767"
click at [1391, 87] on icon "botão de ícone" at bounding box center [1389, 88] width 18 height 18
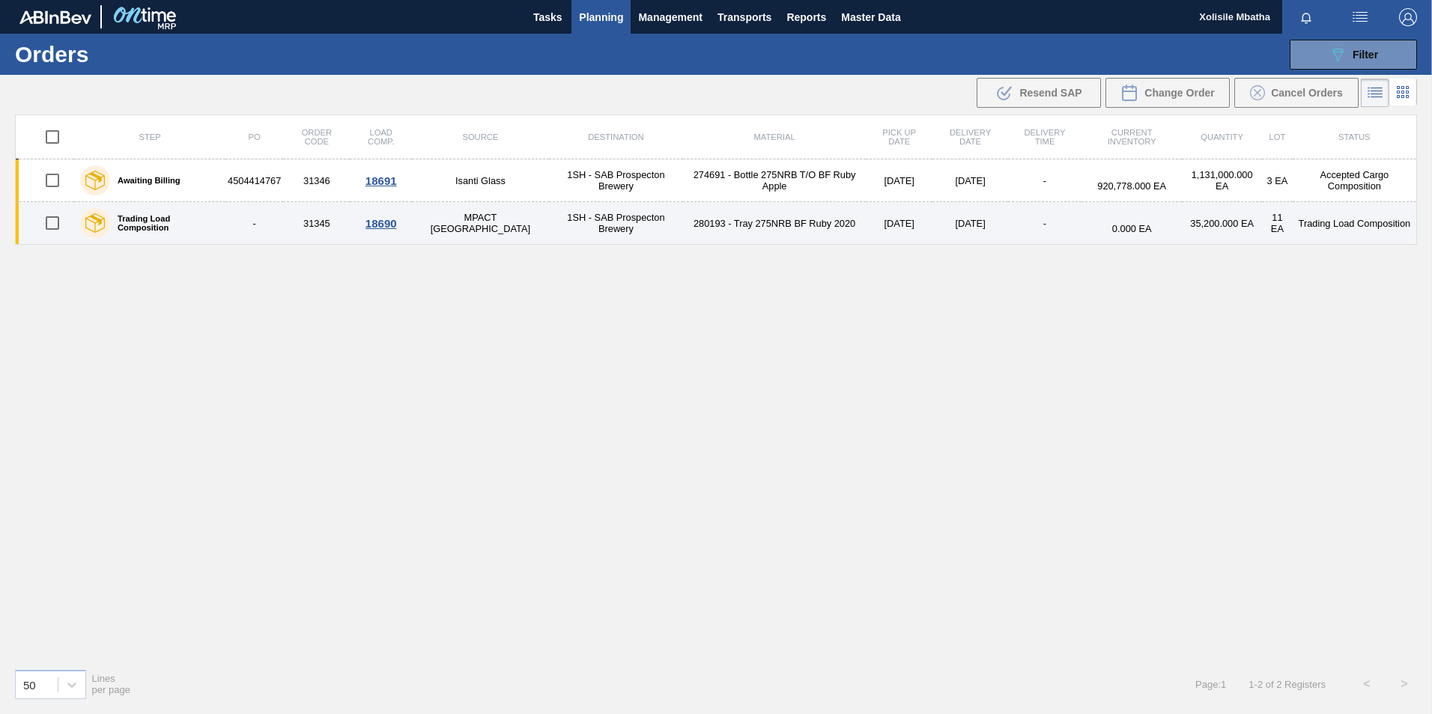
click at [400, 222] on div "18690" at bounding box center [381, 223] width 58 height 13
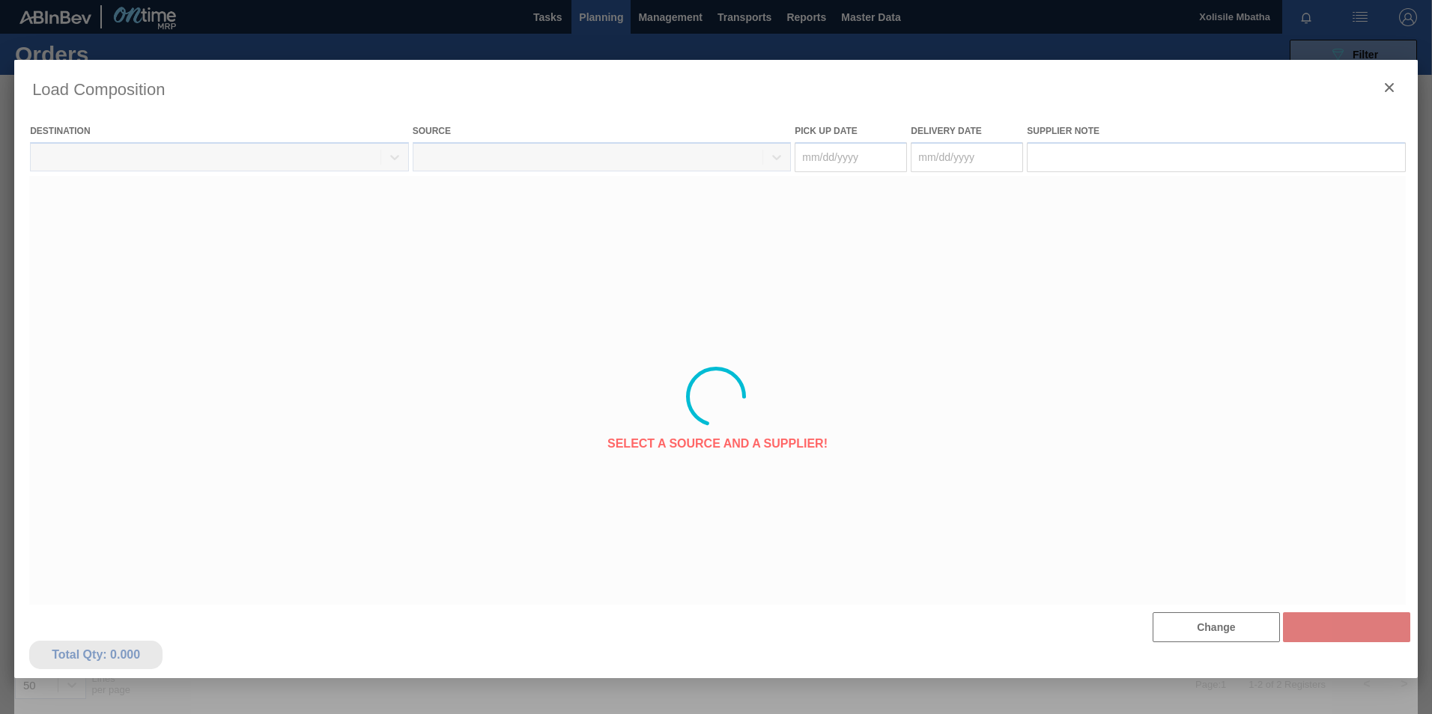
type Date "[DATE]"
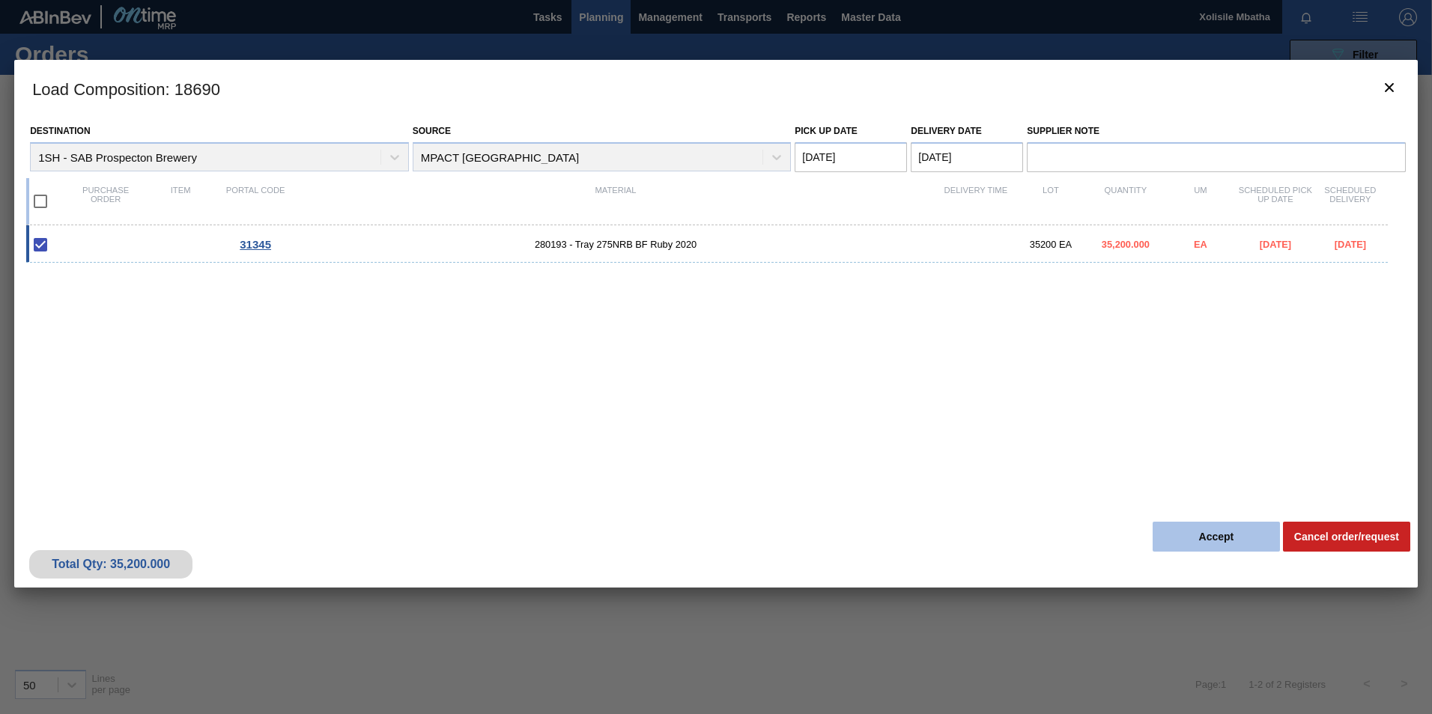
click at [1200, 541] on button "Accept" at bounding box center [1215, 537] width 127 height 30
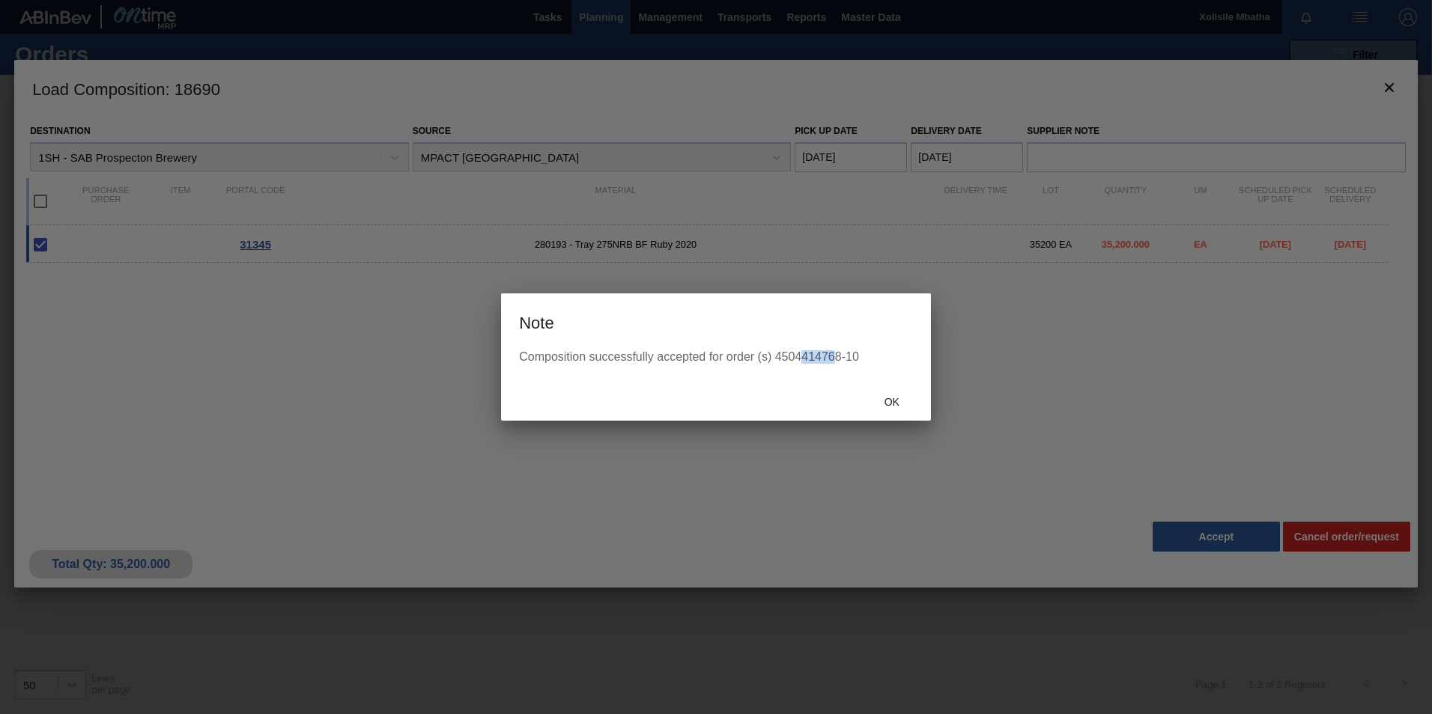
drag, startPoint x: 838, startPoint y: 359, endPoint x: 800, endPoint y: 359, distance: 38.2
click at [800, 359] on div "Composition successfully accepted for order (s) 4504414768-10" at bounding box center [716, 356] width 394 height 13
drag, startPoint x: 800, startPoint y: 359, endPoint x: 842, endPoint y: 374, distance: 45.2
click at [842, 377] on div "Composition successfully accepted for order (s) 4504414768-10" at bounding box center [716, 365] width 430 height 31
click at [899, 397] on span "Ok" at bounding box center [891, 402] width 39 height 12
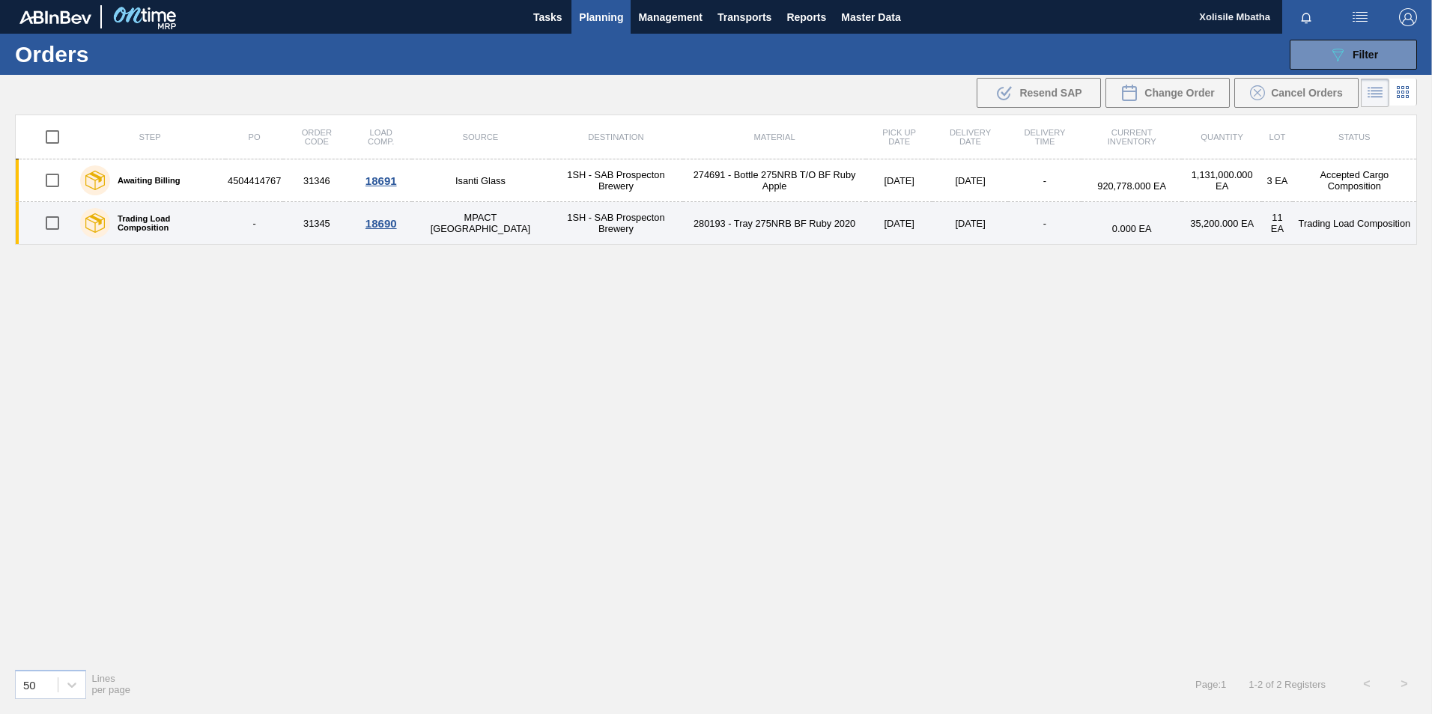
click at [405, 222] on div "18690" at bounding box center [381, 223] width 58 height 13
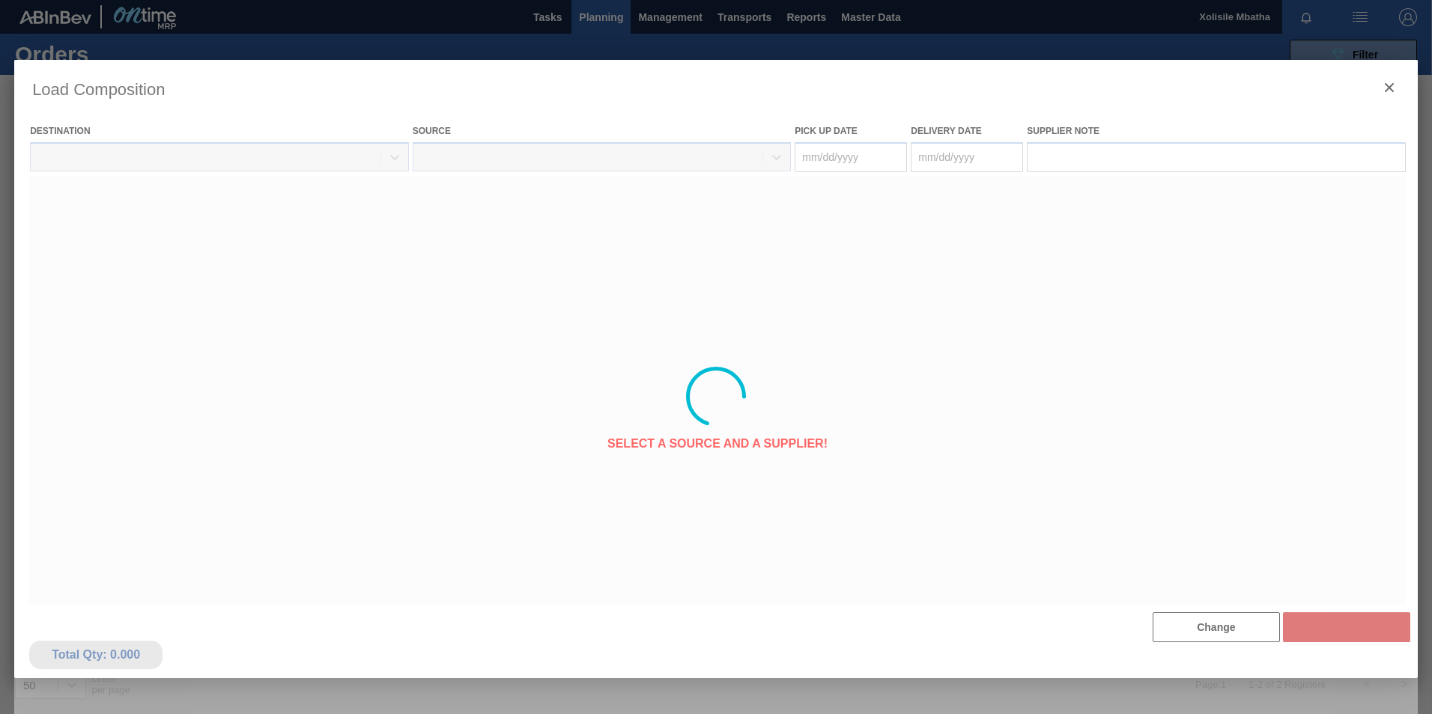
type Date "[DATE]"
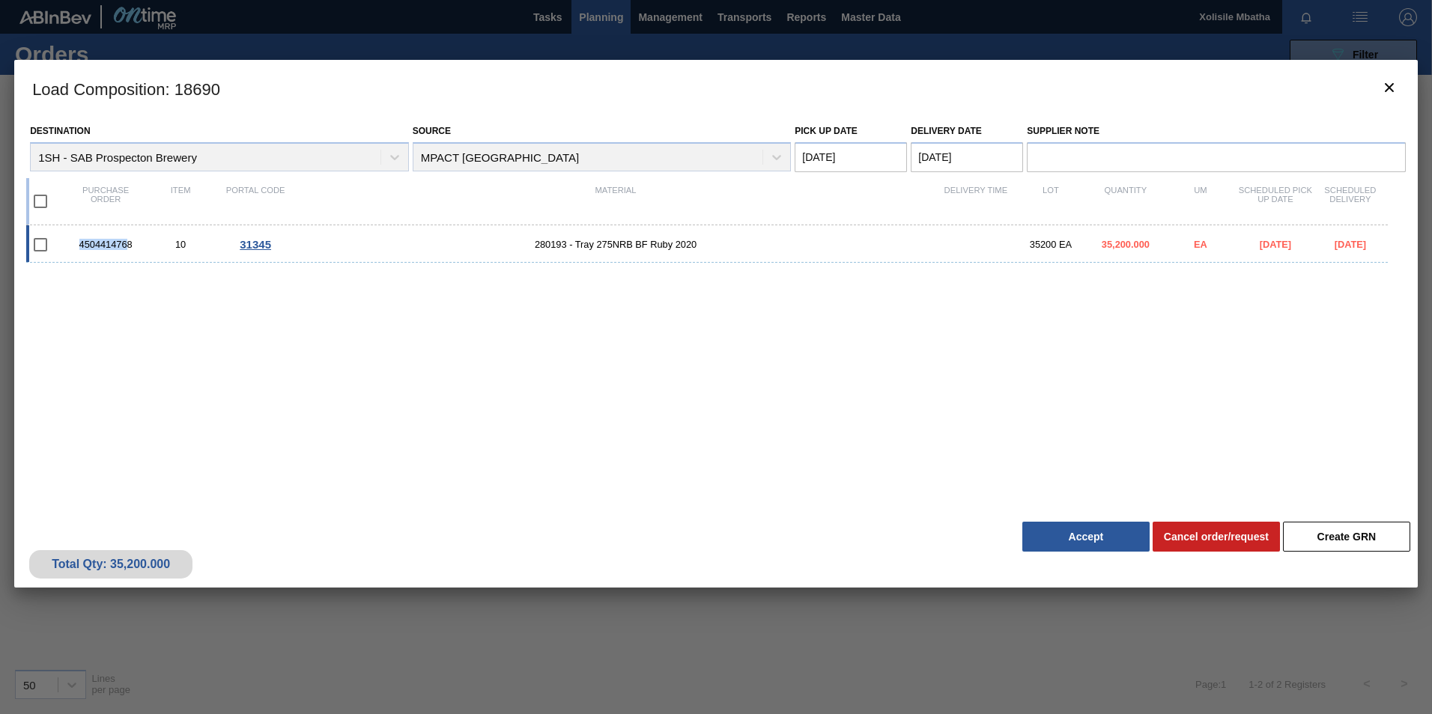
drag, startPoint x: 130, startPoint y: 243, endPoint x: 34, endPoint y: 237, distance: 96.0
click at [34, 237] on div "4504414768 10 31345 280193 - Tray 275NRB BF Ruby 2020 35200 EA 35,200.000 EA [D…" at bounding box center [706, 243] width 1361 height 37
checkbox input "true"
drag, startPoint x: 34, startPoint y: 237, endPoint x: 134, endPoint y: 255, distance: 101.9
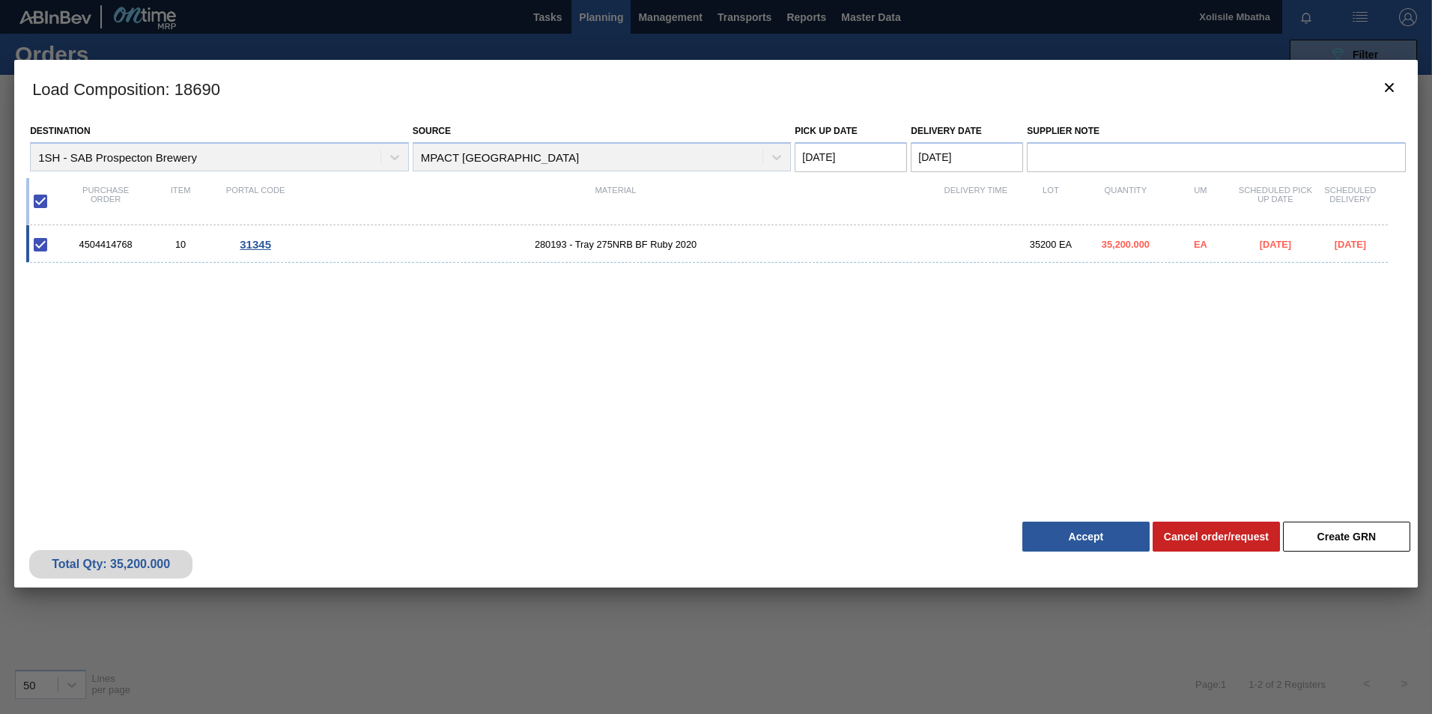
click at [131, 261] on div "4504414768 10 31345 280193 - Tray 275NRB BF Ruby 2020 35200 EA 35,200.000 EA [D…" at bounding box center [706, 243] width 1361 height 37
checkbox input "false"
drag, startPoint x: 136, startPoint y: 245, endPoint x: 76, endPoint y: 244, distance: 60.7
click at [76, 244] on div "4504414768" at bounding box center [105, 244] width 75 height 11
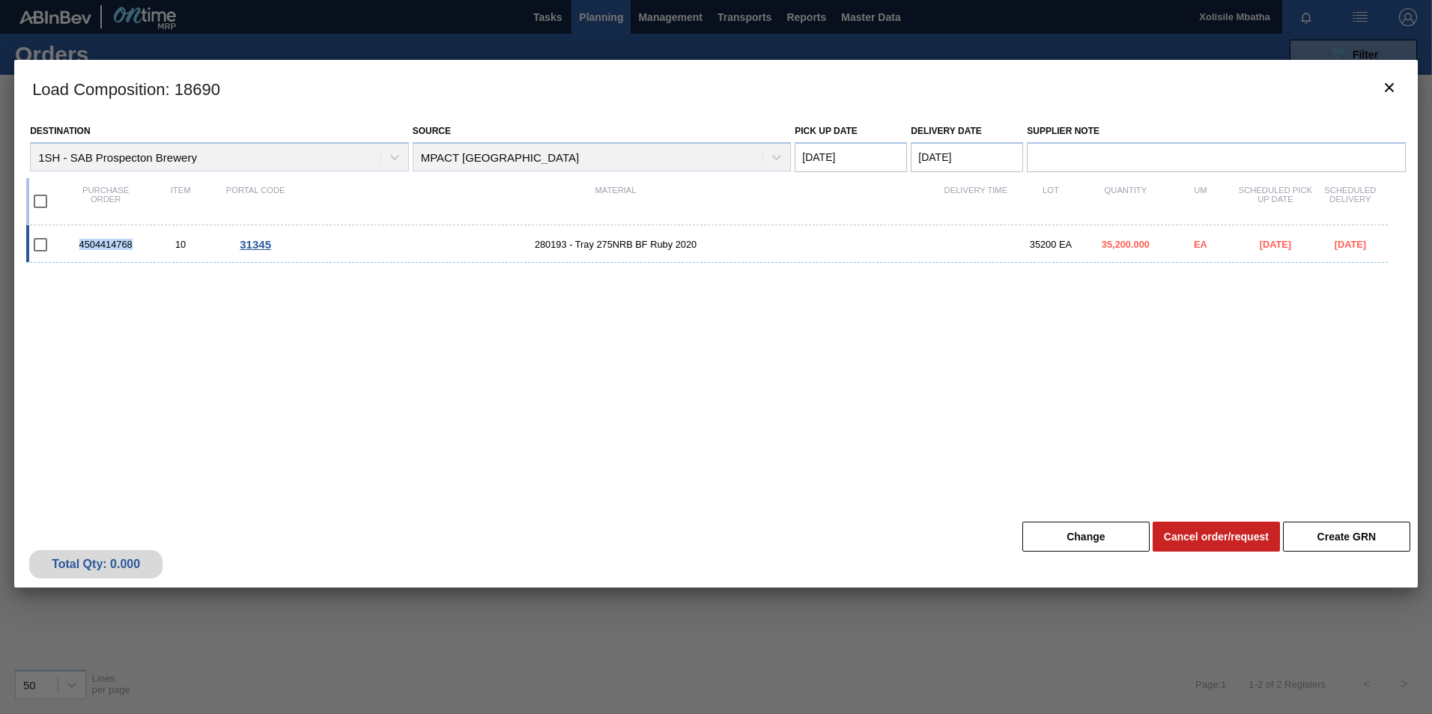
checkbox input "true"
copy div "4504414768"
